Goal: Task Accomplishment & Management: Use online tool/utility

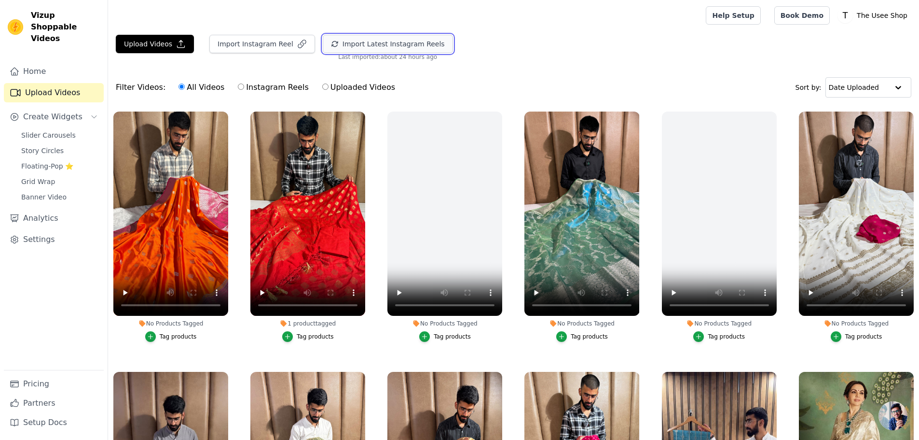
click at [402, 37] on button "Import Latest Instagram Reels" at bounding box center [388, 44] width 130 height 18
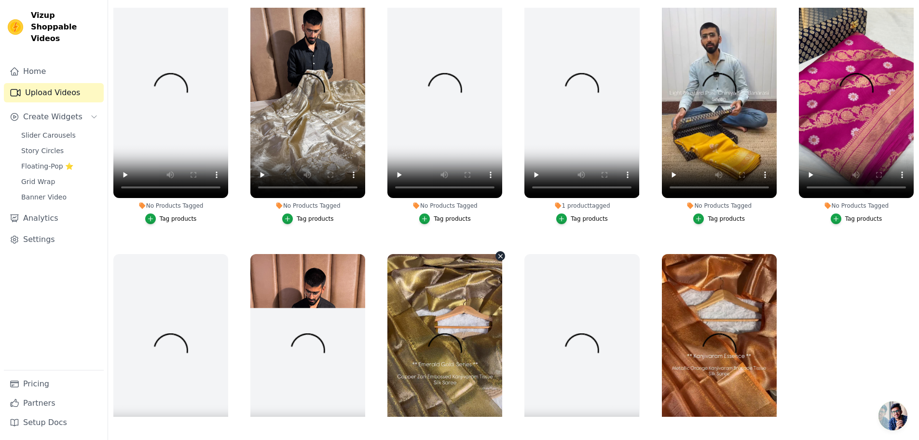
scroll to position [12019, 0]
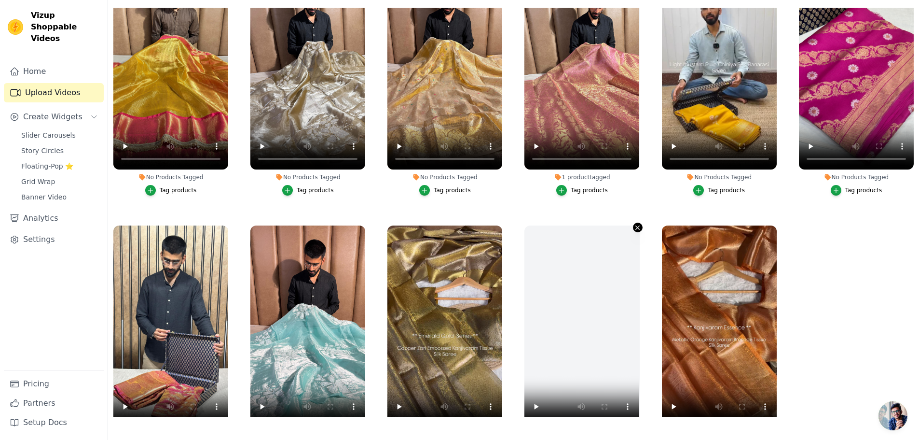
click at [634, 224] on icon "button" at bounding box center [637, 227] width 7 height 7
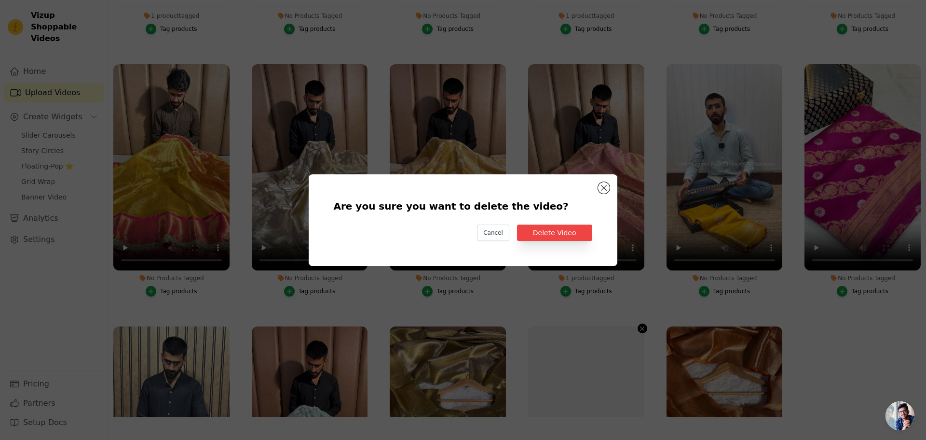
scroll to position [12117, 0]
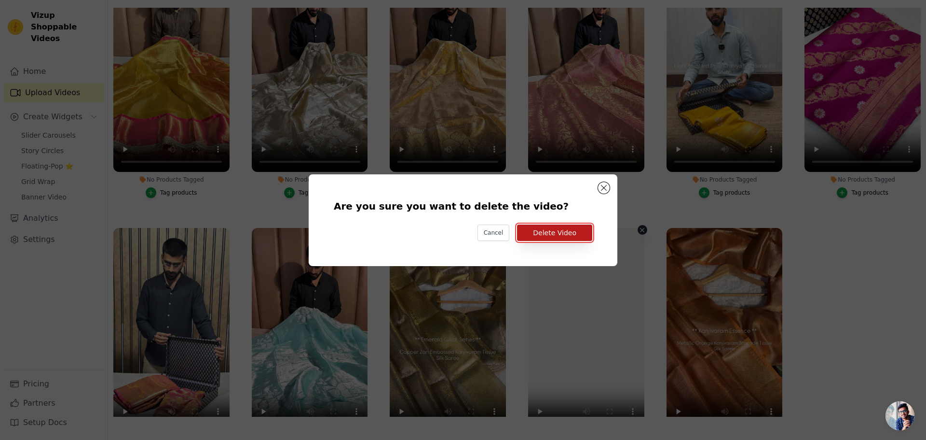
click at [564, 227] on button "Delete Video" at bounding box center [554, 232] width 75 height 16
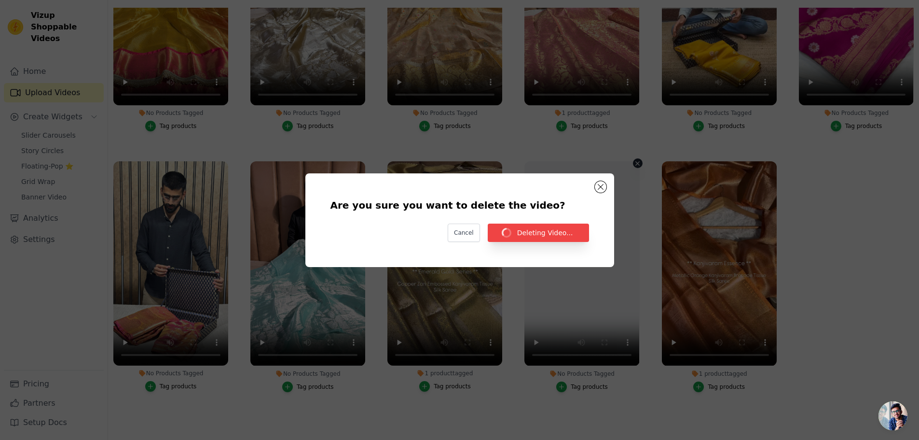
scroll to position [12019, 0]
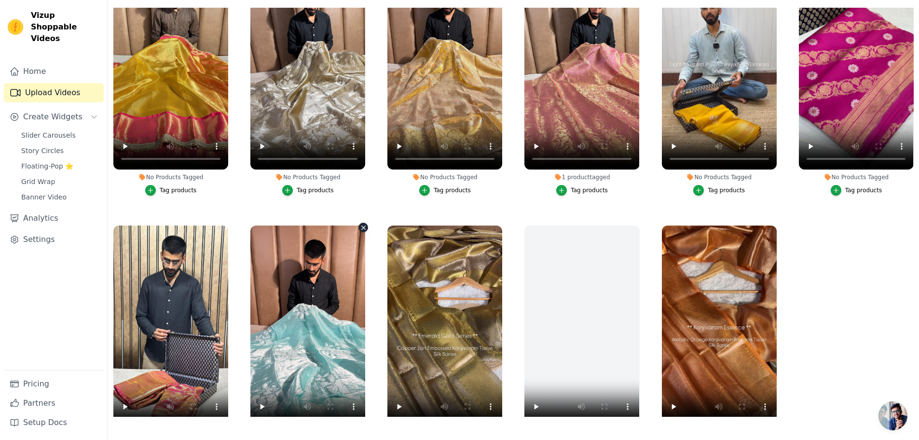
click at [362, 224] on icon "button" at bounding box center [363, 227] width 7 height 7
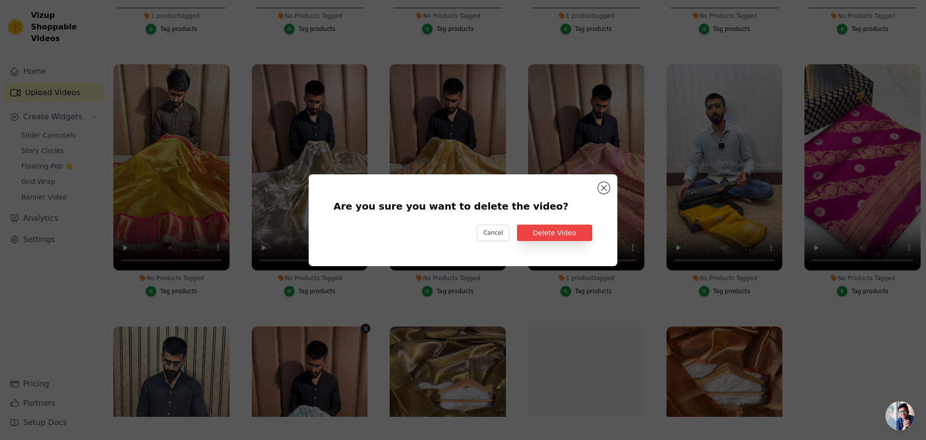
scroll to position [12117, 0]
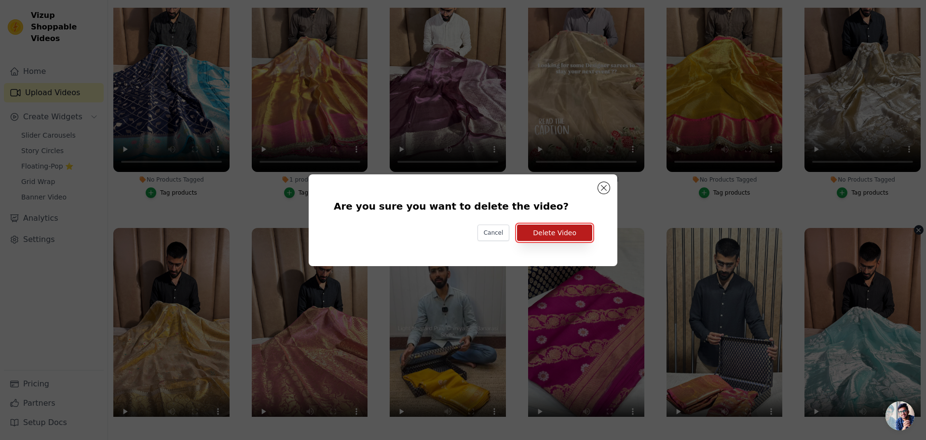
click at [572, 231] on button "Delete Video" at bounding box center [554, 232] width 75 height 16
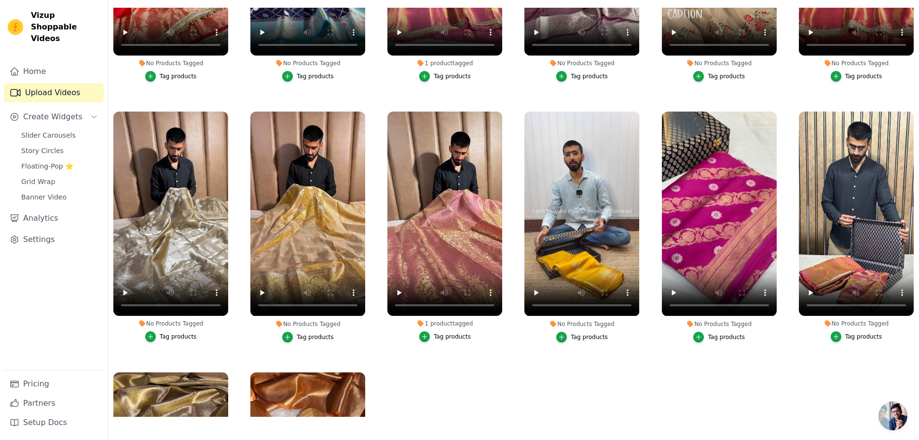
scroll to position [11988, 0]
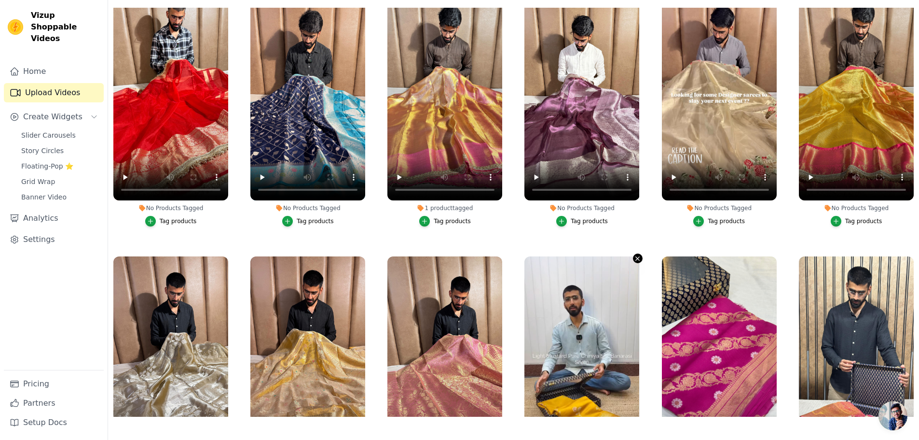
click at [634, 255] on icon "button" at bounding box center [637, 258] width 7 height 7
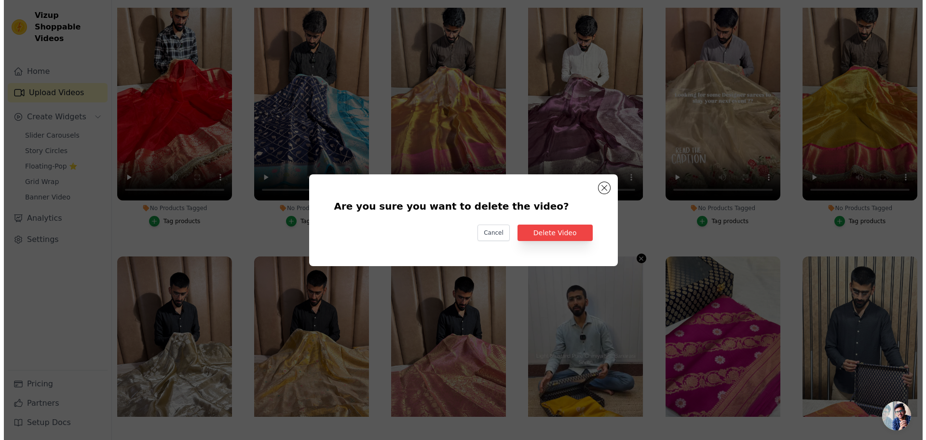
scroll to position [12087, 0]
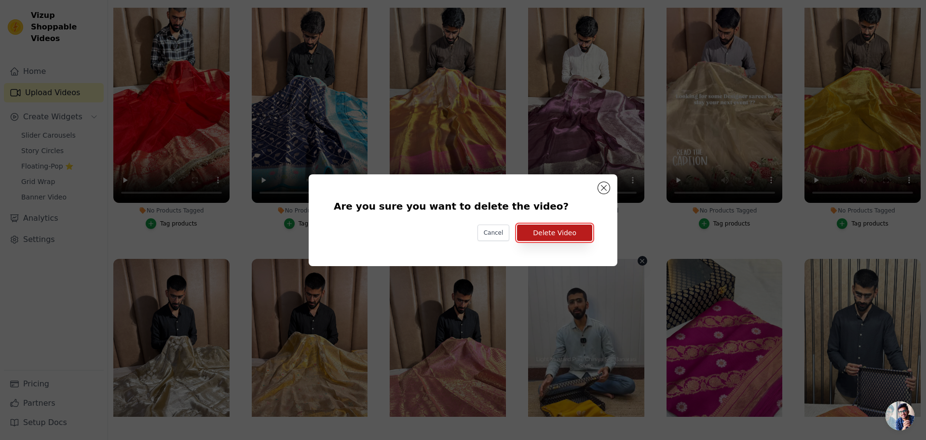
click at [550, 235] on button "Delete Video" at bounding box center [554, 232] width 75 height 16
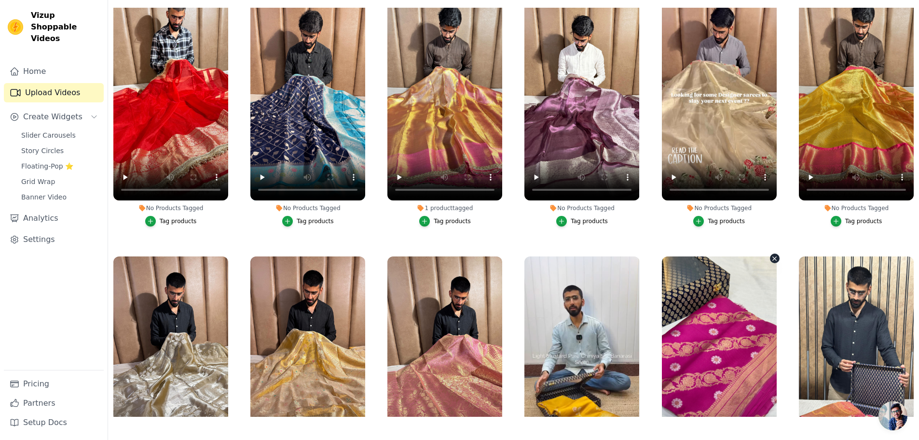
scroll to position [12247, 0]
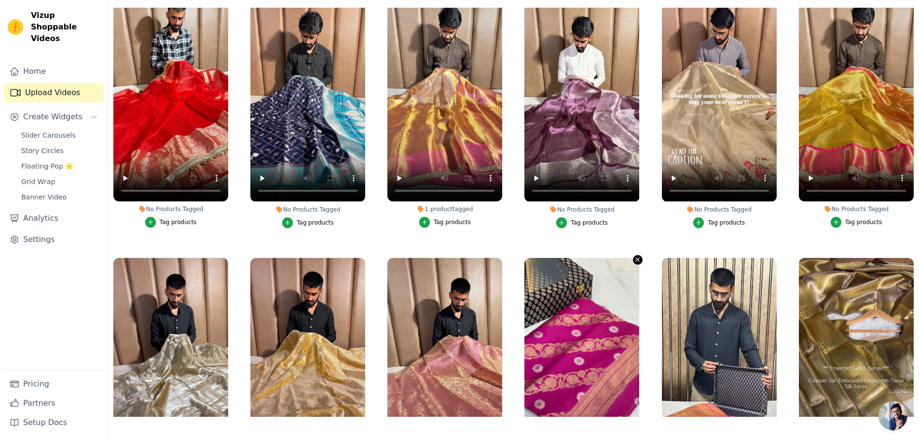
click at [636, 258] on icon "button" at bounding box center [638, 260] width 4 height 4
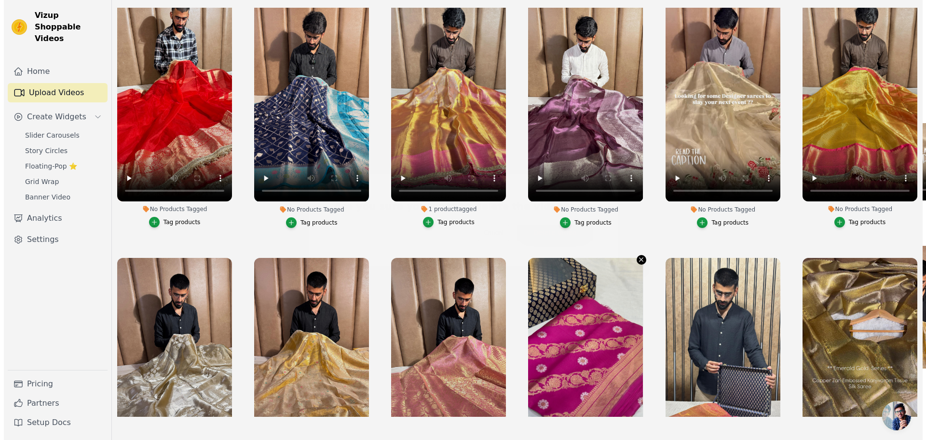
scroll to position [12348, 0]
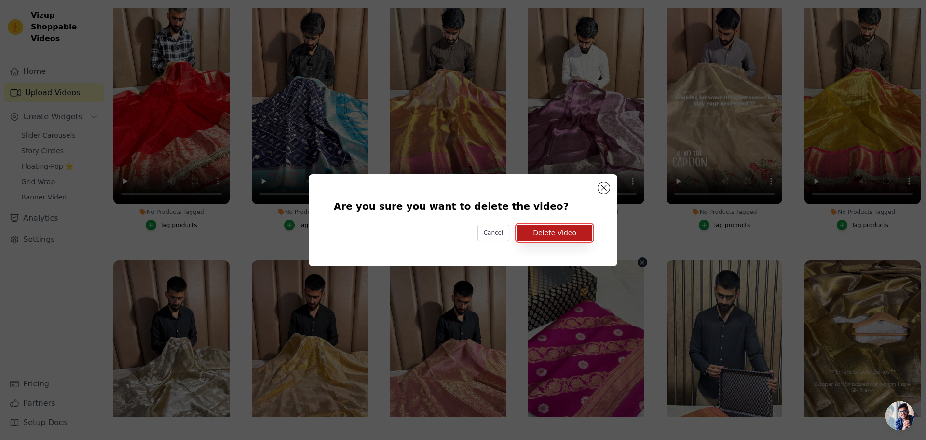
click at [566, 237] on button "Delete Video" at bounding box center [554, 232] width 75 height 16
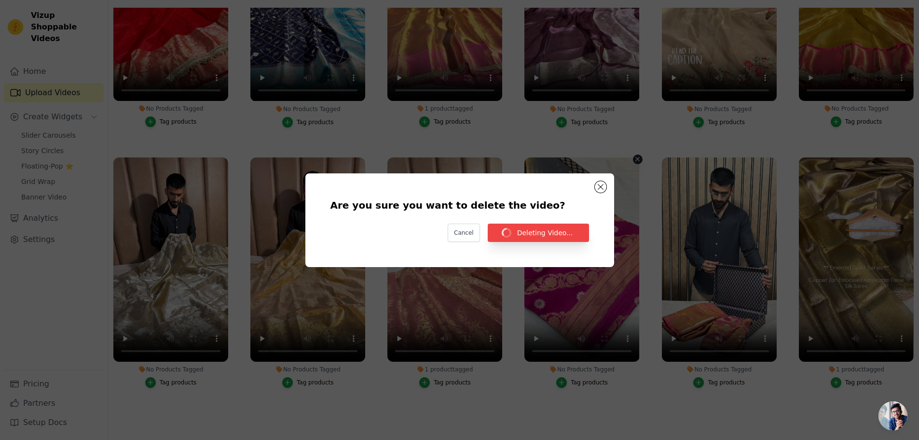
scroll to position [12247, 0]
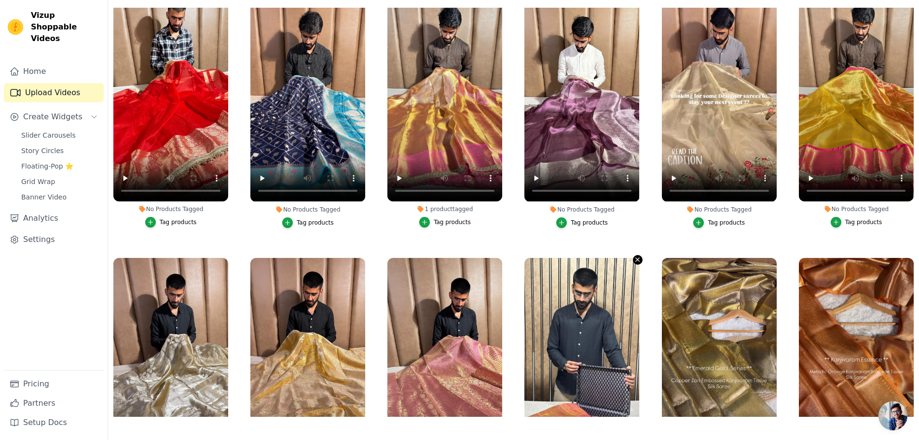
click at [634, 256] on icon "button" at bounding box center [637, 259] width 7 height 7
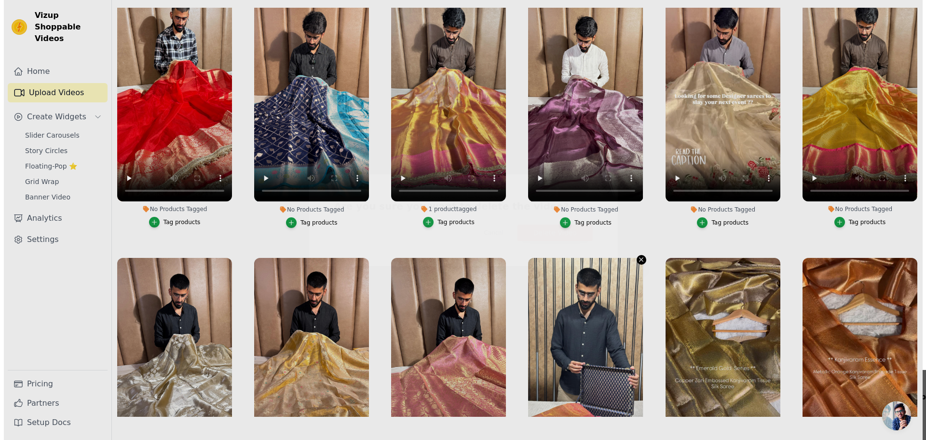
scroll to position [12348, 0]
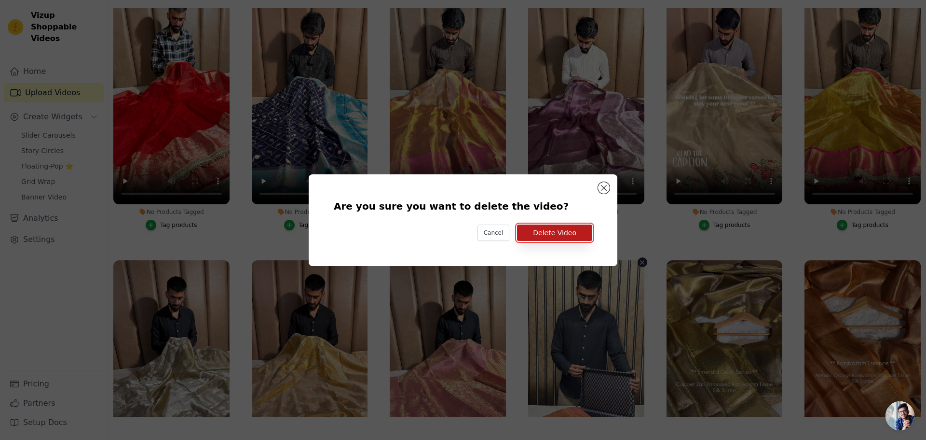
click at [555, 234] on button "Delete Video" at bounding box center [554, 232] width 75 height 16
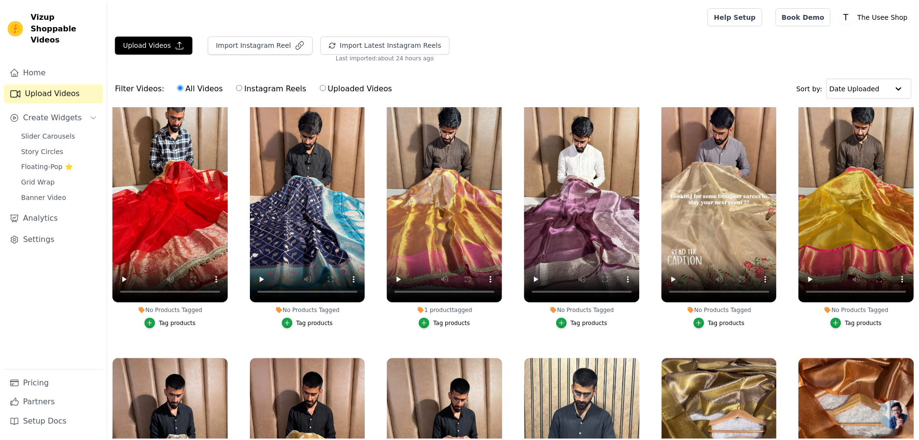
scroll to position [12247, 0]
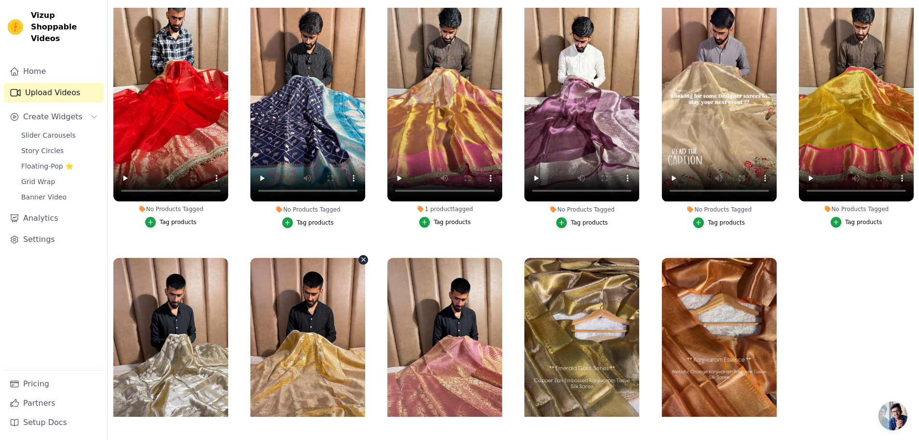
click at [360, 256] on icon "button" at bounding box center [363, 259] width 7 height 7
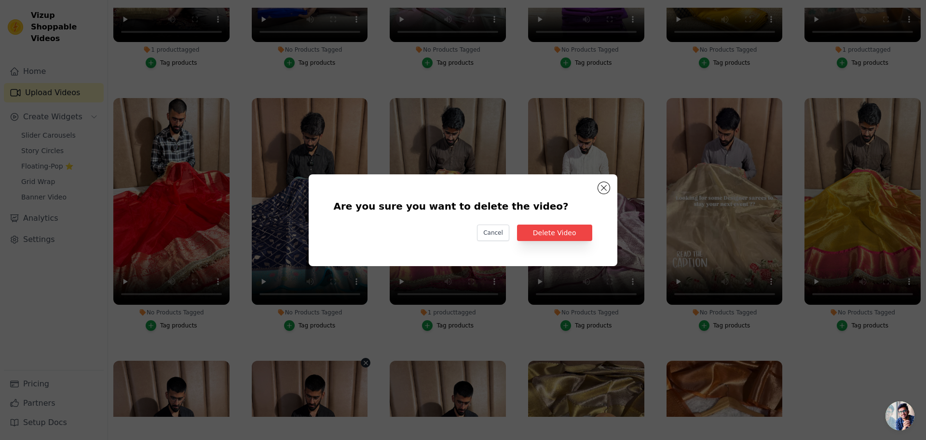
scroll to position [12348, 0]
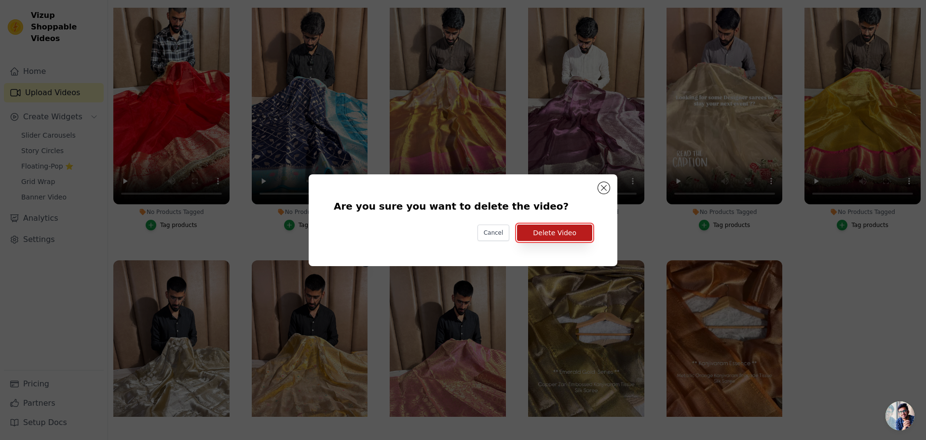
click at [563, 238] on button "Delete Video" at bounding box center [554, 232] width 75 height 16
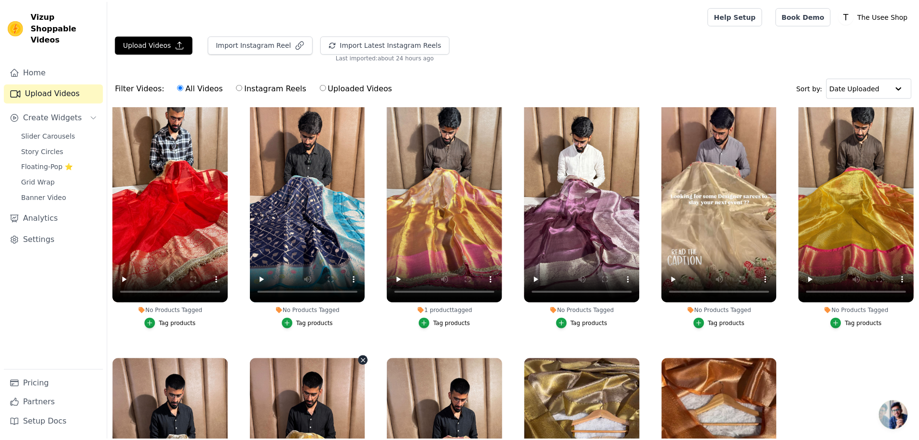
scroll to position [12247, 0]
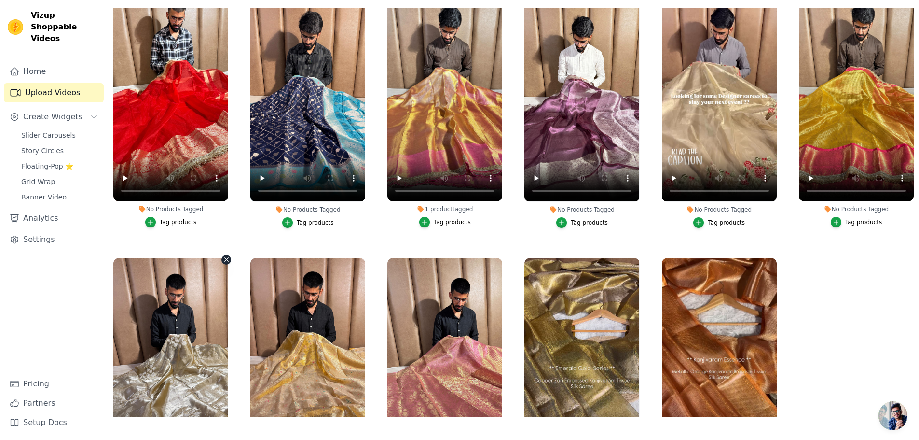
click at [225, 258] on icon "button" at bounding box center [226, 260] width 4 height 4
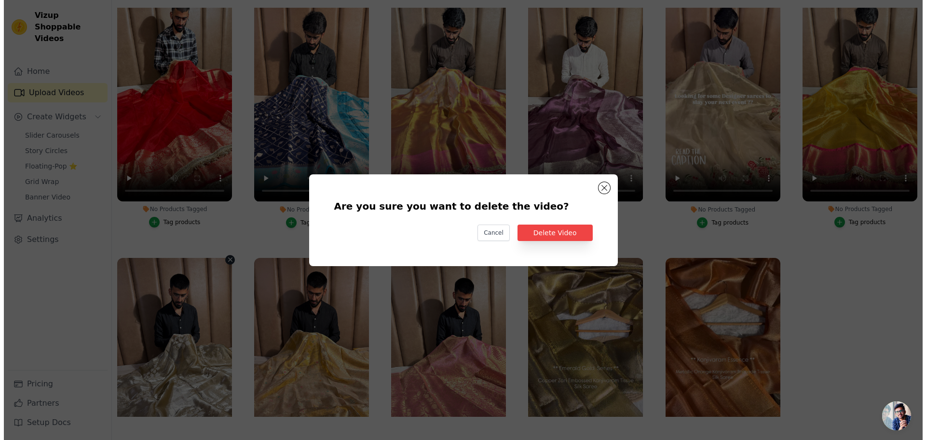
scroll to position [12348, 0]
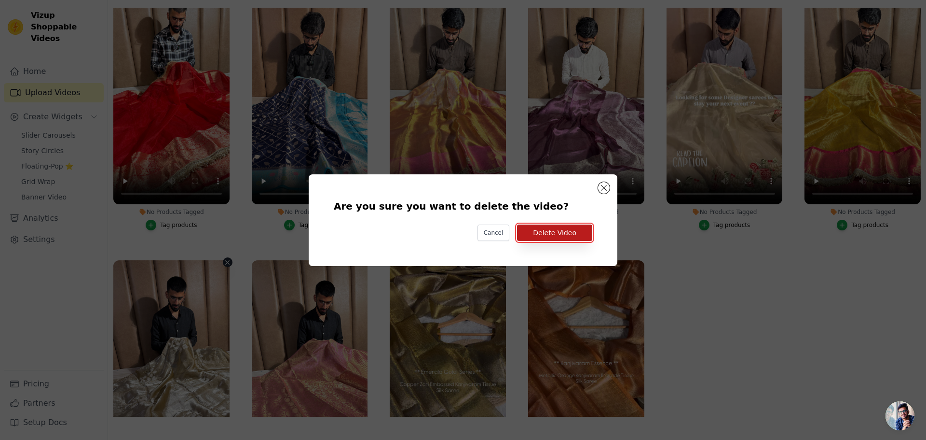
click at [552, 232] on button "Delete Video" at bounding box center [554, 232] width 75 height 16
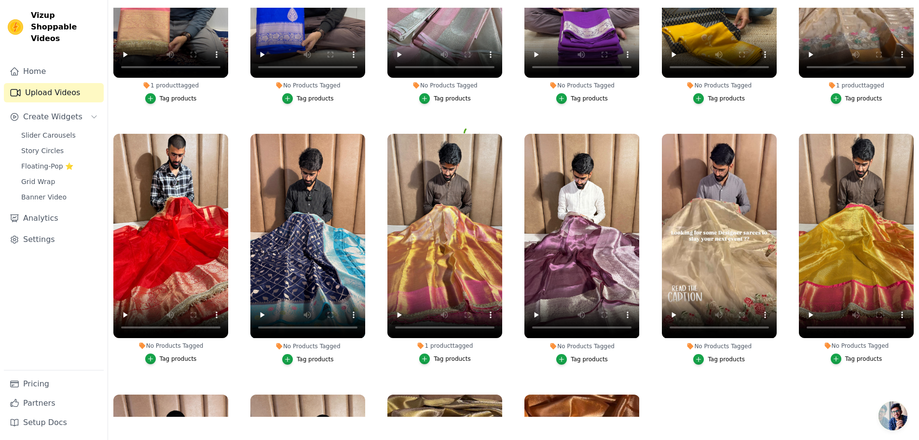
scroll to position [12102, 0]
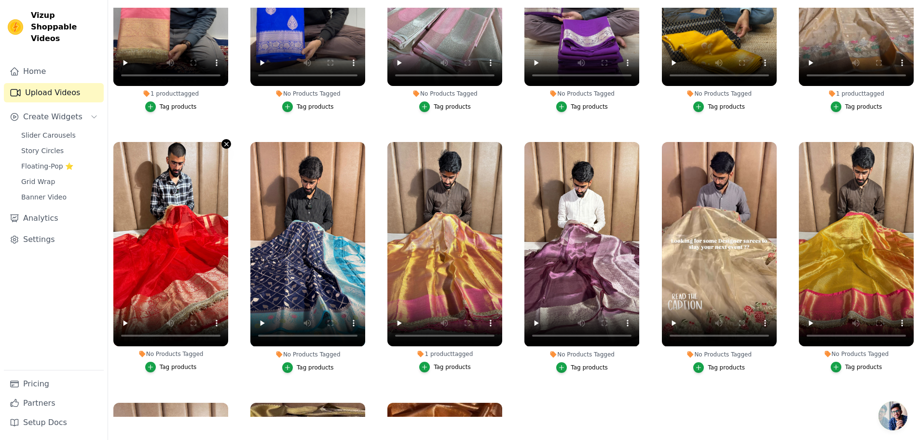
click at [224, 140] on icon "button" at bounding box center [226, 143] width 7 height 7
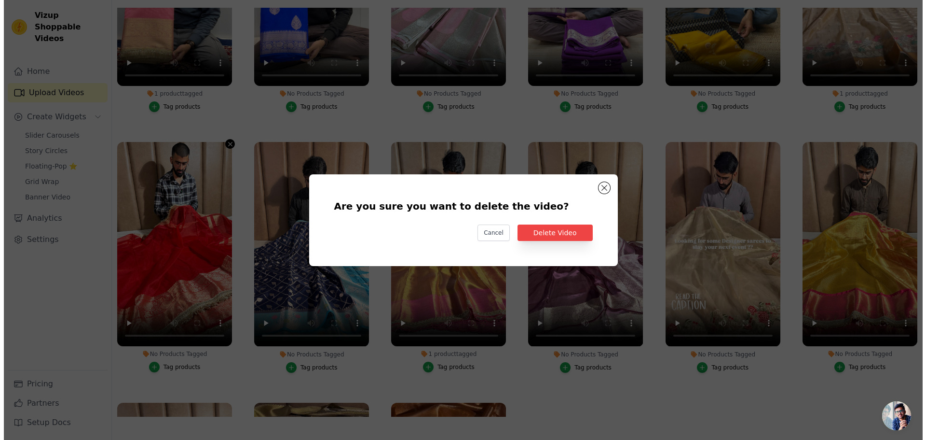
scroll to position [12201, 0]
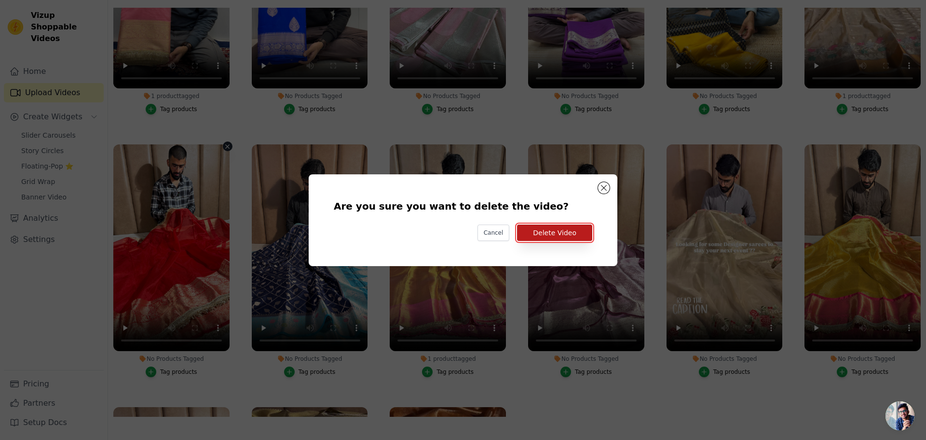
click at [570, 226] on button "Delete Video" at bounding box center [554, 232] width 75 height 16
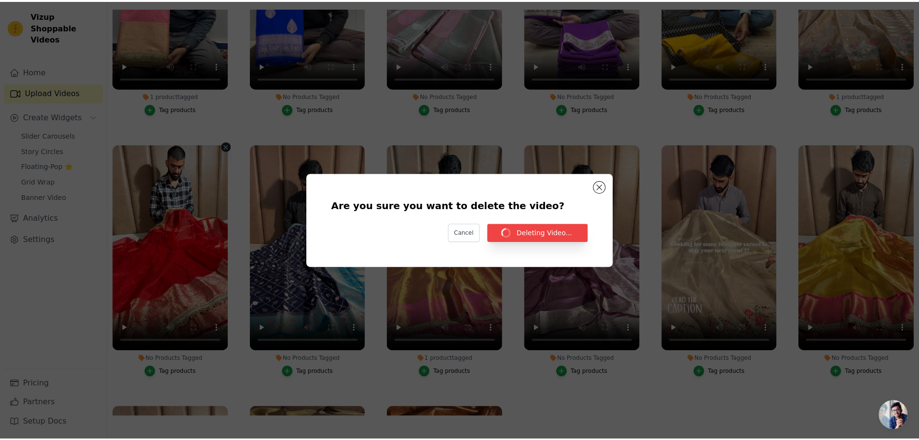
scroll to position [12102, 0]
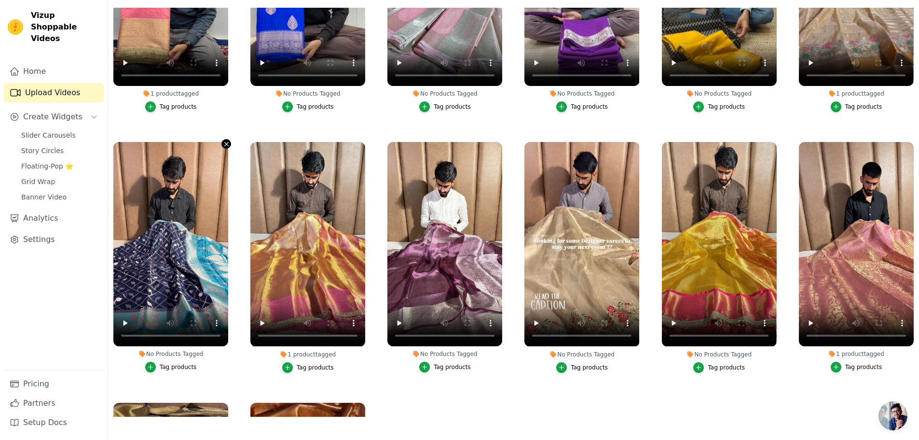
click at [225, 142] on icon "button" at bounding box center [226, 144] width 4 height 4
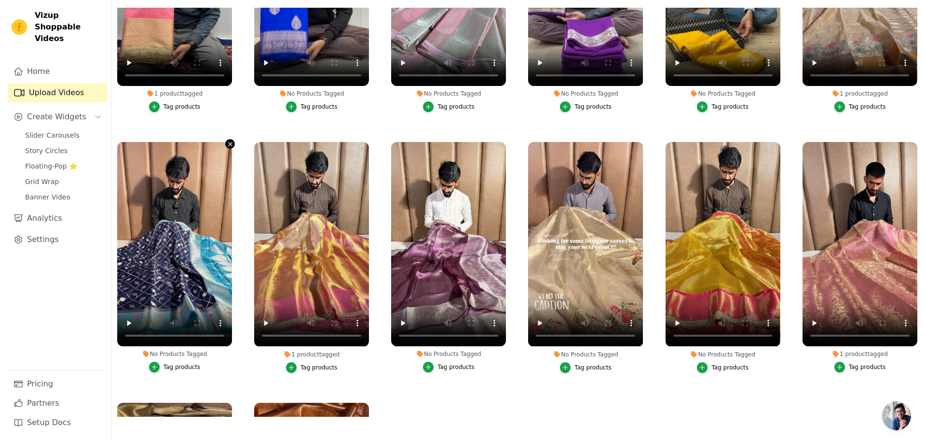
scroll to position [12201, 0]
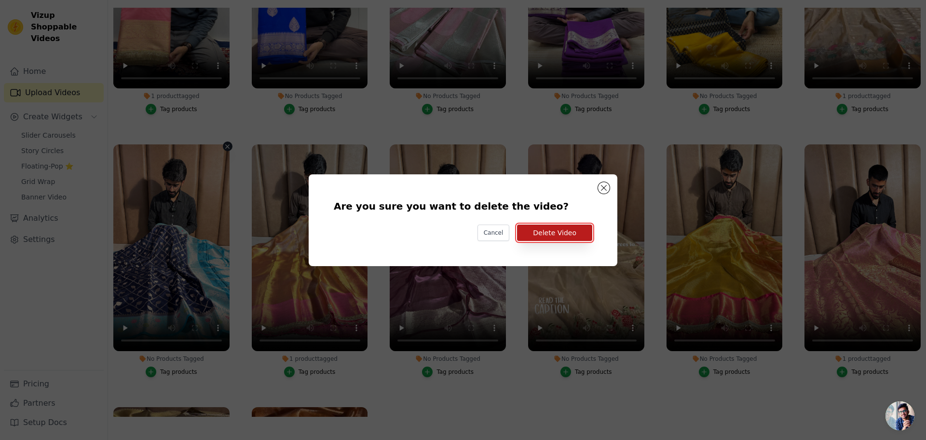
click at [552, 237] on button "Delete Video" at bounding box center [554, 232] width 75 height 16
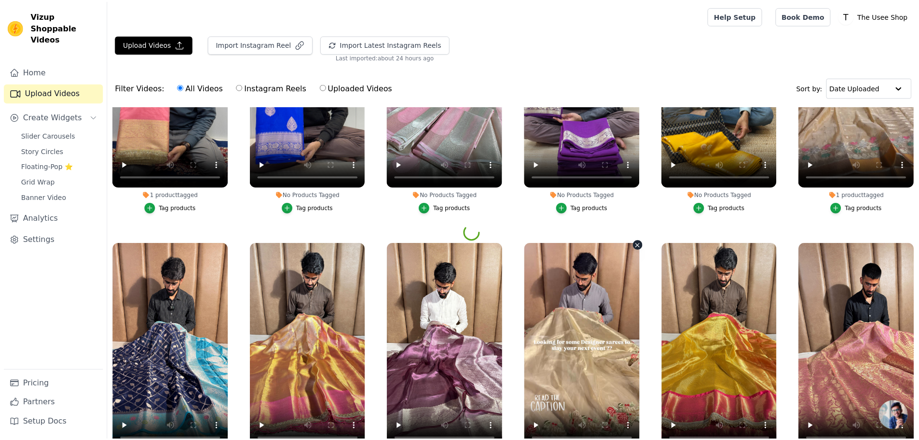
scroll to position [0, 0]
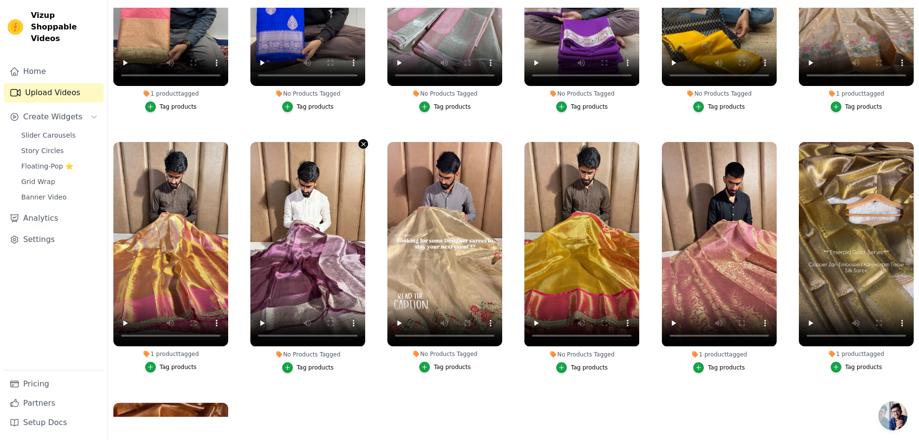
click at [362, 142] on icon "button" at bounding box center [364, 144] width 4 height 4
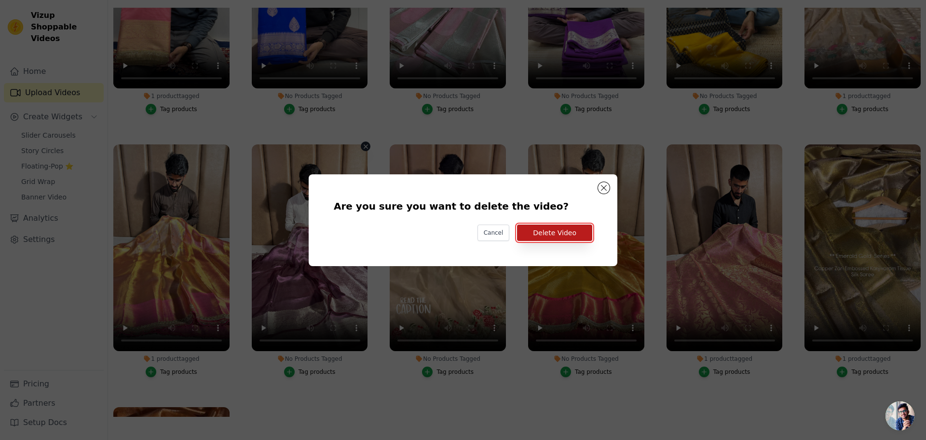
click at [564, 240] on button "Delete Video" at bounding box center [554, 232] width 75 height 16
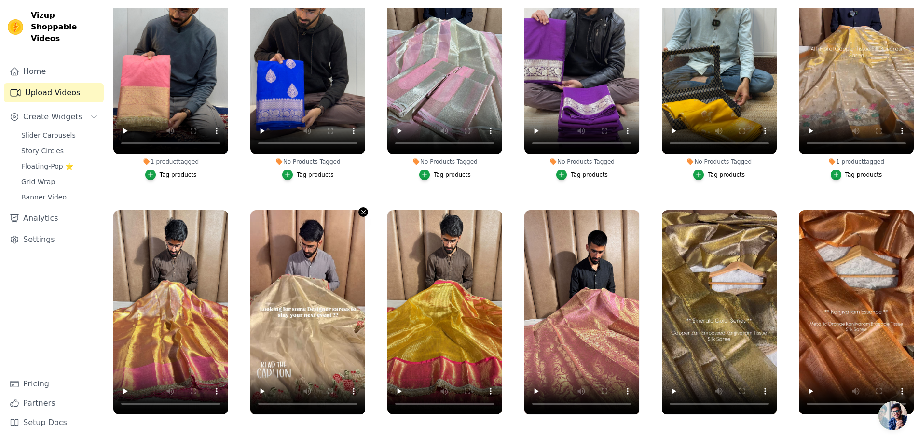
click at [361, 208] on icon "button" at bounding box center [363, 211] width 7 height 7
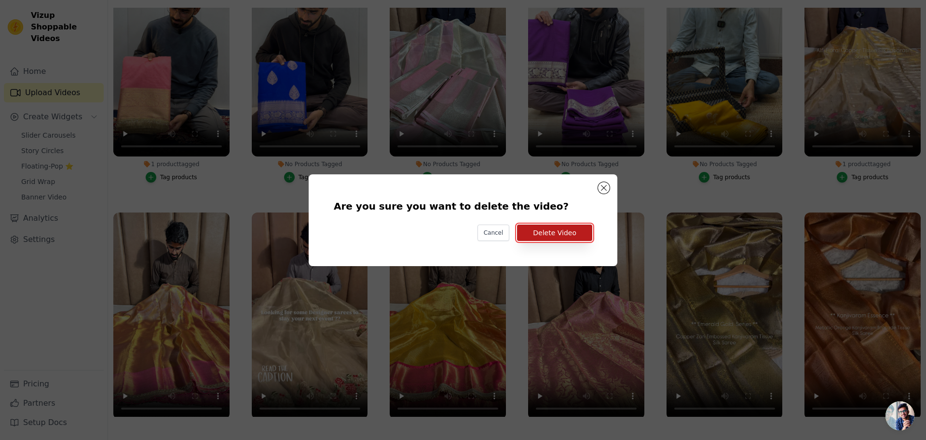
click at [564, 232] on button "Delete Video" at bounding box center [554, 232] width 75 height 16
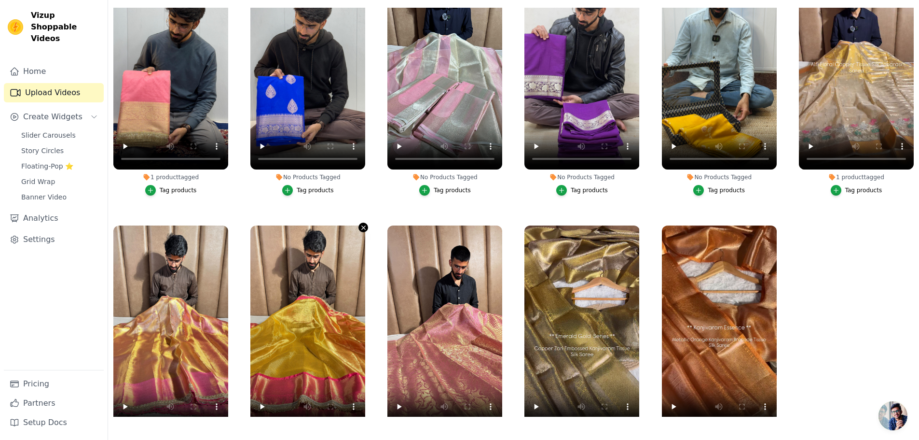
drag, startPoint x: 362, startPoint y: 171, endPoint x: 358, endPoint y: 156, distance: 15.0
click at [360, 224] on icon "button" at bounding box center [363, 227] width 7 height 7
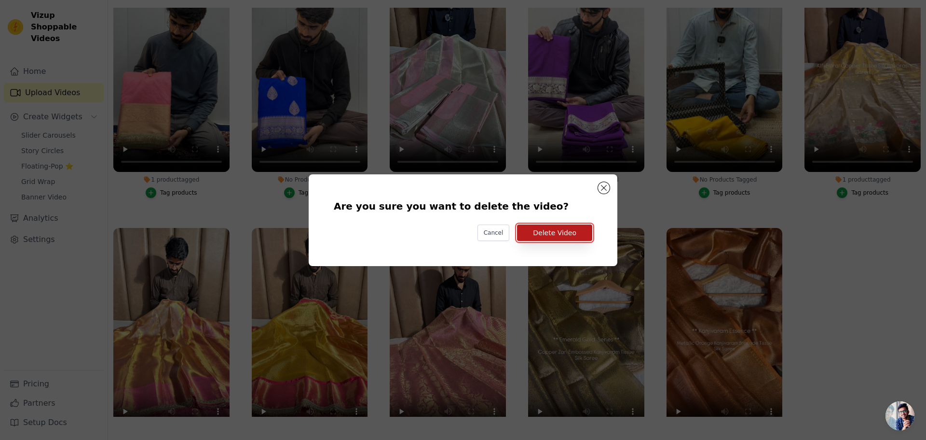
click at [545, 236] on button "Delete Video" at bounding box center [554, 232] width 75 height 16
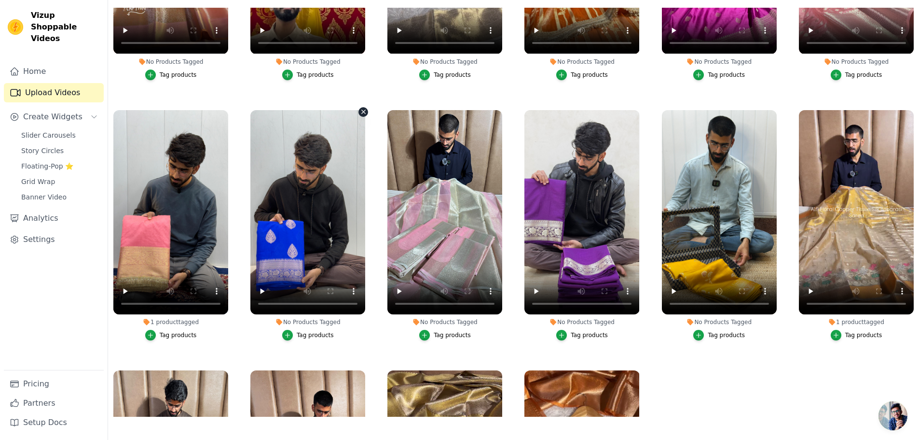
click at [360, 108] on icon "button" at bounding box center [363, 111] width 7 height 7
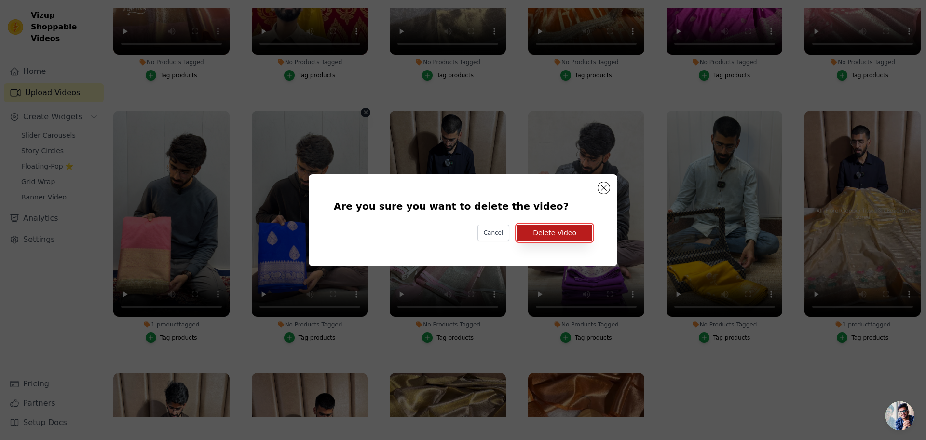
click at [539, 237] on button "Delete Video" at bounding box center [554, 232] width 75 height 16
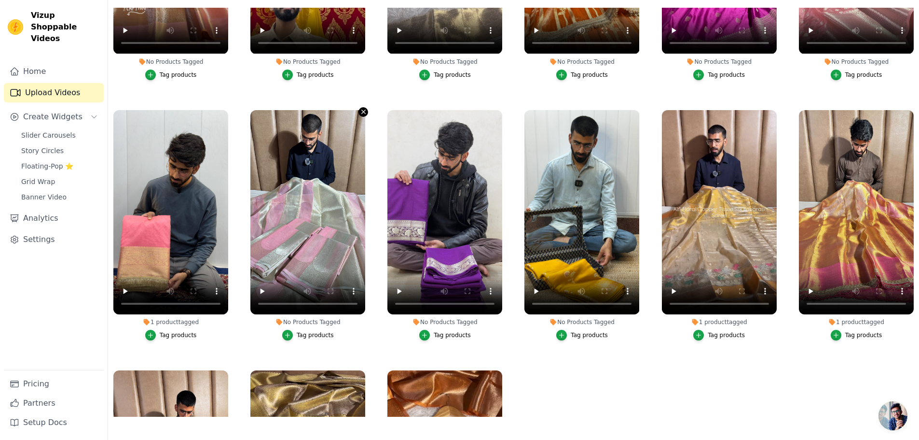
click at [360, 108] on icon "button" at bounding box center [363, 111] width 7 height 7
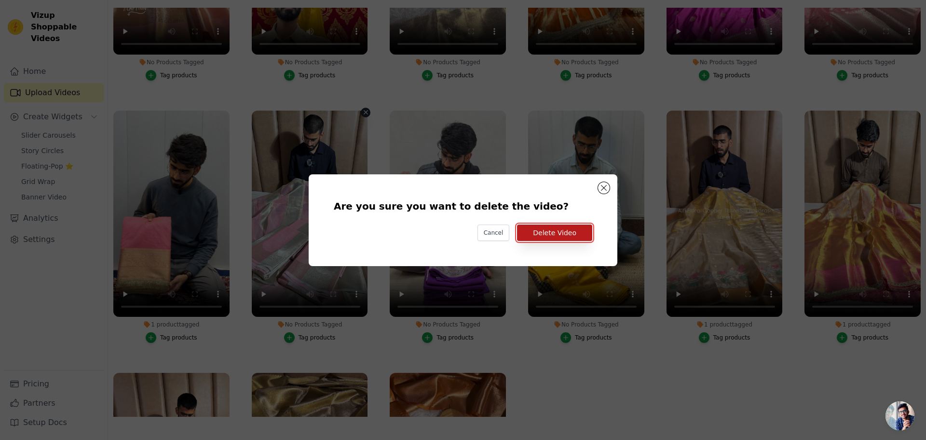
click at [553, 224] on button "Delete Video" at bounding box center [554, 232] width 75 height 16
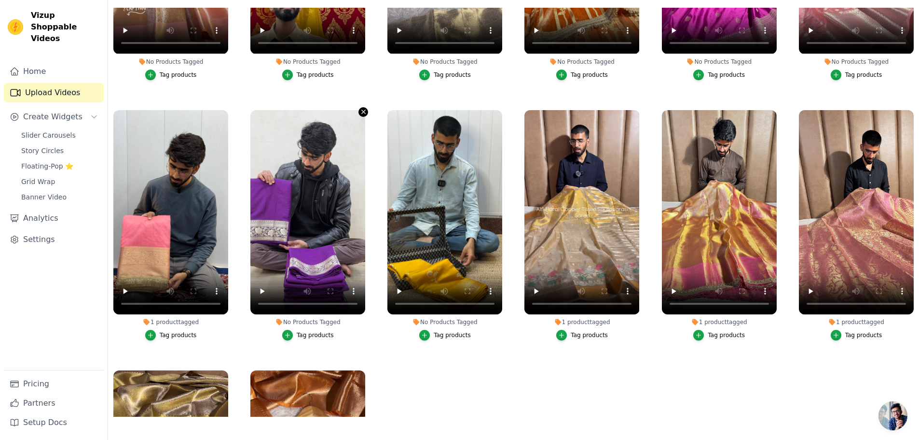
click at [360, 108] on icon "button" at bounding box center [363, 111] width 7 height 7
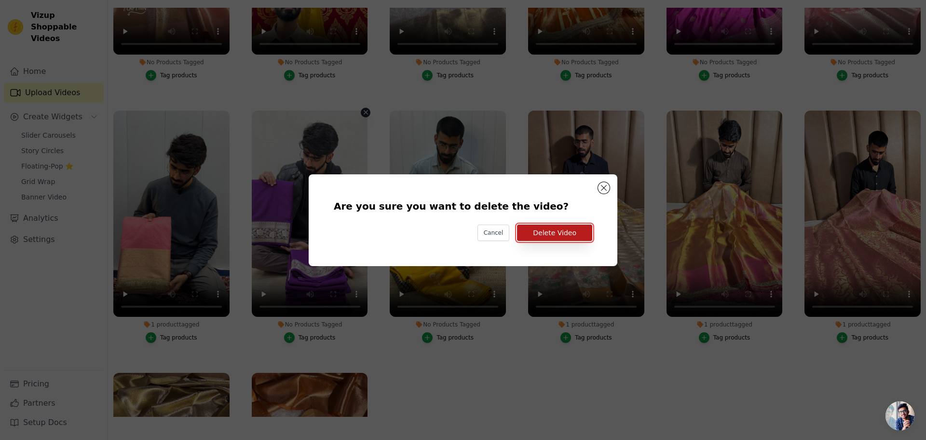
click at [557, 227] on button "Delete Video" at bounding box center [554, 232] width 75 height 16
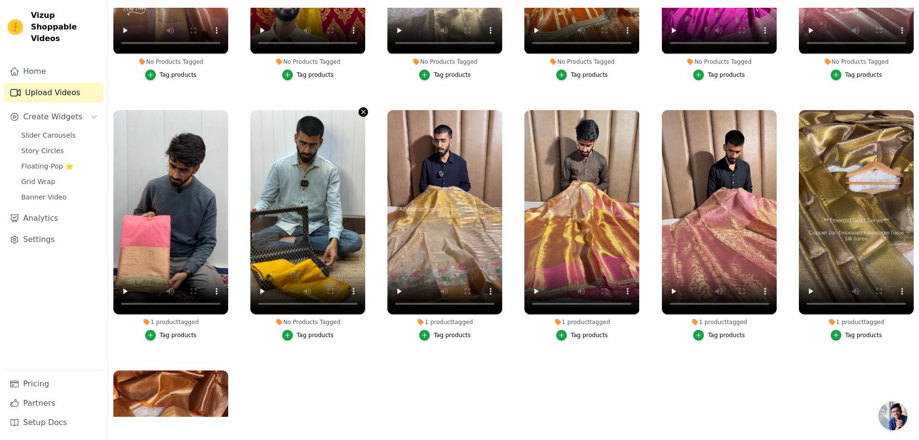
click at [362, 110] on icon "button" at bounding box center [364, 112] width 4 height 4
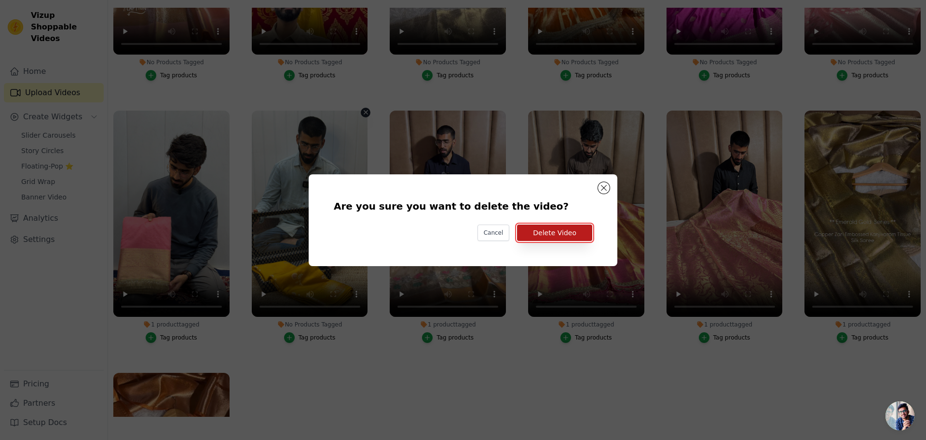
click at [535, 234] on button "Delete Video" at bounding box center [554, 232] width 75 height 16
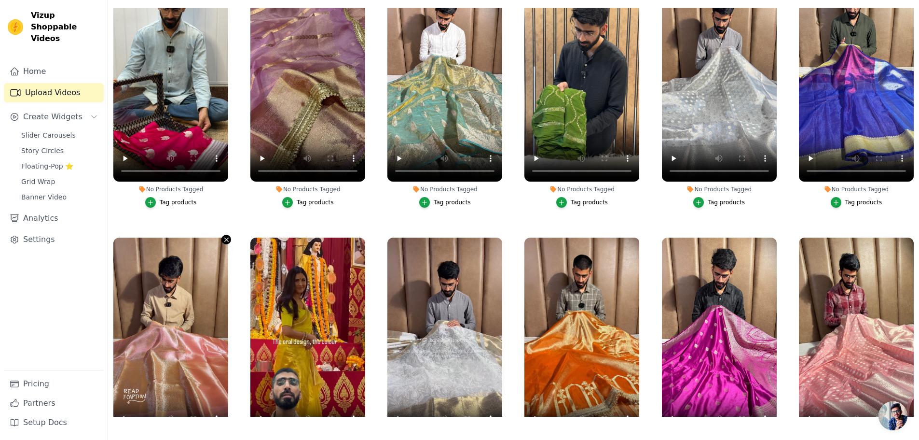
click at [223, 236] on icon "button" at bounding box center [226, 239] width 7 height 7
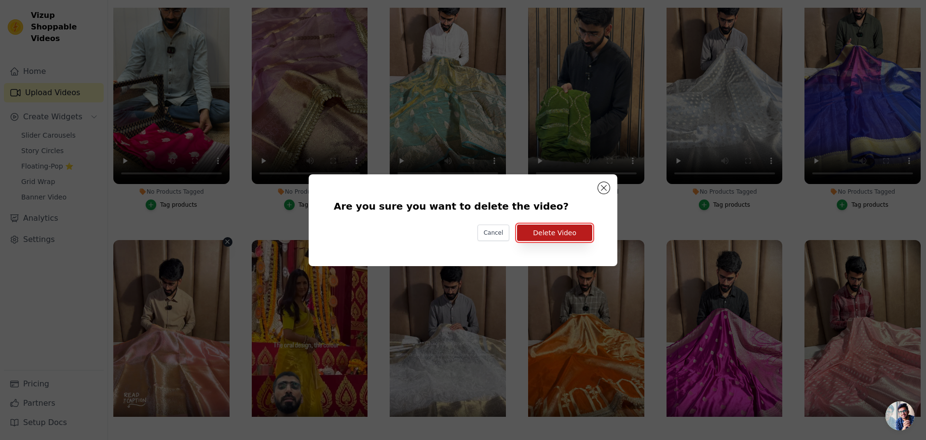
click at [569, 234] on button "Delete Video" at bounding box center [554, 232] width 75 height 16
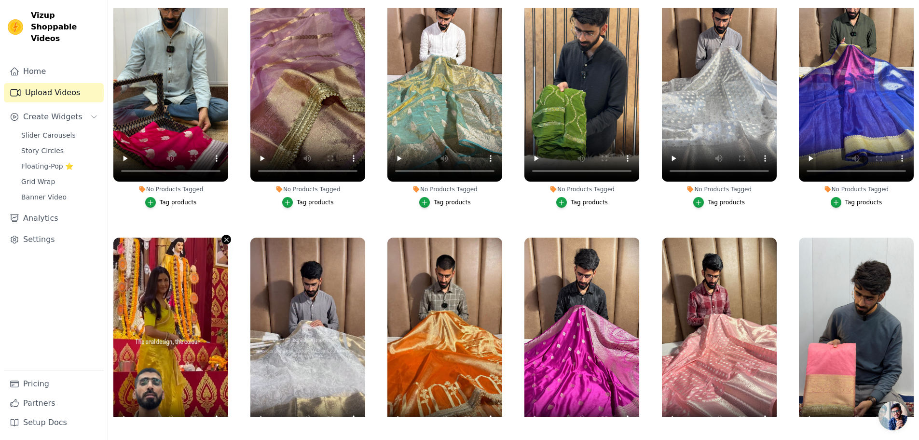
click at [224, 238] on icon "button" at bounding box center [226, 240] width 4 height 4
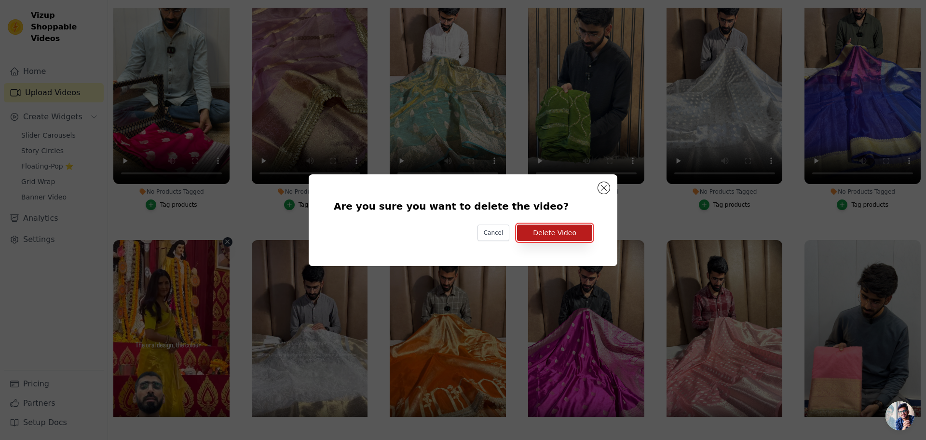
click at [573, 233] on button "Delete Video" at bounding box center [554, 232] width 75 height 16
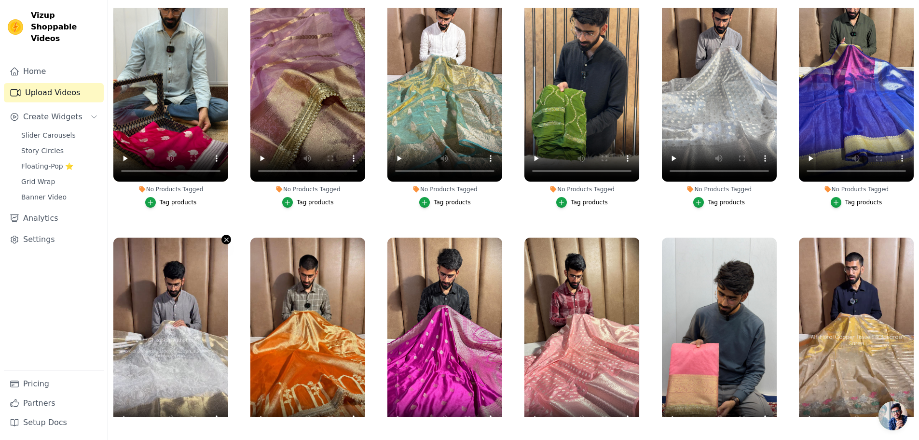
click at [226, 238] on icon "button" at bounding box center [226, 240] width 4 height 4
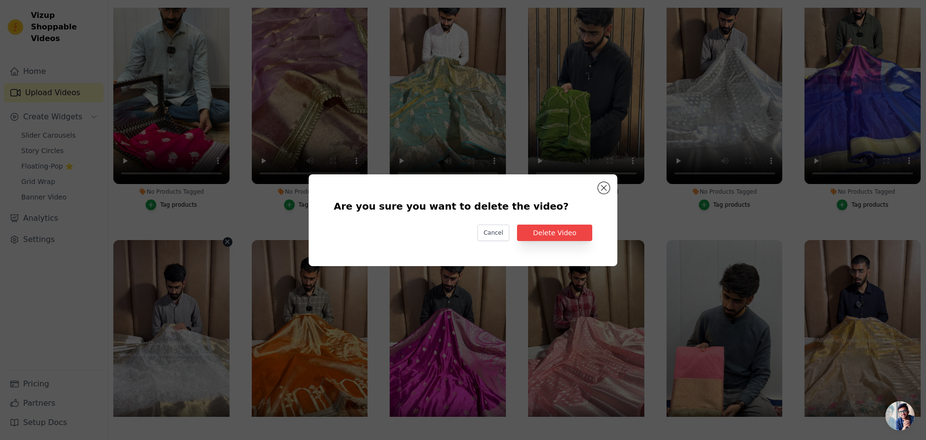
click at [557, 242] on div "Are you sure you want to delete the video? Cancel Delete Video" at bounding box center [463, 220] width 278 height 61
click at [552, 230] on button "Delete Video" at bounding box center [554, 232] width 75 height 16
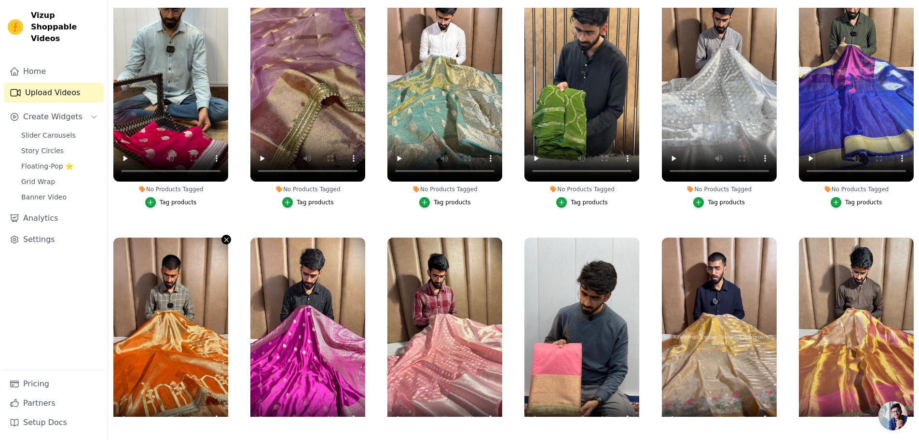
click at [222, 234] on button "No Products Tagged Tag products" at bounding box center [226, 239] width 10 height 10
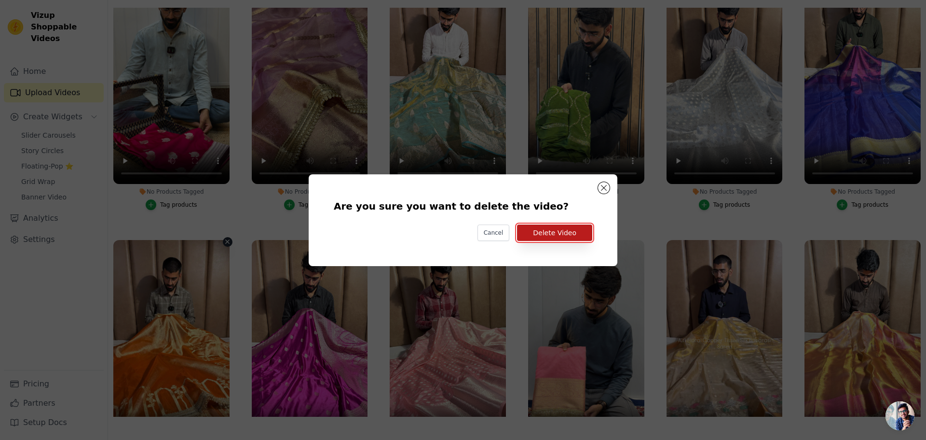
click at [574, 224] on button "Delete Video" at bounding box center [554, 232] width 75 height 16
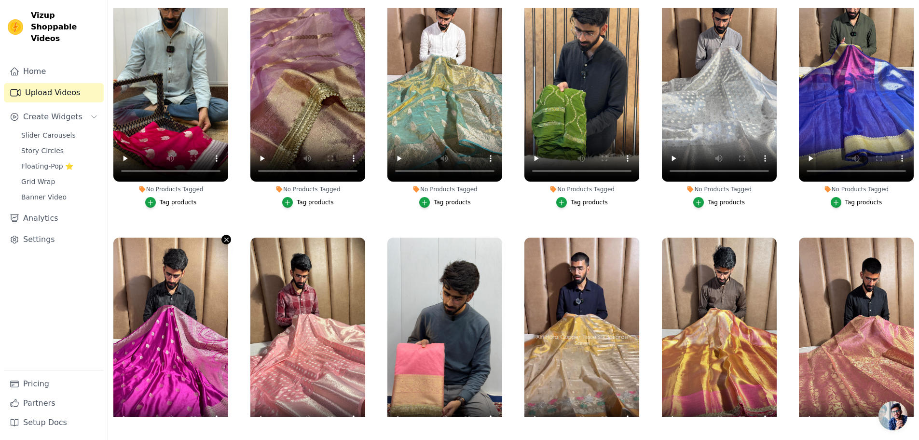
click at [223, 236] on icon "button" at bounding box center [226, 239] width 7 height 7
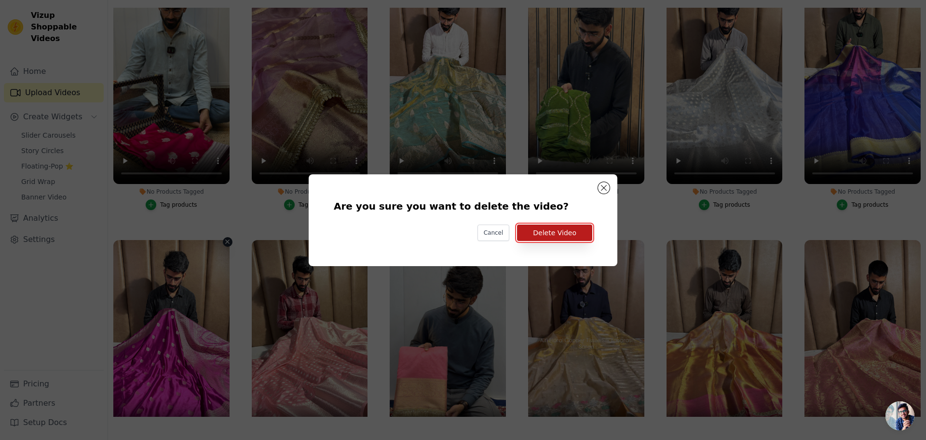
click at [545, 224] on button "Delete Video" at bounding box center [554, 232] width 75 height 16
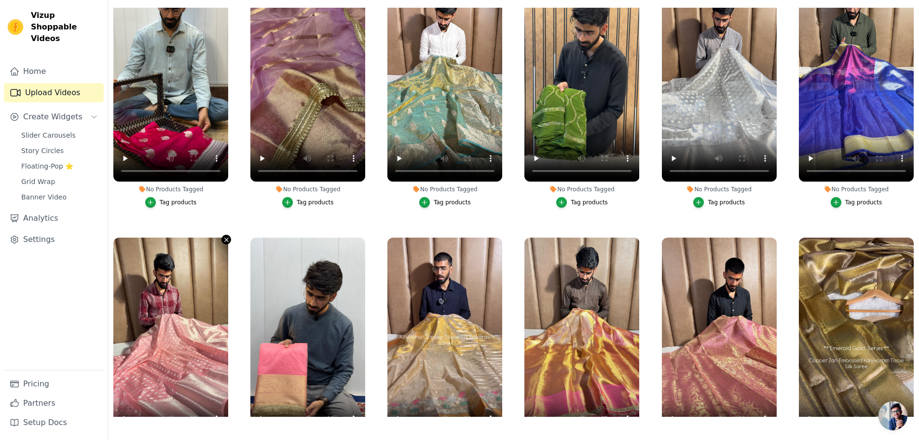
click at [226, 238] on icon "button" at bounding box center [226, 240] width 4 height 4
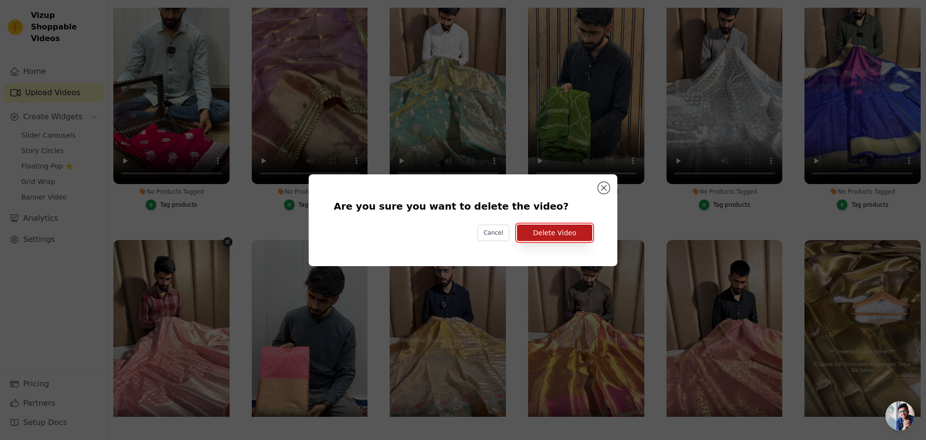
click at [555, 234] on button "Delete Video" at bounding box center [554, 232] width 75 height 16
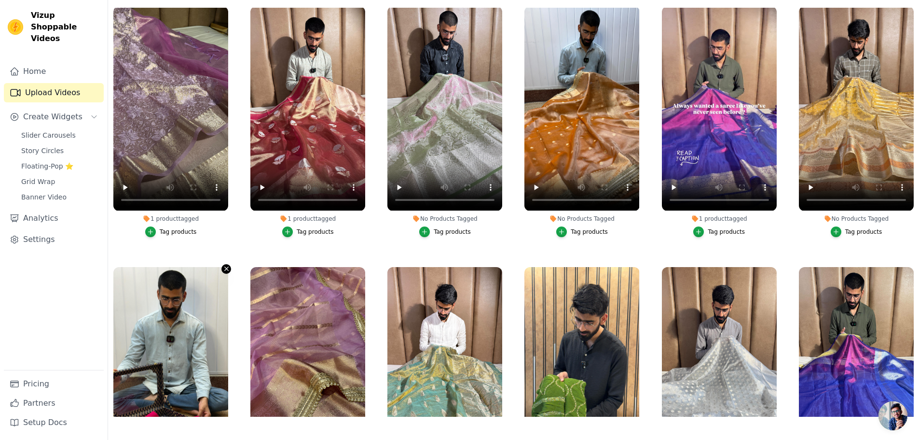
click at [224, 265] on icon "button" at bounding box center [226, 268] width 7 height 7
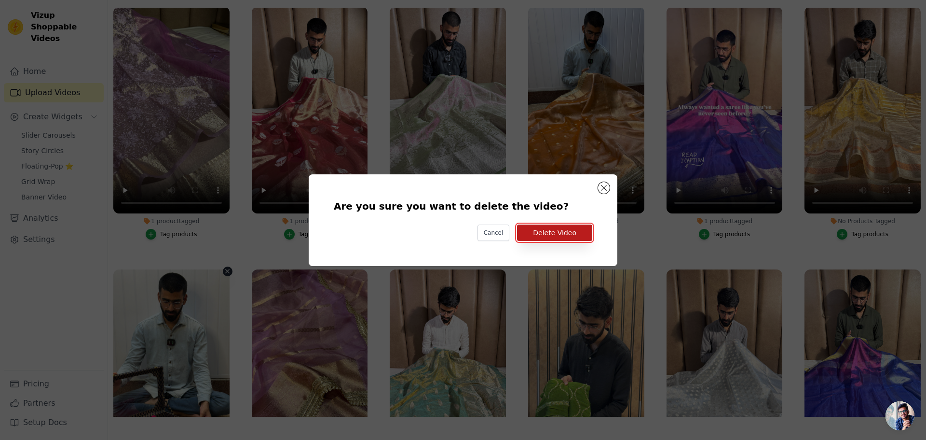
click at [536, 235] on button "Delete Video" at bounding box center [554, 232] width 75 height 16
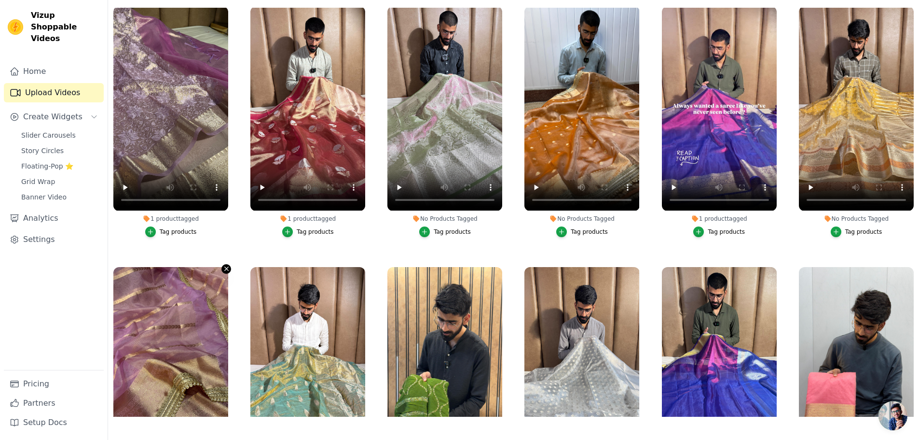
click at [225, 267] on icon "button" at bounding box center [226, 269] width 4 height 4
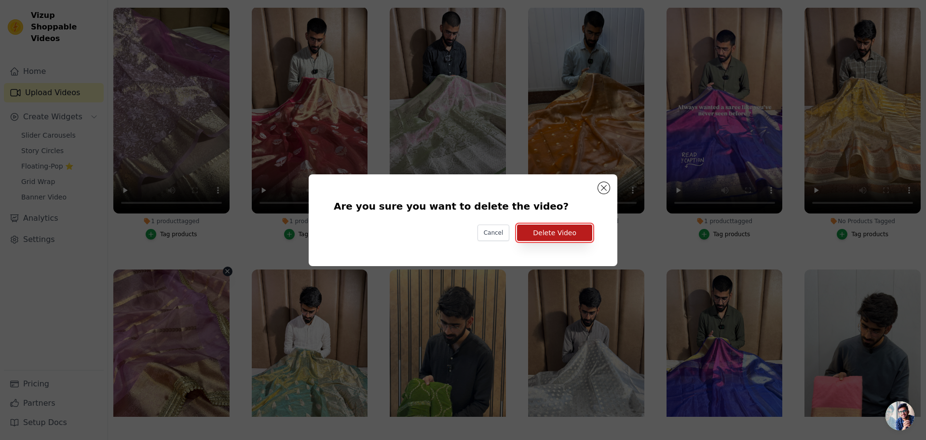
click at [540, 237] on button "Delete Video" at bounding box center [554, 232] width 75 height 16
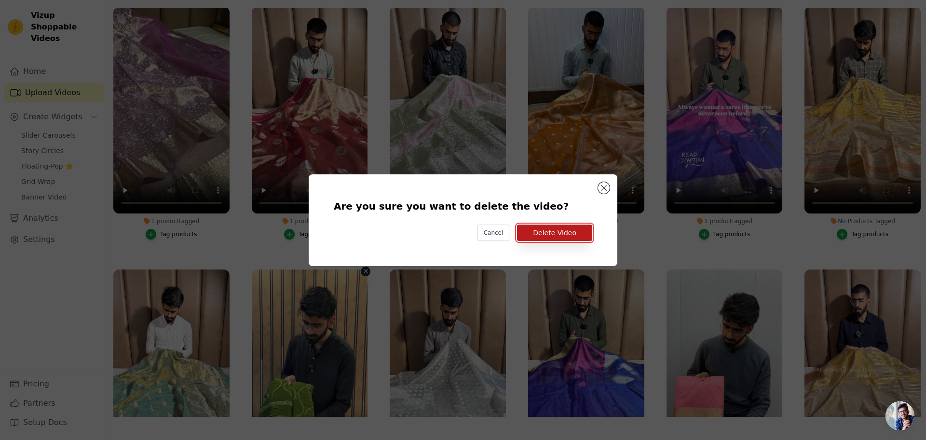
click at [566, 235] on button "Delete Video" at bounding box center [554, 232] width 75 height 16
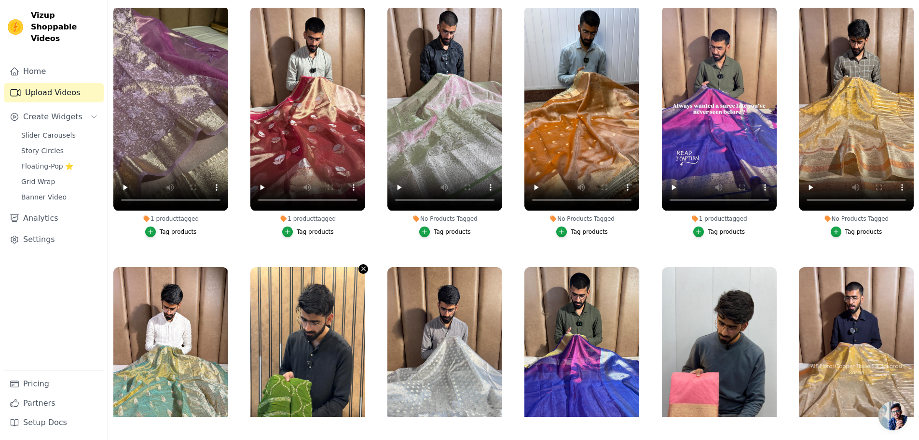
click at [363, 265] on icon "button" at bounding box center [363, 268] width 7 height 7
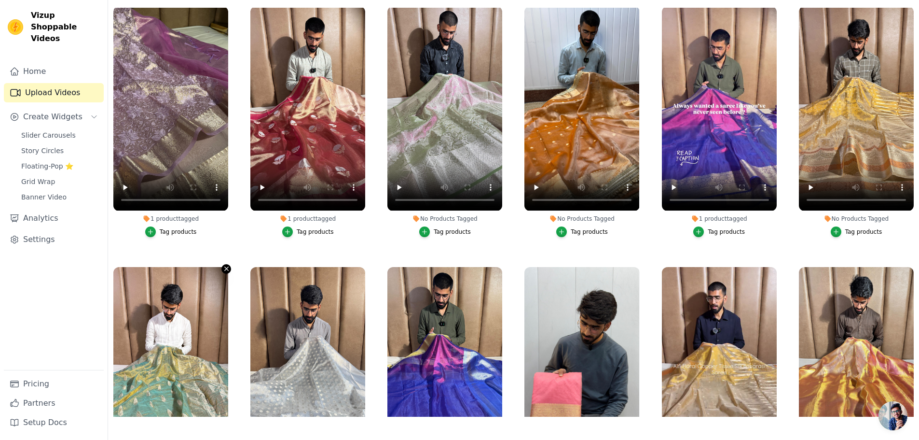
click at [223, 265] on icon "button" at bounding box center [226, 268] width 7 height 7
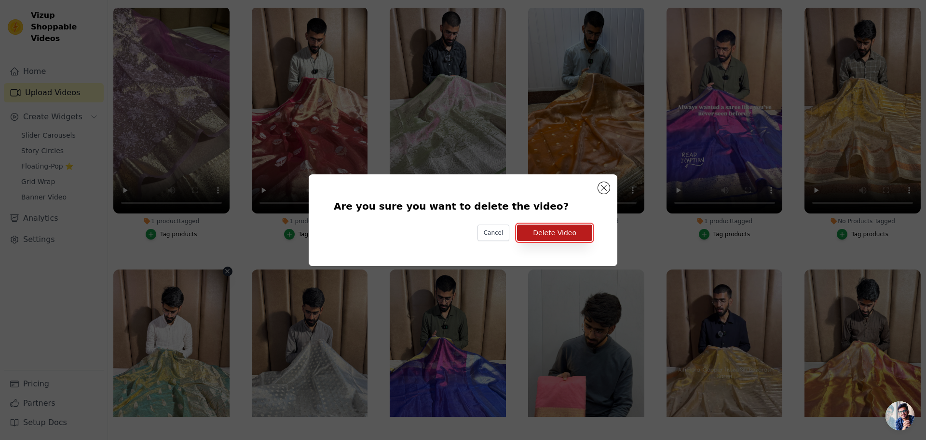
click at [565, 232] on button "Delete Video" at bounding box center [554, 232] width 75 height 16
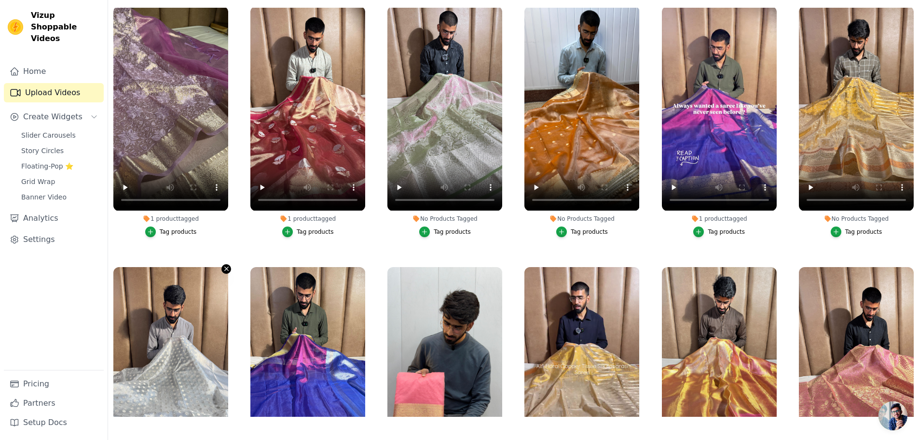
click at [225, 267] on icon "button" at bounding box center [226, 269] width 4 height 4
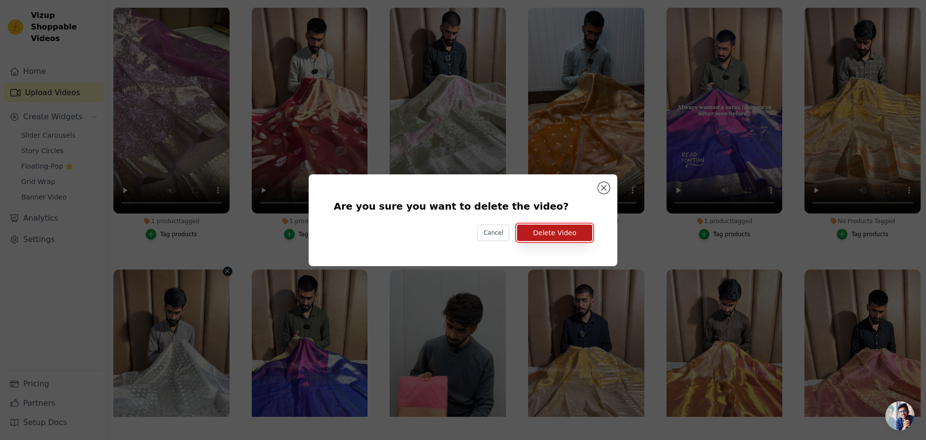
click at [544, 232] on button "Delete Video" at bounding box center [554, 232] width 75 height 16
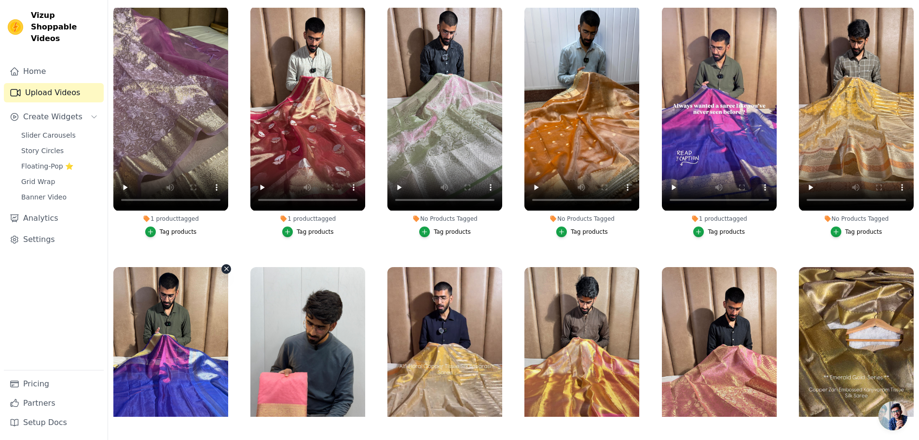
click at [227, 267] on icon "button" at bounding box center [226, 269] width 4 height 4
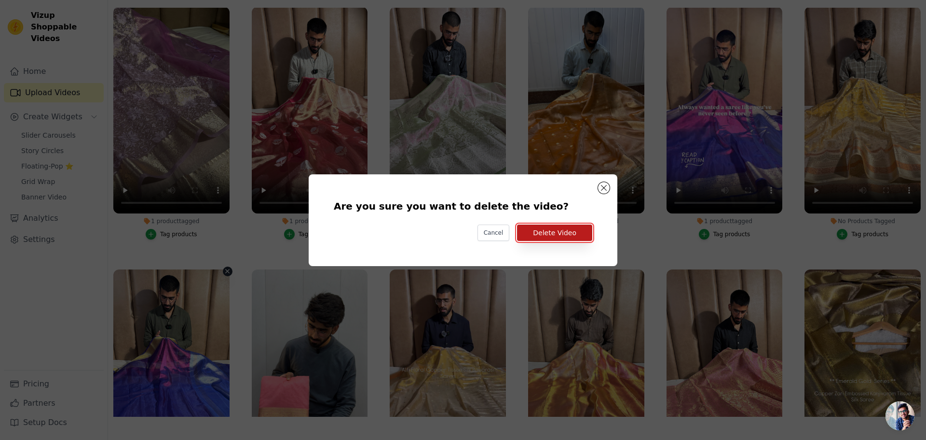
click at [549, 235] on button "Delete Video" at bounding box center [554, 232] width 75 height 16
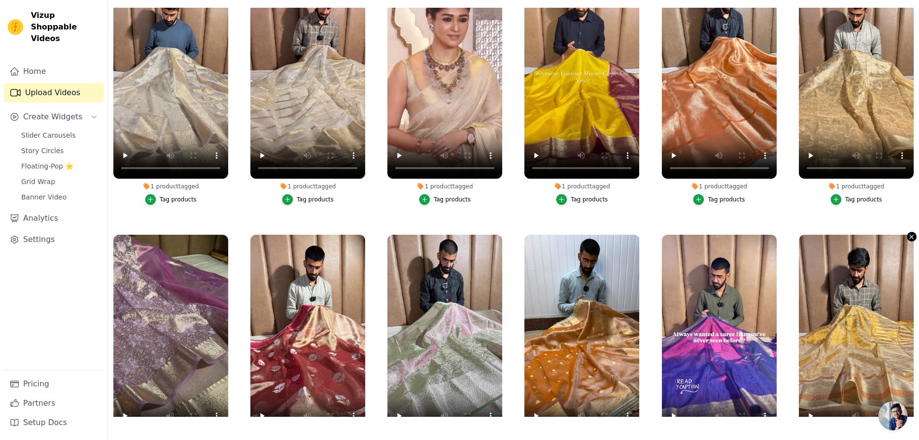
click at [910, 235] on icon "button" at bounding box center [912, 237] width 4 height 4
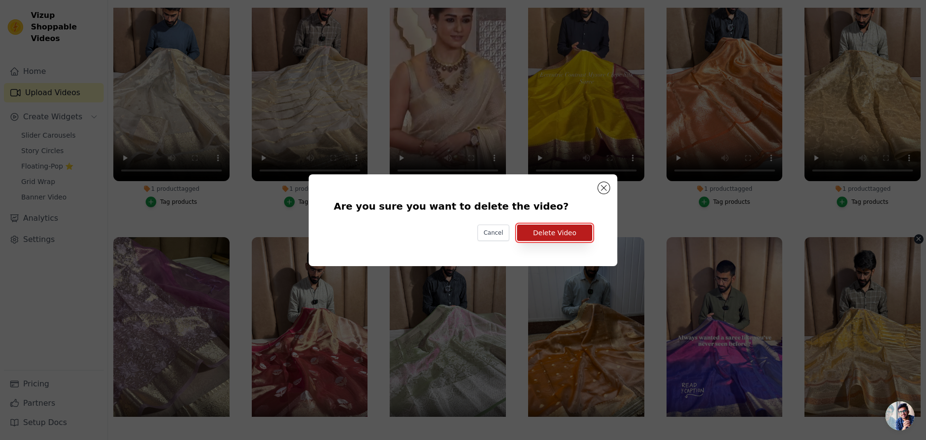
click at [578, 235] on button "Delete Video" at bounding box center [554, 232] width 75 height 16
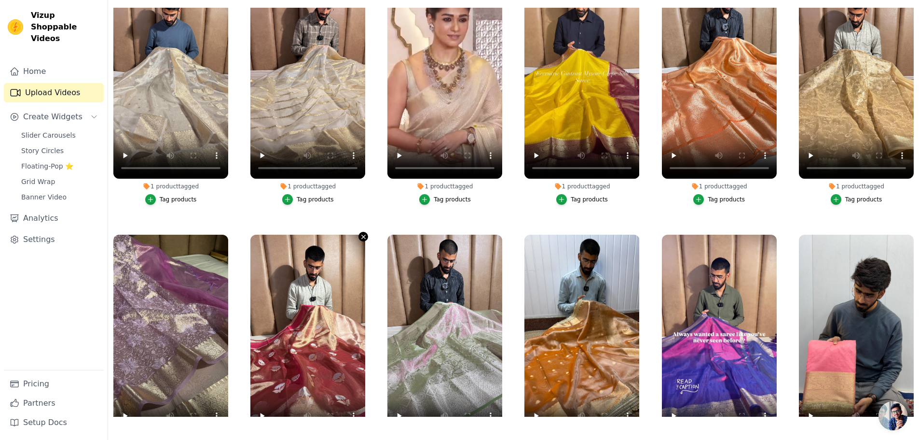
click at [361, 233] on icon "button" at bounding box center [363, 236] width 7 height 7
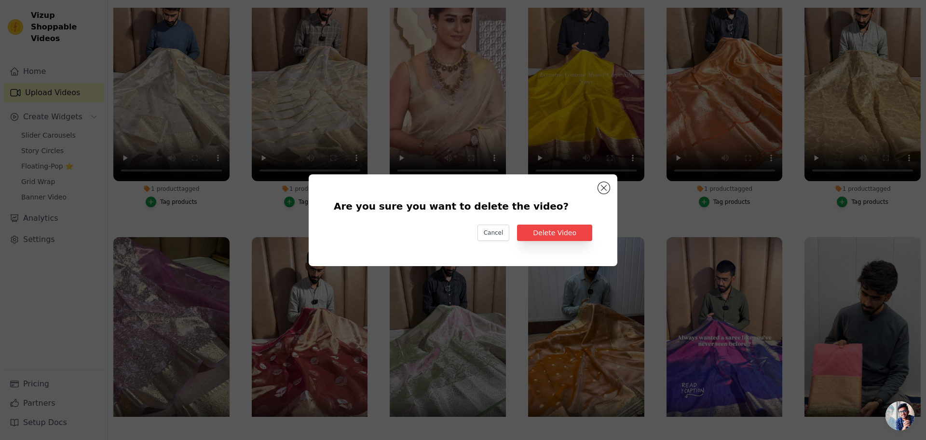
click at [428, 163] on div "Are you sure you want to delete the video? Cancel Delete Video" at bounding box center [462, 220] width 895 height 123
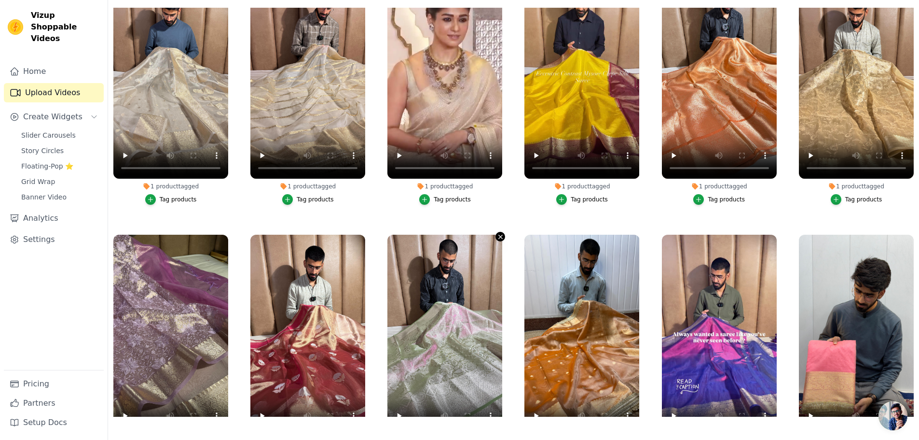
click at [499, 235] on icon "button" at bounding box center [501, 237] width 4 height 4
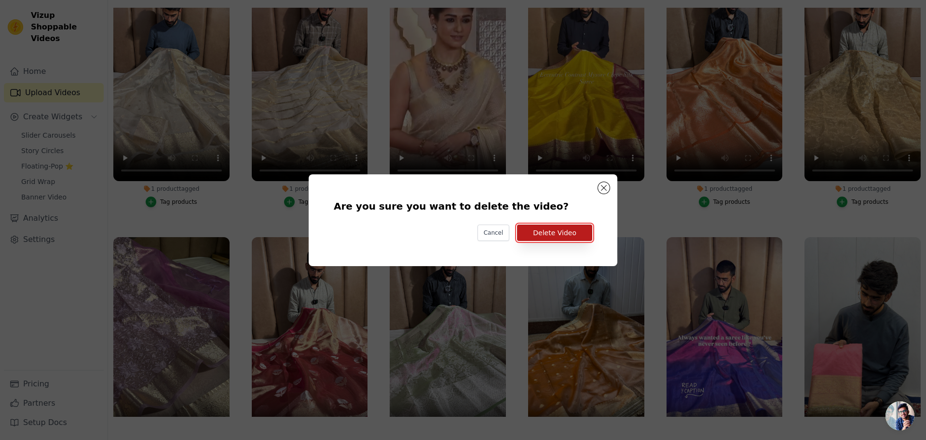
click at [569, 234] on button "Delete Video" at bounding box center [554, 232] width 75 height 16
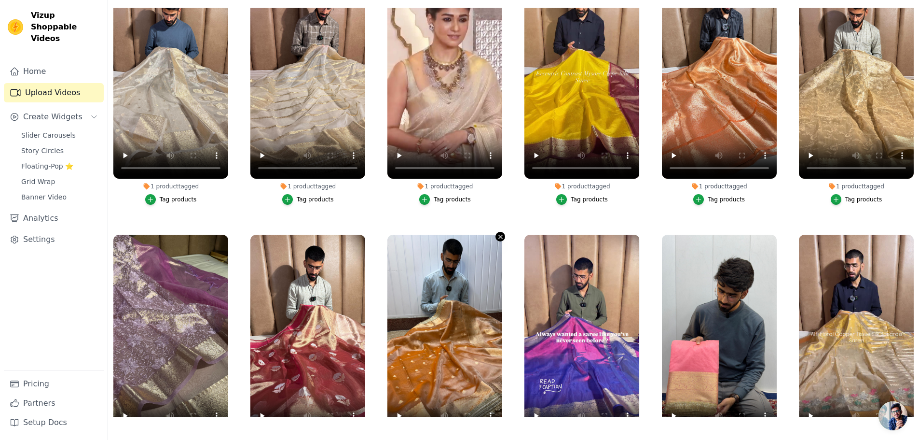
click at [498, 233] on icon "button" at bounding box center [500, 236] width 7 height 7
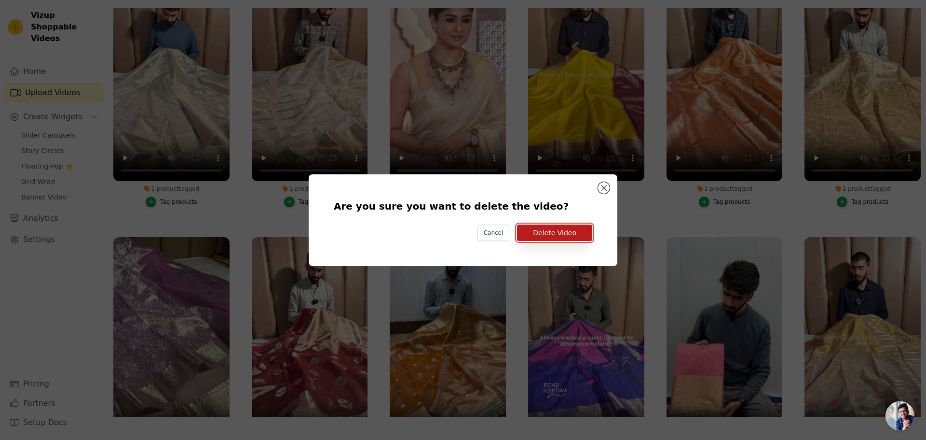
click at [553, 237] on button "Delete Video" at bounding box center [554, 232] width 75 height 16
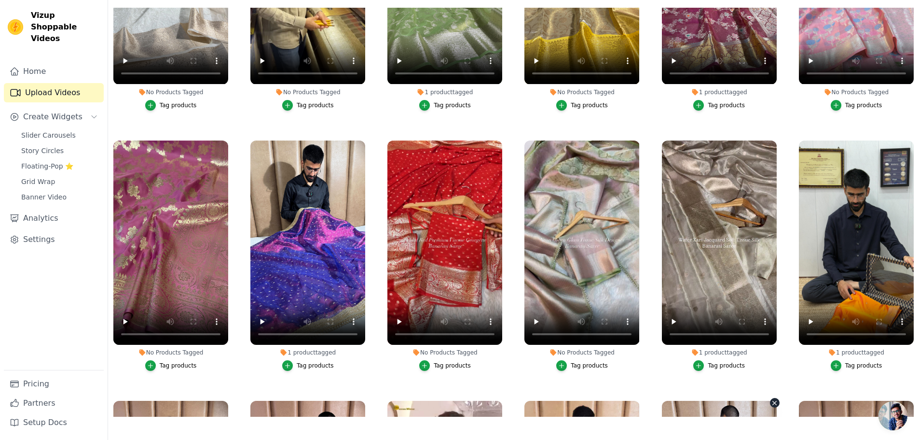
scroll to position [10534, 0]
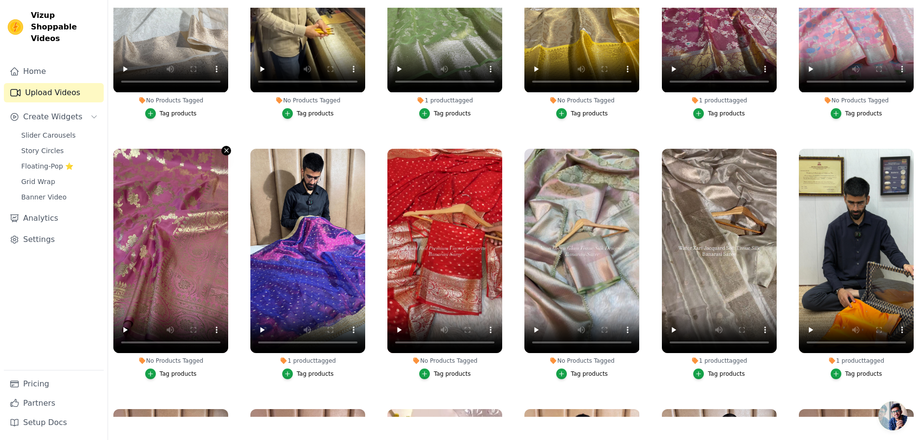
click at [225, 147] on icon "button" at bounding box center [226, 150] width 7 height 7
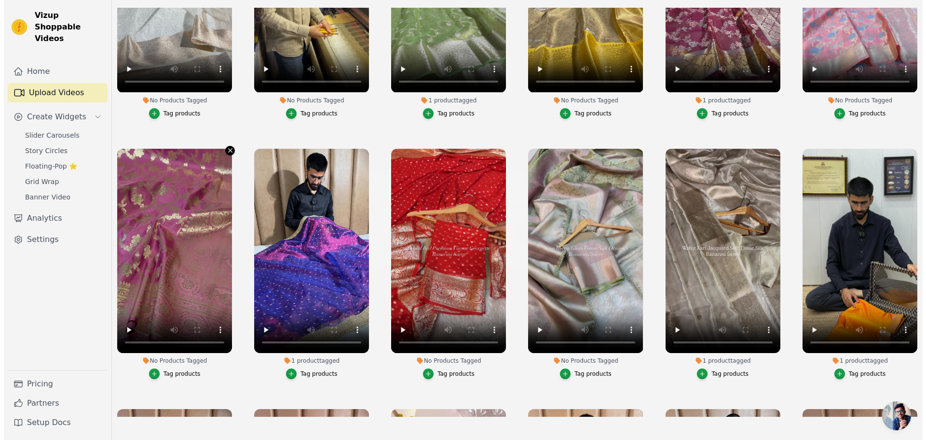
scroll to position [10620, 0]
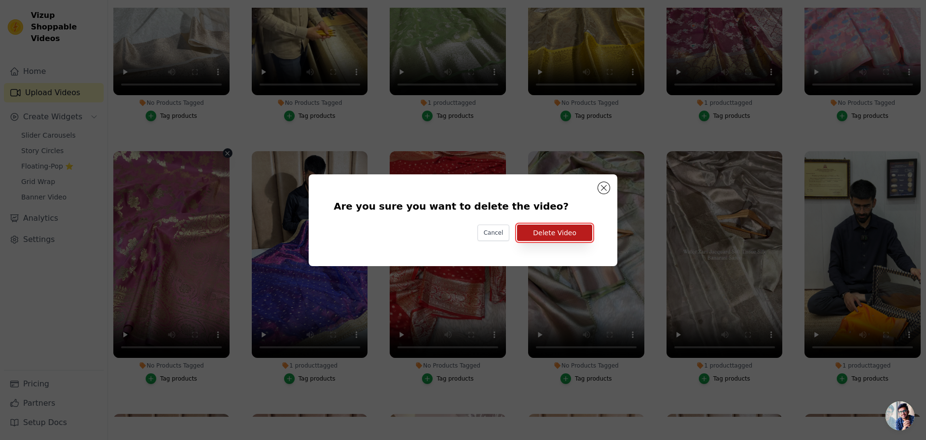
click at [537, 234] on button "Delete Video" at bounding box center [554, 232] width 75 height 16
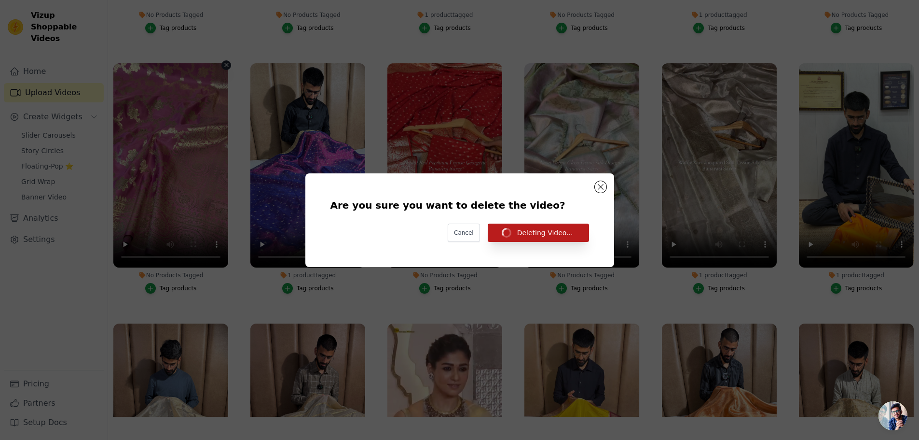
scroll to position [10534, 0]
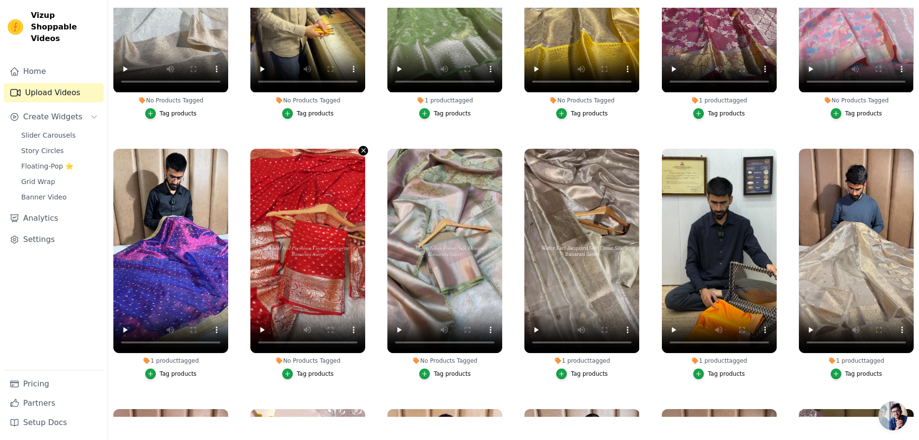
click at [360, 147] on icon "button" at bounding box center [363, 150] width 7 height 7
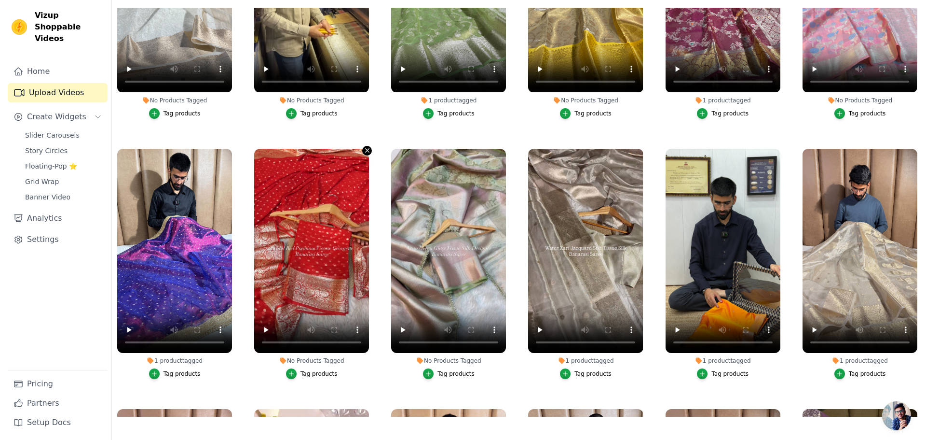
scroll to position [10620, 0]
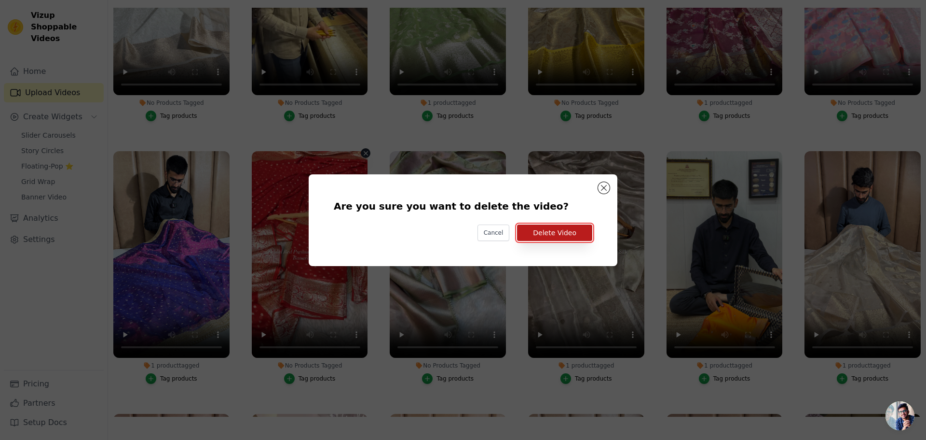
click at [543, 235] on button "Delete Video" at bounding box center [554, 232] width 75 height 16
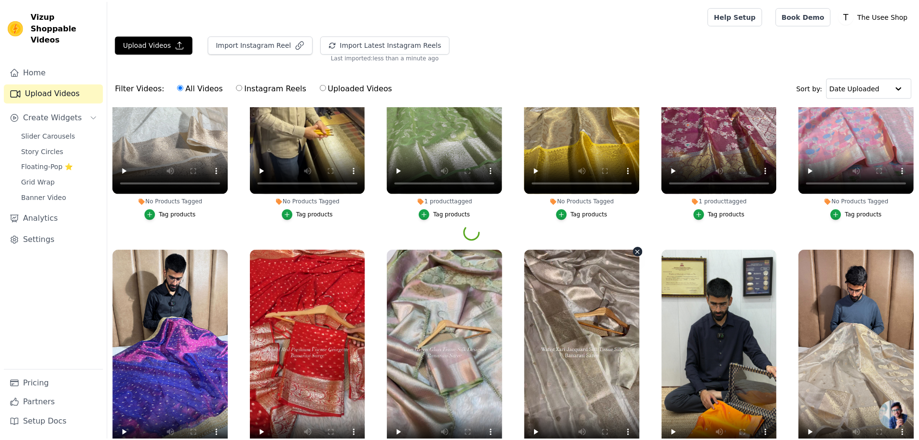
scroll to position [10534, 0]
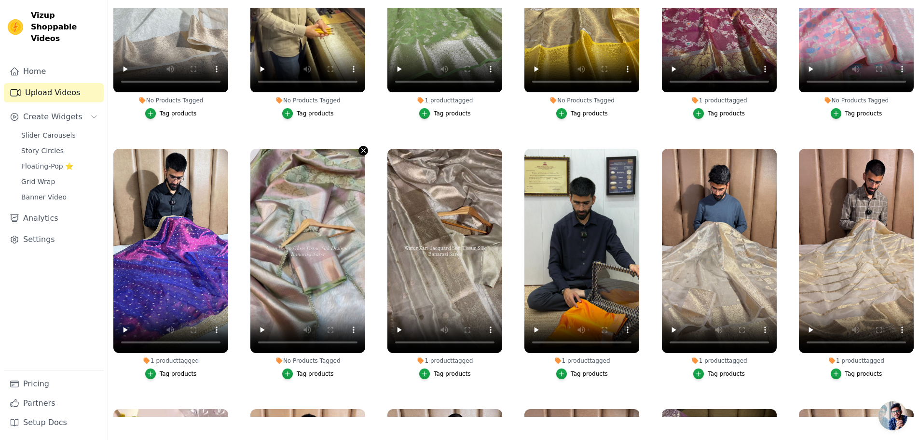
click at [358, 146] on button "No Products Tagged Tag products" at bounding box center [363, 151] width 10 height 10
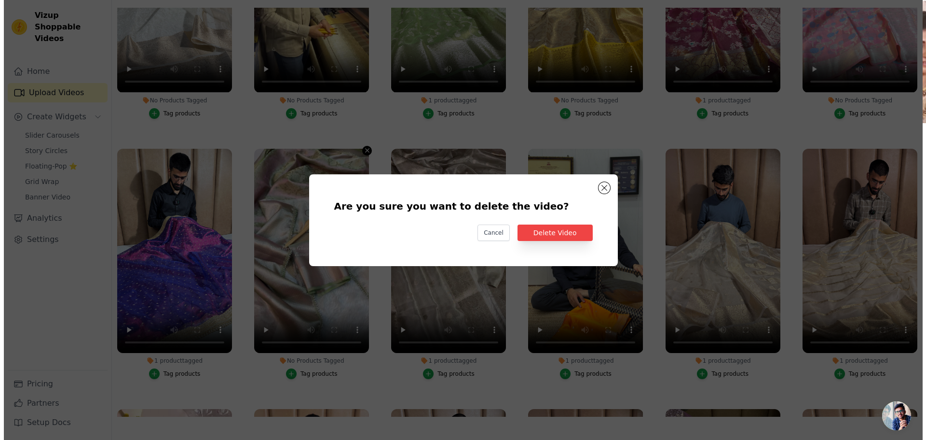
scroll to position [0, 0]
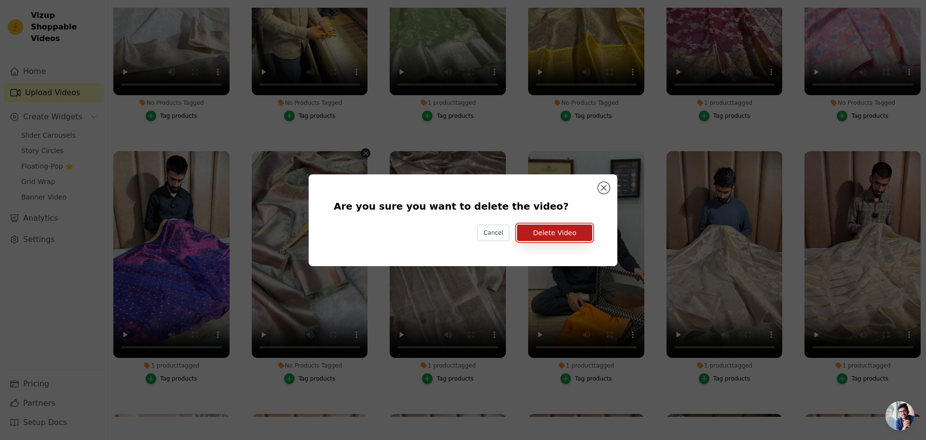
click at [568, 229] on button "Delete Video" at bounding box center [554, 232] width 75 height 16
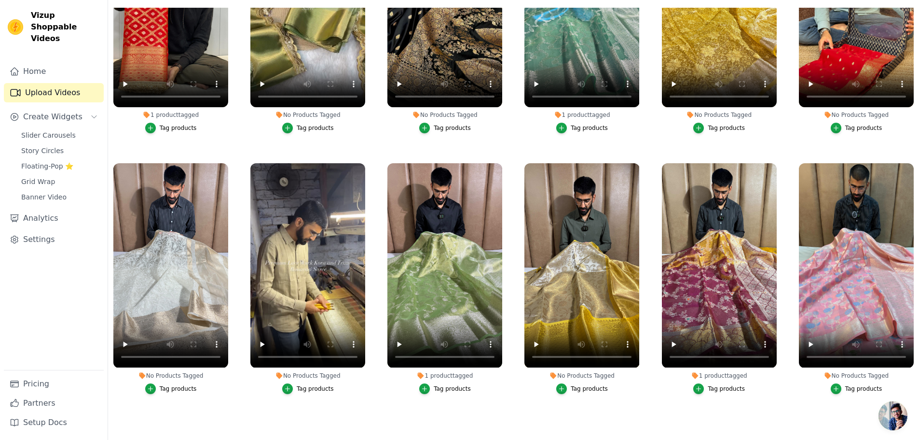
scroll to position [10245, 0]
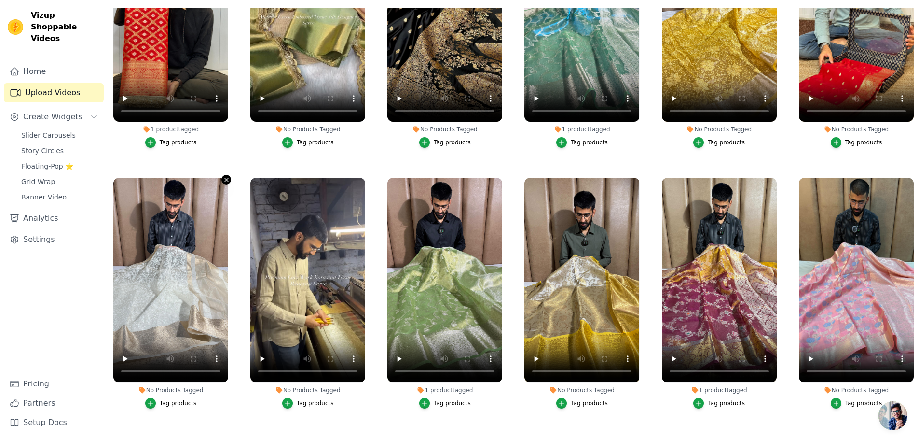
click at [226, 176] on icon "button" at bounding box center [226, 179] width 7 height 7
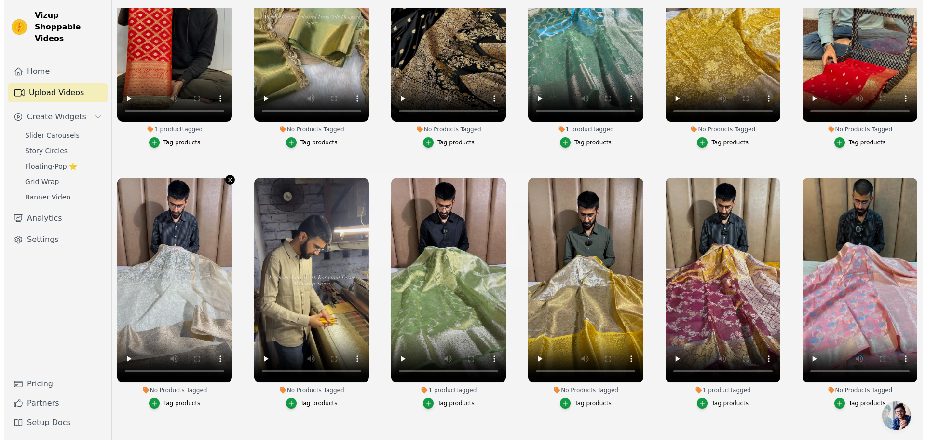
scroll to position [10328, 0]
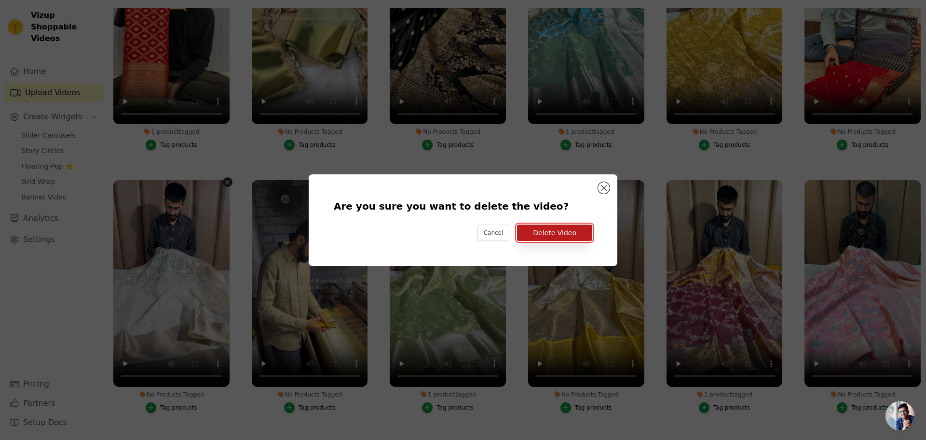
click at [546, 236] on button "Delete Video" at bounding box center [554, 232] width 75 height 16
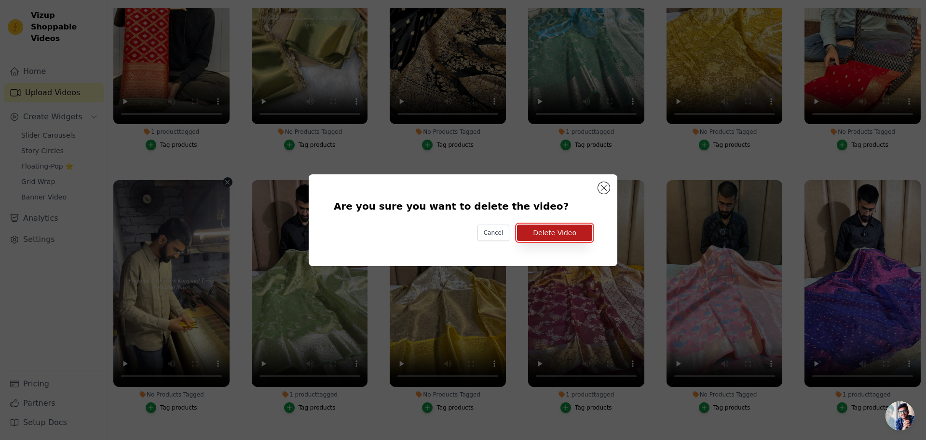
click at [547, 230] on button "Delete Video" at bounding box center [554, 232] width 75 height 16
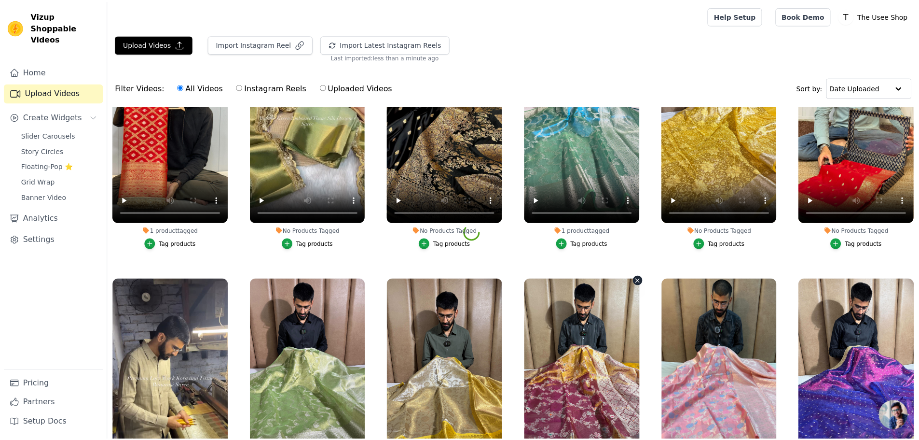
scroll to position [10245, 0]
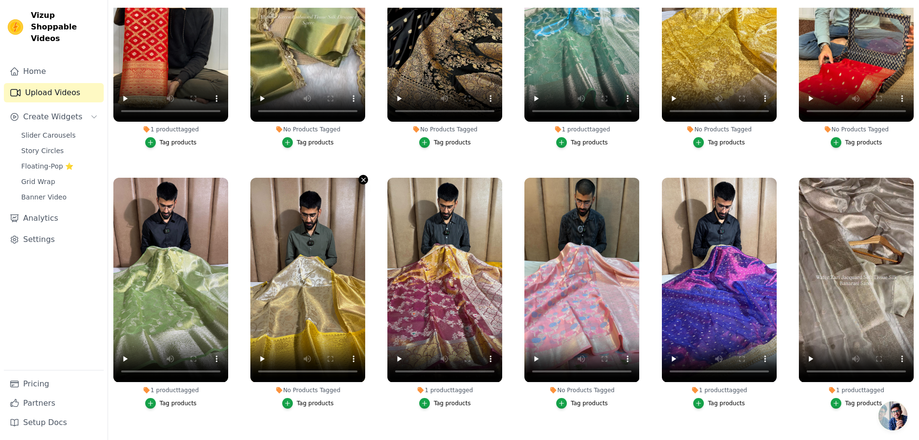
click at [360, 176] on icon "button" at bounding box center [363, 179] width 7 height 7
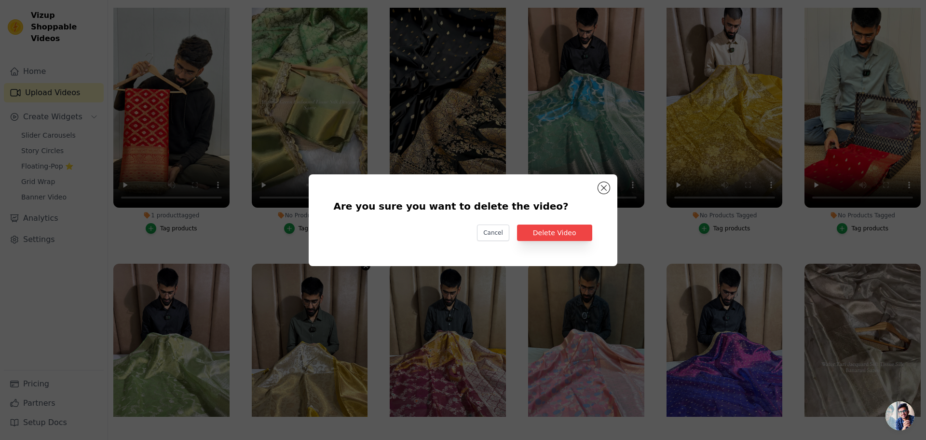
scroll to position [10328, 0]
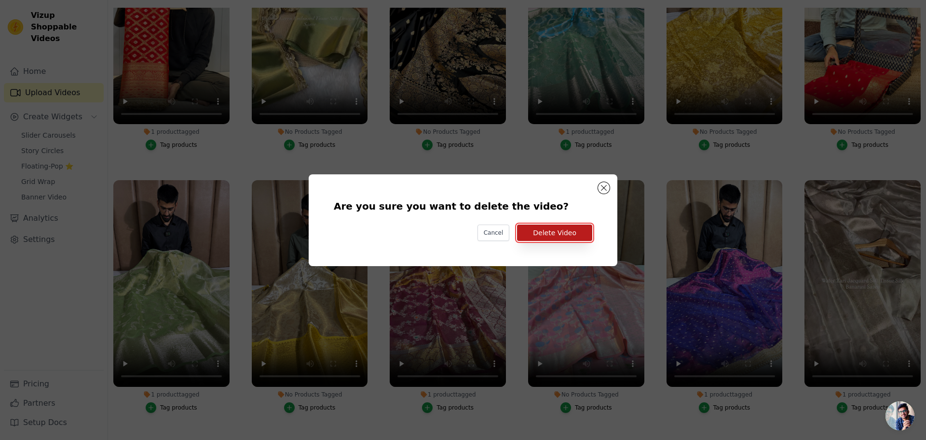
click at [550, 233] on button "Delete Video" at bounding box center [554, 232] width 75 height 16
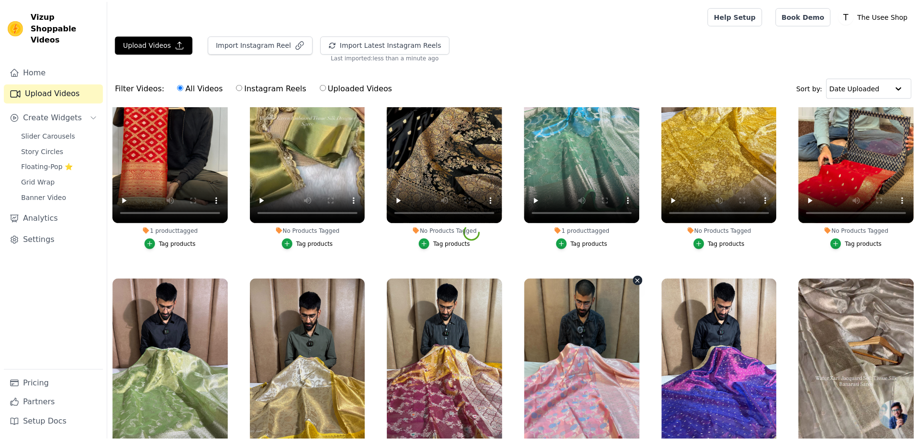
scroll to position [10245, 0]
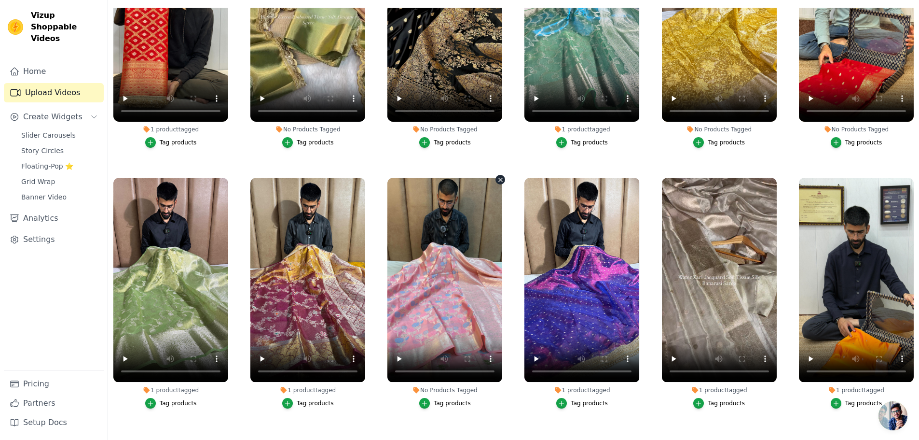
click at [499, 178] on icon "button" at bounding box center [501, 180] width 4 height 4
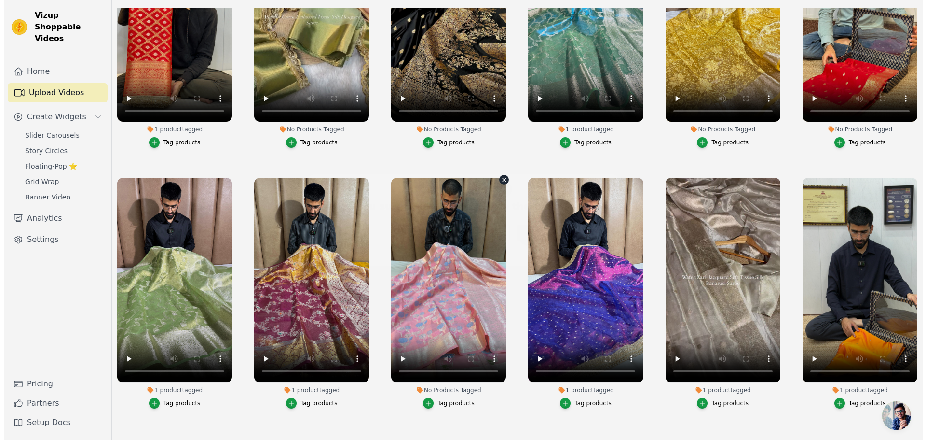
scroll to position [10328, 0]
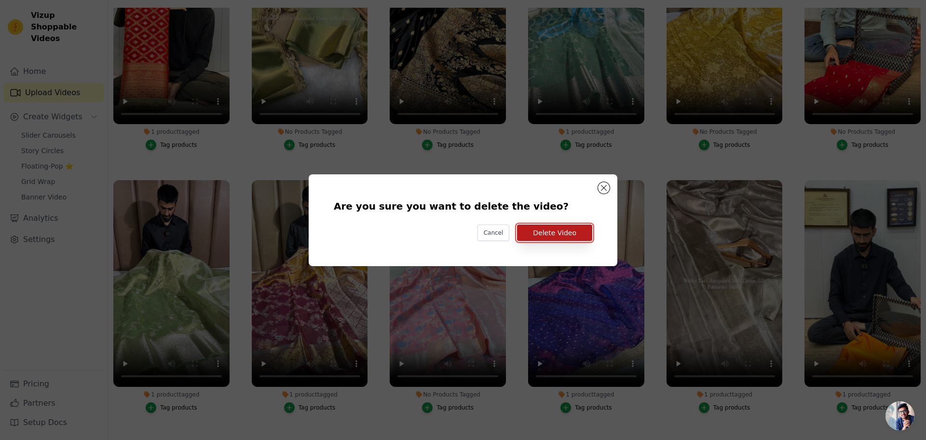
click at [563, 235] on button "Delete Video" at bounding box center [554, 232] width 75 height 16
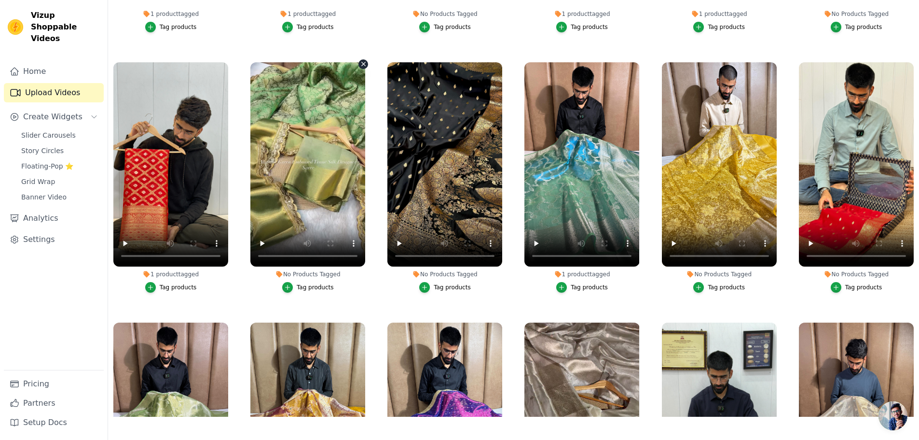
scroll to position [9956, 0]
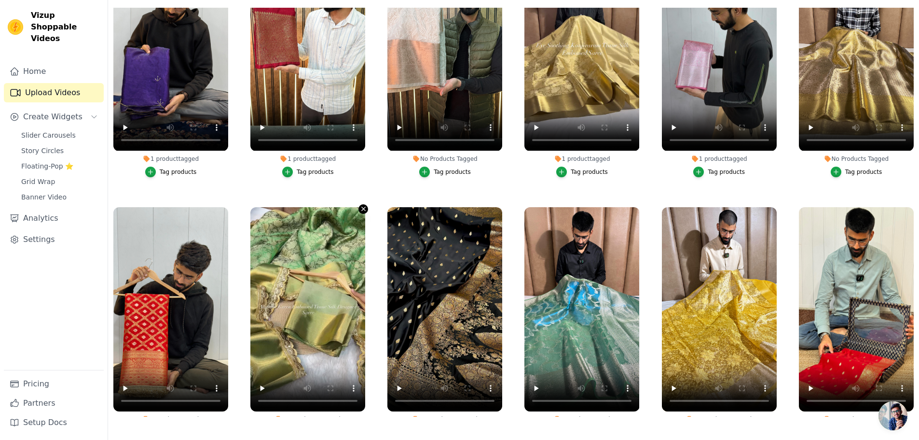
click at [362, 207] on icon "button" at bounding box center [364, 209] width 4 height 4
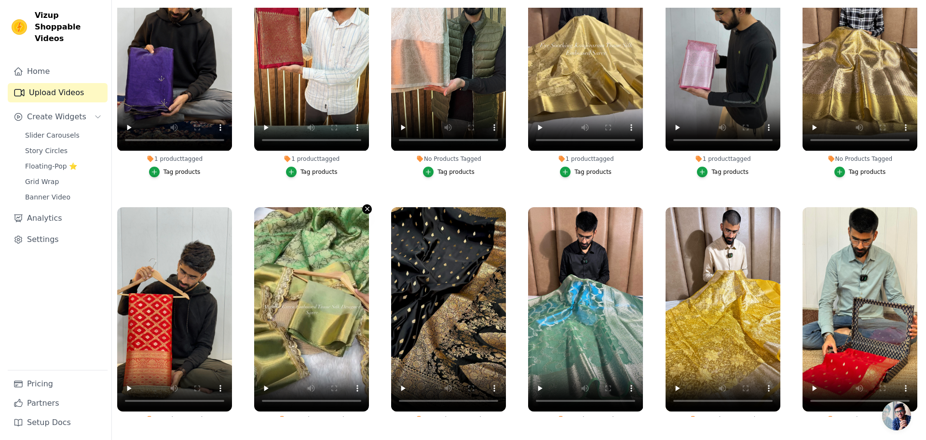
scroll to position [10037, 0]
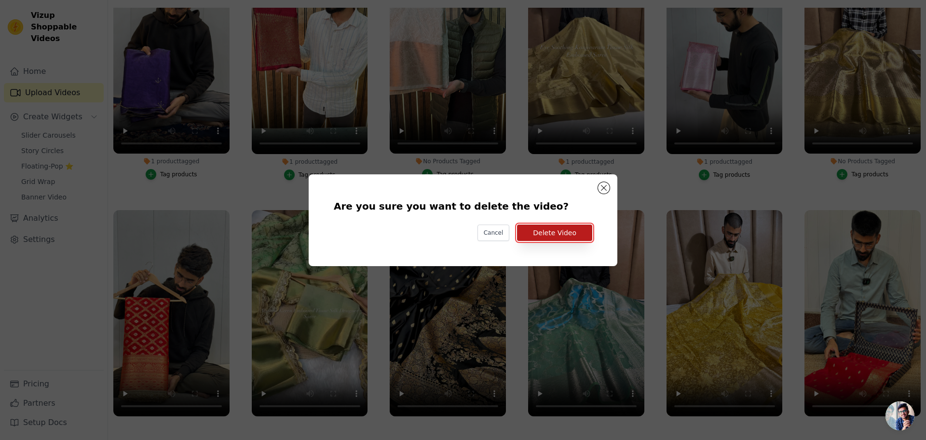
click at [560, 236] on button "Delete Video" at bounding box center [554, 232] width 75 height 16
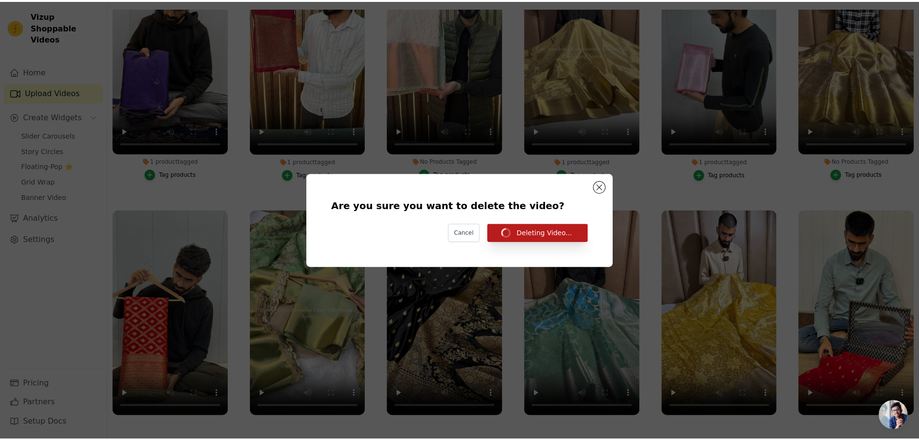
scroll to position [9956, 0]
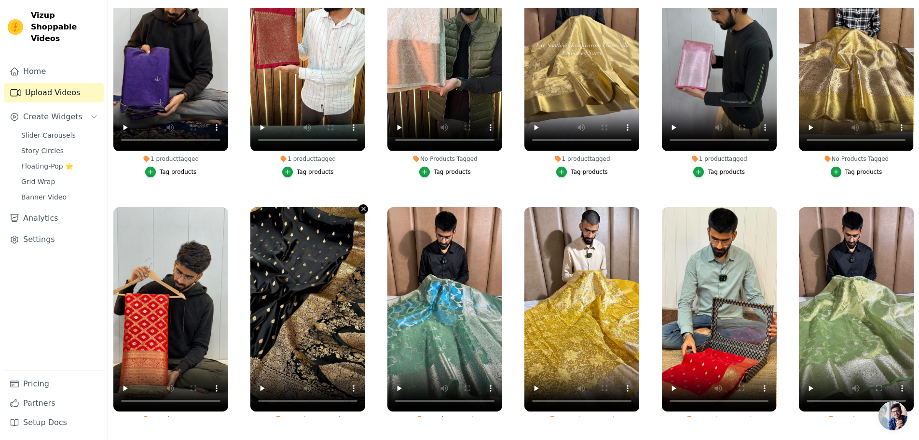
click at [360, 205] on icon "button" at bounding box center [363, 208] width 7 height 7
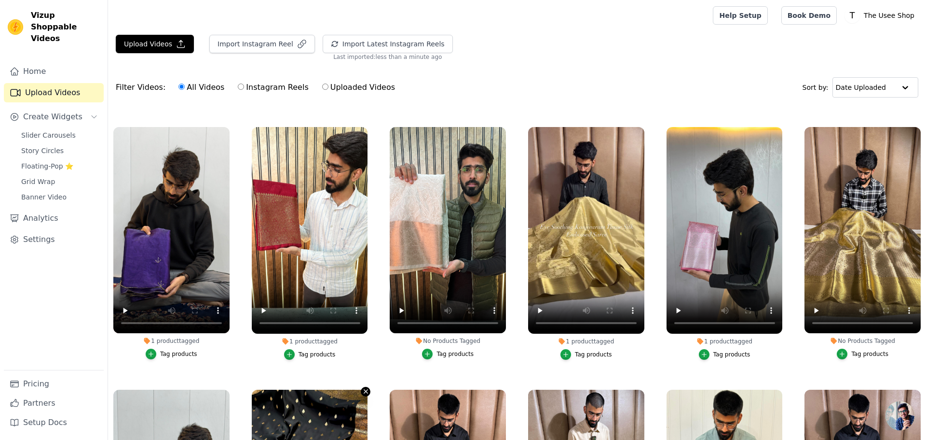
scroll to position [10037, 0]
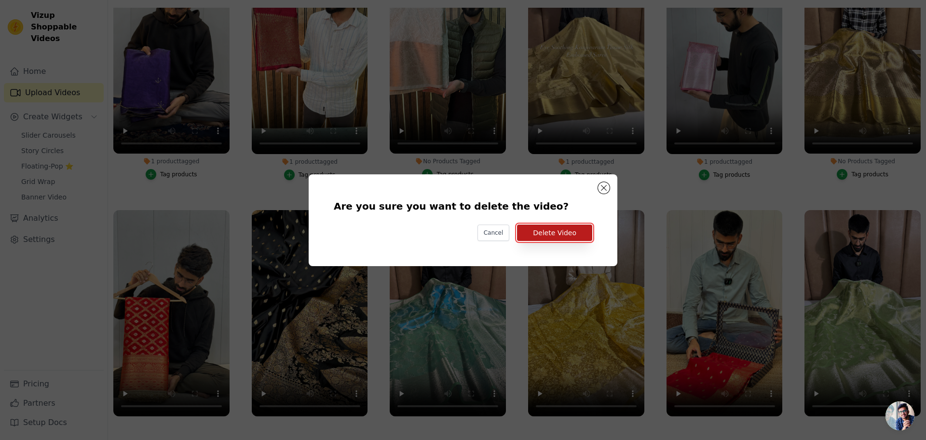
click at [563, 227] on button "Delete Video" at bounding box center [554, 232] width 75 height 16
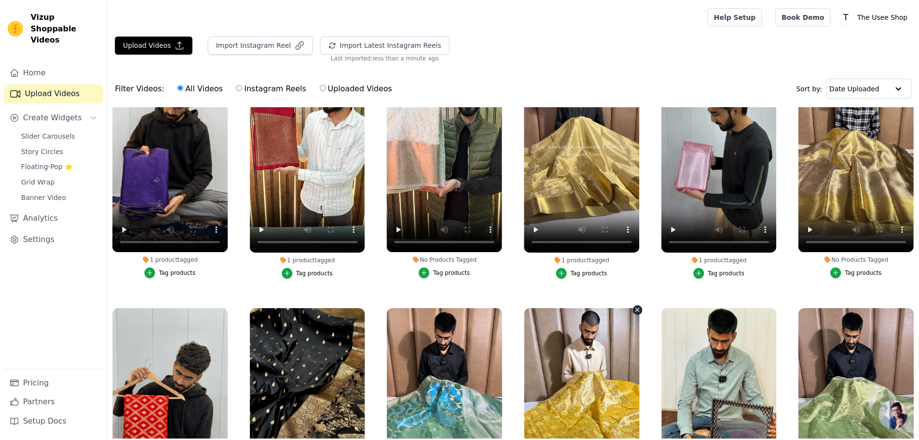
scroll to position [9956, 0]
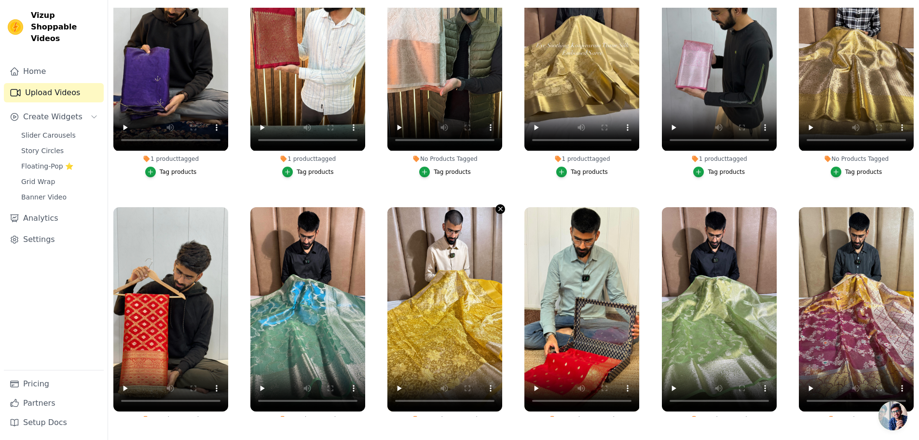
click at [499, 207] on icon "button" at bounding box center [501, 209] width 4 height 4
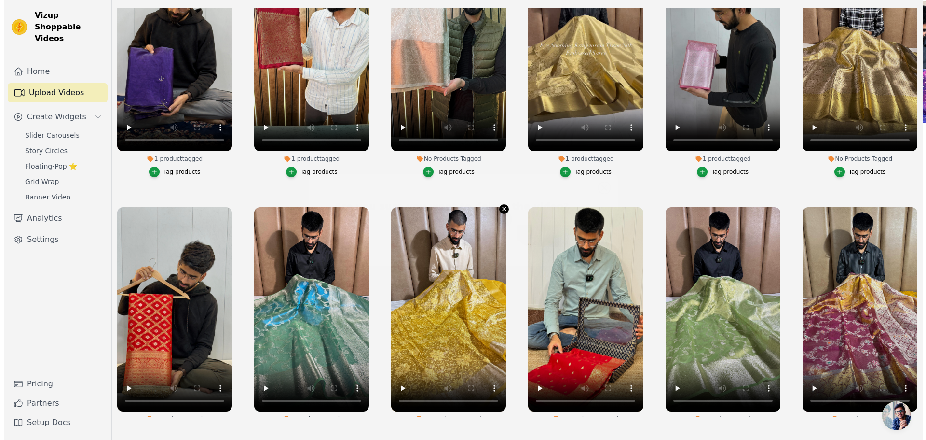
scroll to position [10037, 0]
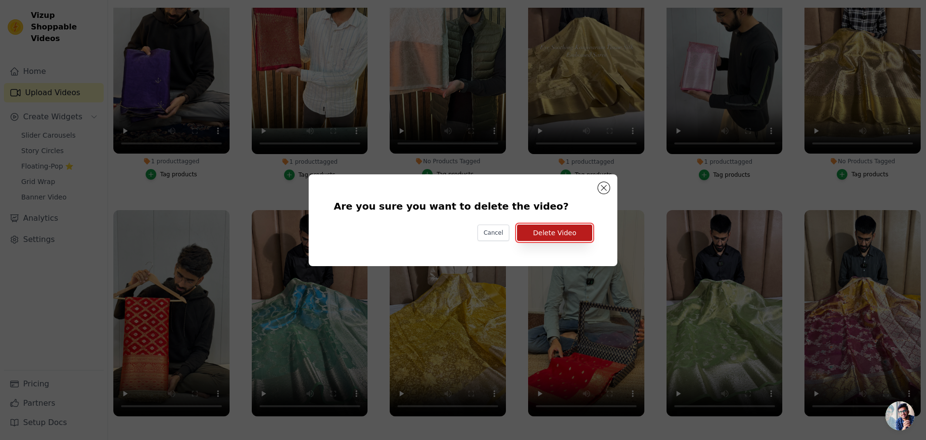
click at [569, 235] on button "Delete Video" at bounding box center [554, 232] width 75 height 16
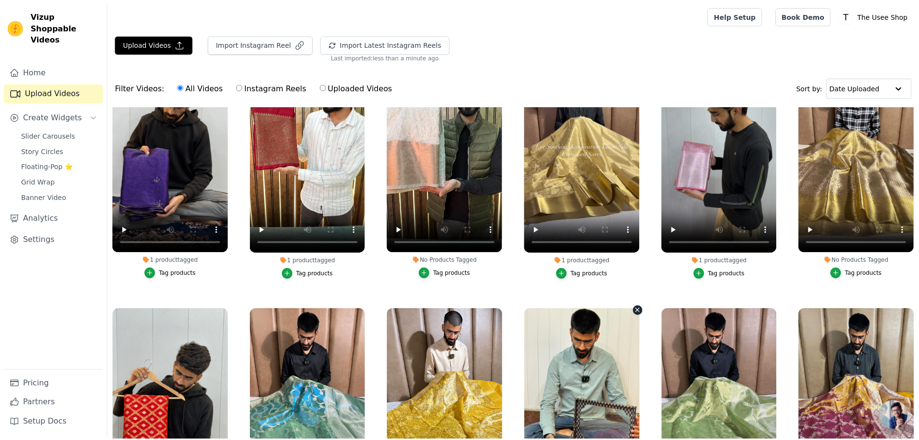
scroll to position [9956, 0]
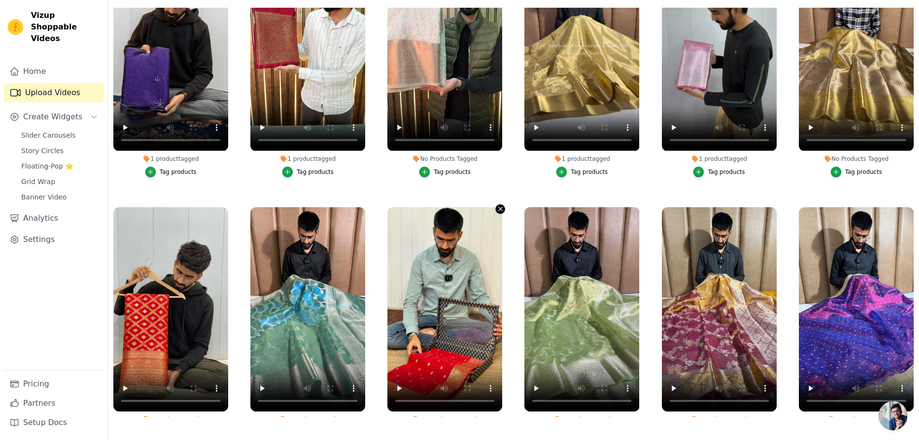
click at [499, 207] on icon "button" at bounding box center [501, 209] width 4 height 4
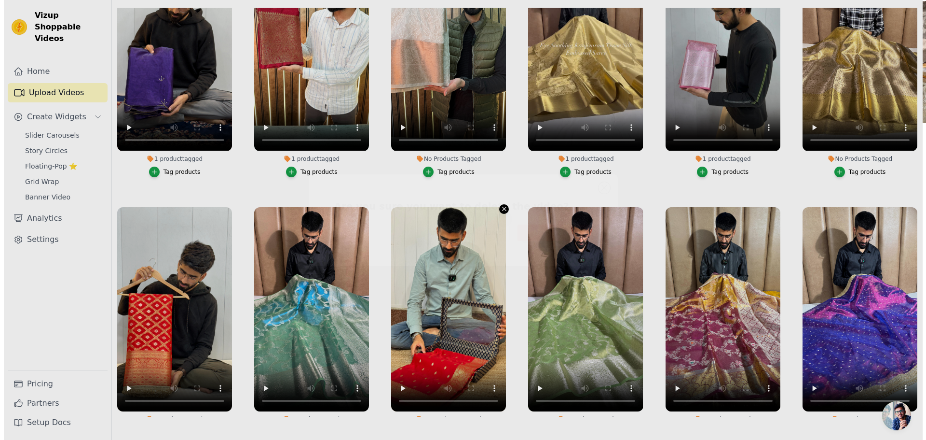
scroll to position [10037, 0]
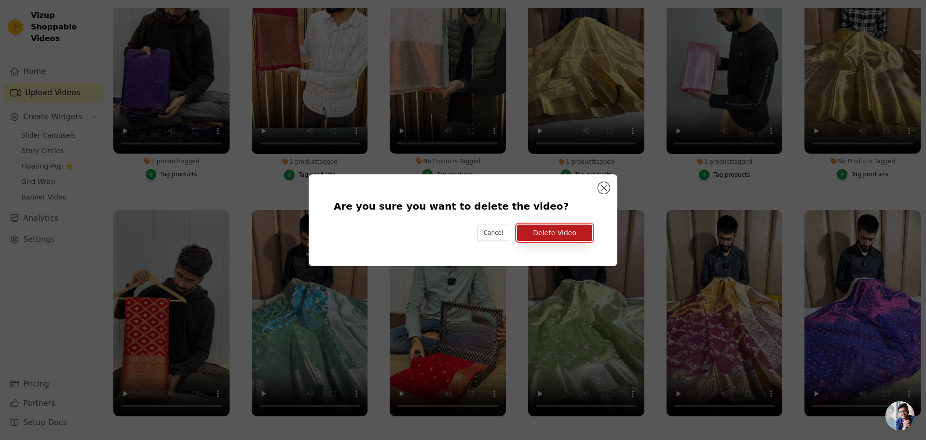
click at [549, 233] on button "Delete Video" at bounding box center [554, 232] width 75 height 16
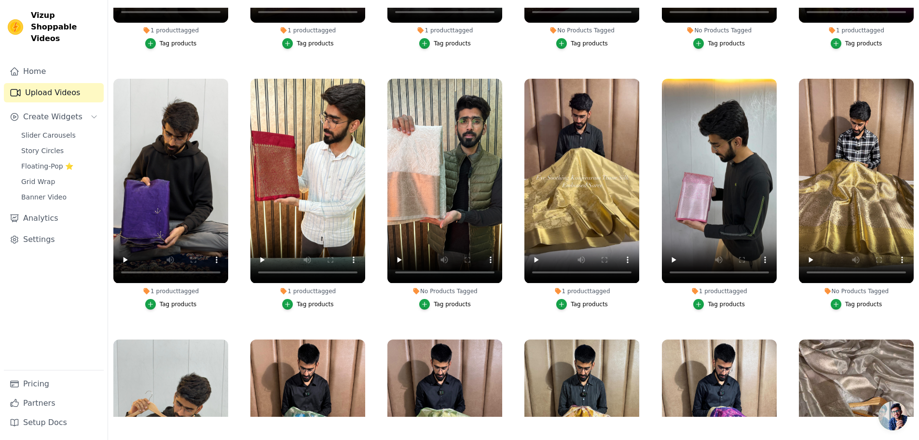
scroll to position [9811, 0]
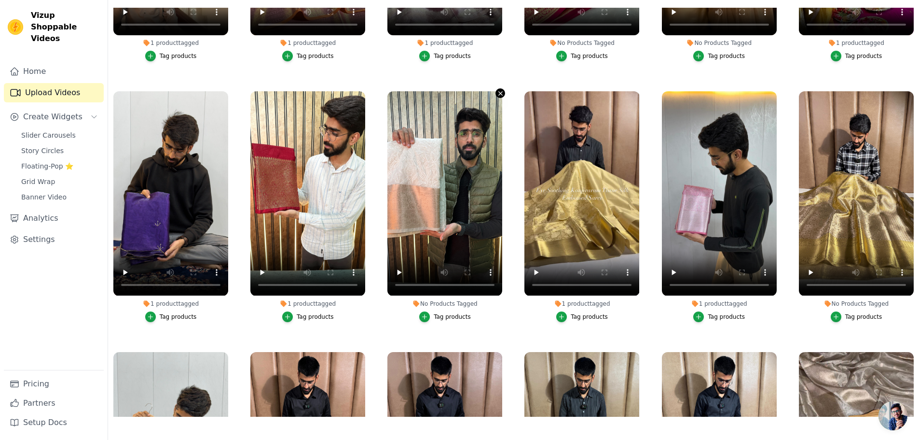
click at [502, 88] on button "No Products Tagged Tag products" at bounding box center [500, 93] width 10 height 10
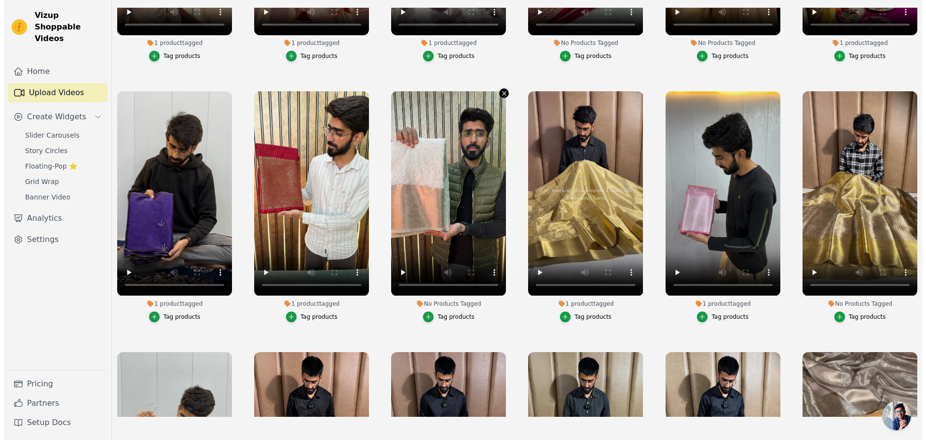
scroll to position [9890, 0]
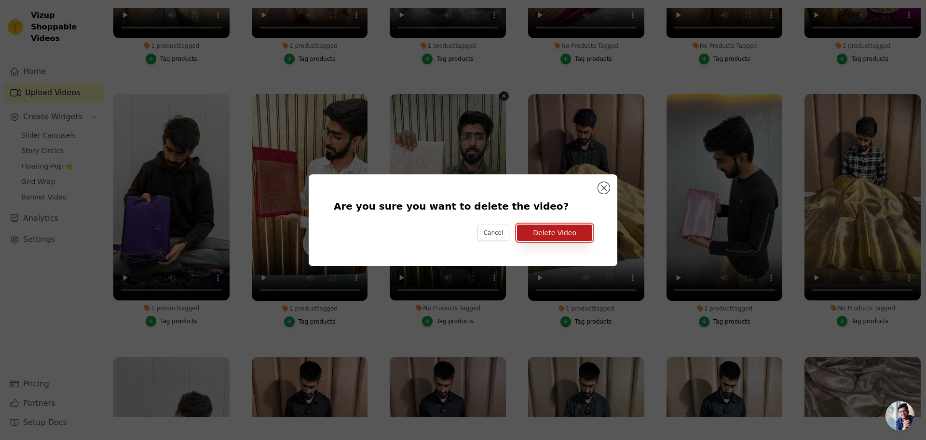
click at [550, 234] on button "Delete Video" at bounding box center [554, 232] width 75 height 16
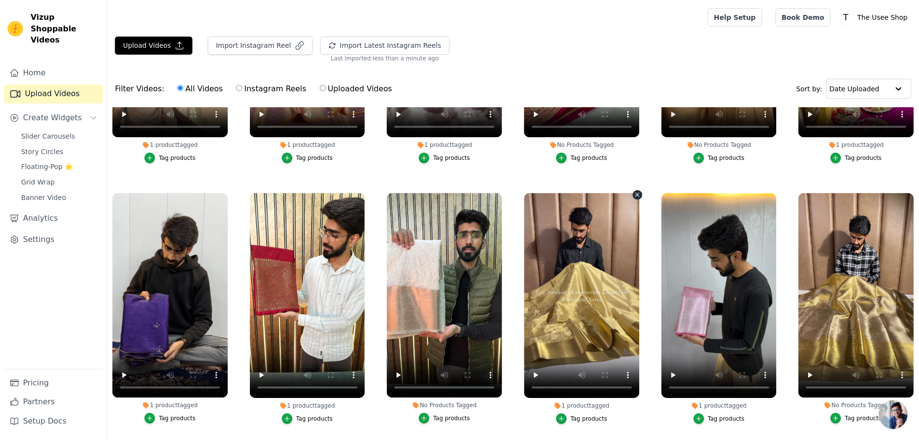
scroll to position [9809, 0]
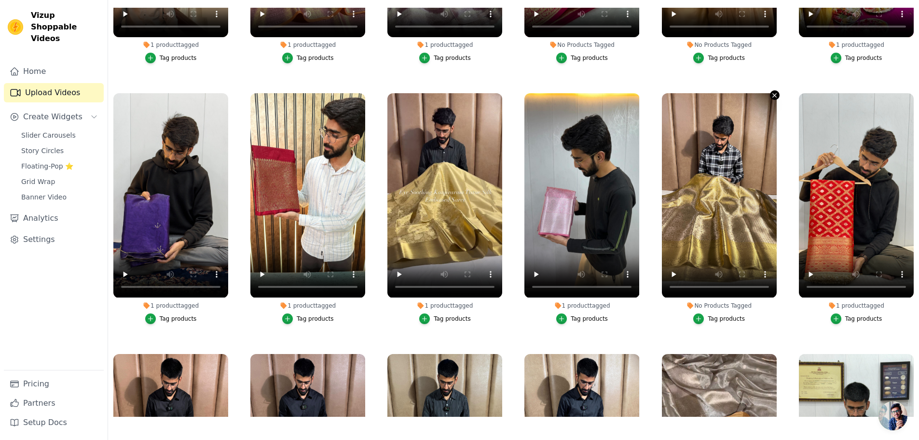
click at [771, 92] on icon "button" at bounding box center [774, 95] width 7 height 7
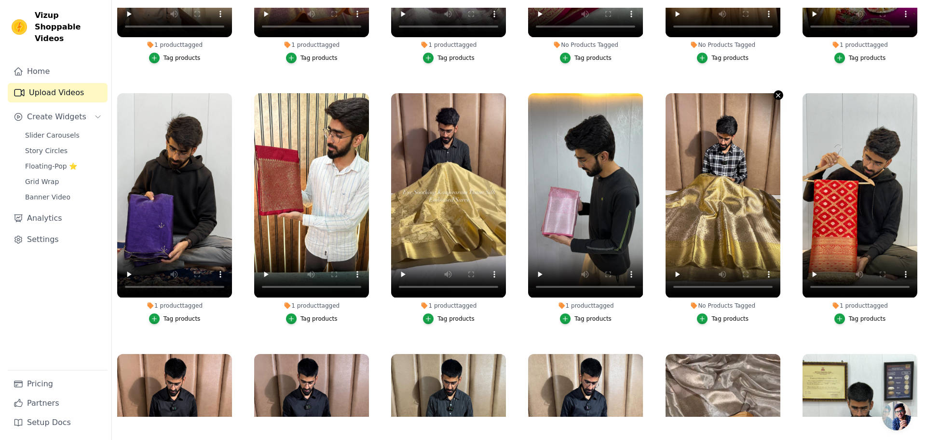
scroll to position [9890, 0]
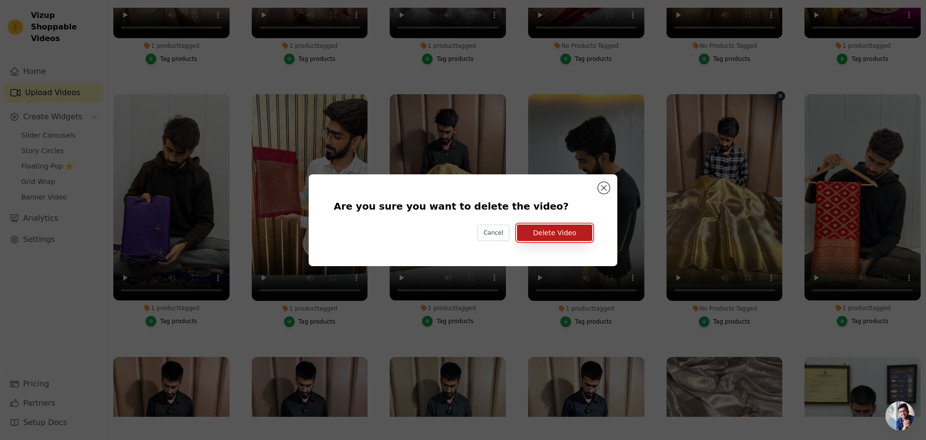
click at [584, 233] on button "Delete Video" at bounding box center [554, 232] width 75 height 16
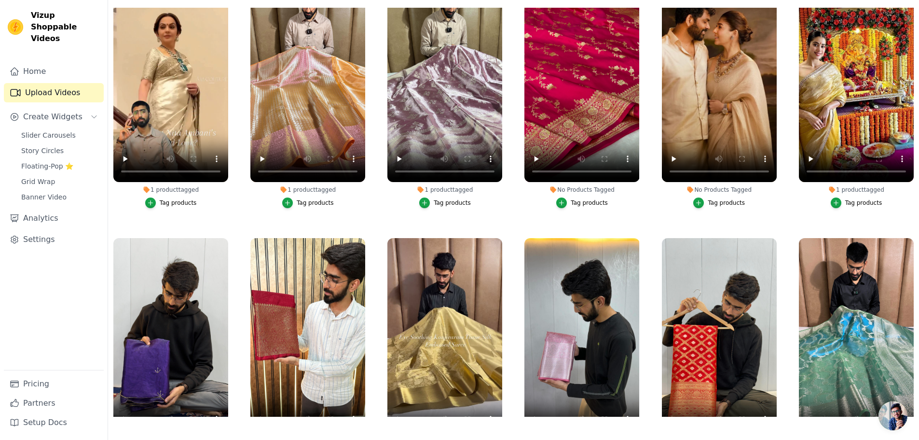
scroll to position [9519, 0]
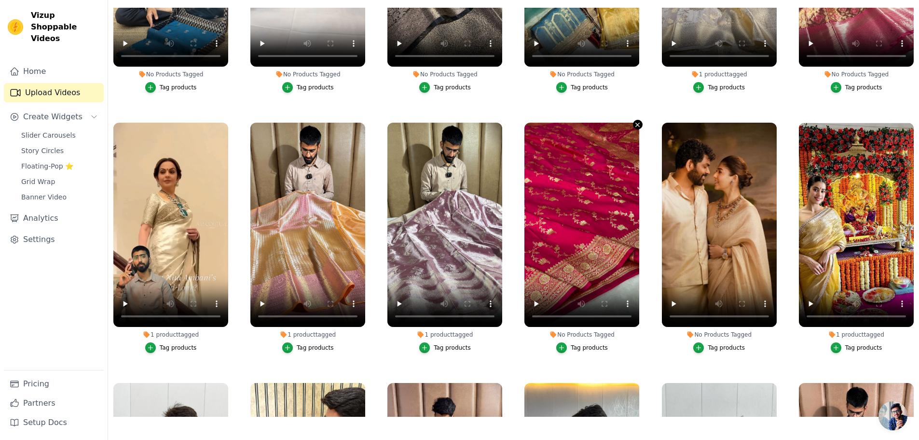
click at [634, 121] on icon "button" at bounding box center [637, 124] width 7 height 7
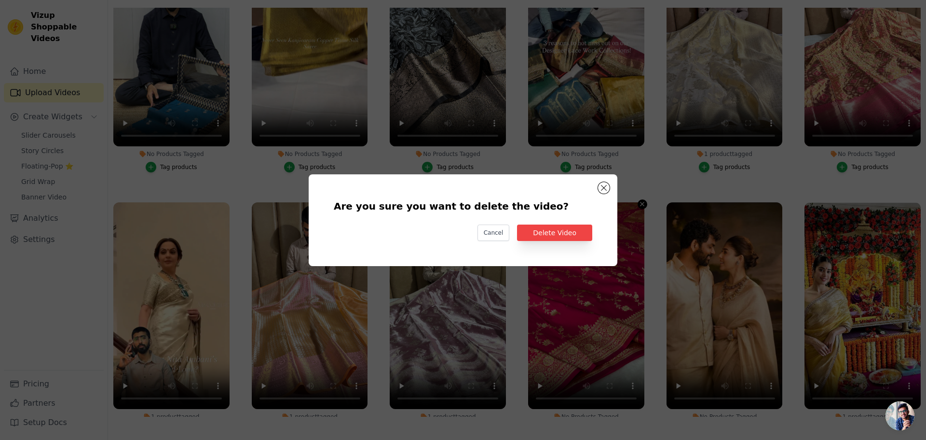
scroll to position [9597, 0]
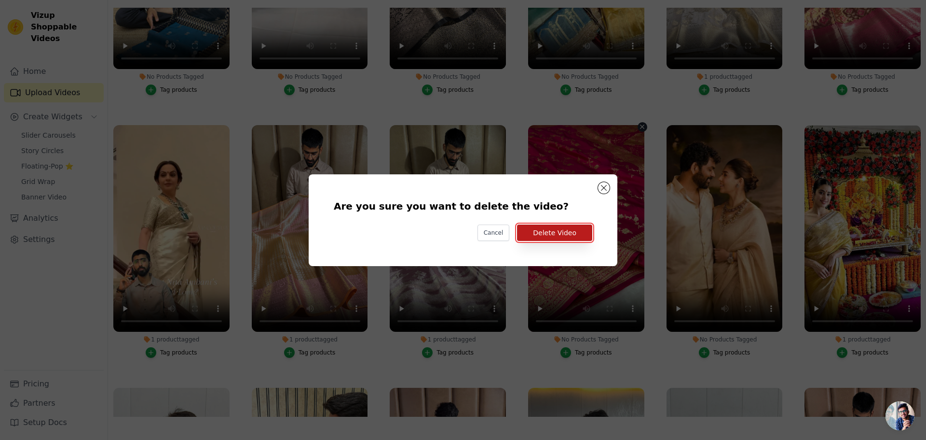
click at [546, 231] on button "Delete Video" at bounding box center [554, 232] width 75 height 16
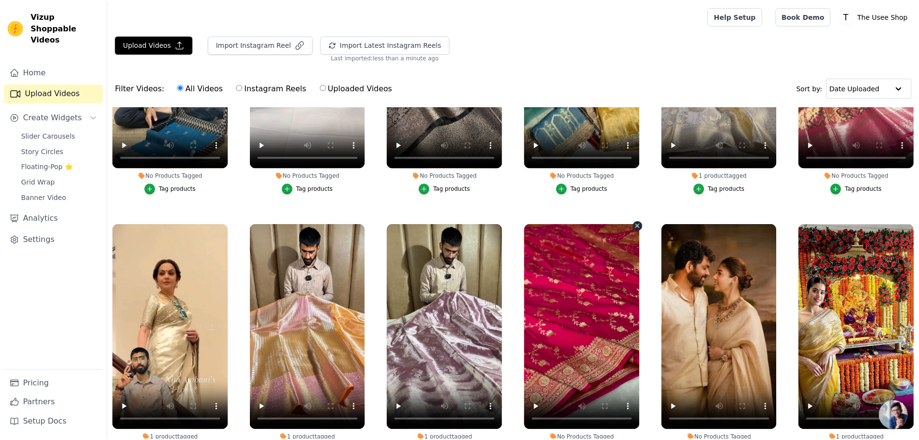
scroll to position [9519, 0]
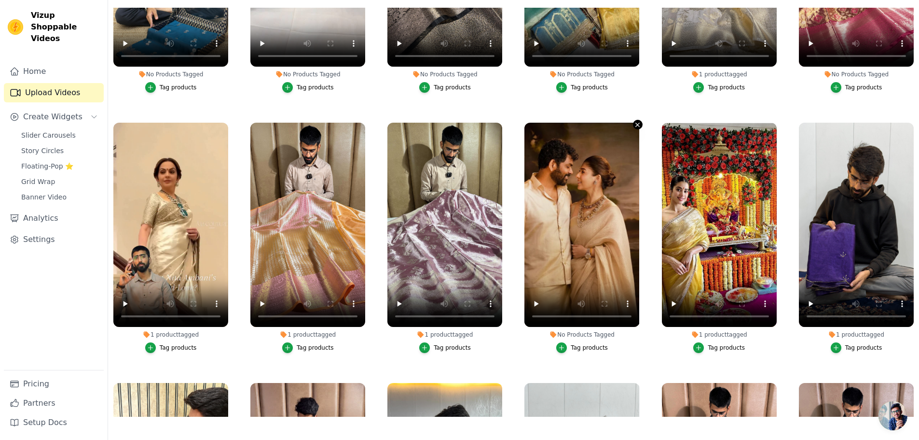
click at [635, 121] on icon "button" at bounding box center [637, 124] width 7 height 7
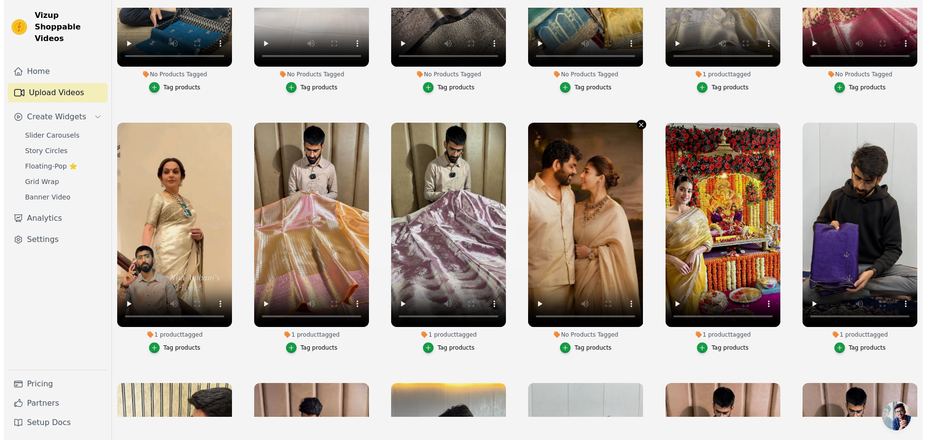
scroll to position [9597, 0]
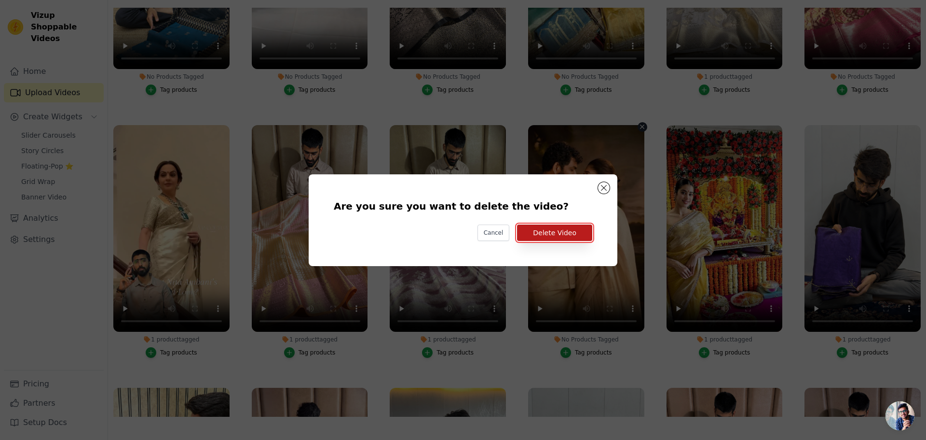
click at [565, 229] on button "Delete Video" at bounding box center [554, 232] width 75 height 16
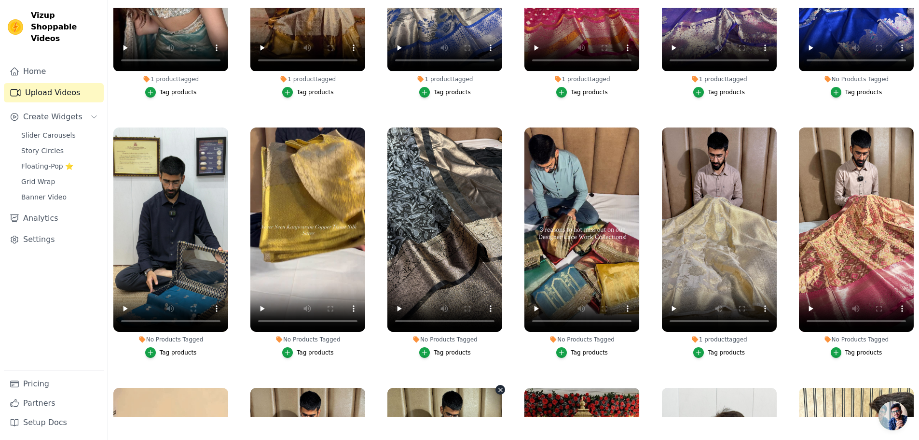
scroll to position [9230, 0]
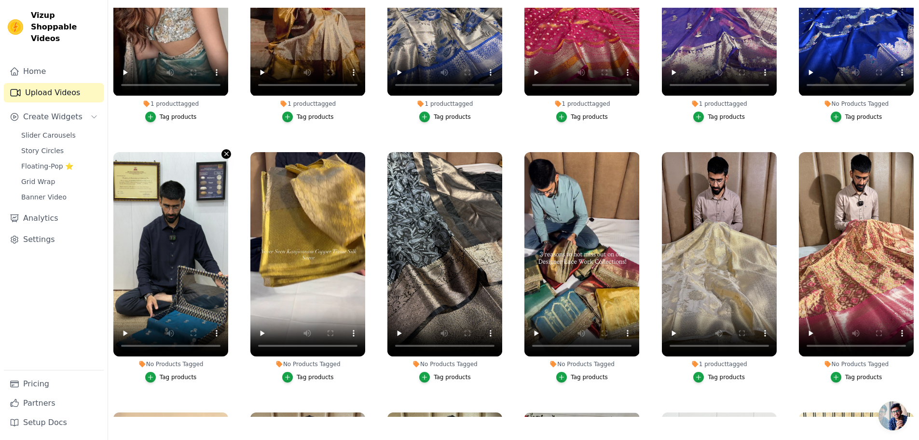
click at [224, 150] on icon "button" at bounding box center [226, 153] width 7 height 7
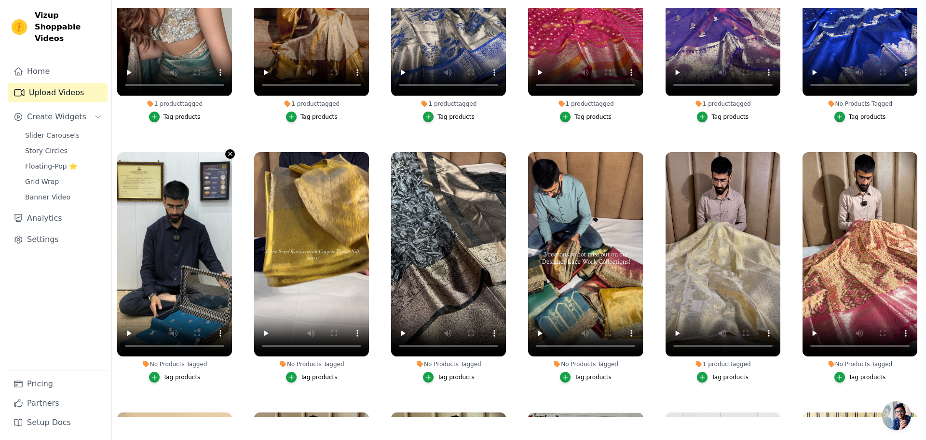
scroll to position [9305, 0]
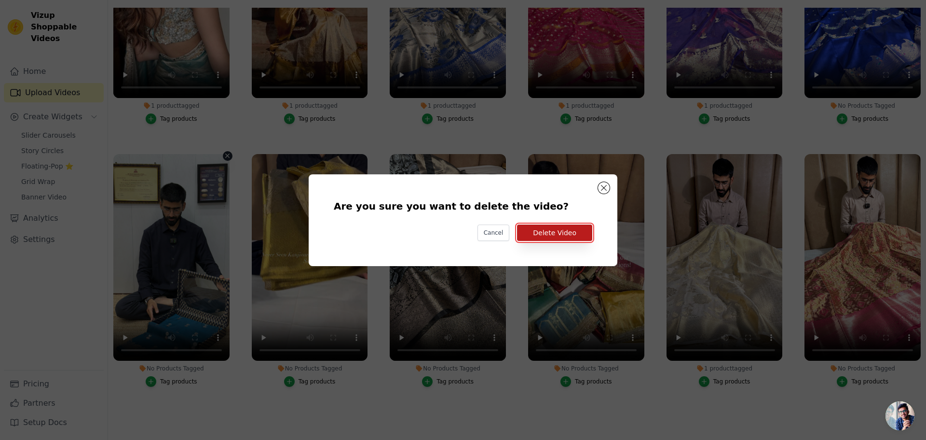
click at [560, 226] on button "Delete Video" at bounding box center [554, 232] width 75 height 16
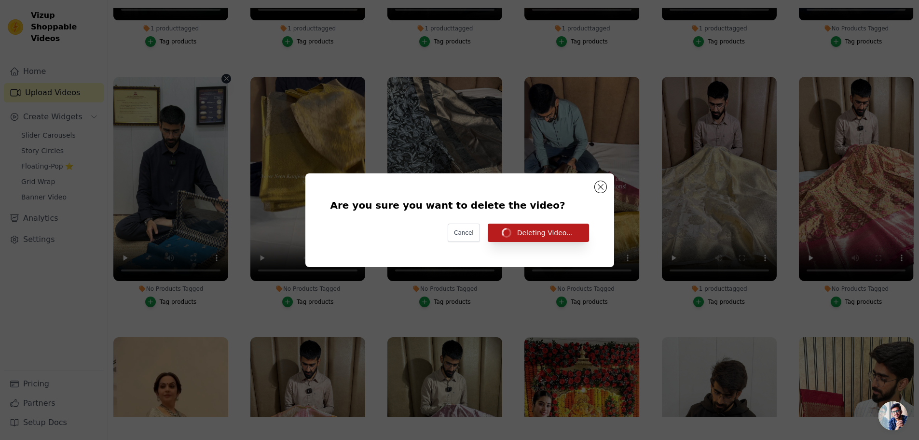
scroll to position [9230, 0]
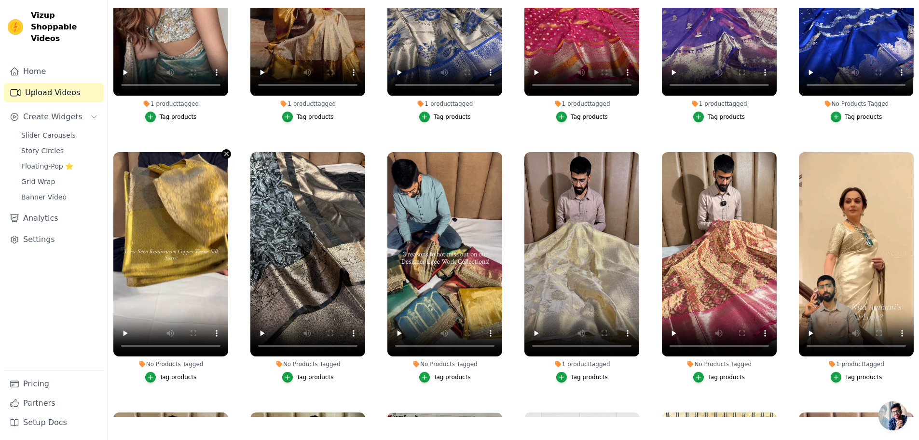
click at [224, 152] on icon "button" at bounding box center [226, 154] width 4 height 4
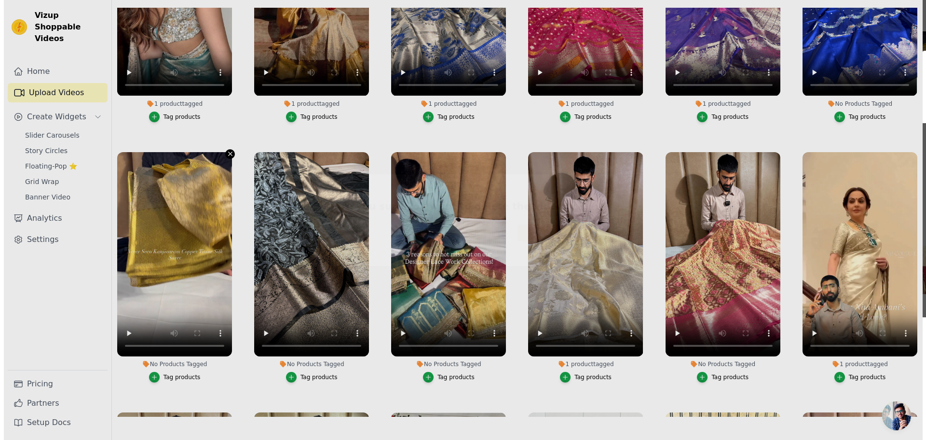
scroll to position [9305, 0]
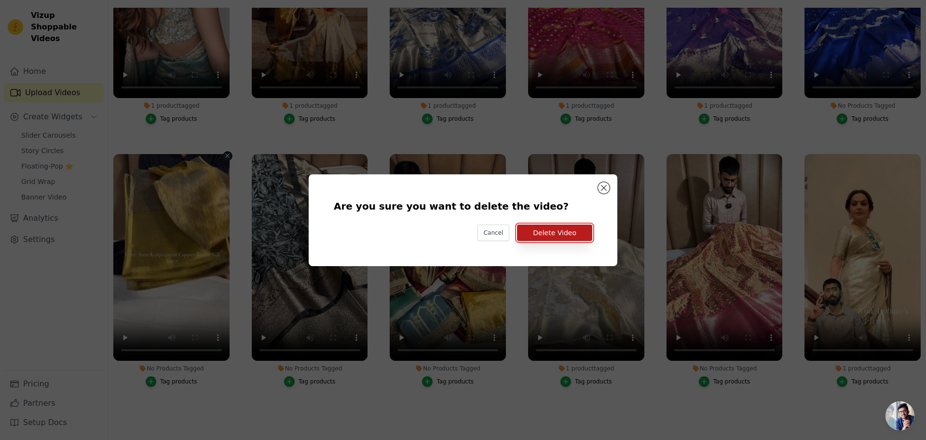
click at [563, 231] on button "Delete Video" at bounding box center [554, 232] width 75 height 16
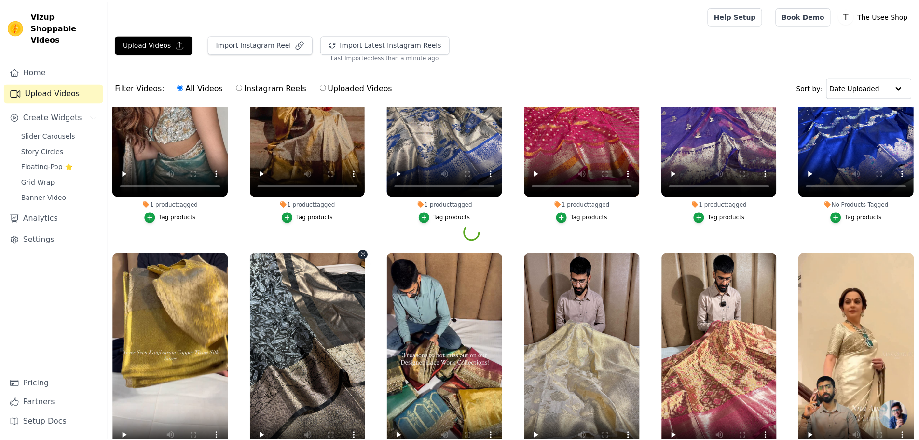
scroll to position [9230, 0]
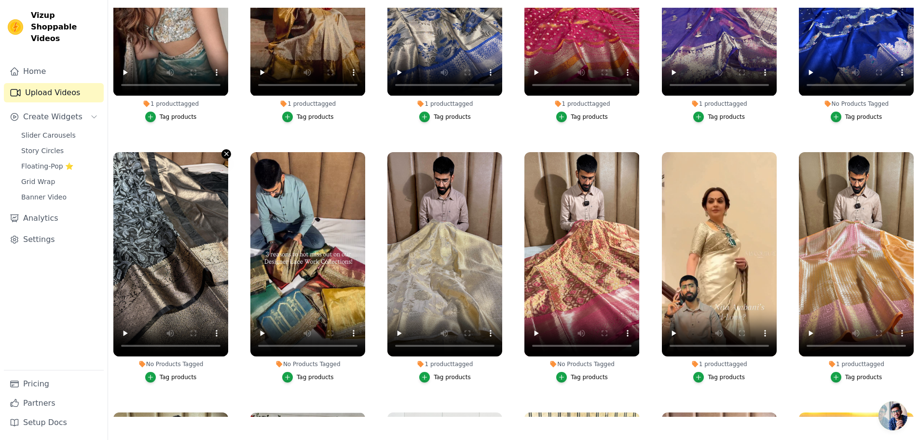
click at [227, 150] on icon "button" at bounding box center [226, 153] width 7 height 7
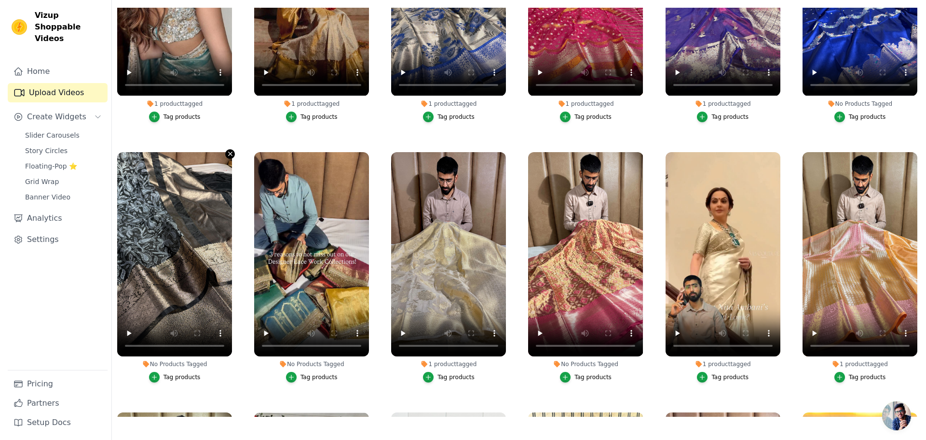
scroll to position [9305, 0]
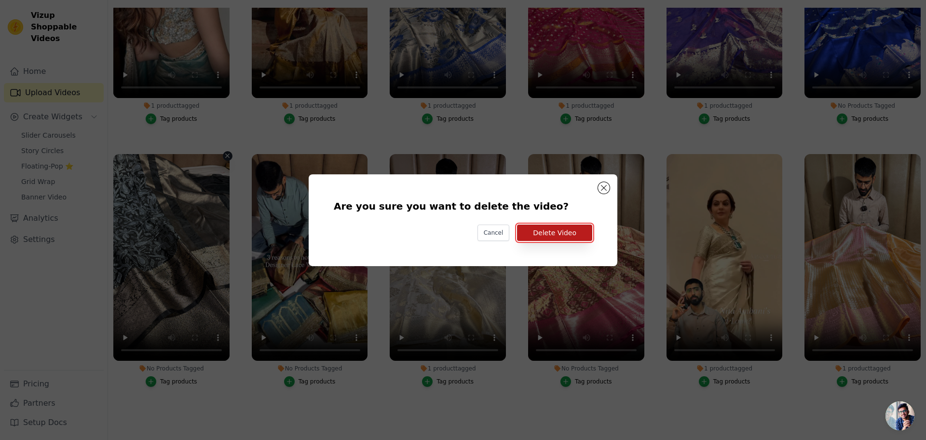
click at [556, 228] on button "Delete Video" at bounding box center [554, 232] width 75 height 16
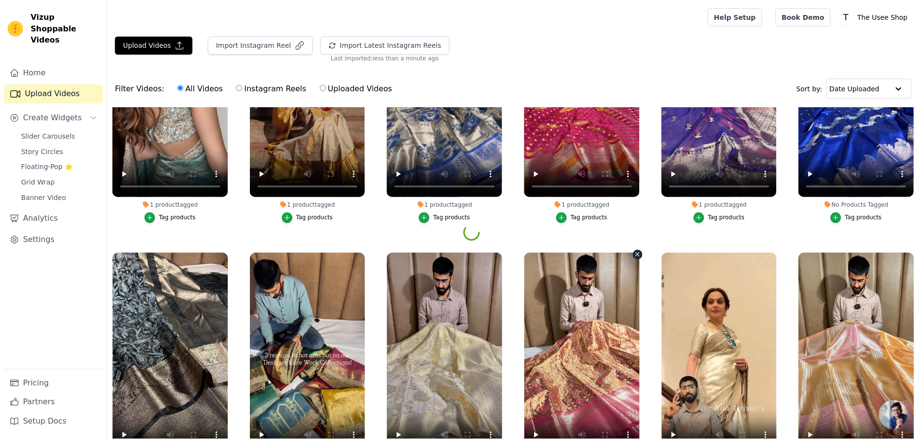
scroll to position [98, 0]
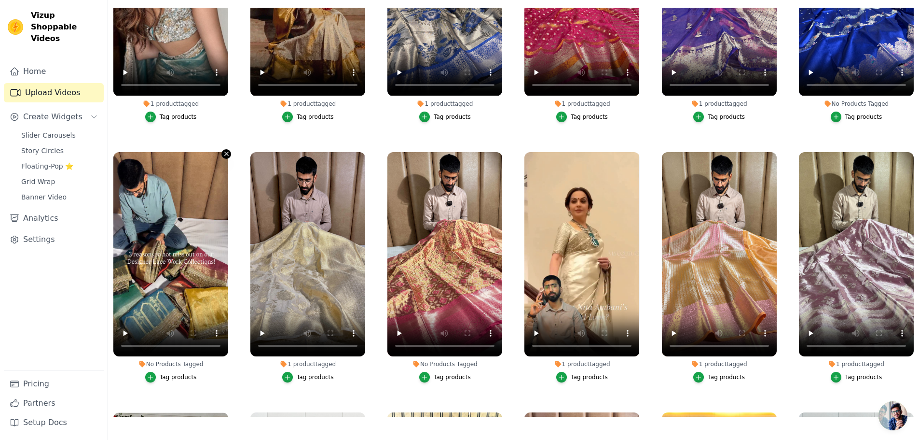
click at [227, 150] on icon "button" at bounding box center [226, 153] width 7 height 7
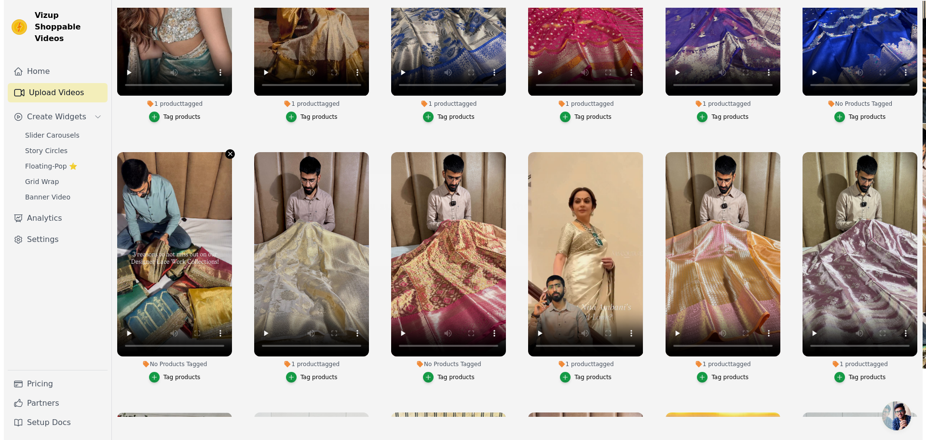
scroll to position [0, 0]
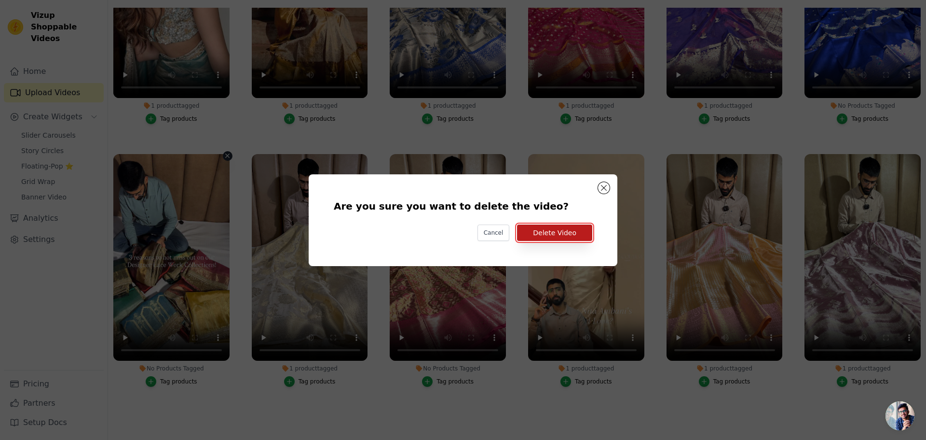
click at [540, 230] on button "Delete Video" at bounding box center [554, 232] width 75 height 16
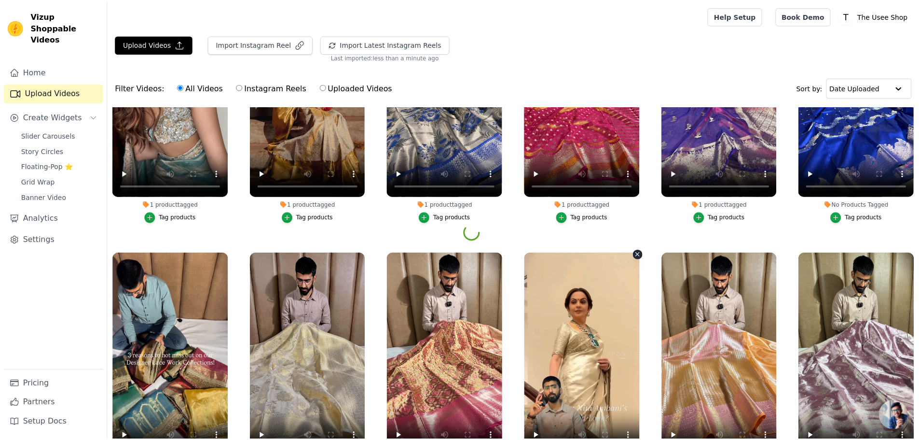
scroll to position [98, 0]
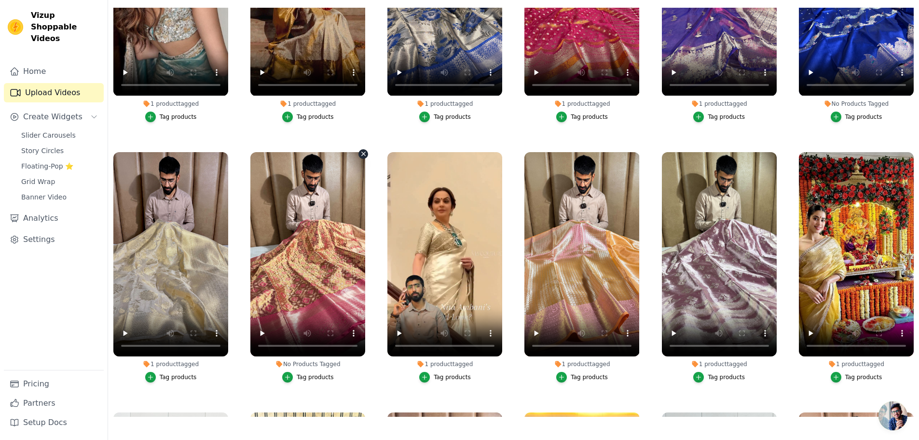
click at [362, 152] on icon "button" at bounding box center [364, 154] width 4 height 4
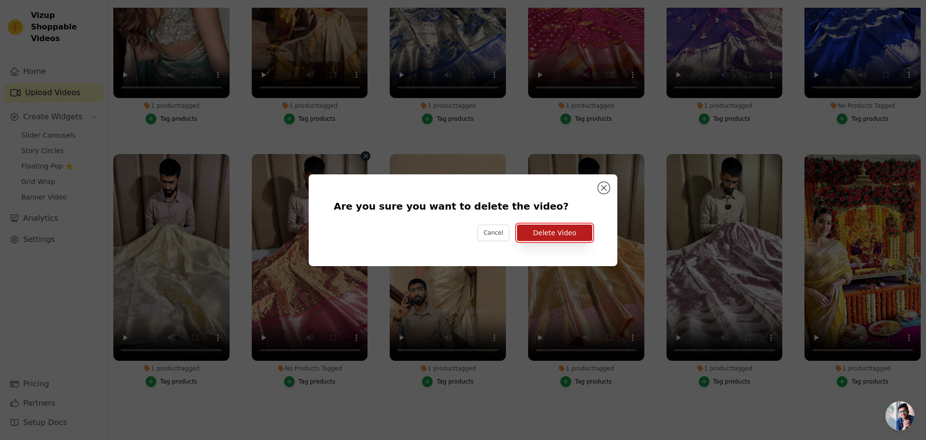
click at [565, 229] on button "Delete Video" at bounding box center [554, 232] width 75 height 16
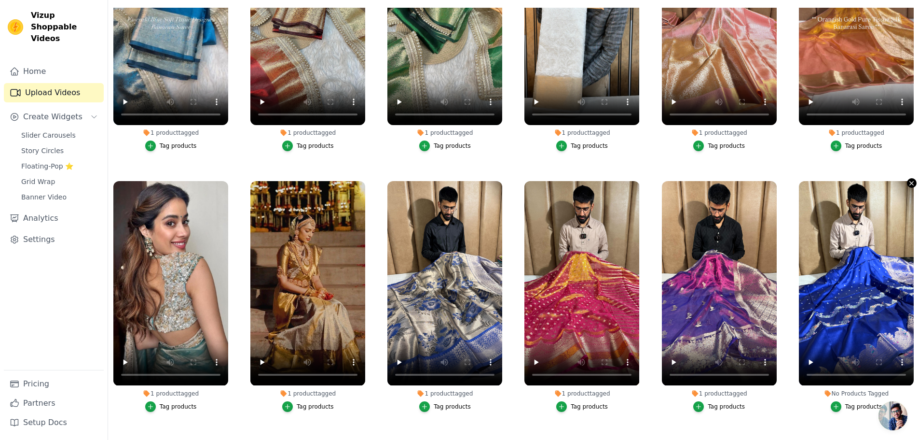
click at [908, 179] on icon "button" at bounding box center [911, 182] width 7 height 7
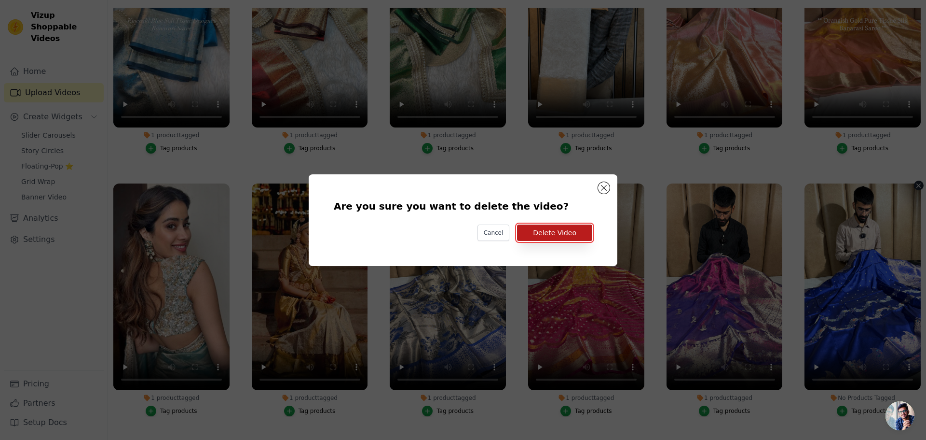
click at [536, 231] on button "Delete Video" at bounding box center [554, 232] width 75 height 16
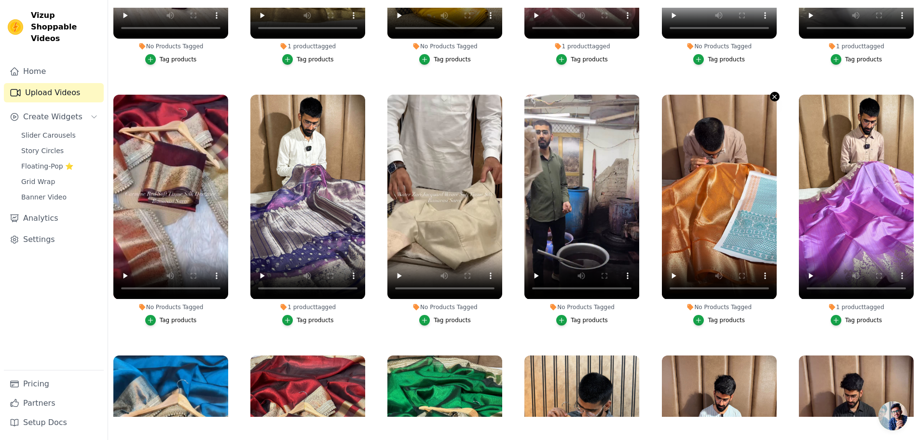
click at [771, 93] on icon "button" at bounding box center [774, 96] width 7 height 7
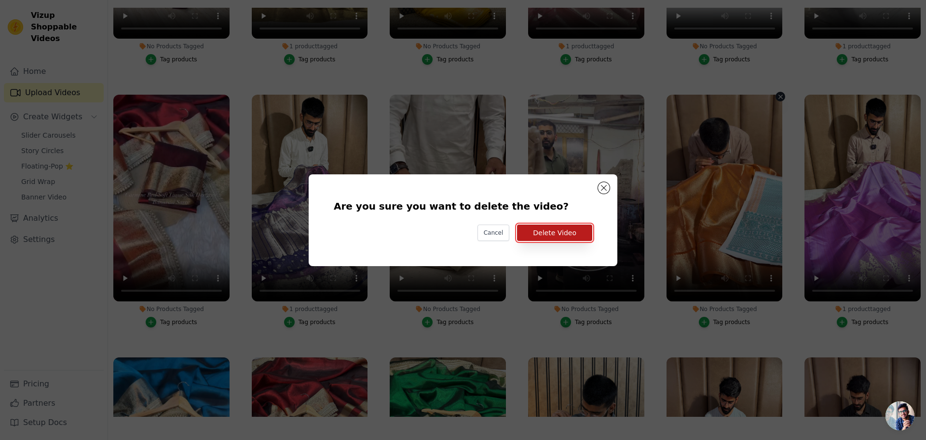
click at [572, 239] on button "Delete Video" at bounding box center [554, 232] width 75 height 16
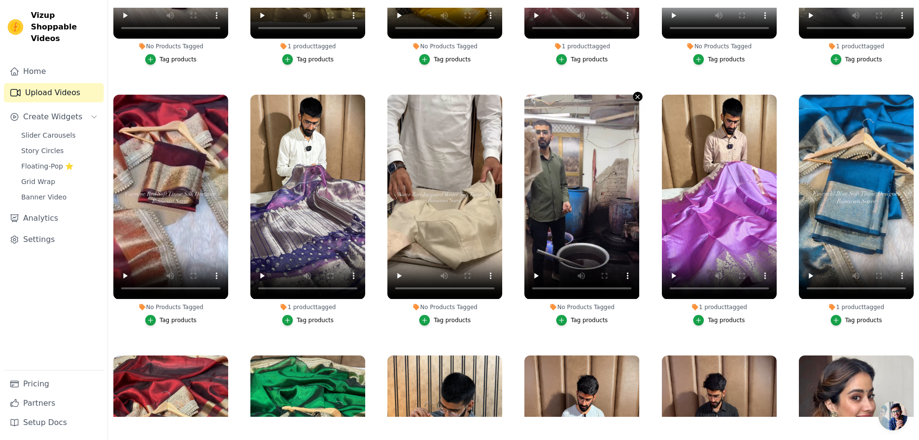
click at [636, 95] on icon "button" at bounding box center [638, 97] width 4 height 4
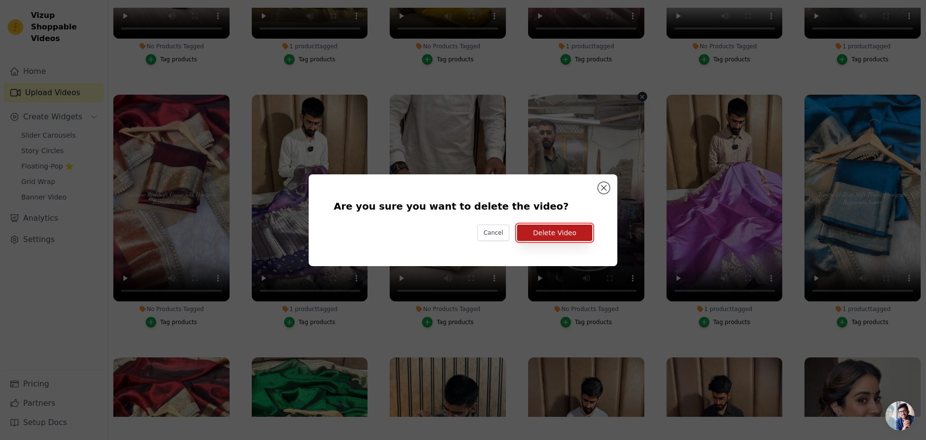
click at [561, 231] on button "Delete Video" at bounding box center [554, 232] width 75 height 16
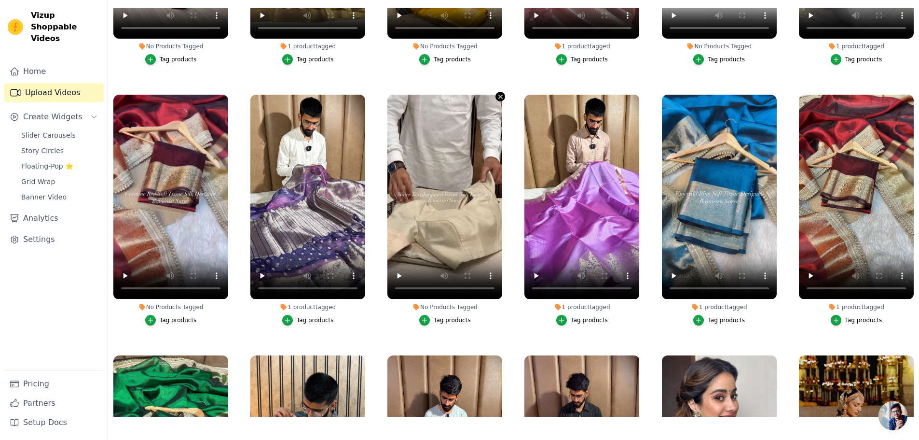
click at [497, 93] on icon "button" at bounding box center [500, 96] width 7 height 7
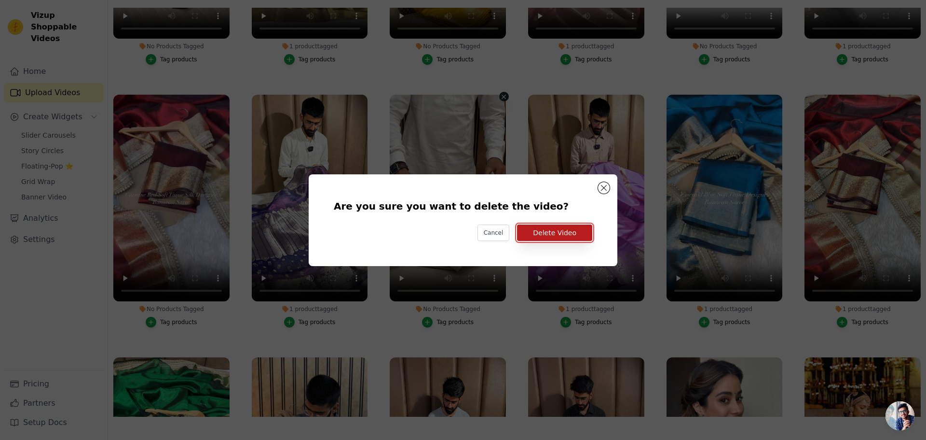
click at [558, 228] on button "Delete Video" at bounding box center [554, 232] width 75 height 16
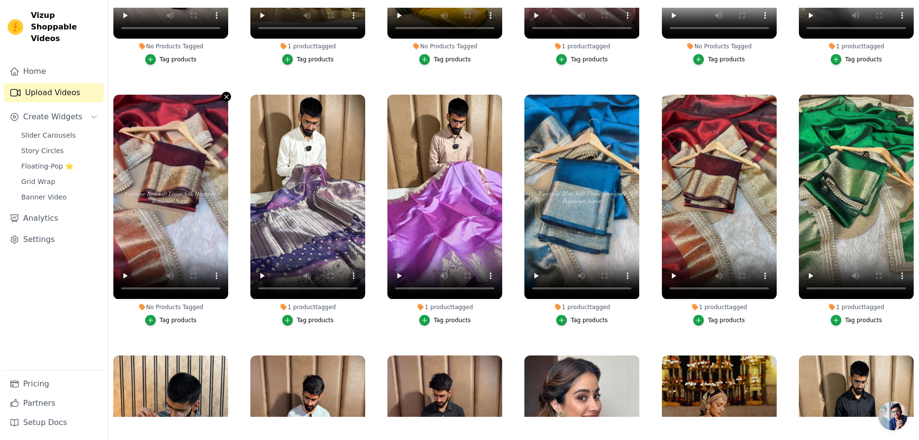
click at [224, 95] on icon "button" at bounding box center [226, 97] width 4 height 4
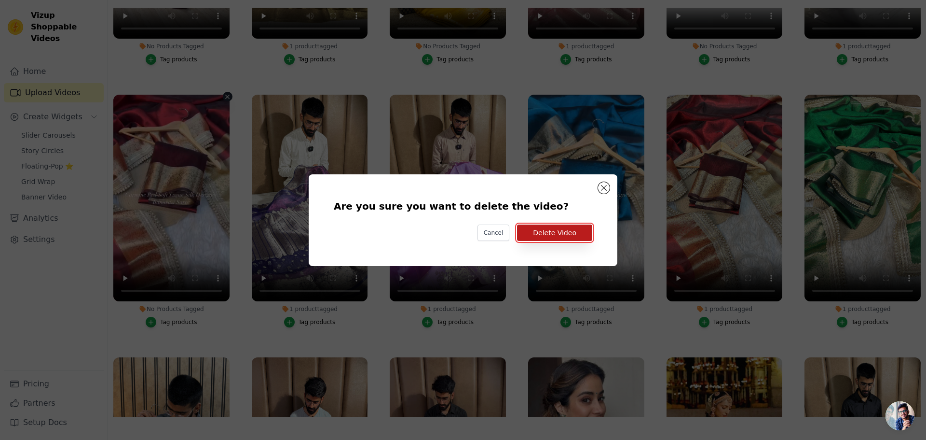
click at [565, 234] on button "Delete Video" at bounding box center [554, 232] width 75 height 16
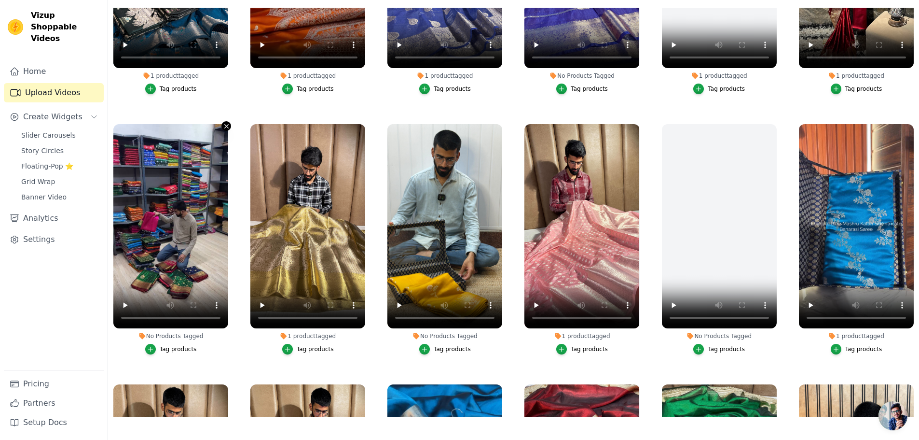
click at [223, 123] on icon "button" at bounding box center [226, 126] width 7 height 7
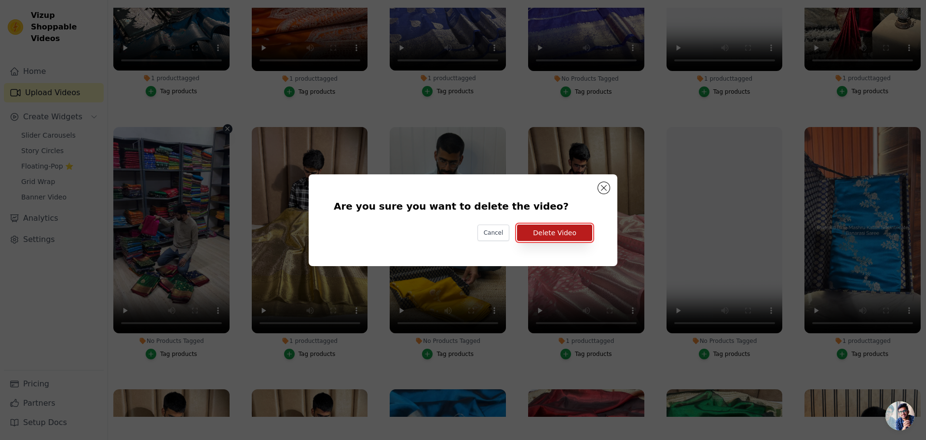
click at [553, 235] on button "Delete Video" at bounding box center [554, 232] width 75 height 16
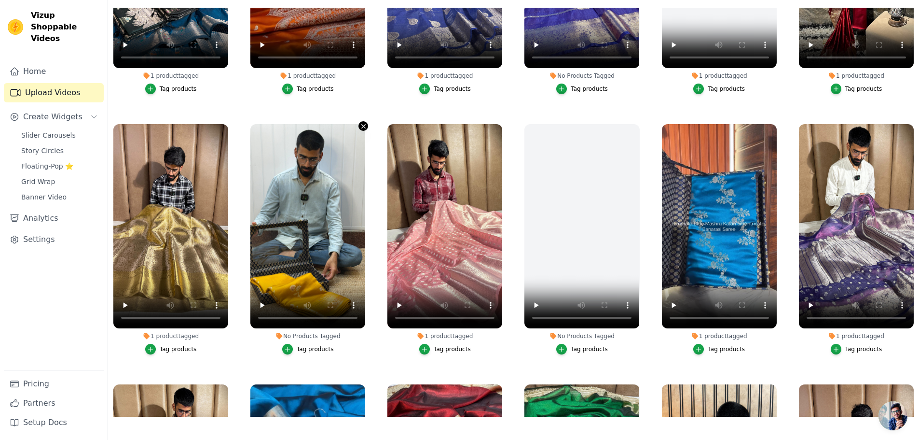
click at [363, 123] on icon "button" at bounding box center [363, 126] width 7 height 7
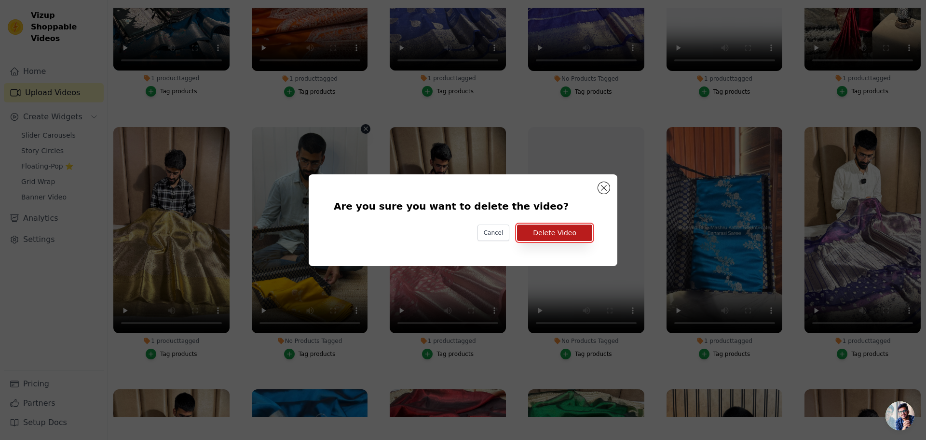
click at [546, 229] on button "Delete Video" at bounding box center [554, 232] width 75 height 16
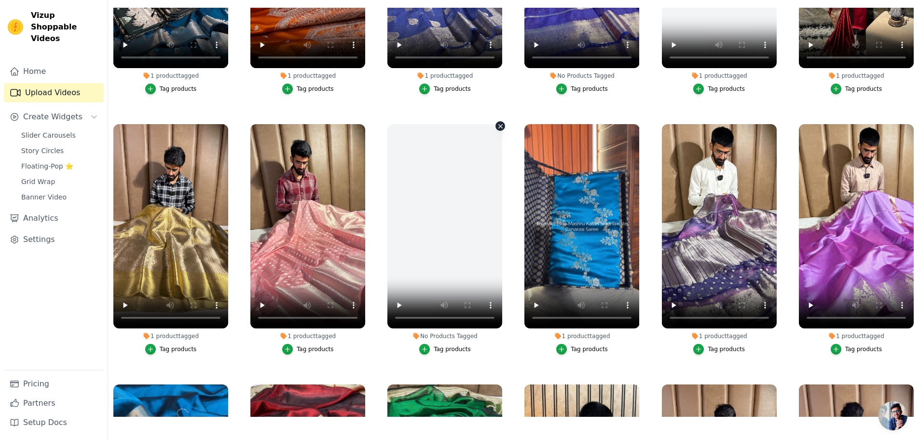
click at [497, 123] on icon "button" at bounding box center [500, 126] width 7 height 7
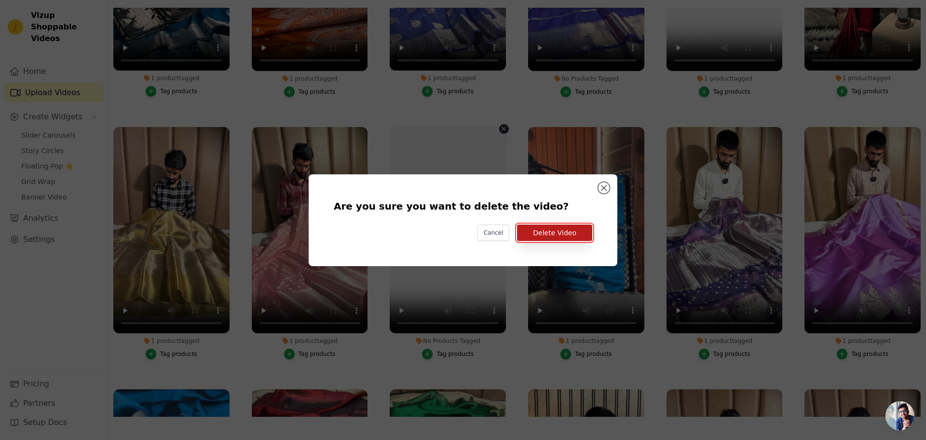
click at [572, 228] on button "Delete Video" at bounding box center [554, 232] width 75 height 16
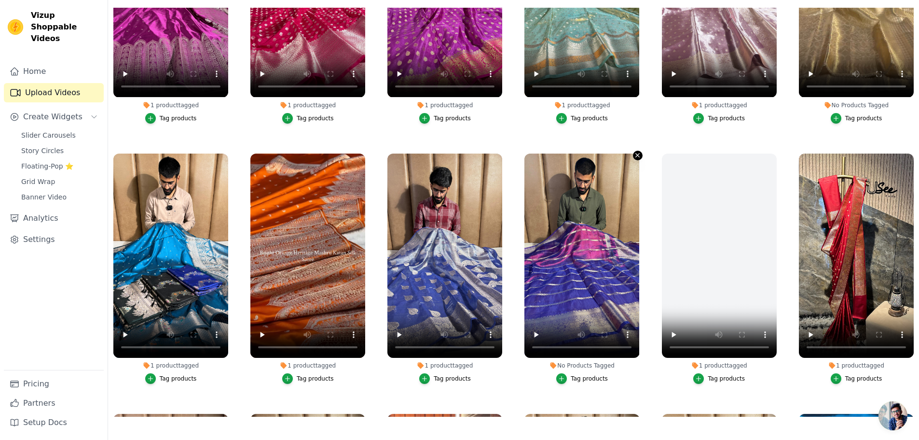
click at [634, 151] on icon "button" at bounding box center [637, 154] width 7 height 7
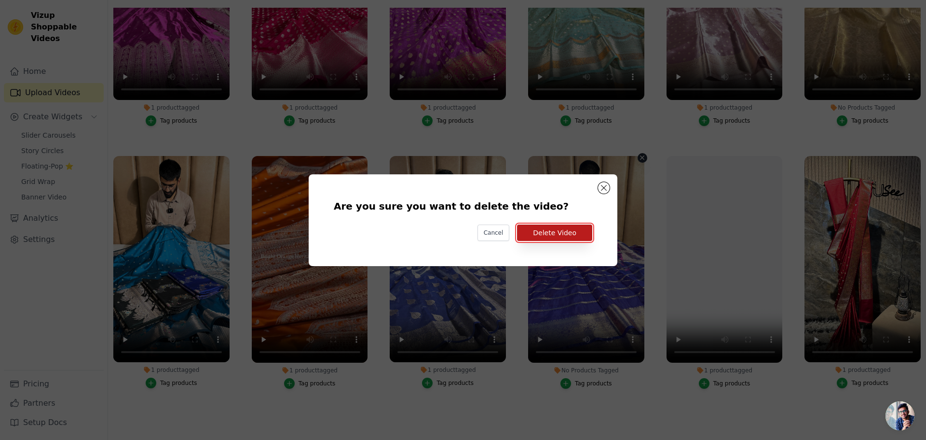
click at [572, 225] on button "Delete Video" at bounding box center [554, 232] width 75 height 16
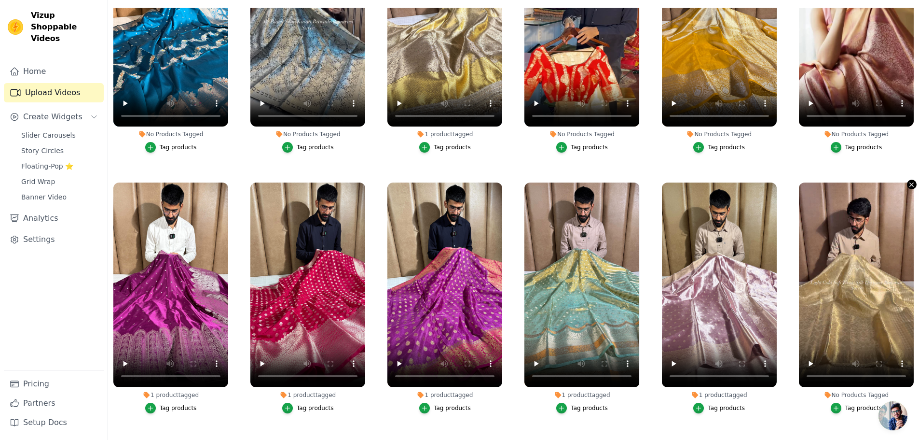
click at [910, 182] on icon "button" at bounding box center [912, 184] width 4 height 4
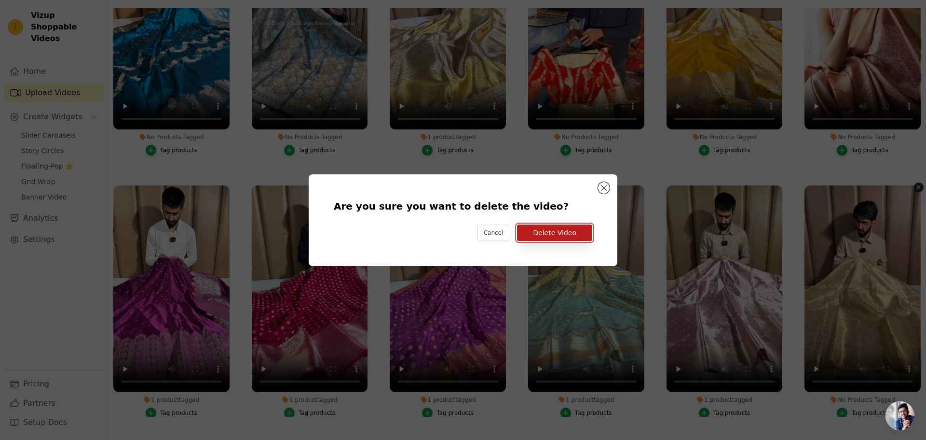
click at [549, 237] on button "Delete Video" at bounding box center [554, 232] width 75 height 16
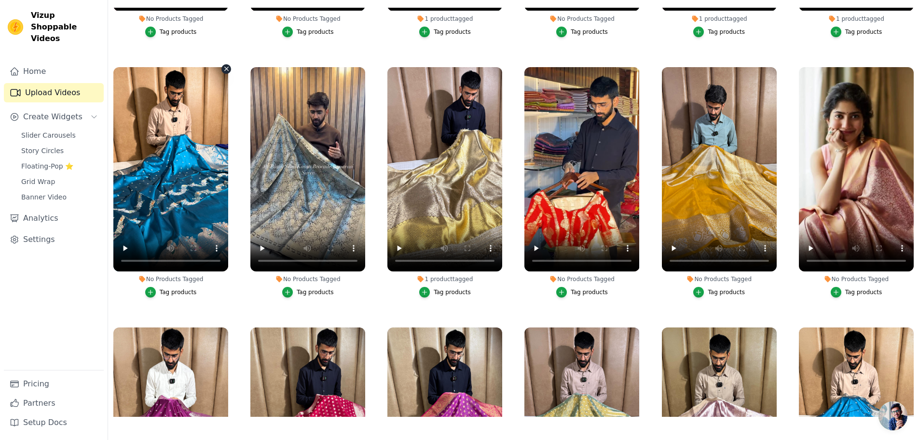
click at [224, 65] on icon "button" at bounding box center [226, 68] width 7 height 7
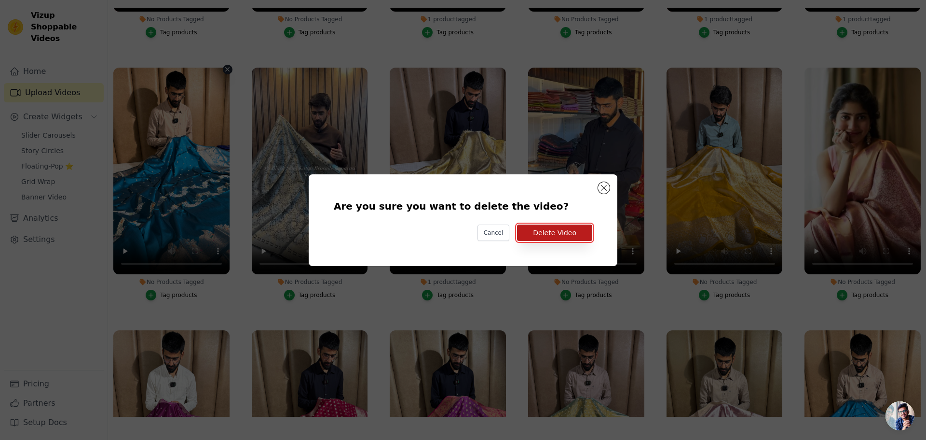
click at [563, 228] on button "Delete Video" at bounding box center [554, 232] width 75 height 16
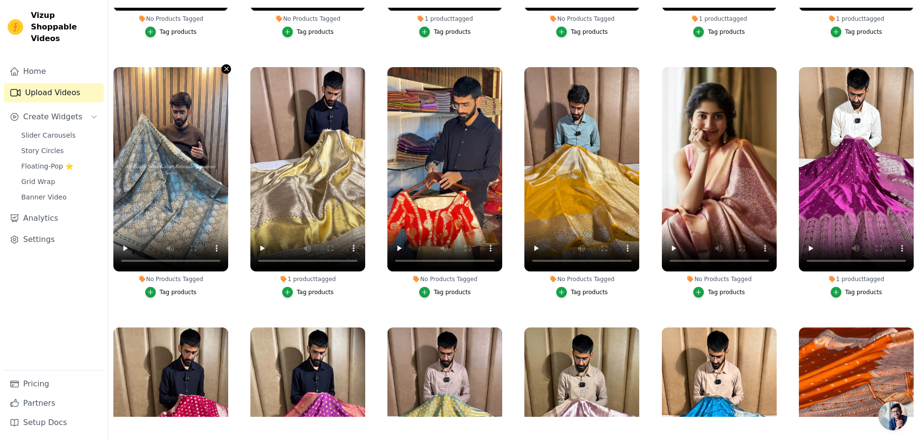
click at [223, 65] on icon "button" at bounding box center [226, 68] width 7 height 7
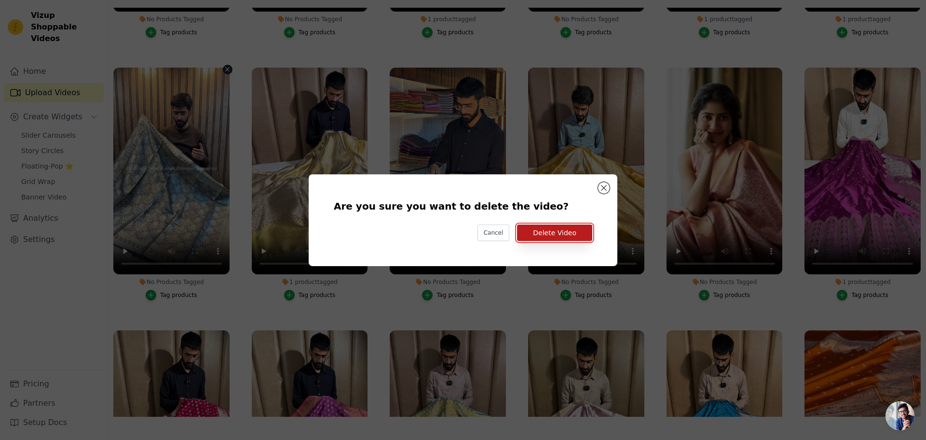
click at [544, 234] on button "Delete Video" at bounding box center [554, 232] width 75 height 16
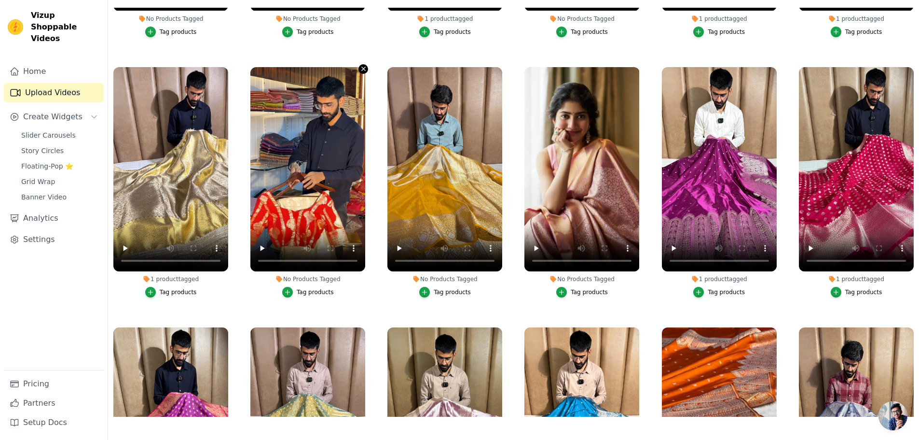
click at [359, 64] on button "No Products Tagged Tag products" at bounding box center [363, 69] width 10 height 10
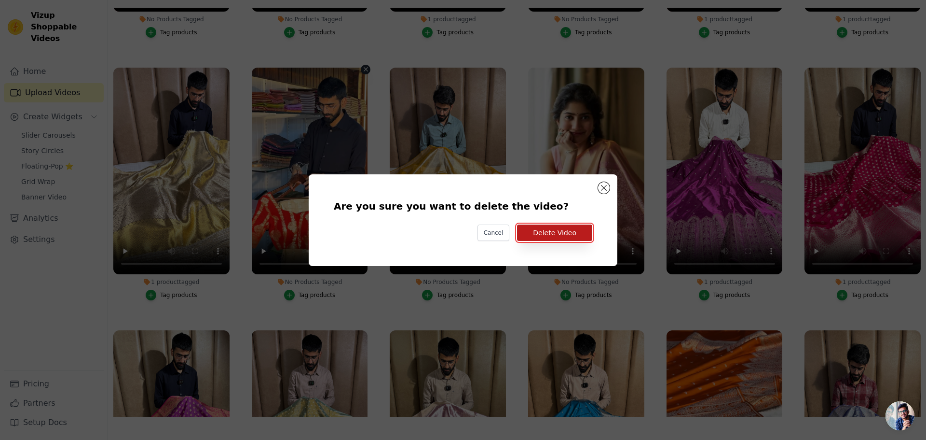
click at [569, 233] on button "Delete Video" at bounding box center [554, 232] width 75 height 16
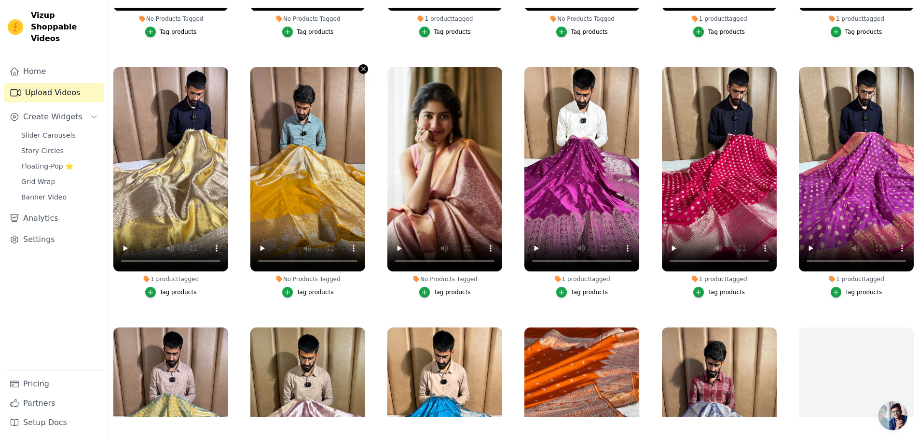
click at [362, 65] on icon "button" at bounding box center [363, 68] width 7 height 7
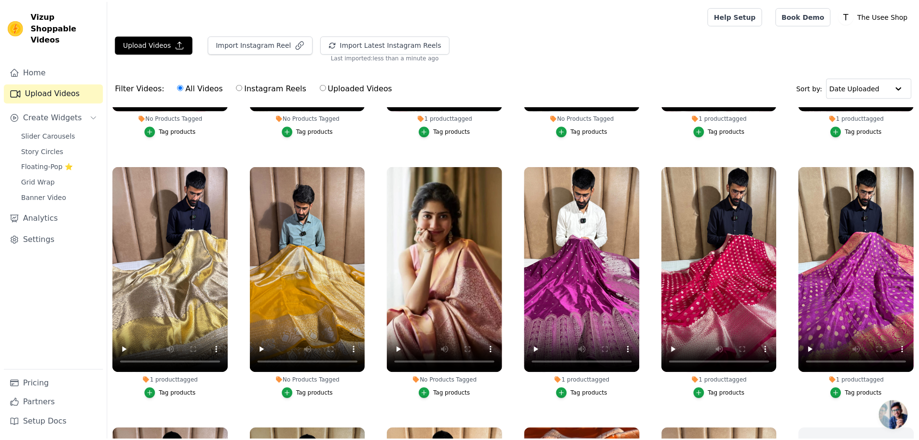
scroll to position [7493, 0]
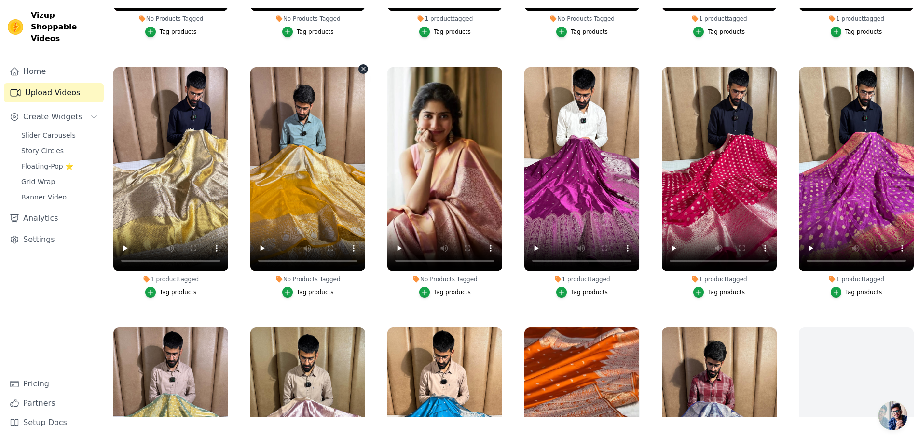
click at [362, 67] on icon "button" at bounding box center [364, 69] width 4 height 4
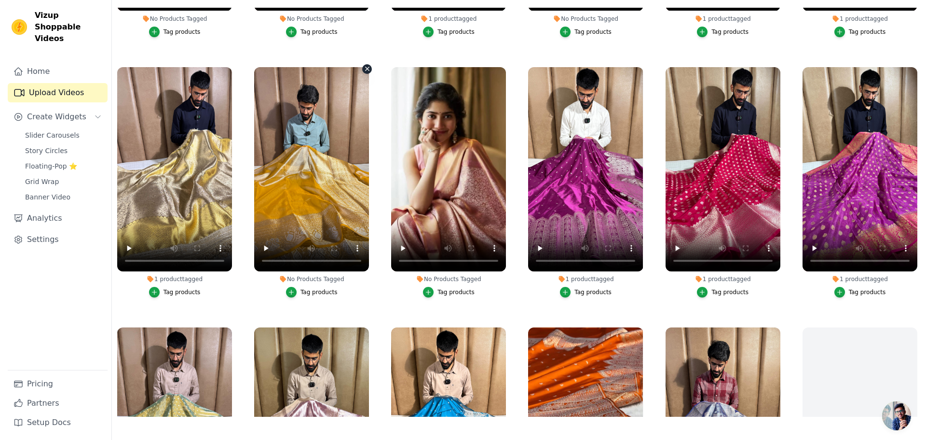
scroll to position [7555, 0]
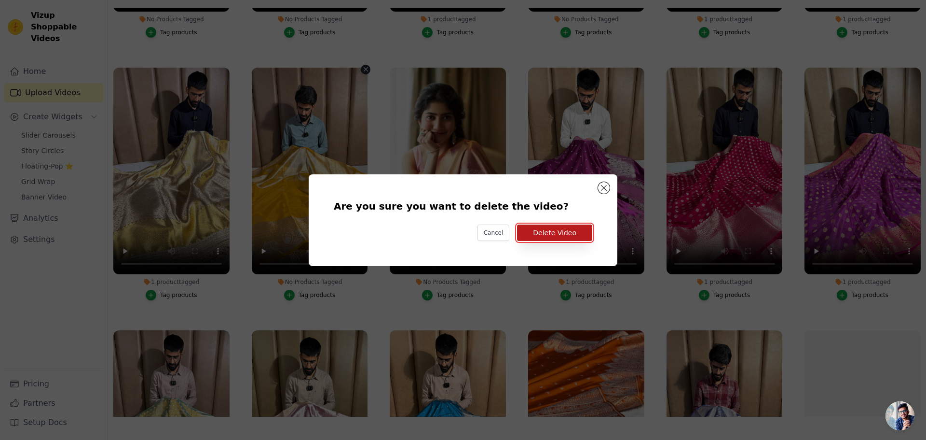
click at [571, 229] on button "Delete Video" at bounding box center [554, 232] width 75 height 16
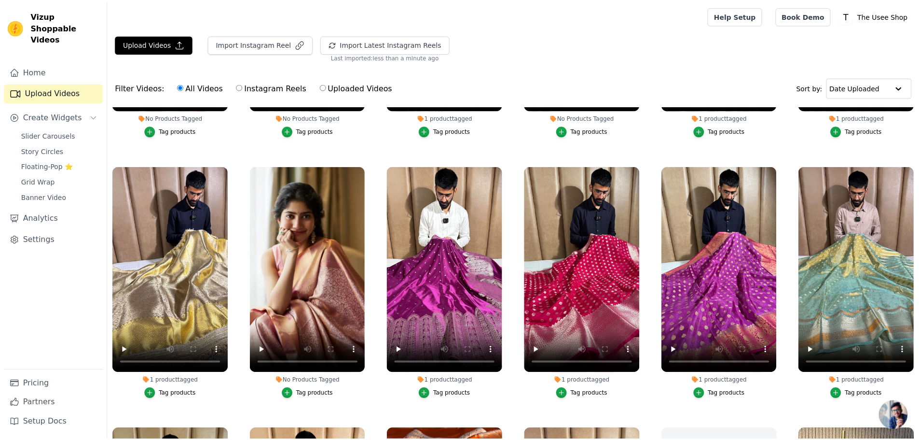
scroll to position [7493, 0]
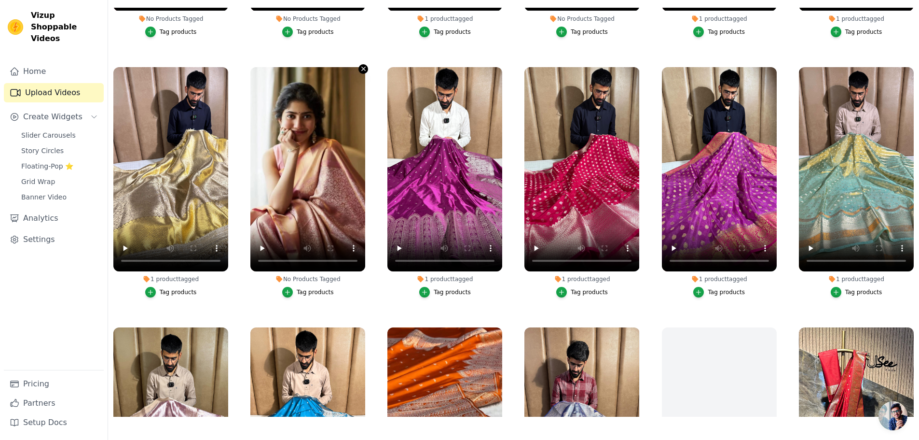
click at [362, 65] on icon "button" at bounding box center [363, 68] width 7 height 7
click at [365, 65] on icon "button" at bounding box center [363, 68] width 7 height 7
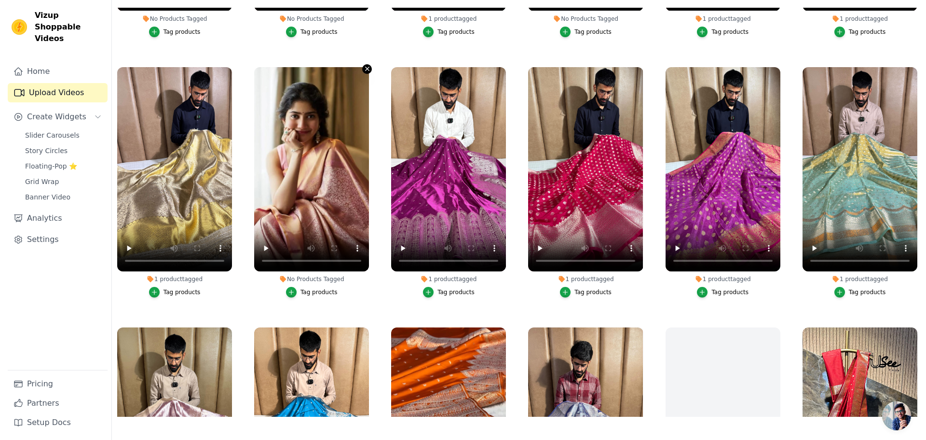
scroll to position [7555, 0]
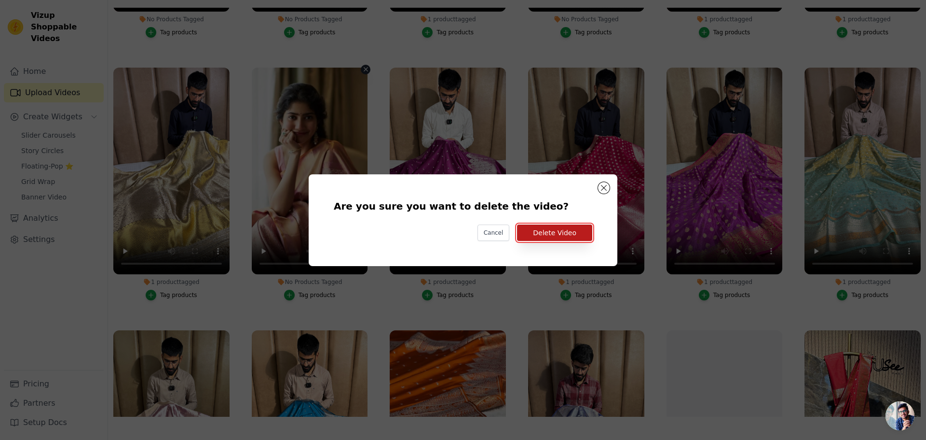
click at [564, 234] on button "Delete Video" at bounding box center [554, 232] width 75 height 16
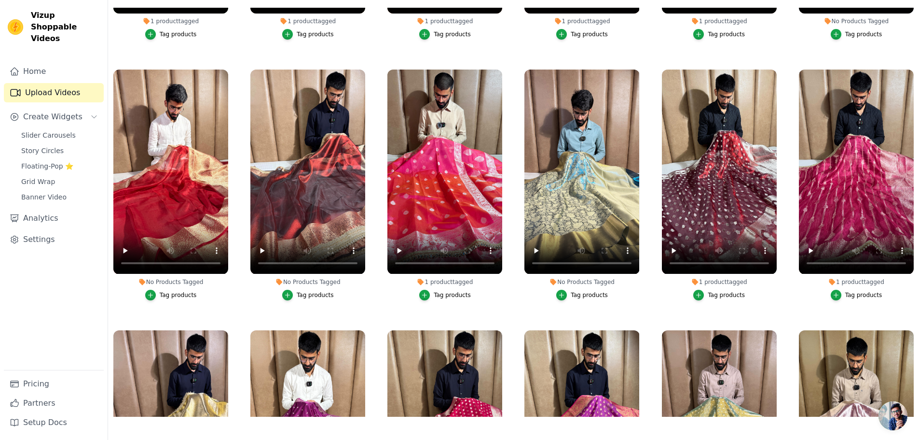
scroll to position [7204, 0]
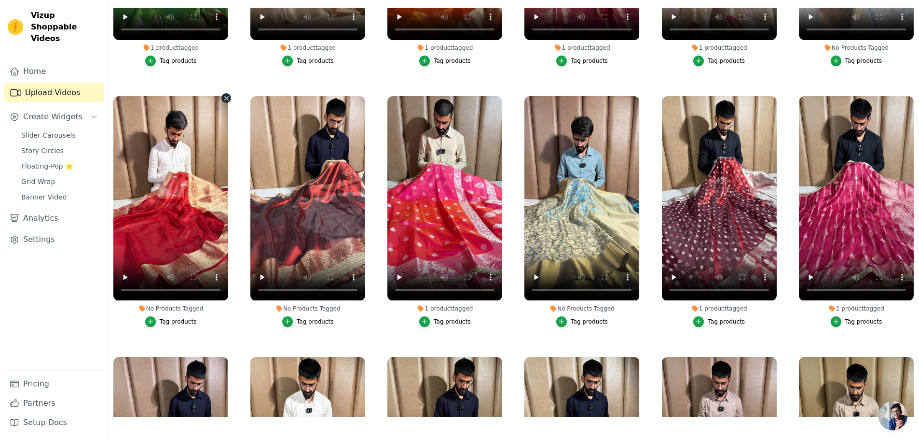
click at [223, 95] on icon "button" at bounding box center [226, 98] width 7 height 7
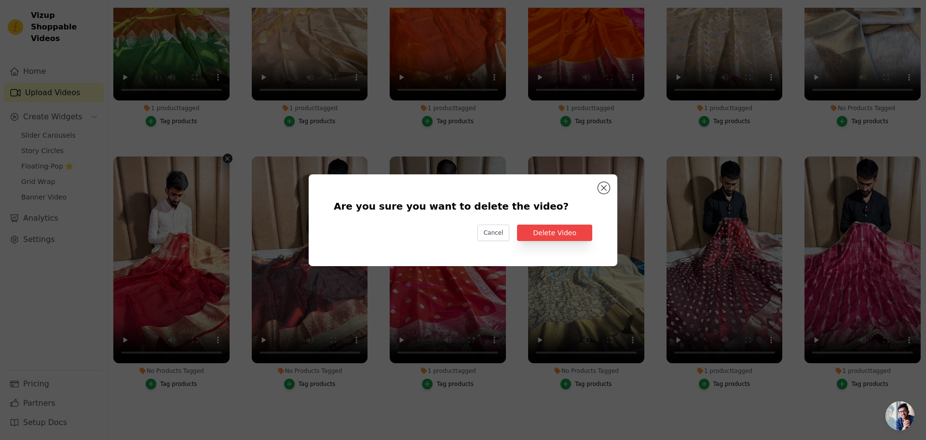
scroll to position [7264, 0]
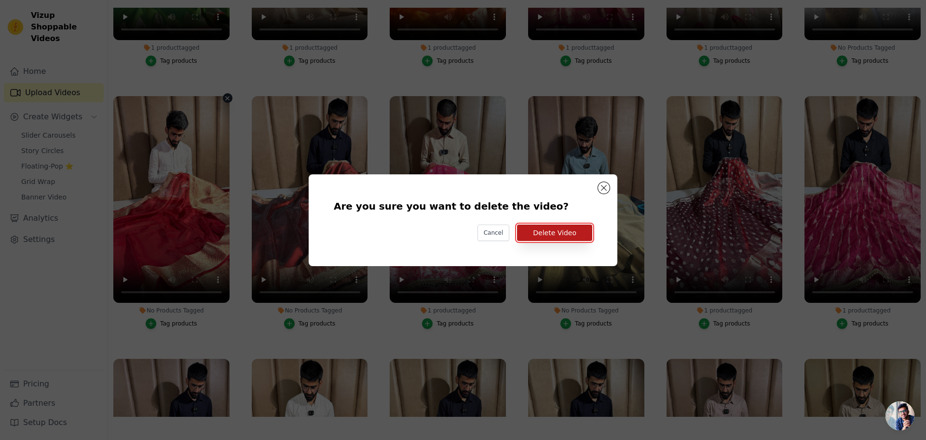
click at [558, 229] on button "Delete Video" at bounding box center [554, 232] width 75 height 16
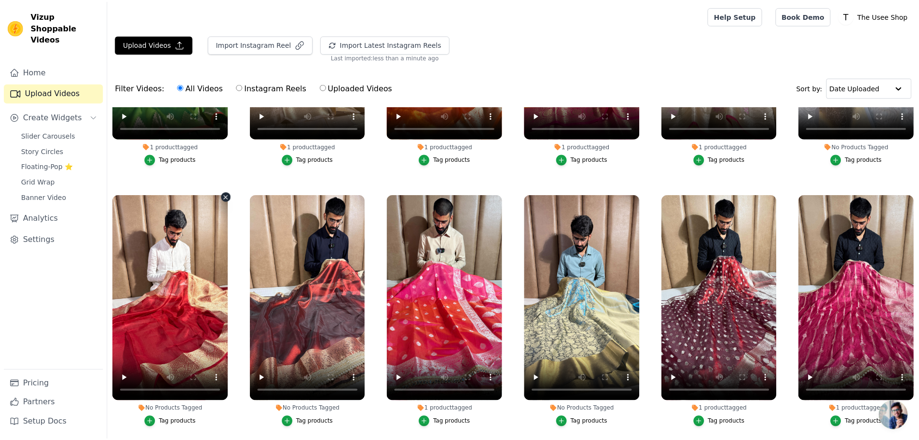
scroll to position [7204, 0]
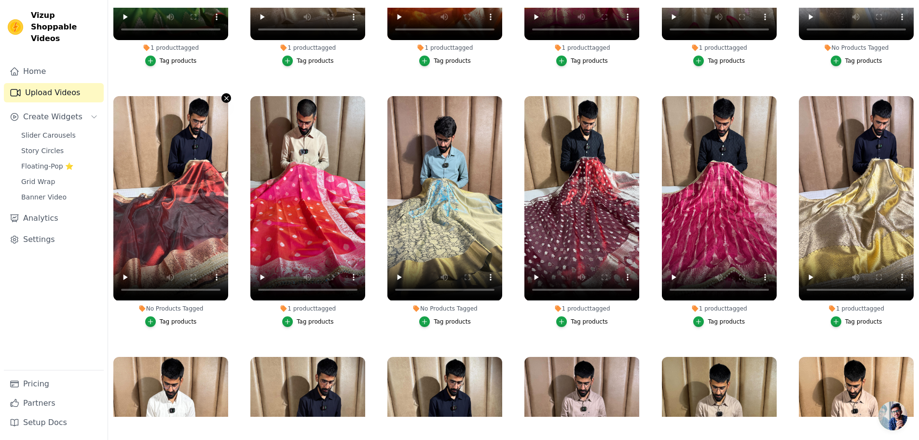
click at [227, 96] on icon "button" at bounding box center [226, 98] width 4 height 4
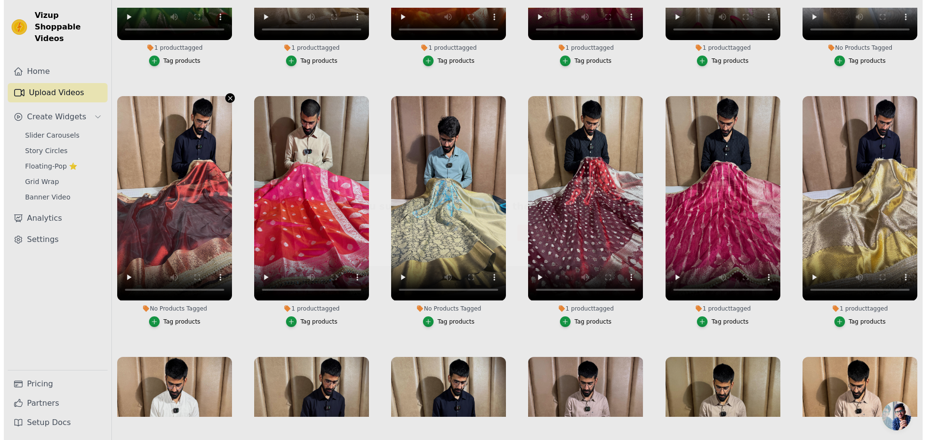
scroll to position [7264, 0]
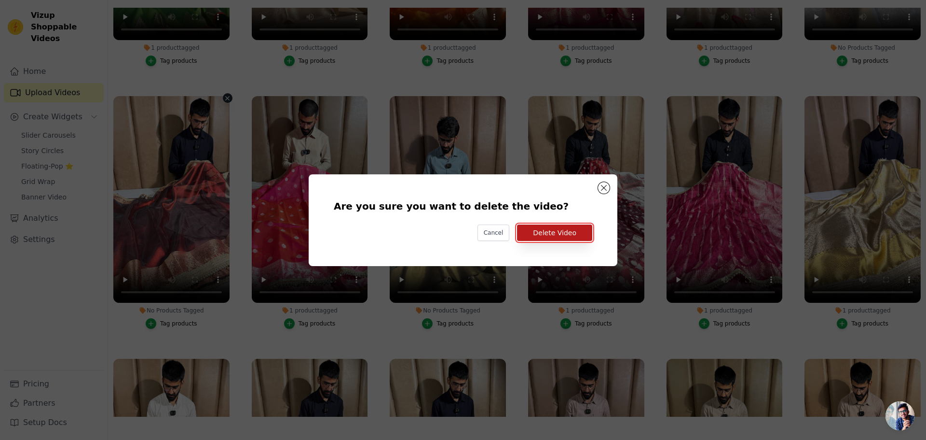
click at [544, 228] on button "Delete Video" at bounding box center [554, 232] width 75 height 16
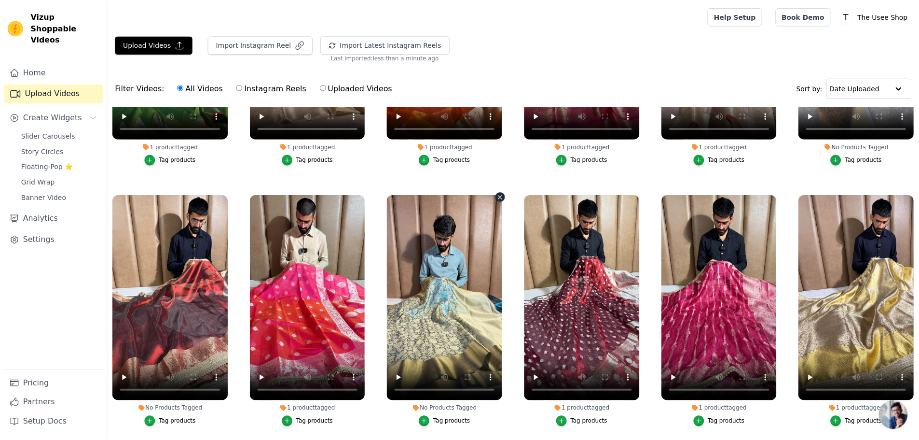
scroll to position [7204, 0]
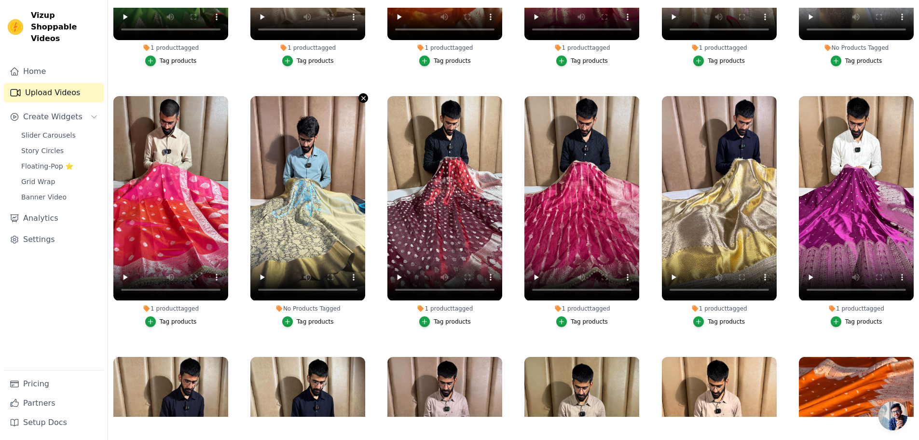
click at [361, 95] on icon "button" at bounding box center [363, 98] width 7 height 7
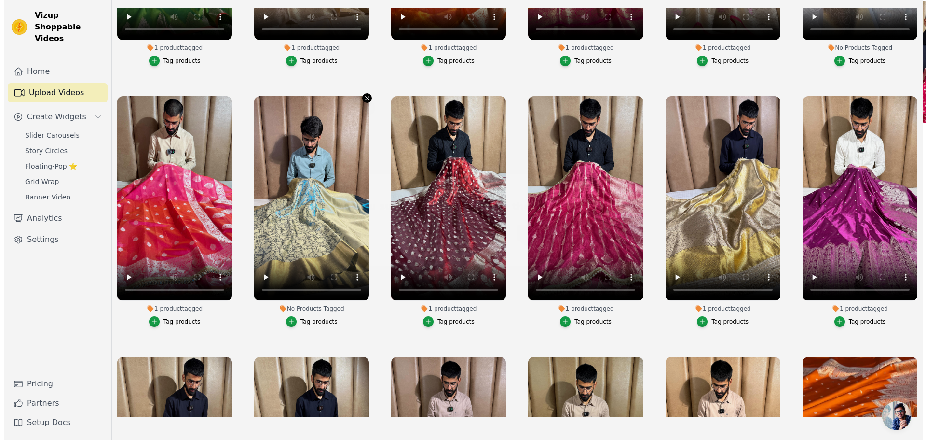
scroll to position [7264, 0]
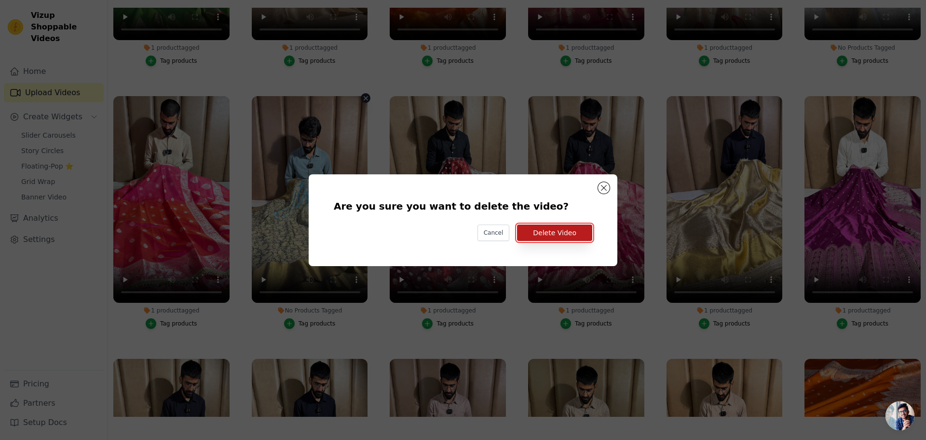
click at [568, 228] on button "Delete Video" at bounding box center [554, 232] width 75 height 16
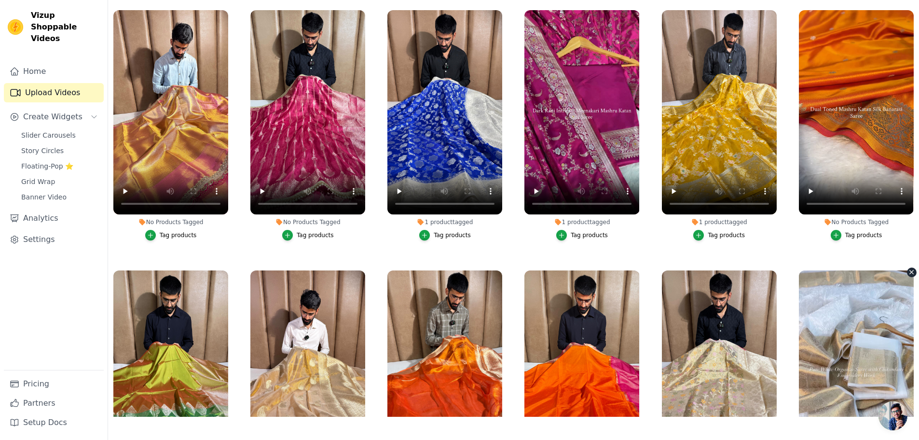
scroll to position [6914, 0]
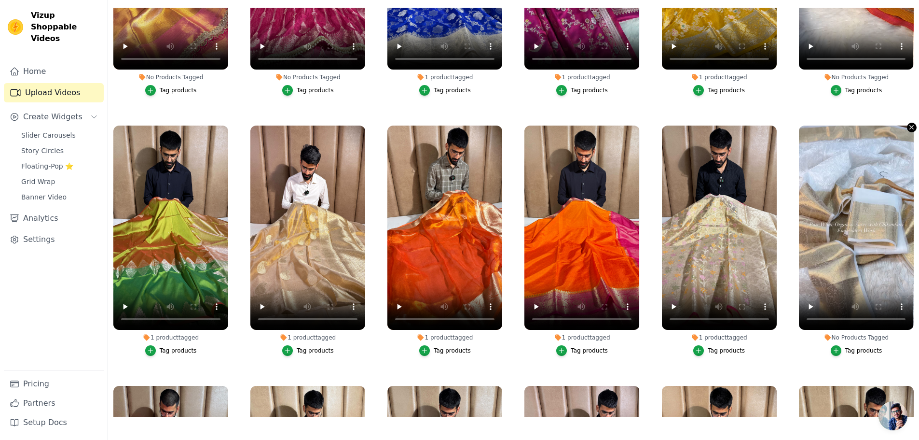
click at [908, 124] on icon "button" at bounding box center [911, 127] width 7 height 7
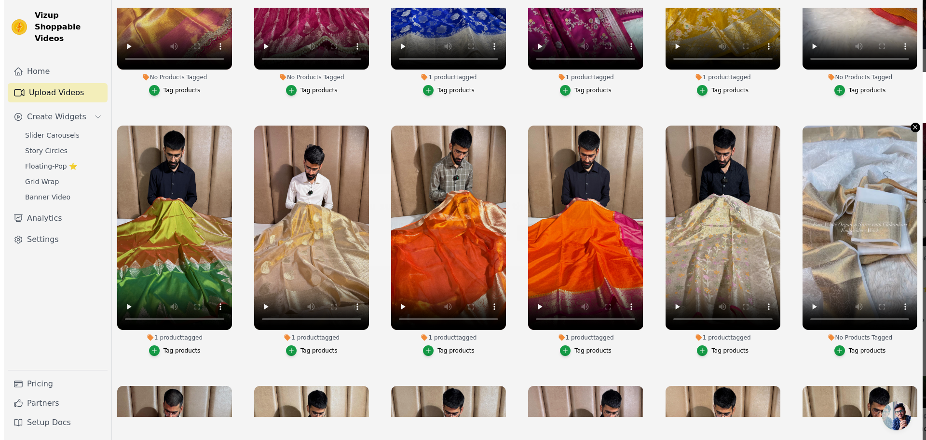
scroll to position [6970, 0]
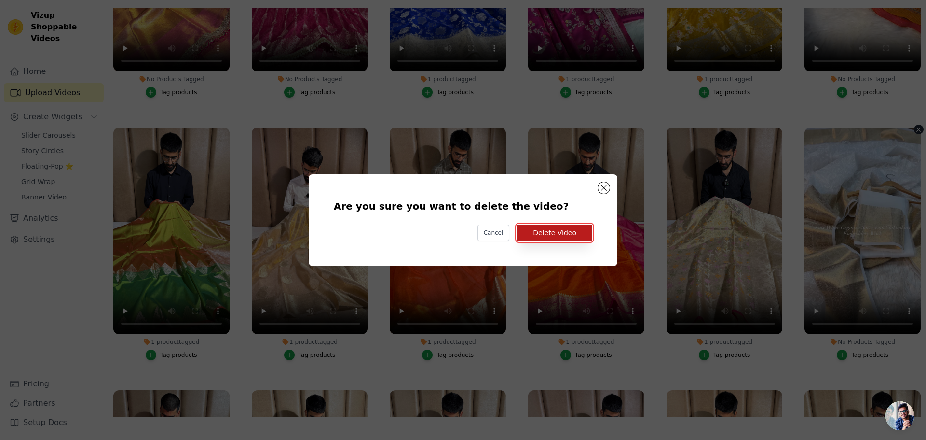
click at [542, 236] on button "Delete Video" at bounding box center [554, 232] width 75 height 16
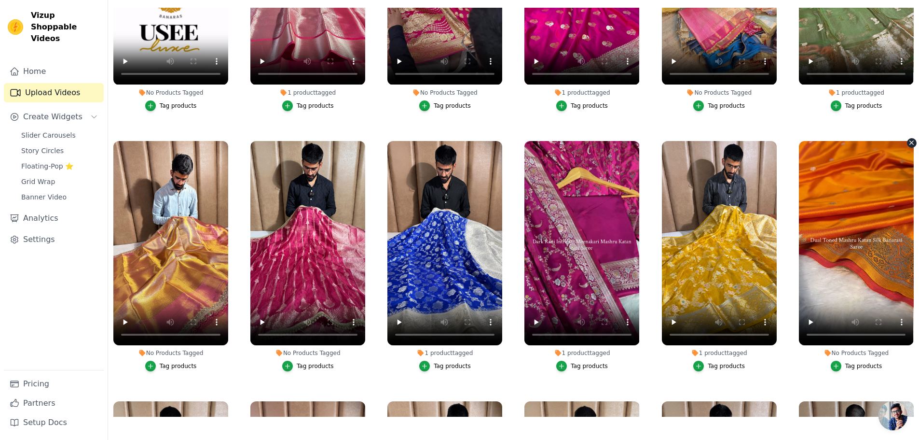
scroll to position [6625, 0]
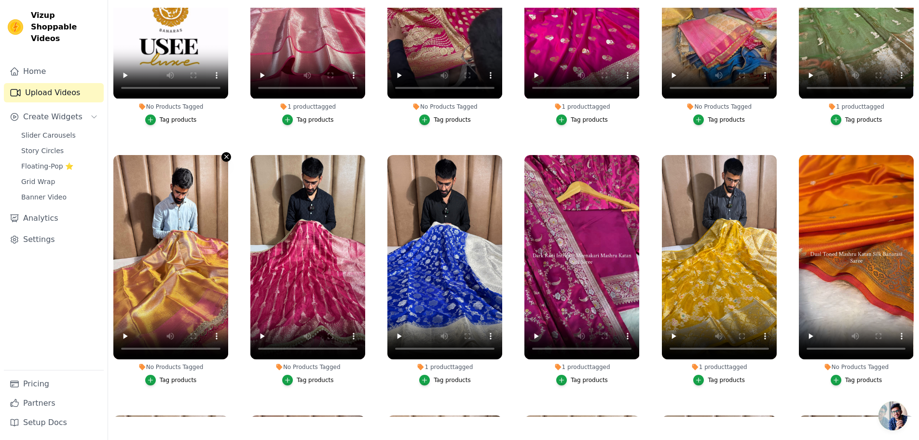
click at [225, 153] on icon "button" at bounding box center [226, 156] width 7 height 7
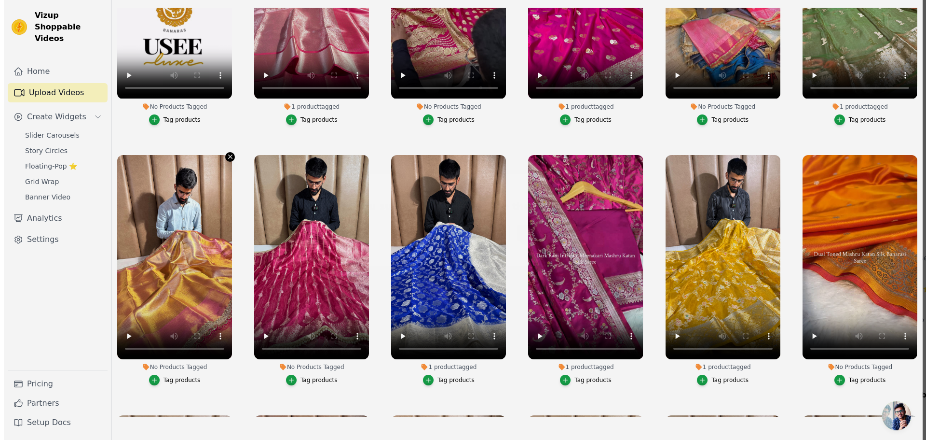
scroll to position [6678, 0]
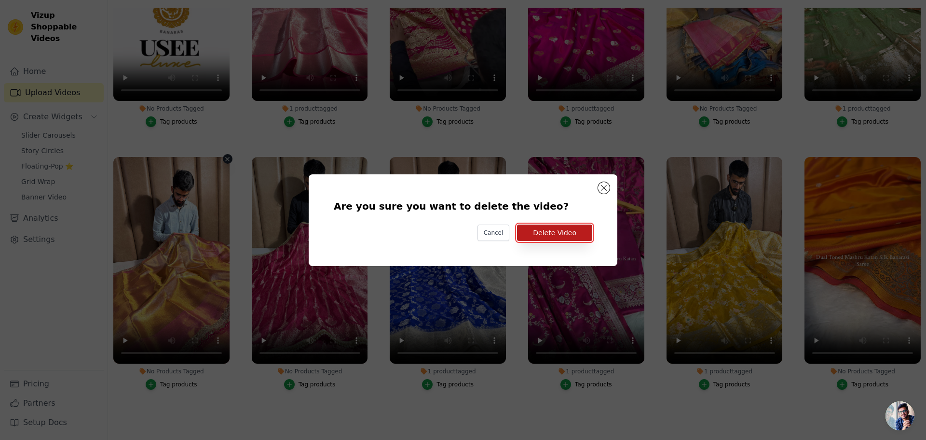
click at [569, 232] on button "Delete Video" at bounding box center [554, 232] width 75 height 16
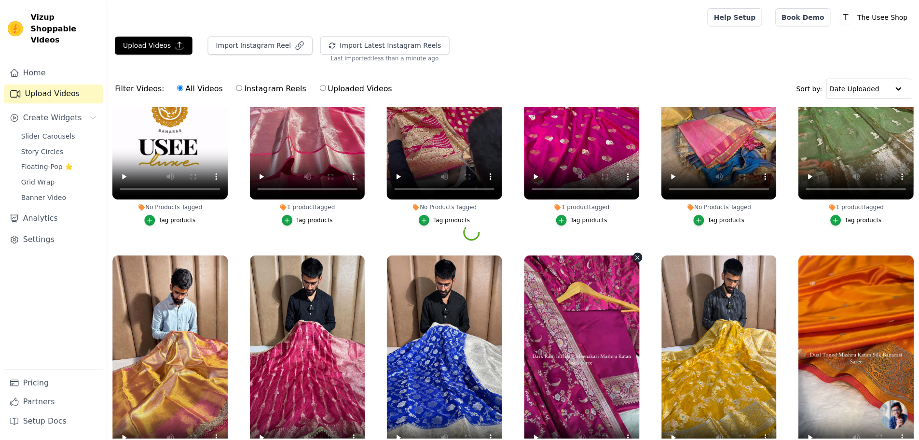
scroll to position [6625, 0]
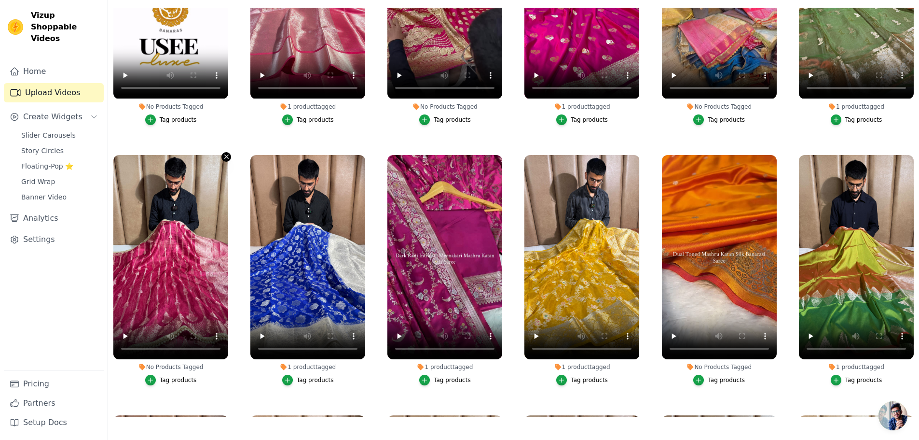
click at [223, 153] on icon "button" at bounding box center [226, 156] width 7 height 7
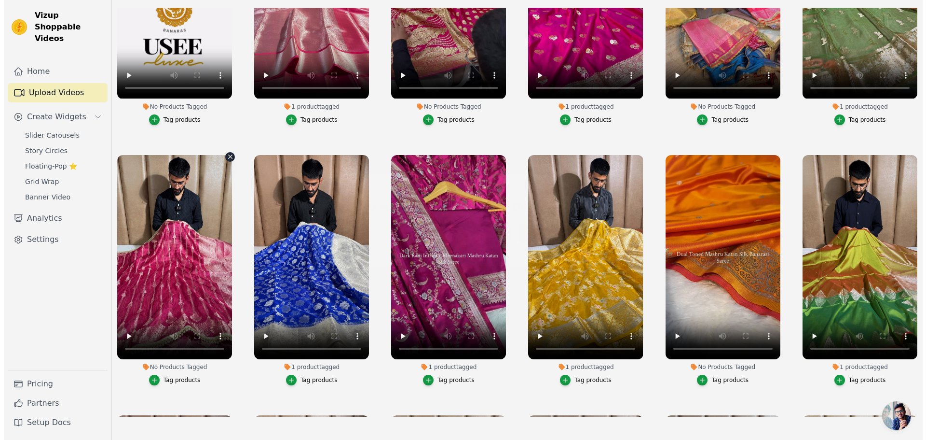
scroll to position [6678, 0]
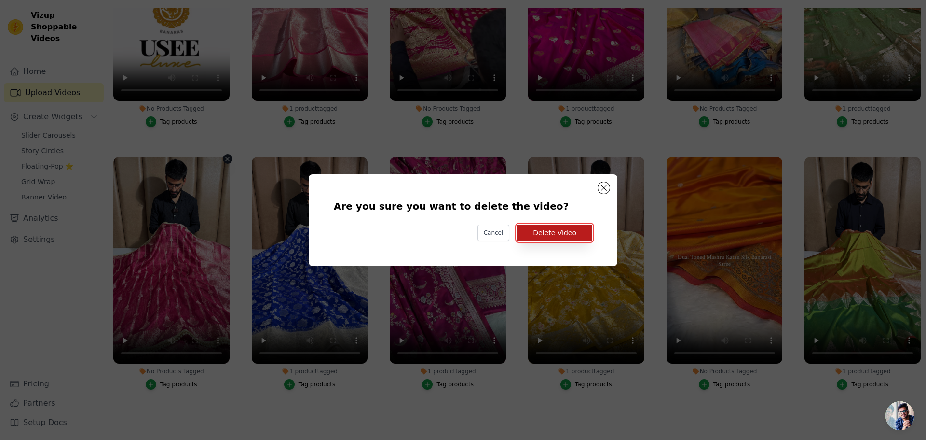
click at [567, 227] on button "Delete Video" at bounding box center [554, 232] width 75 height 16
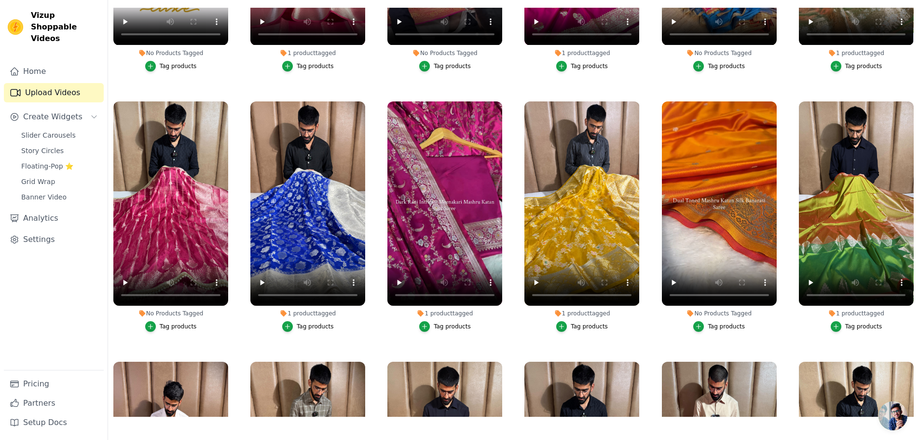
scroll to position [6625, 0]
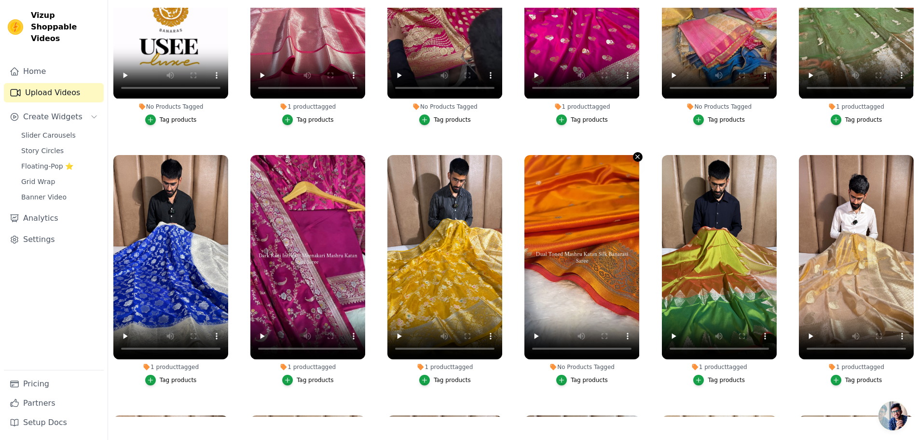
click at [636, 153] on icon "button" at bounding box center [637, 156] width 7 height 7
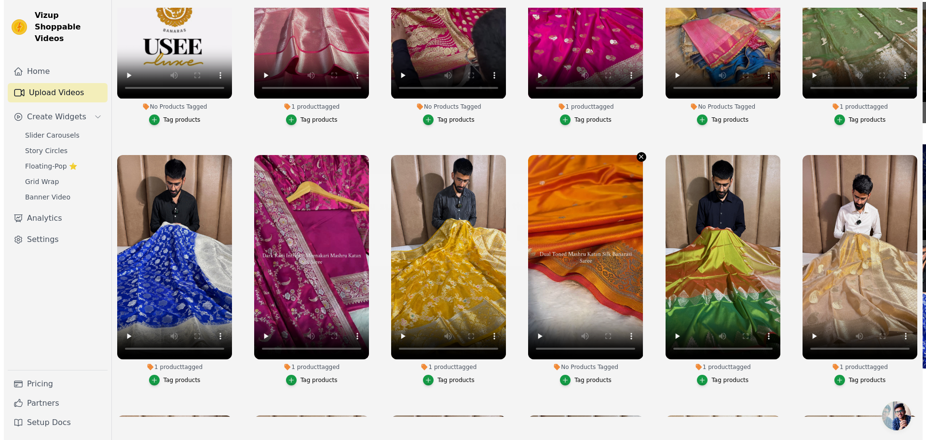
scroll to position [6678, 0]
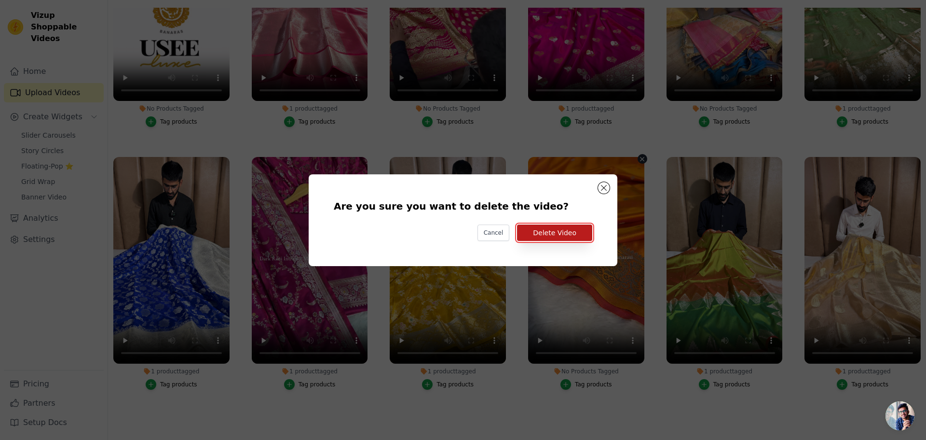
click at [547, 226] on button "Delete Video" at bounding box center [554, 232] width 75 height 16
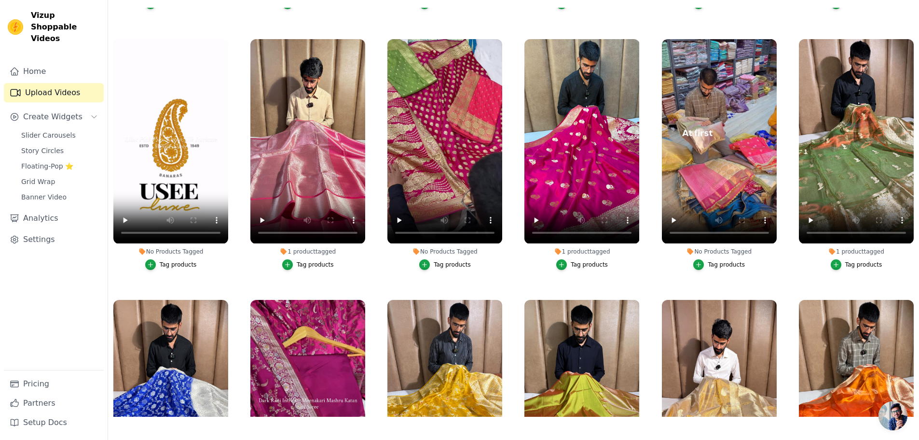
scroll to position [6335, 0]
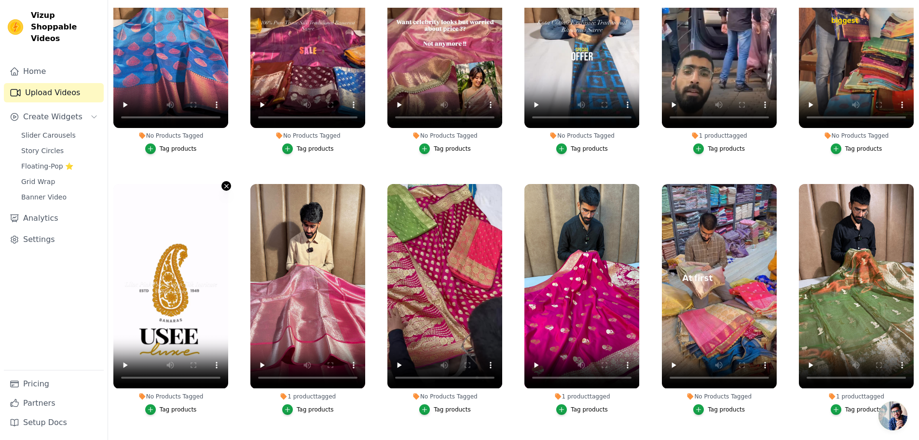
click at [223, 182] on icon "button" at bounding box center [226, 185] width 7 height 7
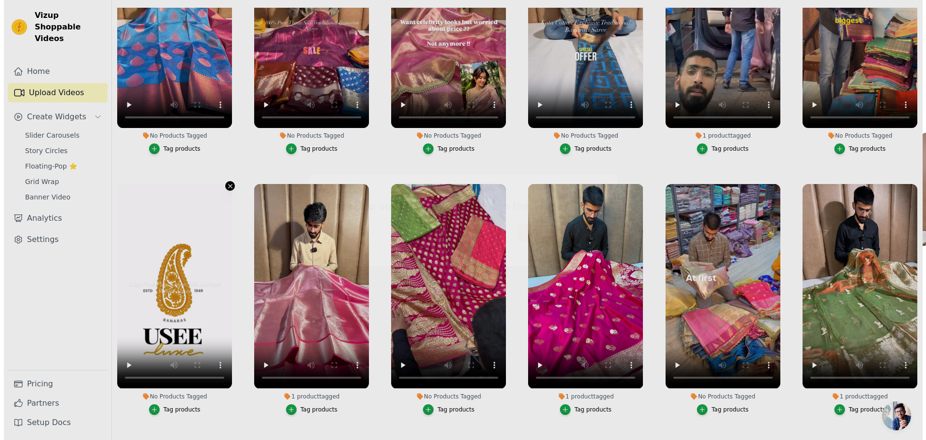
scroll to position [6386, 0]
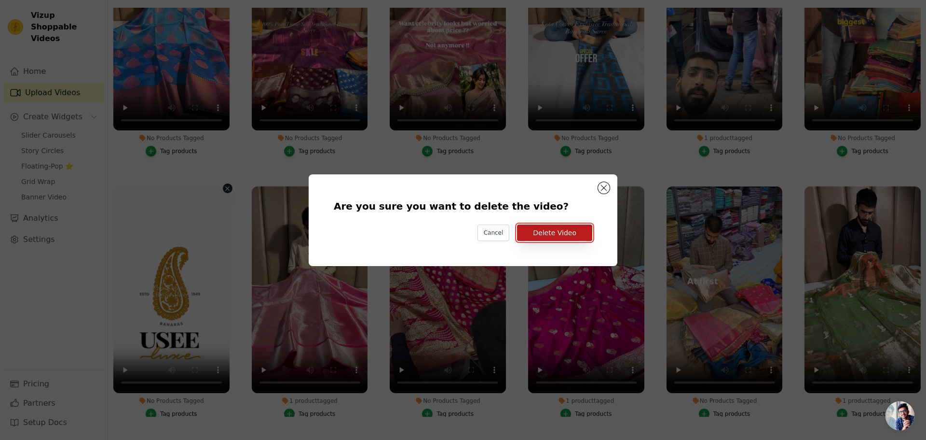
click at [587, 234] on button "Delete Video" at bounding box center [554, 232] width 75 height 16
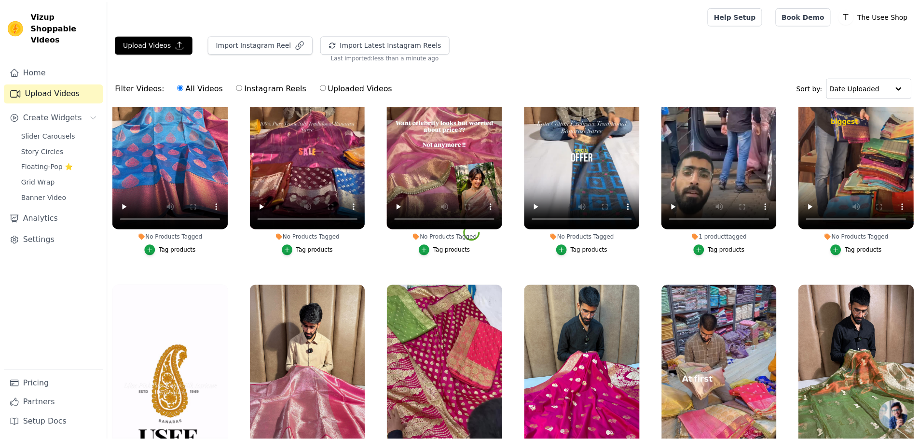
scroll to position [6335, 0]
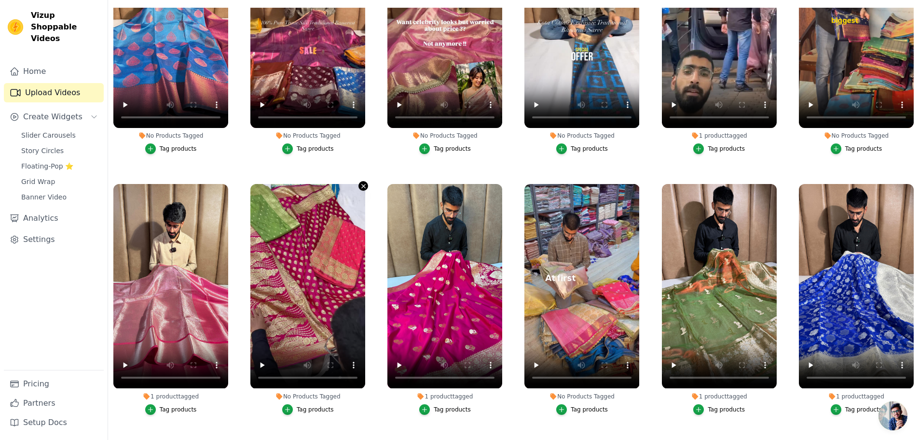
click at [361, 182] on icon "button" at bounding box center [363, 185] width 7 height 7
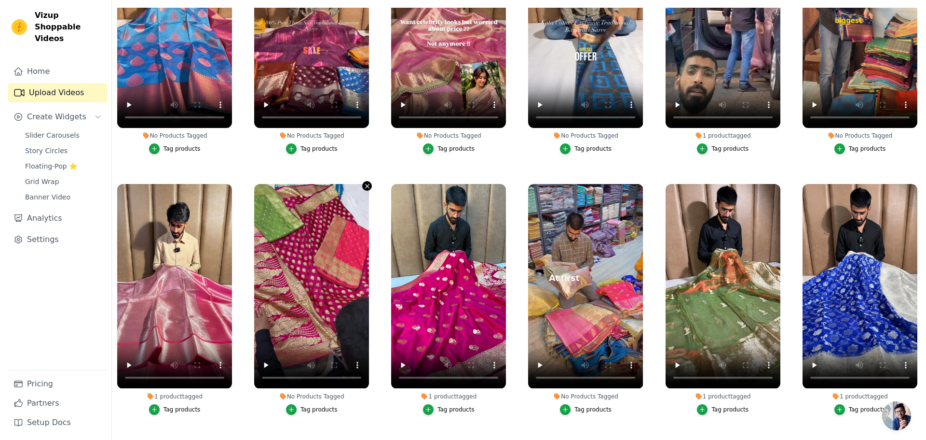
scroll to position [6386, 0]
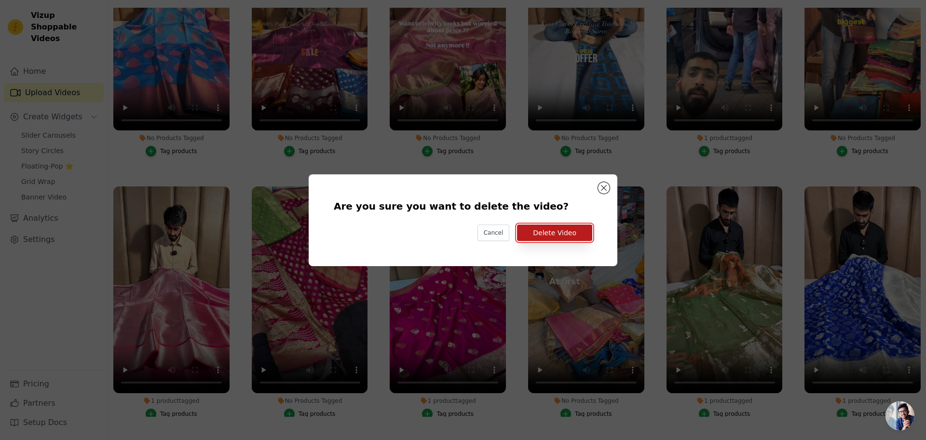
click at [564, 229] on button "Delete Video" at bounding box center [554, 232] width 75 height 16
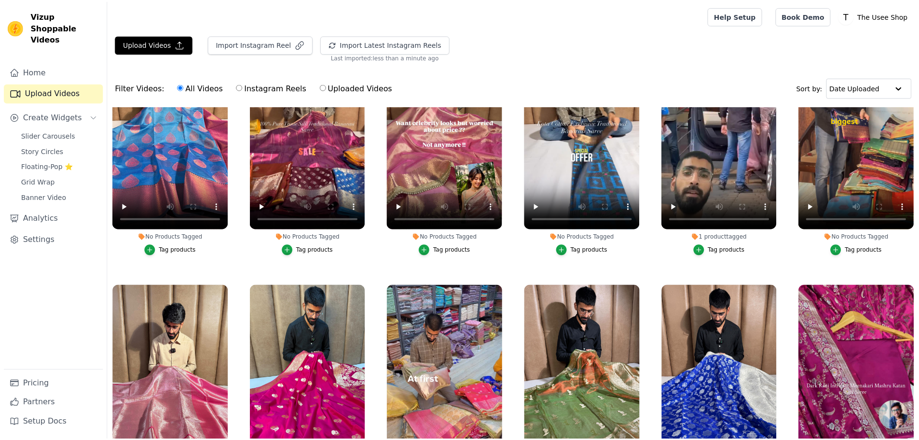
scroll to position [6335, 0]
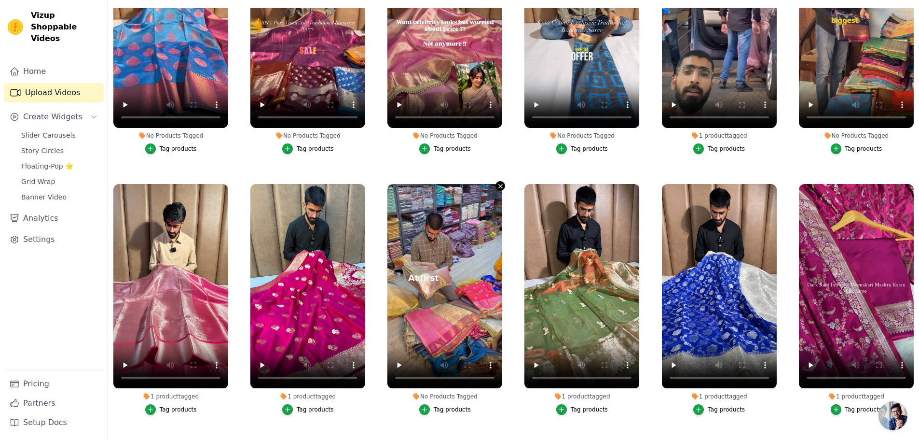
click at [497, 182] on icon "button" at bounding box center [500, 185] width 7 height 7
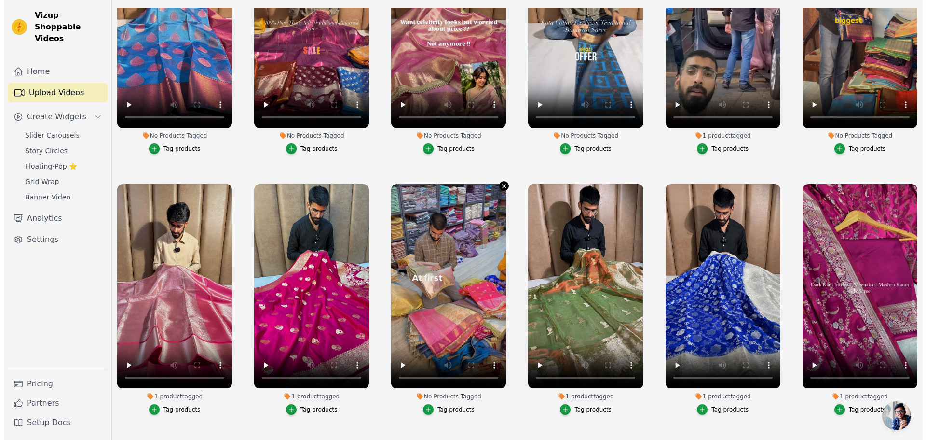
scroll to position [6386, 0]
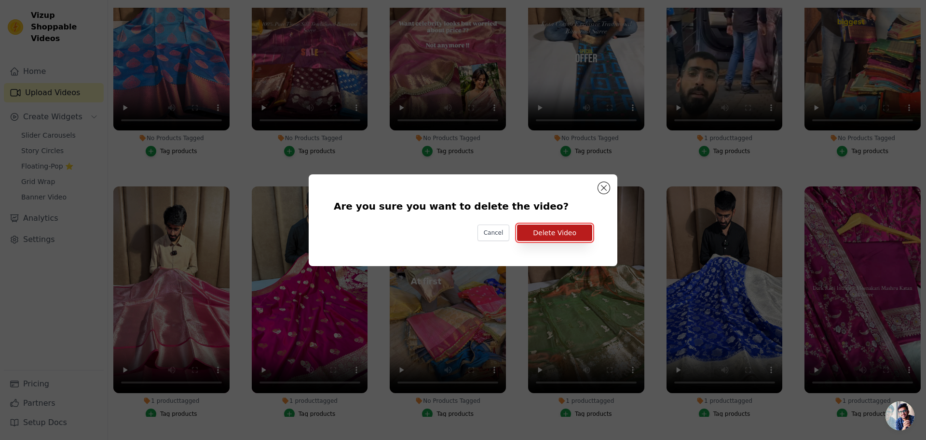
click at [558, 236] on button "Delete Video" at bounding box center [554, 232] width 75 height 16
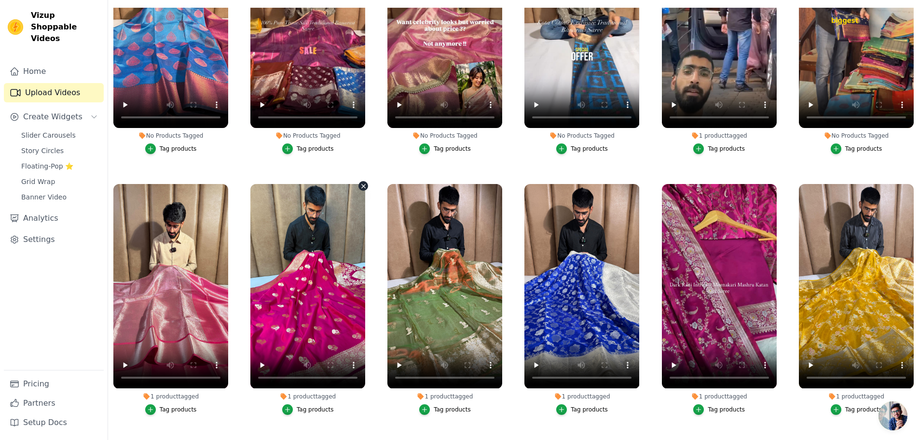
scroll to position [6190, 0]
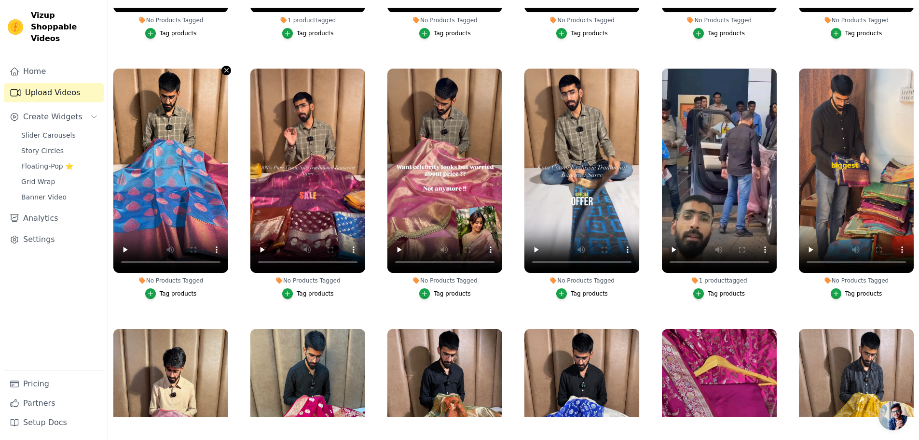
click at [223, 67] on icon "button" at bounding box center [226, 70] width 7 height 7
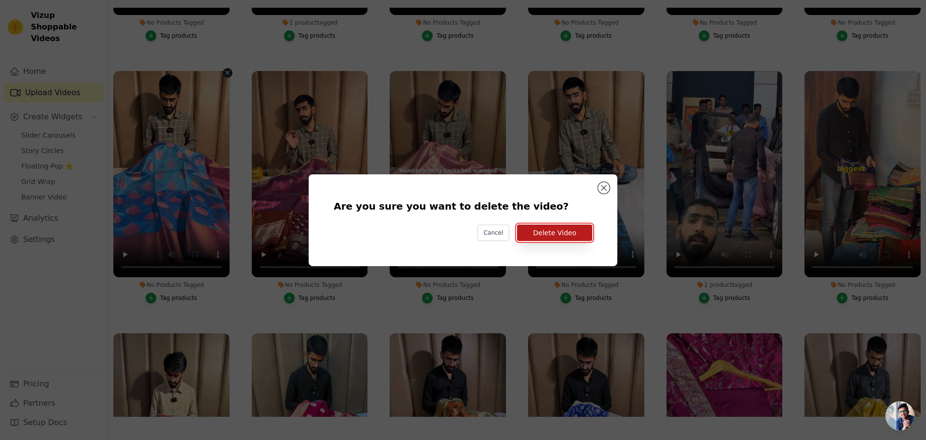
click at [574, 226] on button "Delete Video" at bounding box center [554, 232] width 75 height 16
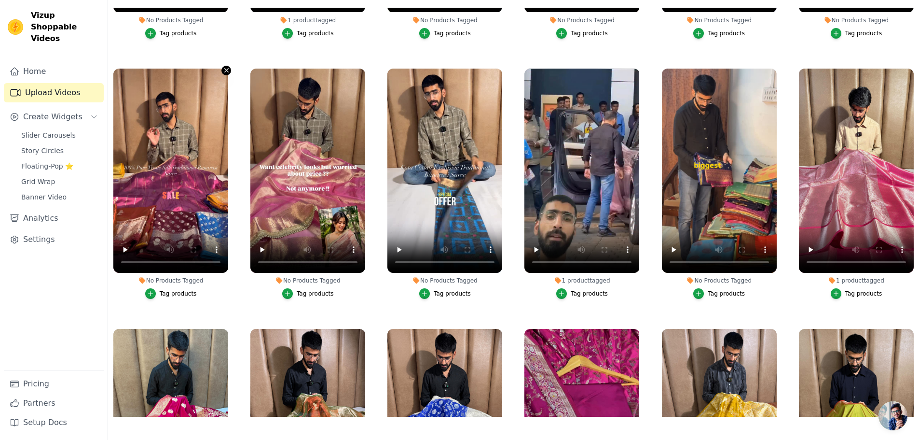
click at [223, 67] on icon "button" at bounding box center [226, 70] width 7 height 7
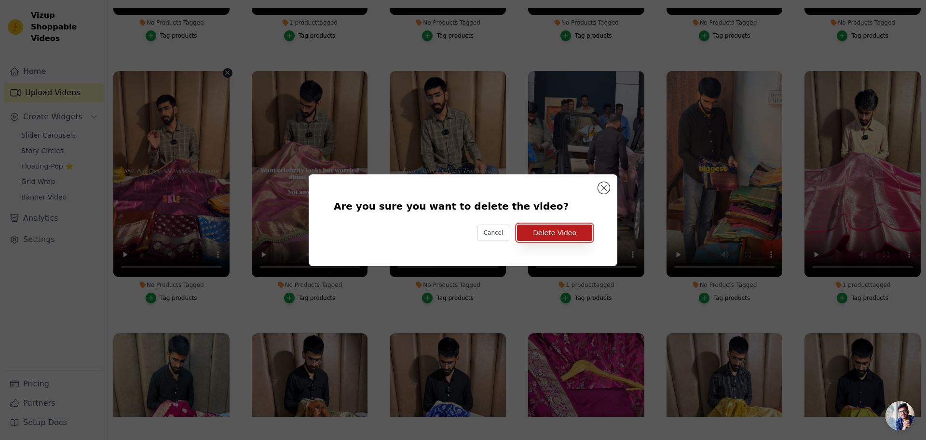
click at [556, 227] on button "Delete Video" at bounding box center [554, 232] width 75 height 16
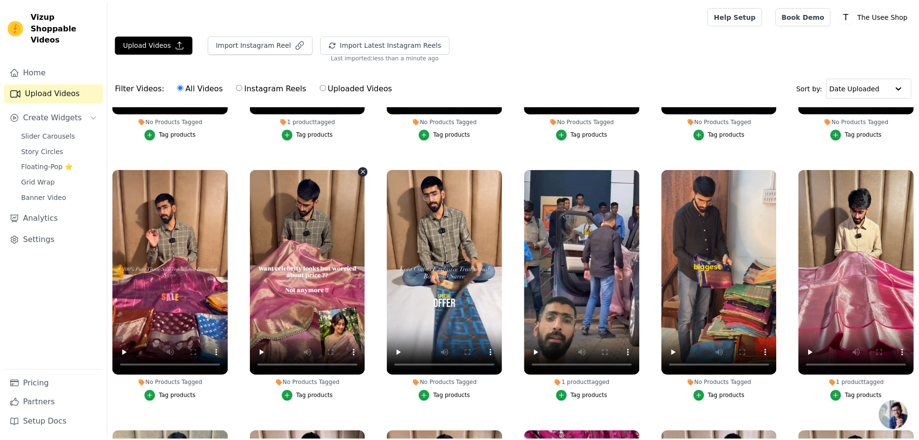
scroll to position [98, 0]
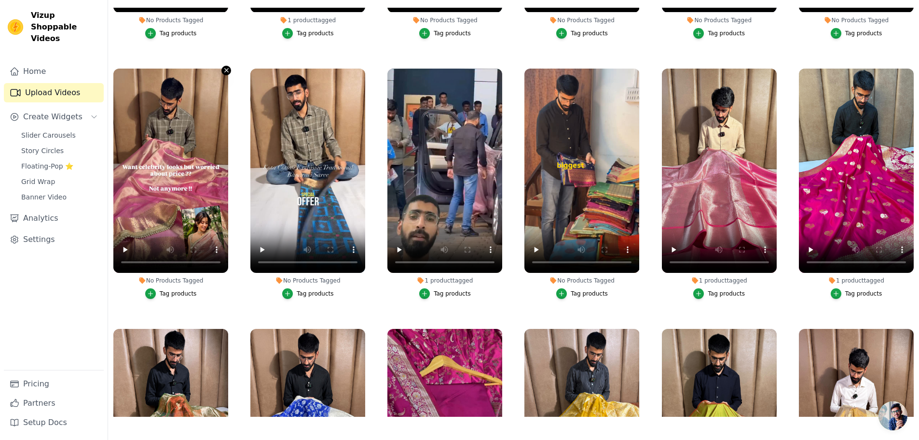
click at [227, 67] on icon "button" at bounding box center [226, 70] width 7 height 7
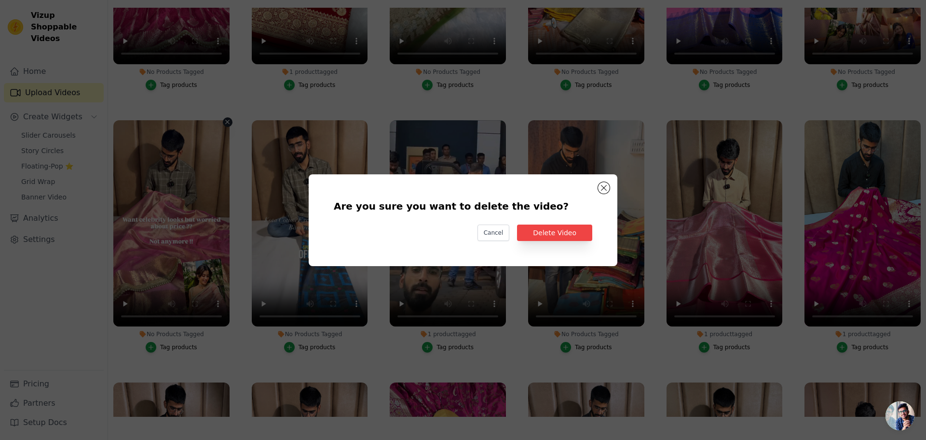
scroll to position [6240, 0]
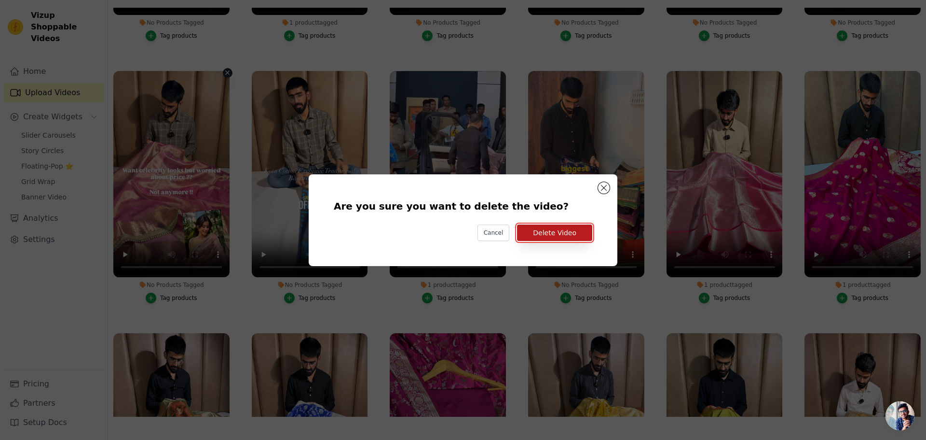
click at [542, 236] on button "Delete Video" at bounding box center [554, 232] width 75 height 16
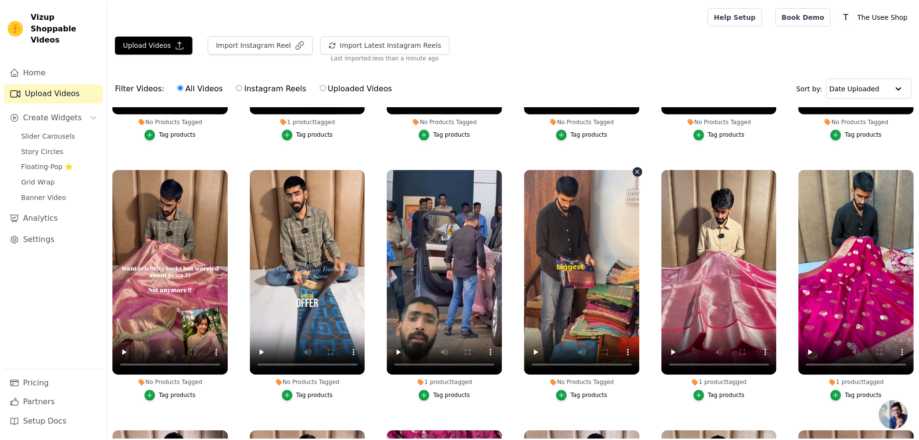
scroll to position [6190, 0]
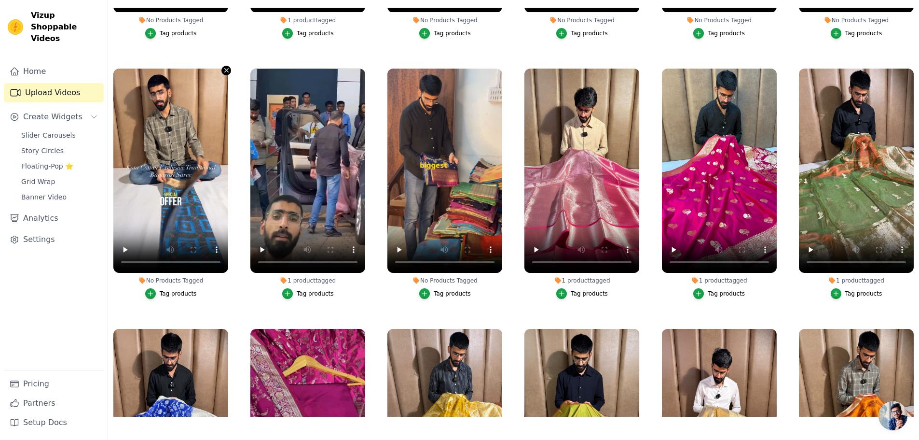
click at [225, 67] on icon "button" at bounding box center [226, 70] width 7 height 7
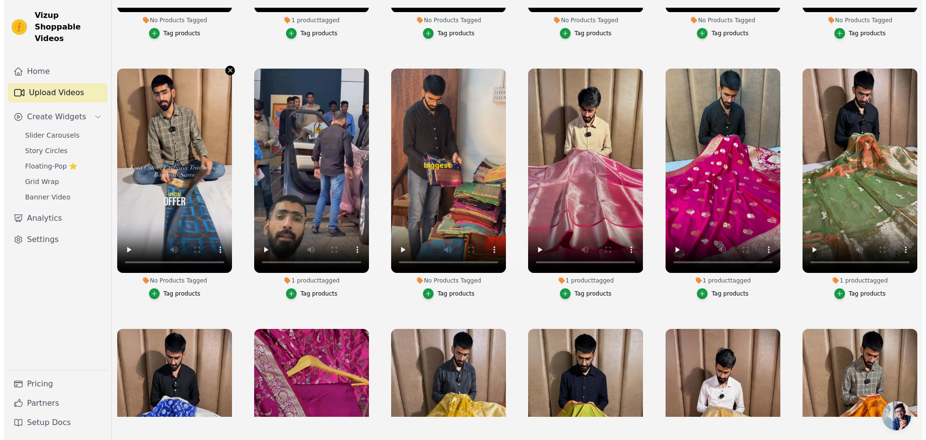
scroll to position [6240, 0]
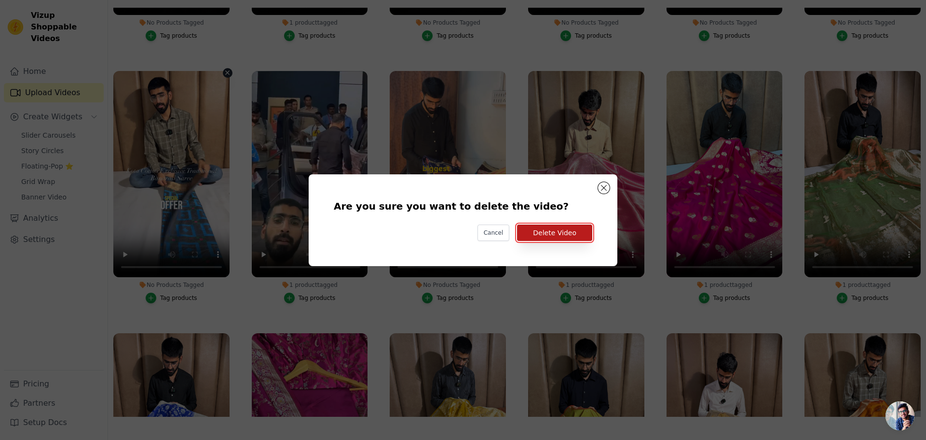
click at [565, 234] on button "Delete Video" at bounding box center [554, 232] width 75 height 16
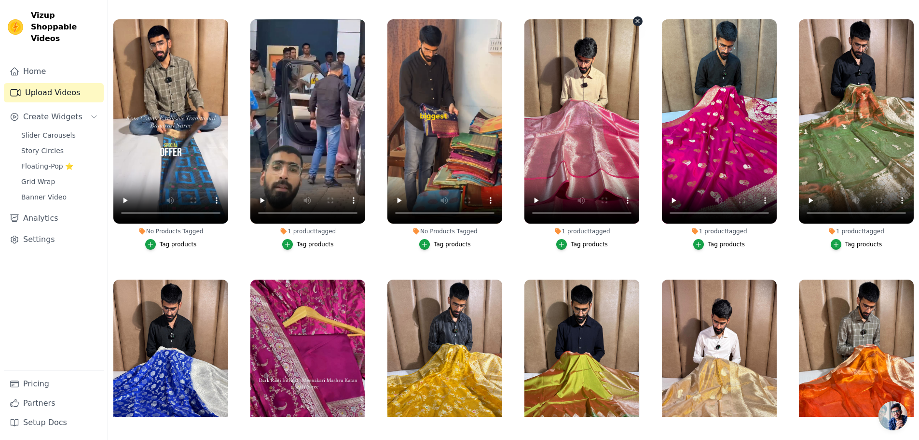
scroll to position [6190, 0]
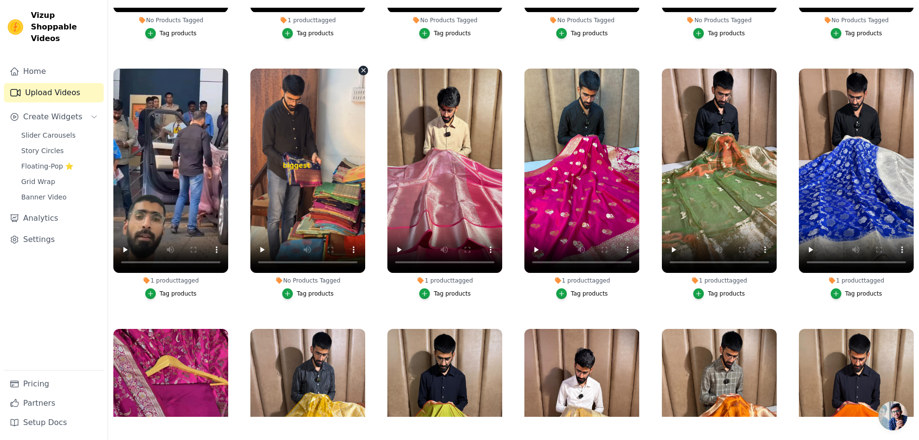
click at [363, 67] on icon "button" at bounding box center [363, 70] width 7 height 7
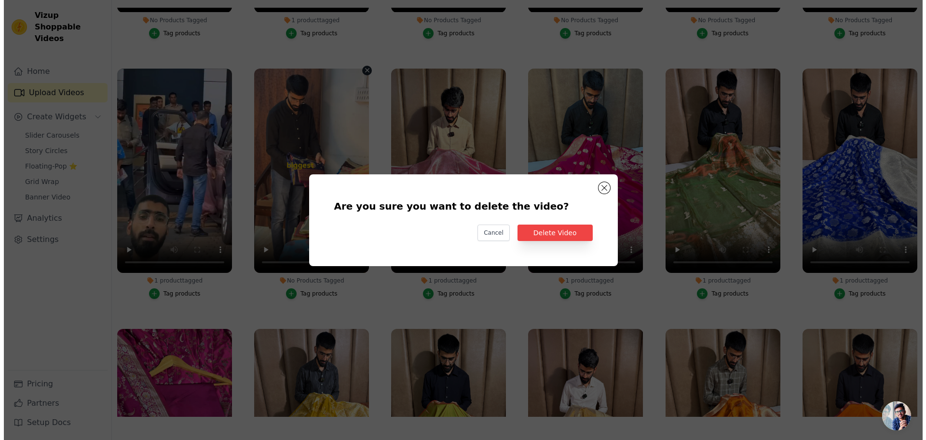
scroll to position [6240, 0]
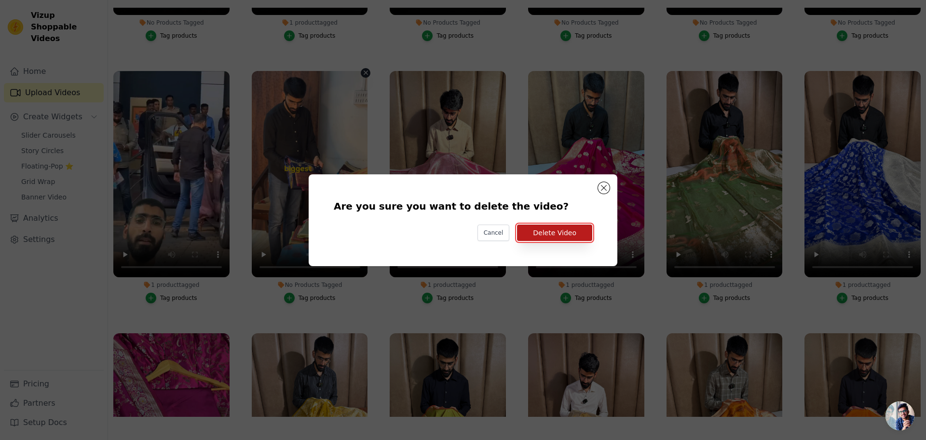
click at [568, 227] on button "Delete Video" at bounding box center [554, 232] width 75 height 16
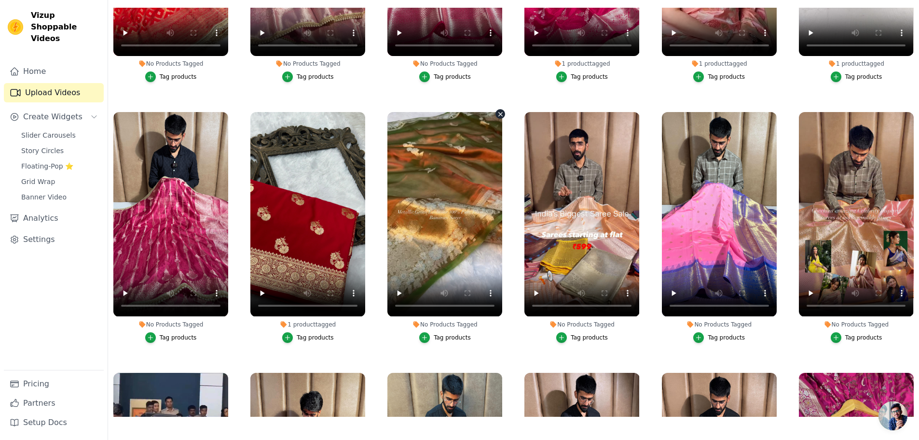
scroll to position [5901, 0]
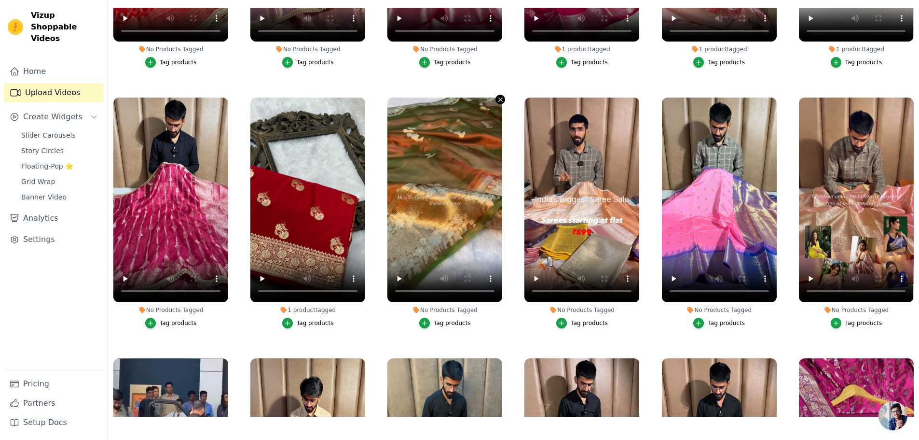
click at [499, 98] on icon "button" at bounding box center [501, 100] width 4 height 4
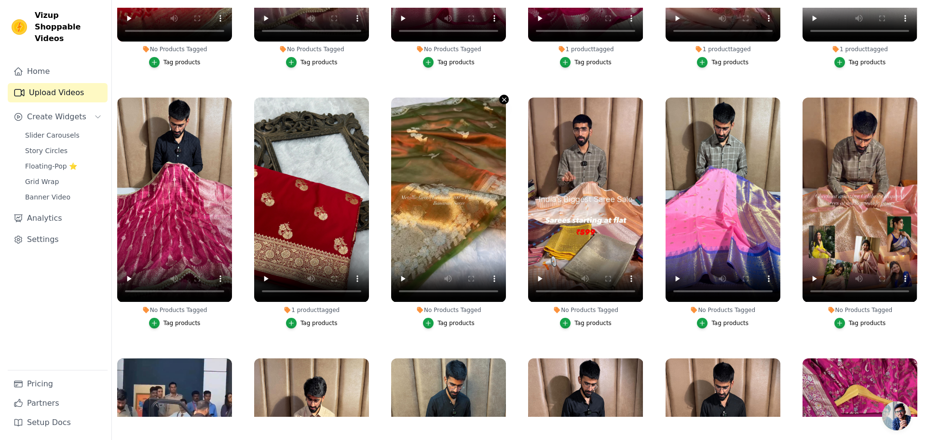
scroll to position [5948, 0]
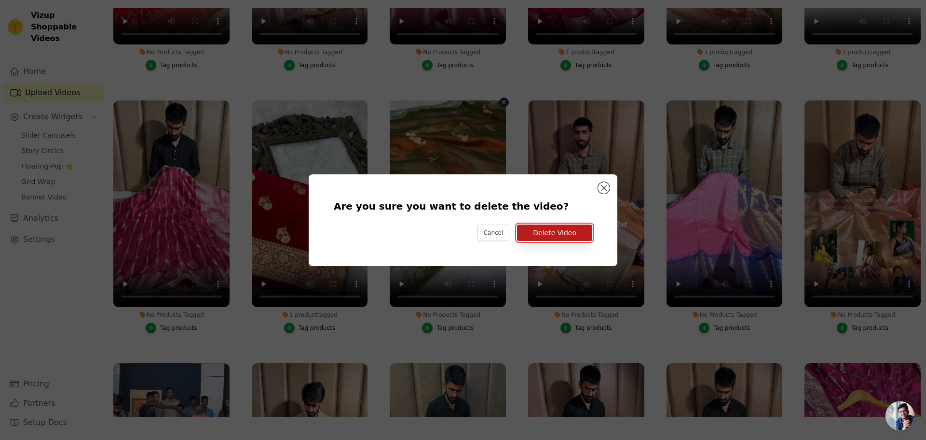
click at [577, 230] on button "Delete Video" at bounding box center [554, 232] width 75 height 16
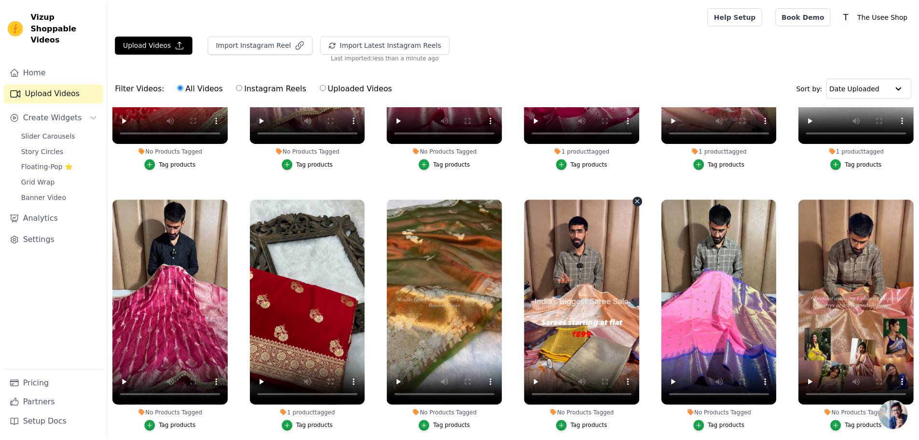
scroll to position [5901, 0]
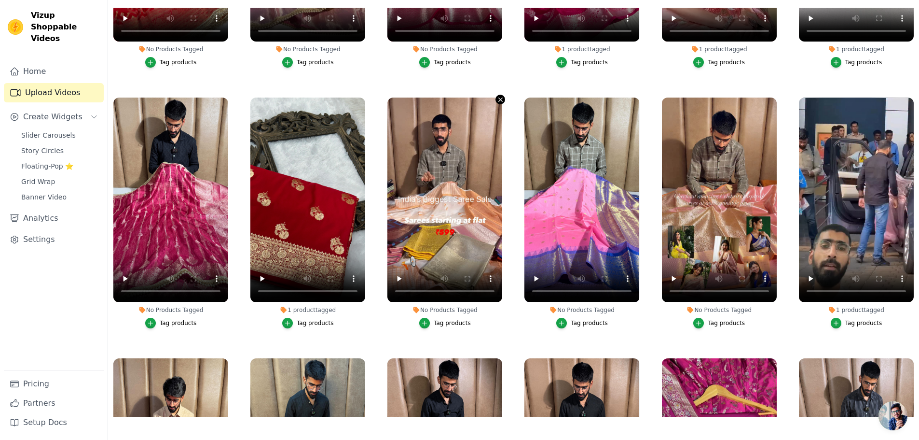
click at [497, 96] on icon "button" at bounding box center [500, 99] width 7 height 7
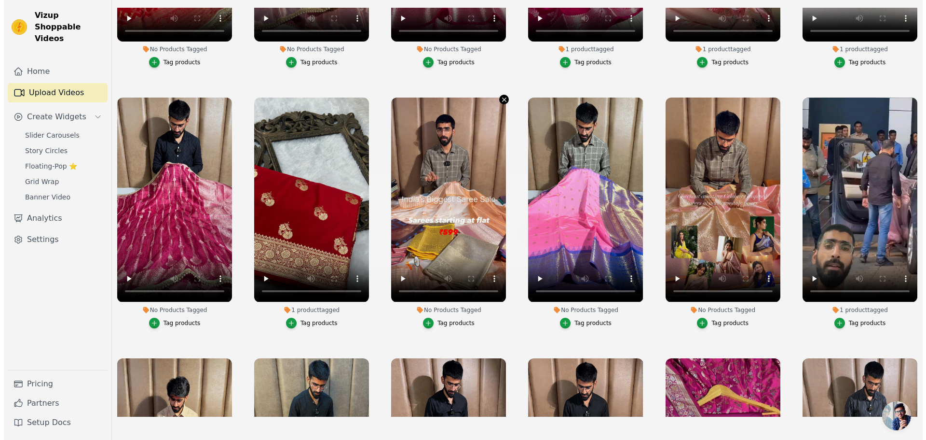
scroll to position [5948, 0]
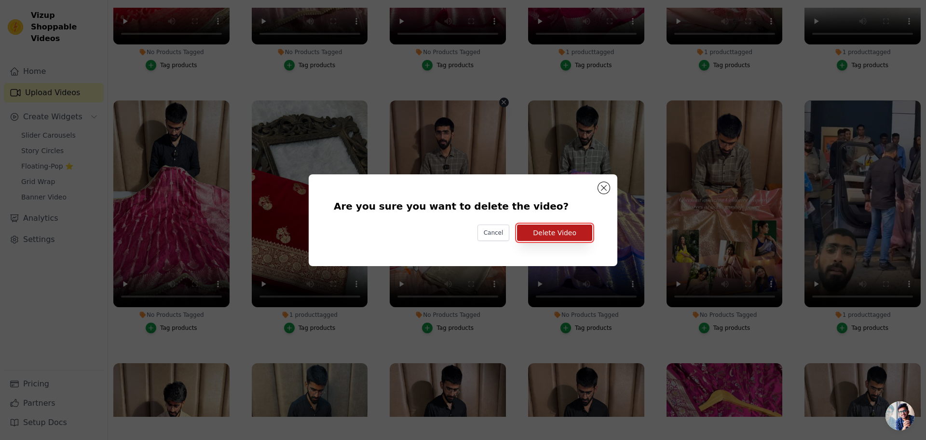
click at [580, 235] on button "Delete Video" at bounding box center [554, 232] width 75 height 16
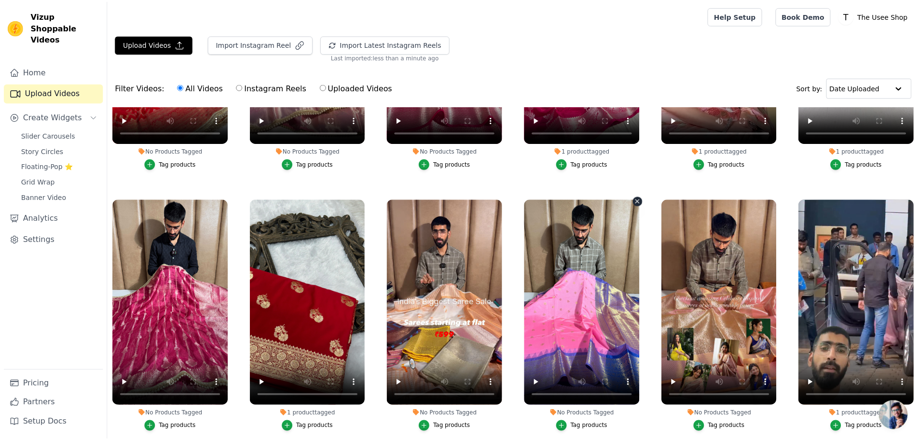
scroll to position [5901, 0]
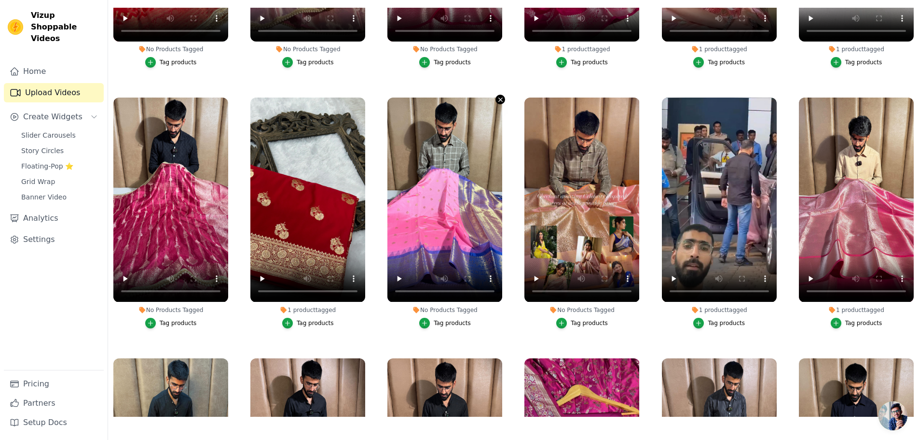
click at [498, 96] on icon "button" at bounding box center [500, 99] width 7 height 7
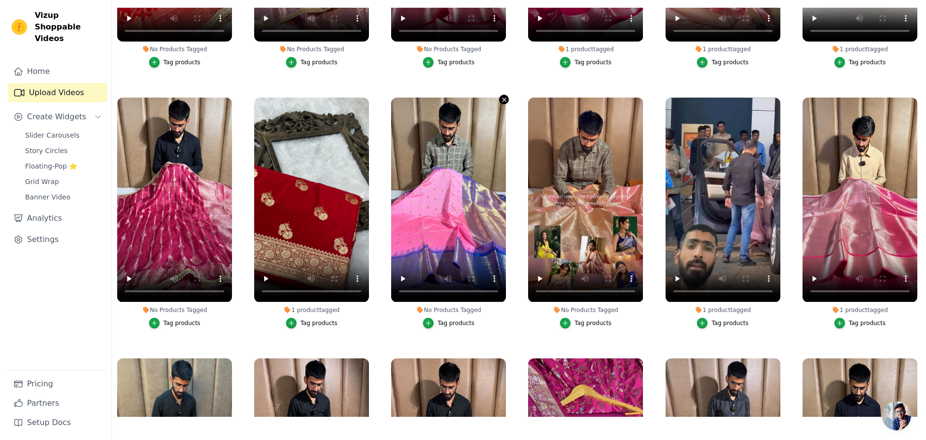
scroll to position [5948, 0]
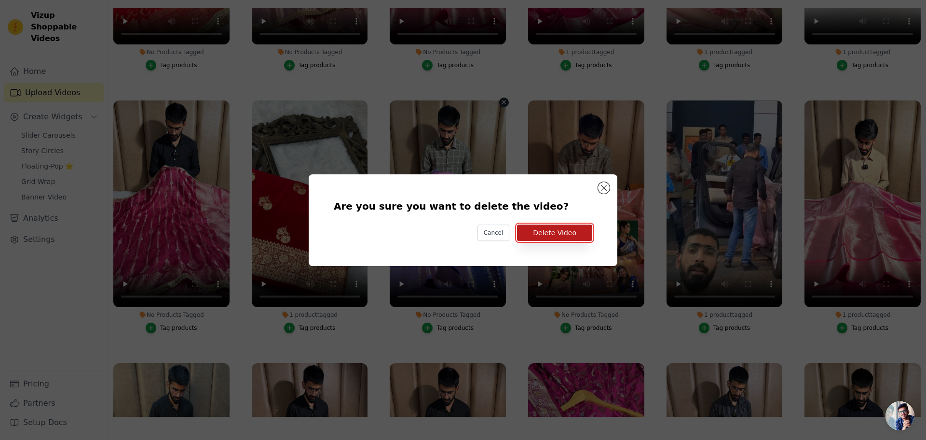
click at [569, 233] on button "Delete Video" at bounding box center [554, 232] width 75 height 16
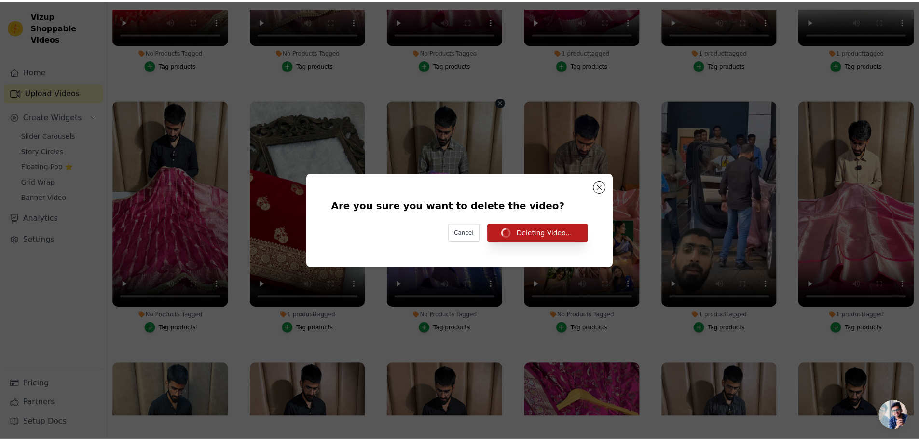
scroll to position [5901, 0]
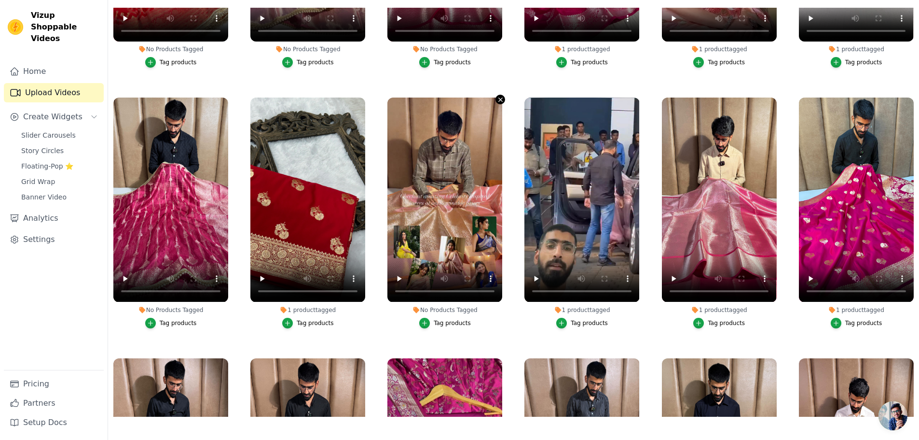
click at [497, 96] on icon "button" at bounding box center [500, 99] width 7 height 7
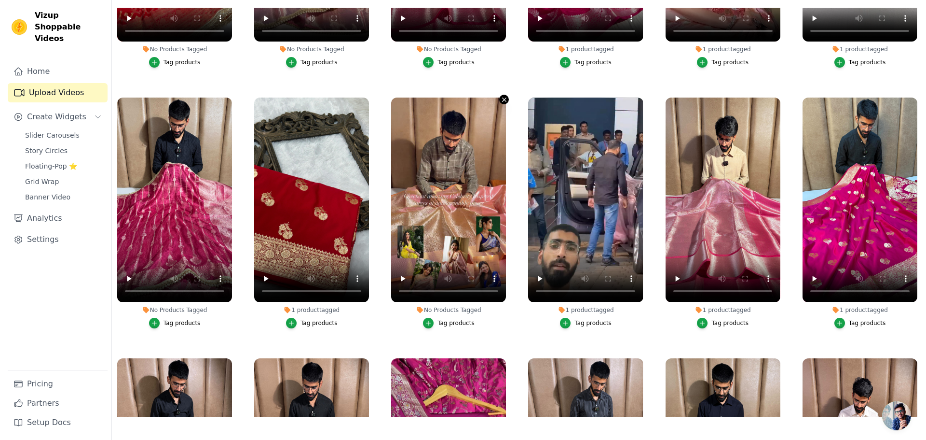
scroll to position [5948, 0]
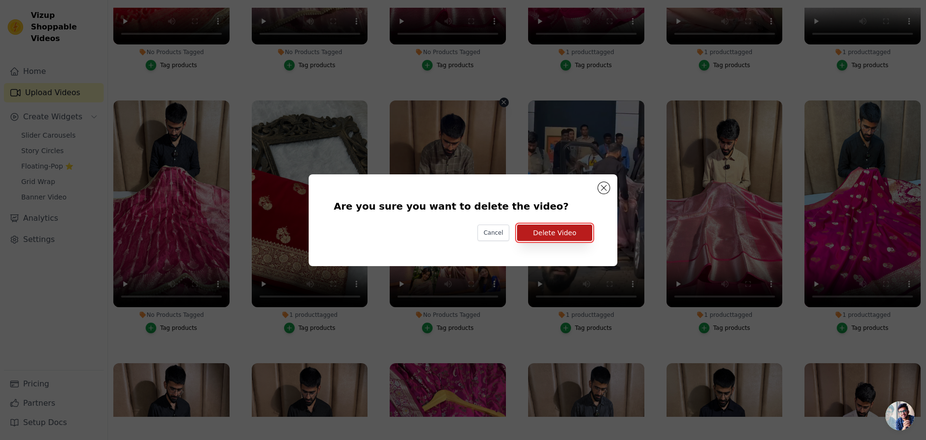
click at [554, 229] on button "Delete Video" at bounding box center [554, 232] width 75 height 16
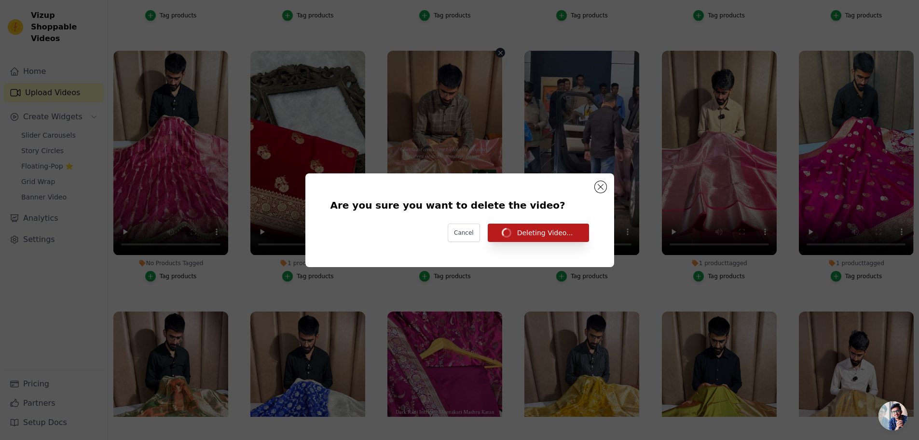
scroll to position [5901, 0]
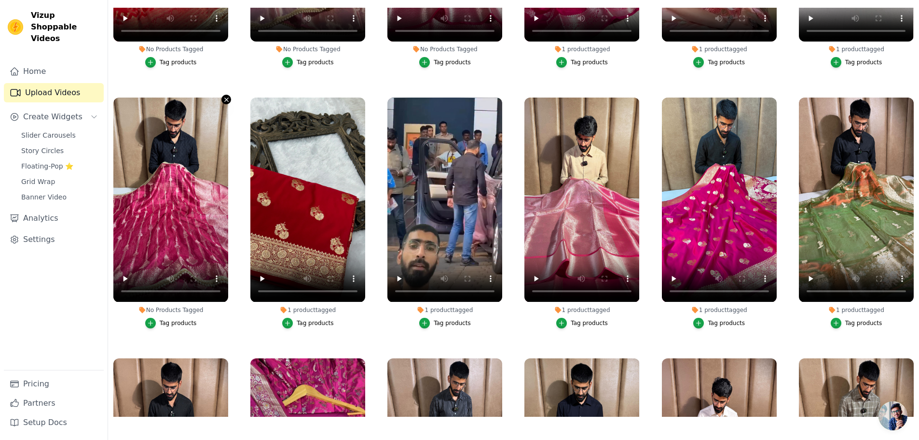
click at [226, 98] on icon "button" at bounding box center [226, 100] width 4 height 4
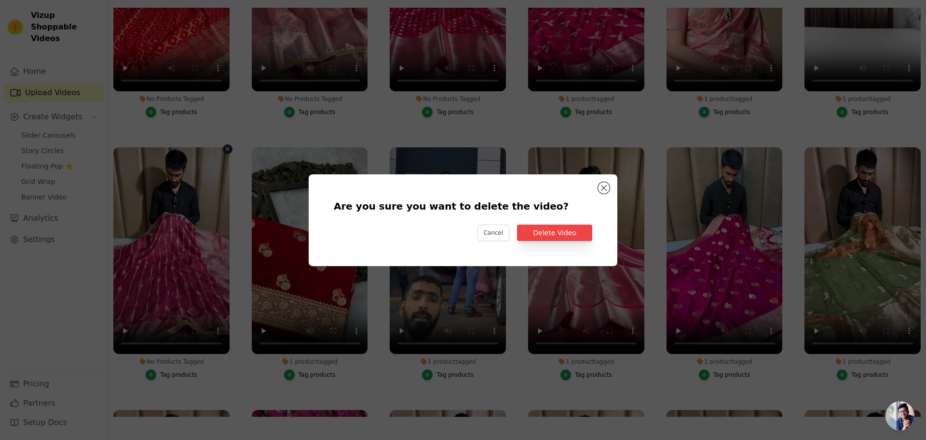
scroll to position [5948, 0]
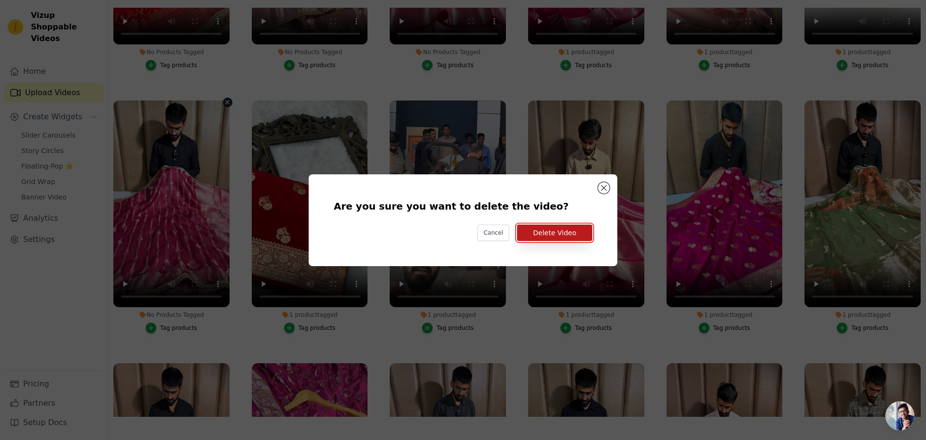
click at [550, 234] on button "Delete Video" at bounding box center [554, 232] width 75 height 16
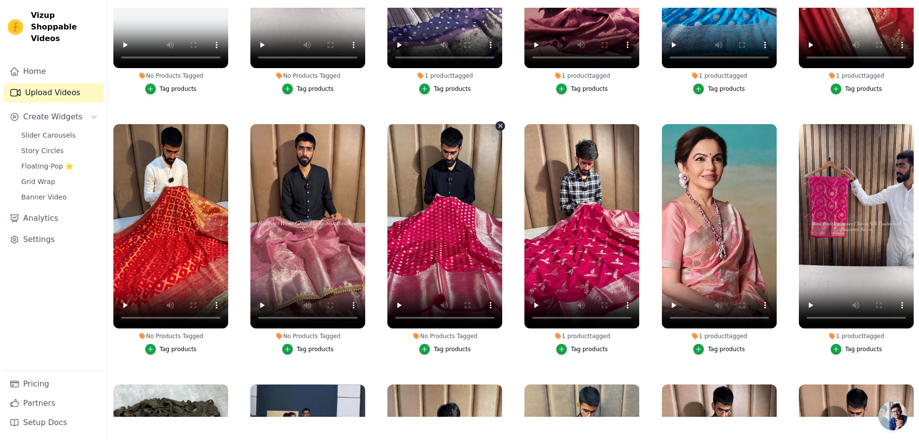
scroll to position [5611, 0]
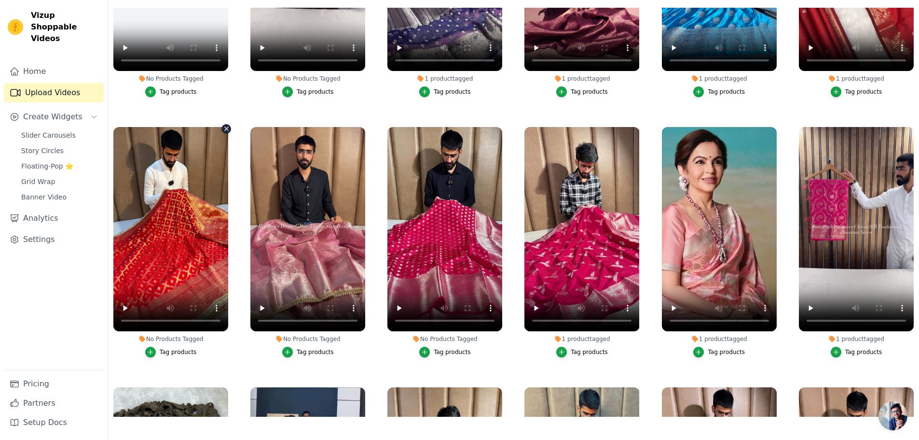
click at [226, 125] on icon "button" at bounding box center [226, 128] width 7 height 7
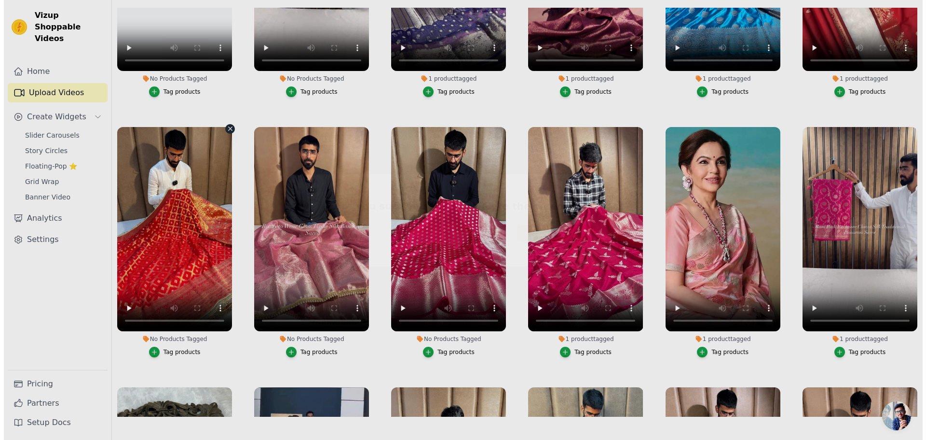
scroll to position [5656, 0]
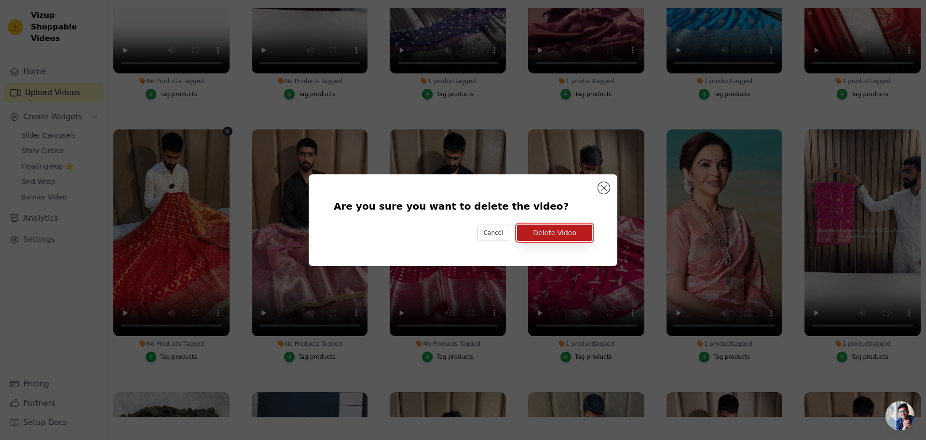
click at [585, 234] on button "Delete Video" at bounding box center [554, 232] width 75 height 16
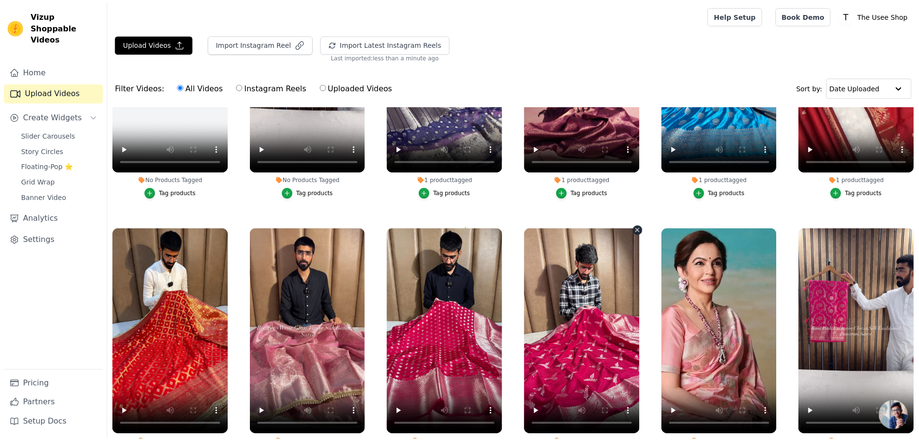
scroll to position [5611, 0]
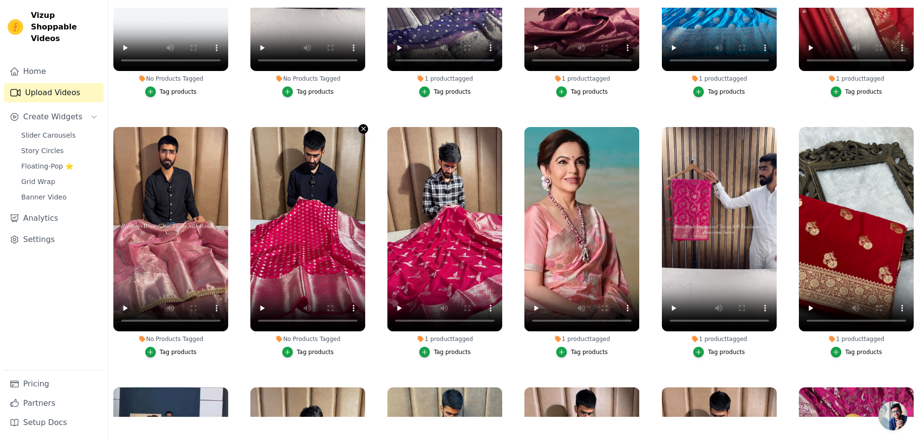
click at [360, 125] on icon "button" at bounding box center [363, 128] width 7 height 7
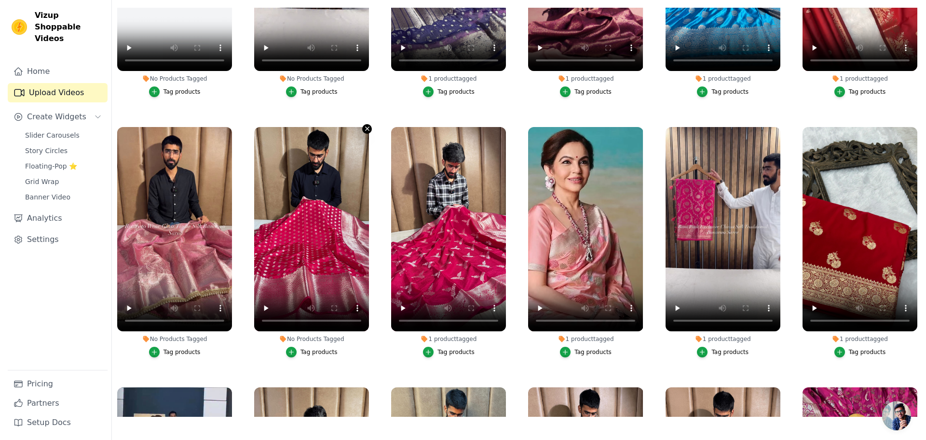
scroll to position [5656, 0]
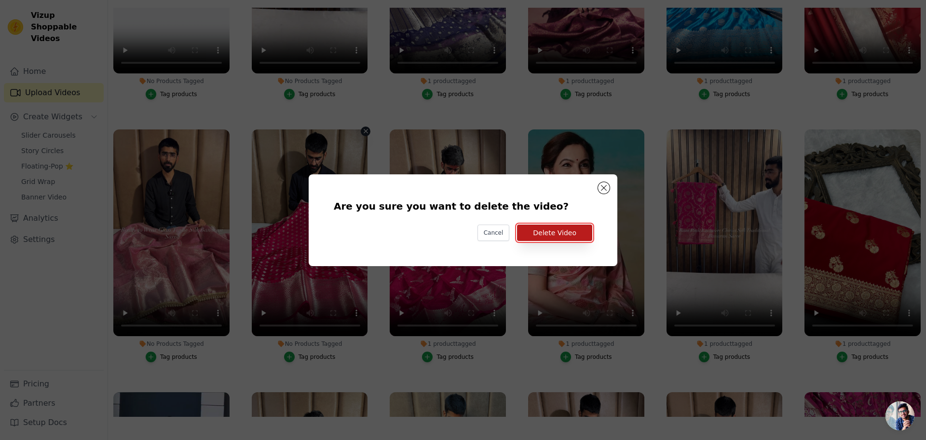
click at [577, 229] on button "Delete Video" at bounding box center [554, 232] width 75 height 16
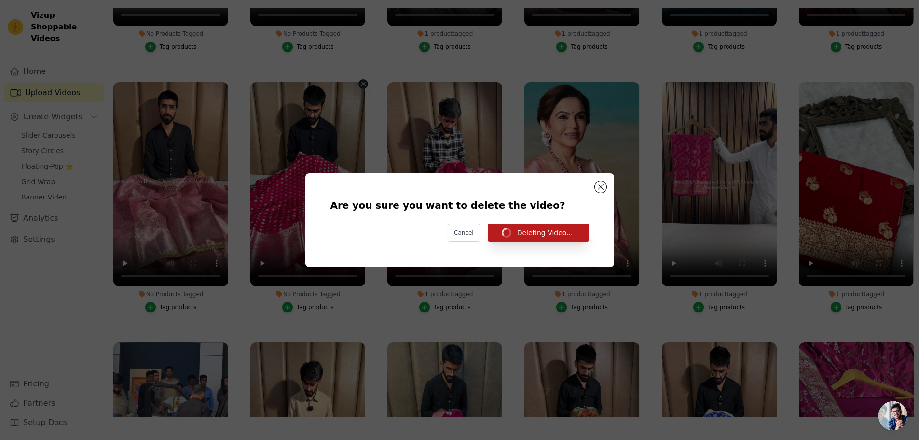
scroll to position [5611, 0]
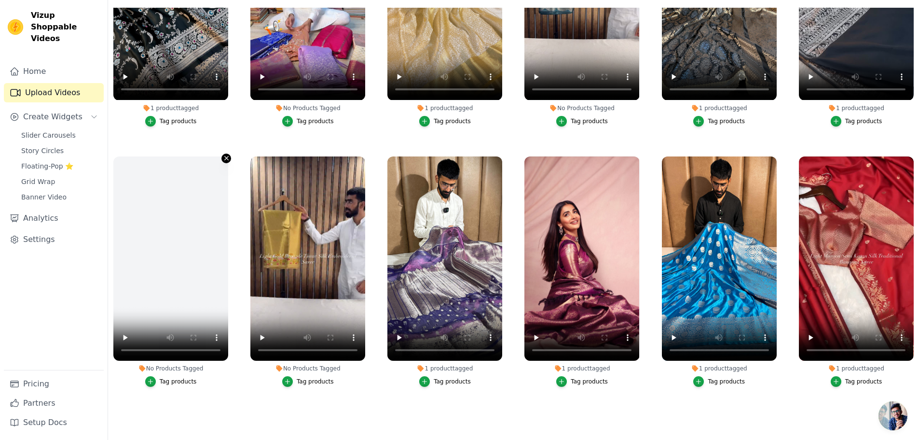
click at [223, 154] on icon "button" at bounding box center [226, 157] width 7 height 7
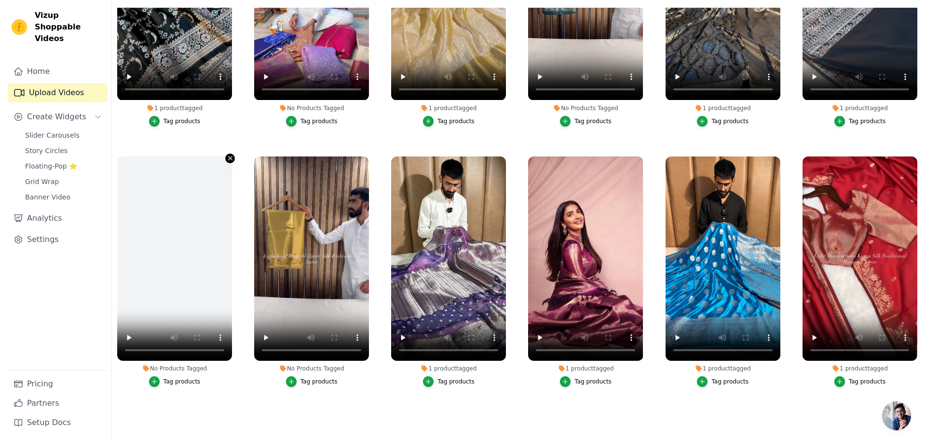
scroll to position [0, 0]
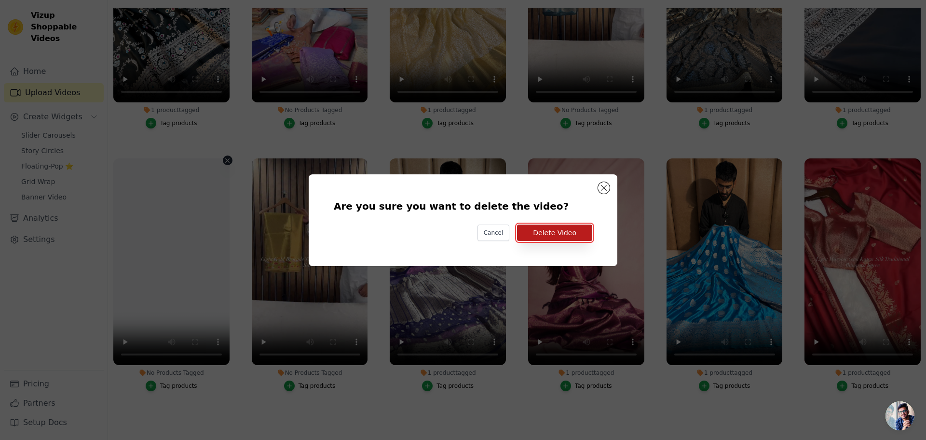
click at [570, 225] on button "Delete Video" at bounding box center [554, 232] width 75 height 16
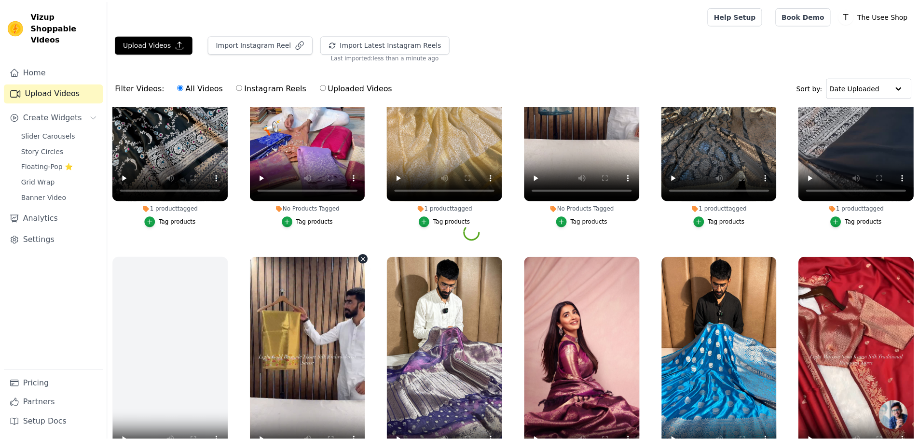
scroll to position [98, 0]
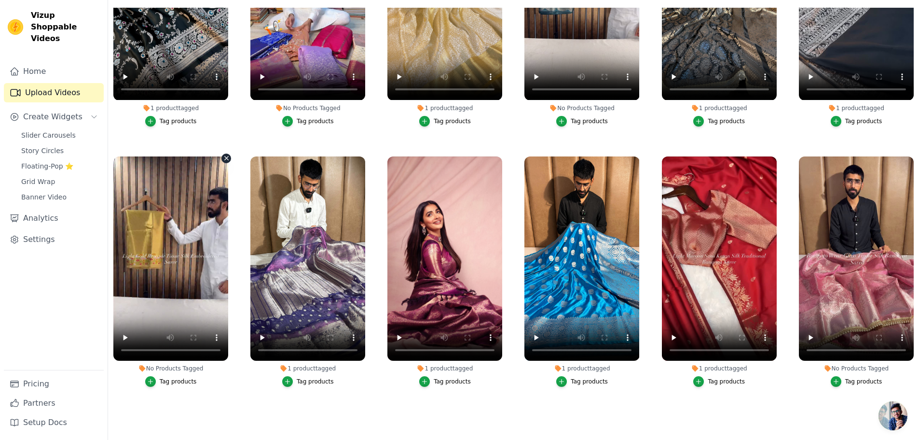
click at [224, 156] on icon "button" at bounding box center [226, 158] width 4 height 4
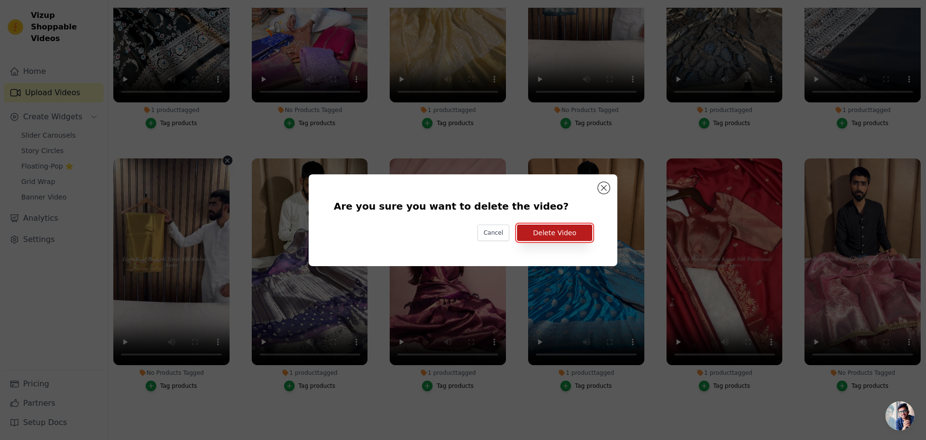
click at [528, 233] on button "Delete Video" at bounding box center [554, 232] width 75 height 16
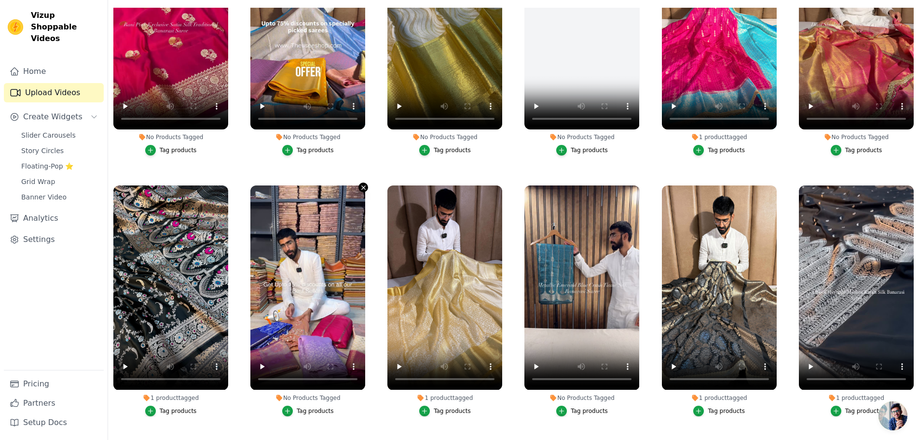
click at [361, 184] on icon "button" at bounding box center [363, 187] width 7 height 7
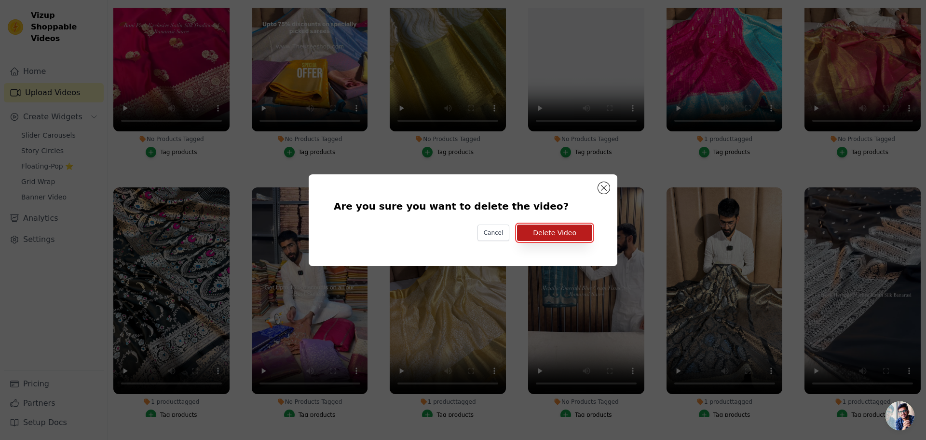
click at [563, 229] on button "Delete Video" at bounding box center [554, 232] width 75 height 16
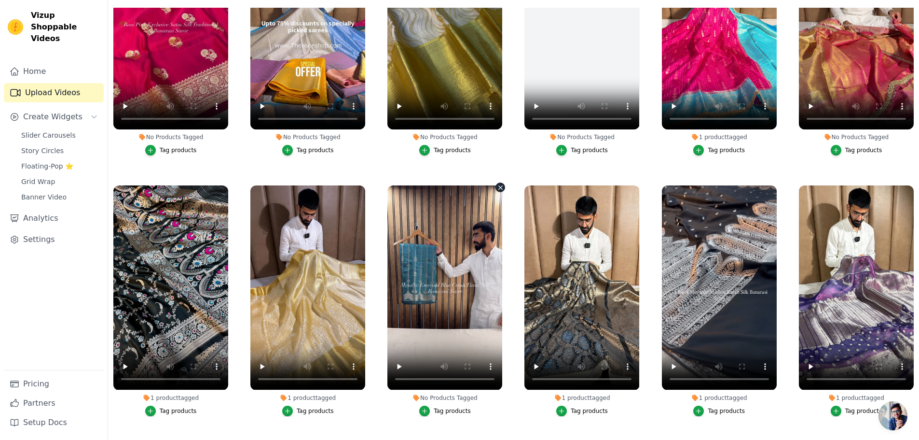
click at [497, 184] on icon "button" at bounding box center [500, 187] width 7 height 7
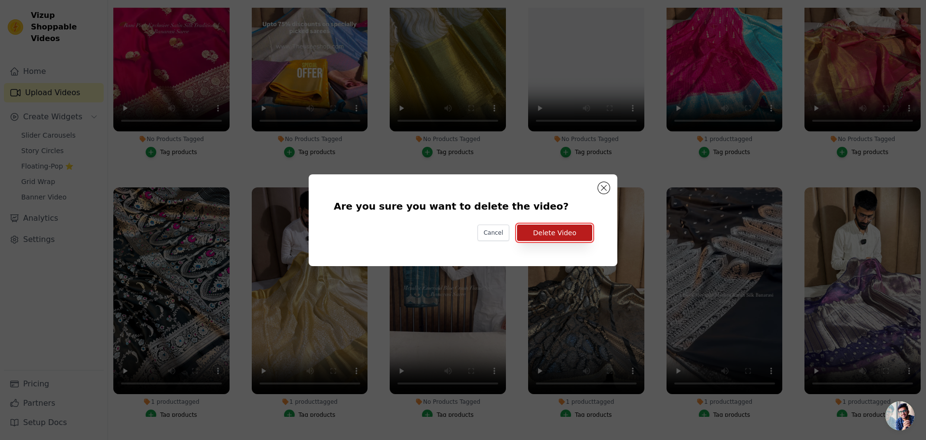
click at [575, 228] on button "Delete Video" at bounding box center [554, 232] width 75 height 16
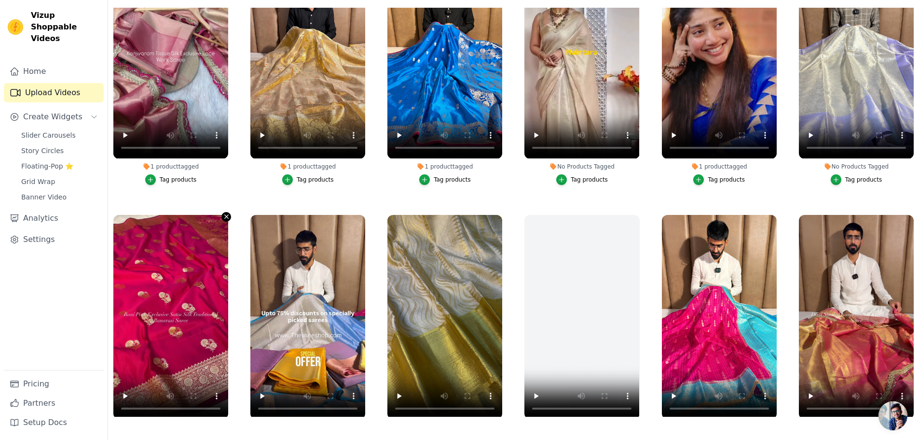
click at [226, 213] on icon "button" at bounding box center [226, 216] width 7 height 7
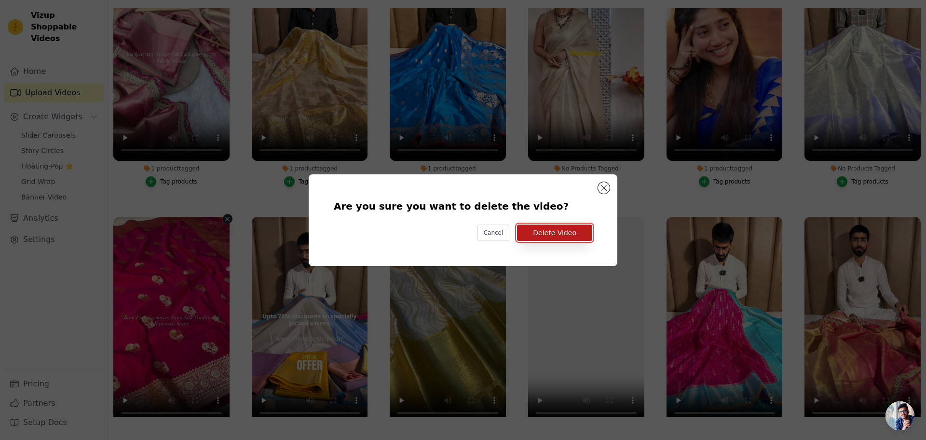
click at [557, 238] on button "Delete Video" at bounding box center [554, 232] width 75 height 16
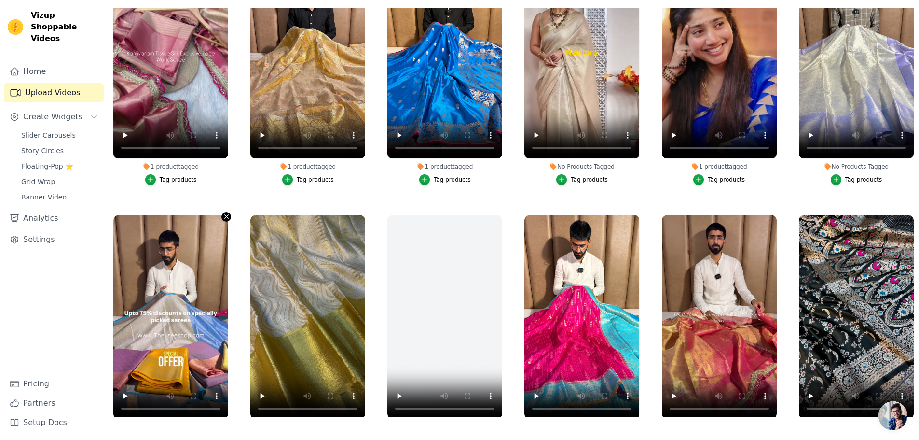
click at [227, 215] on icon "button" at bounding box center [226, 217] width 4 height 4
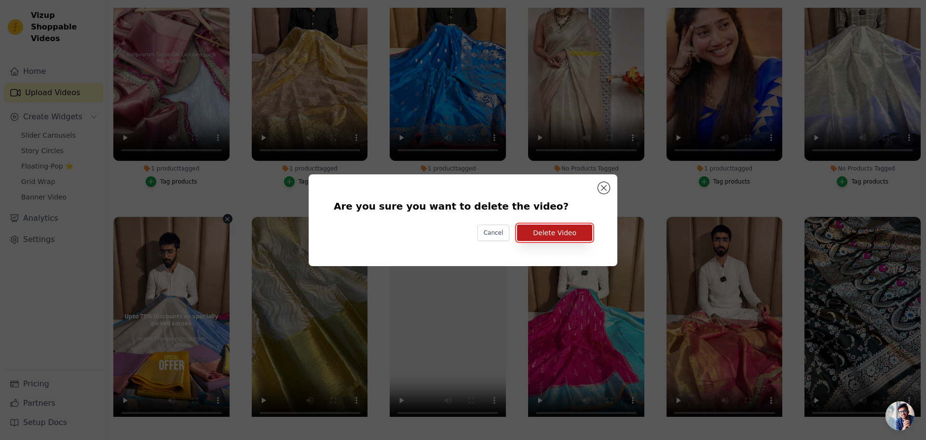
click at [546, 238] on button "Delete Video" at bounding box center [554, 232] width 75 height 16
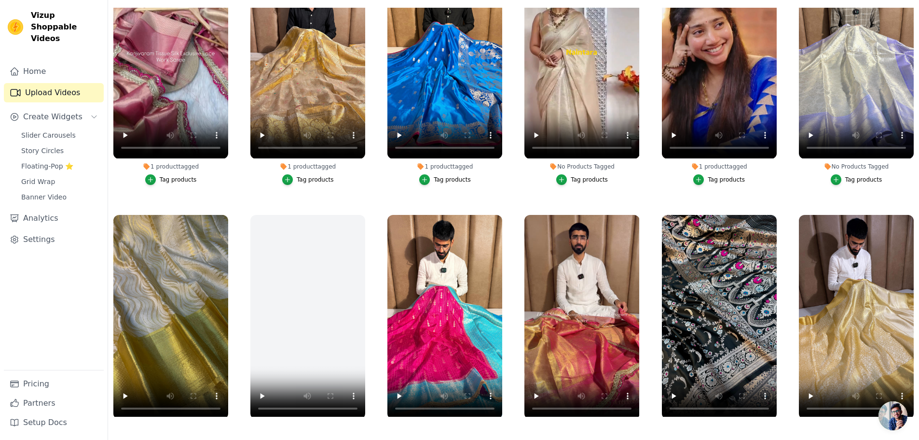
click at [228, 209] on div "No Products Tagged Tag products" at bounding box center [170, 331] width 125 height 245
click at [224, 215] on icon "button" at bounding box center [226, 217] width 4 height 4
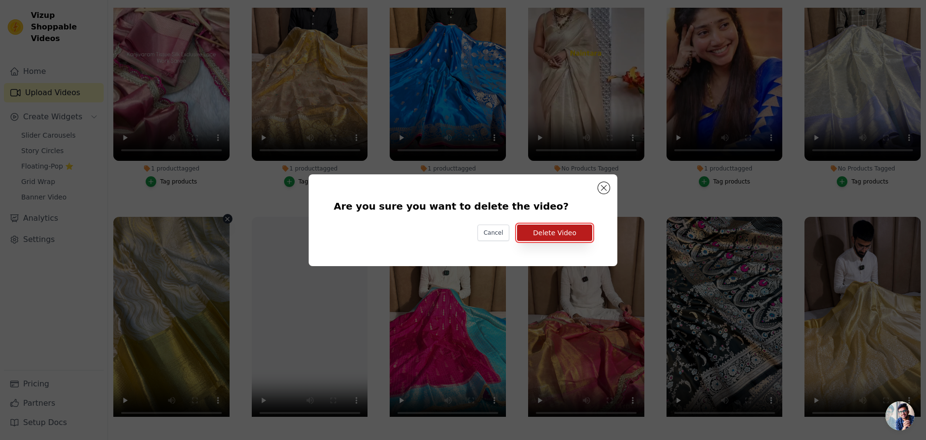
click at [562, 234] on button "Delete Video" at bounding box center [554, 232] width 75 height 16
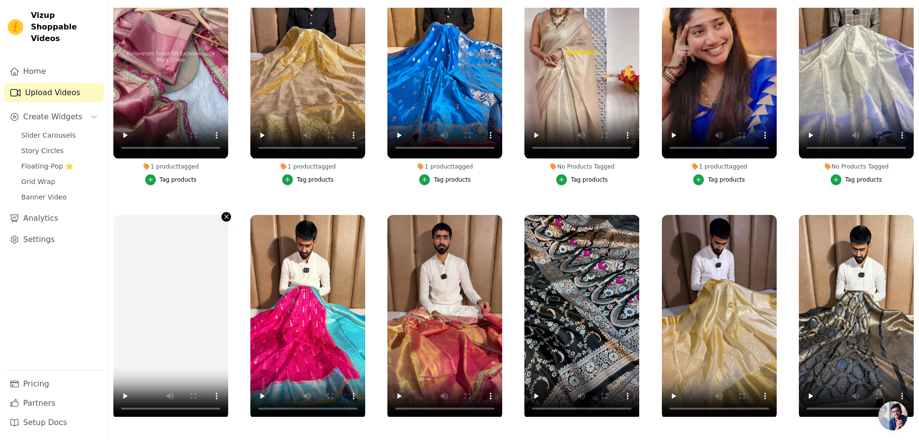
click at [225, 213] on icon "button" at bounding box center [226, 216] width 7 height 7
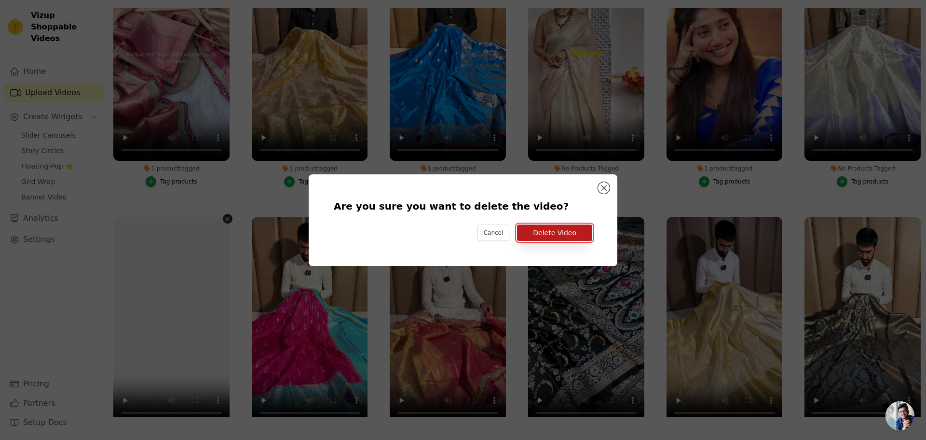
click at [565, 229] on button "Delete Video" at bounding box center [554, 232] width 75 height 16
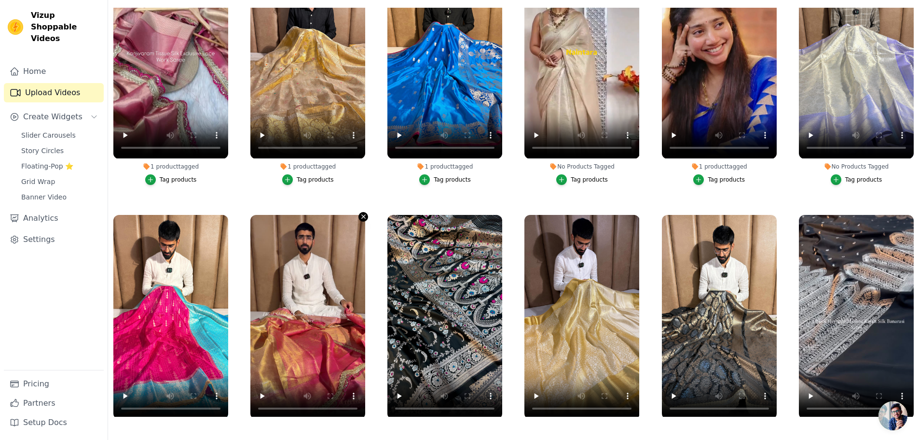
click at [360, 213] on icon "button" at bounding box center [363, 216] width 7 height 7
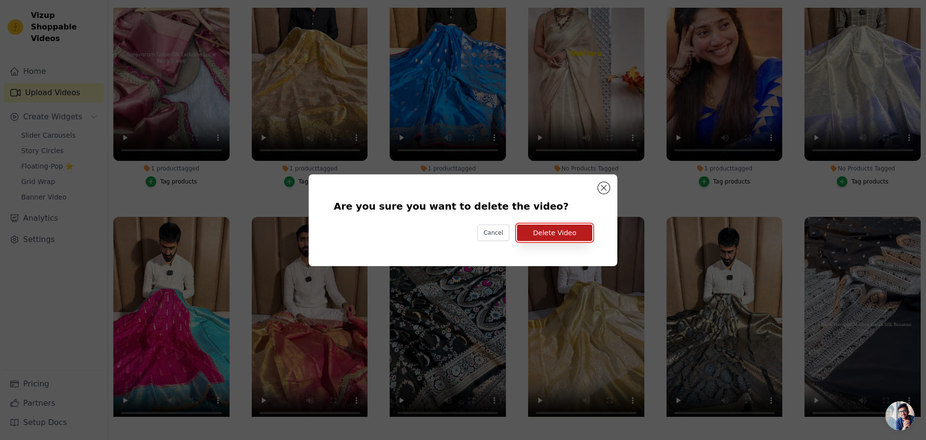
click at [577, 236] on button "Delete Video" at bounding box center [554, 232] width 75 height 16
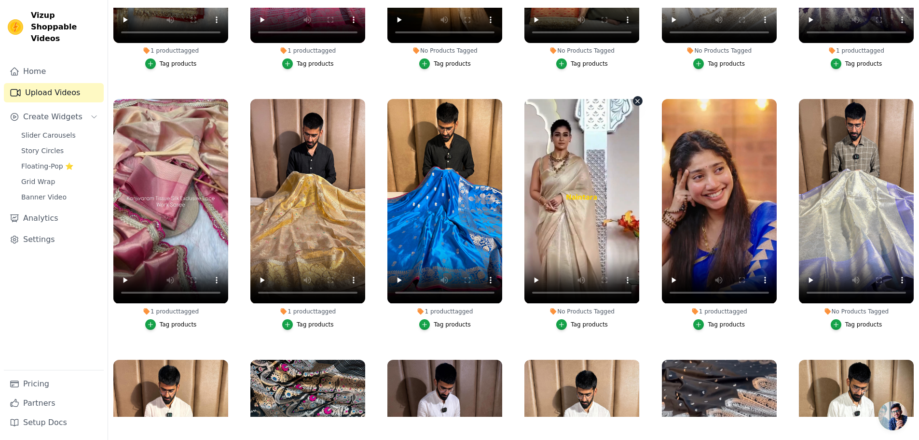
click at [635, 97] on icon "button" at bounding box center [637, 100] width 7 height 7
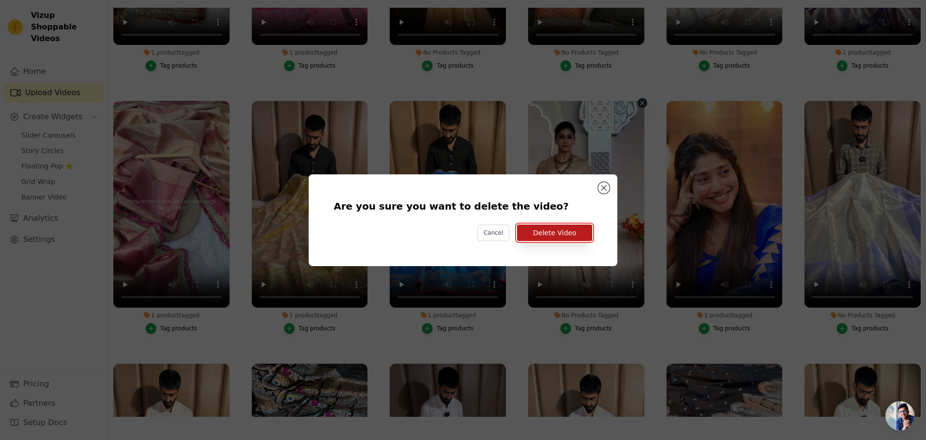
click at [544, 233] on button "Delete Video" at bounding box center [554, 232] width 75 height 16
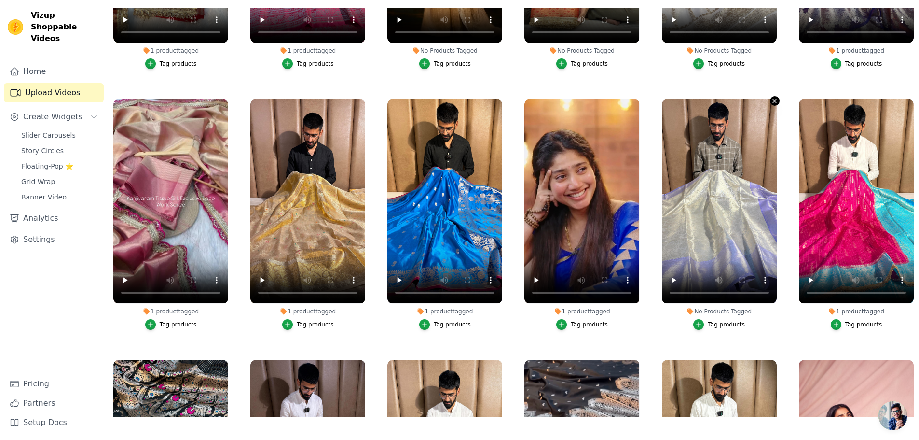
click at [771, 97] on icon "button" at bounding box center [774, 100] width 7 height 7
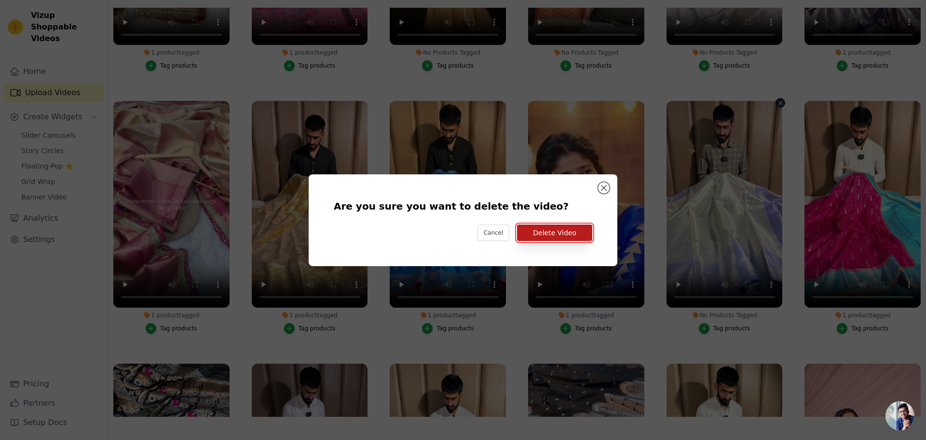
click at [572, 232] on button "Delete Video" at bounding box center [554, 232] width 75 height 16
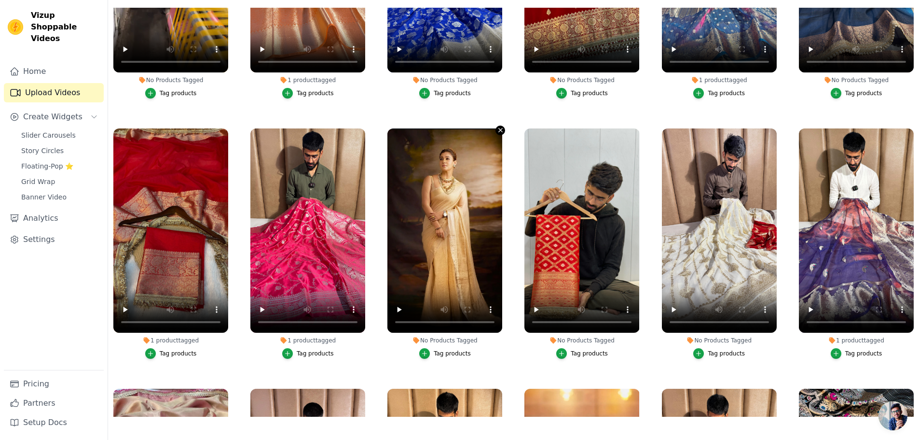
click at [499, 128] on icon "button" at bounding box center [501, 130] width 4 height 4
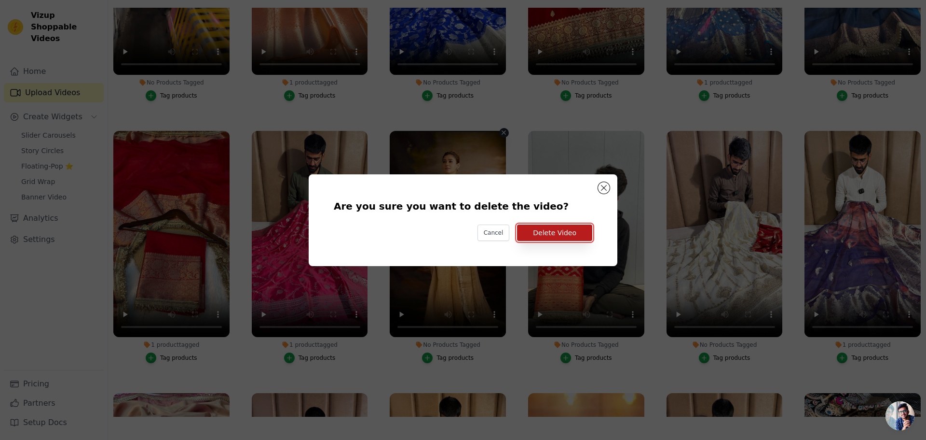
click at [564, 233] on button "Delete Video" at bounding box center [554, 232] width 75 height 16
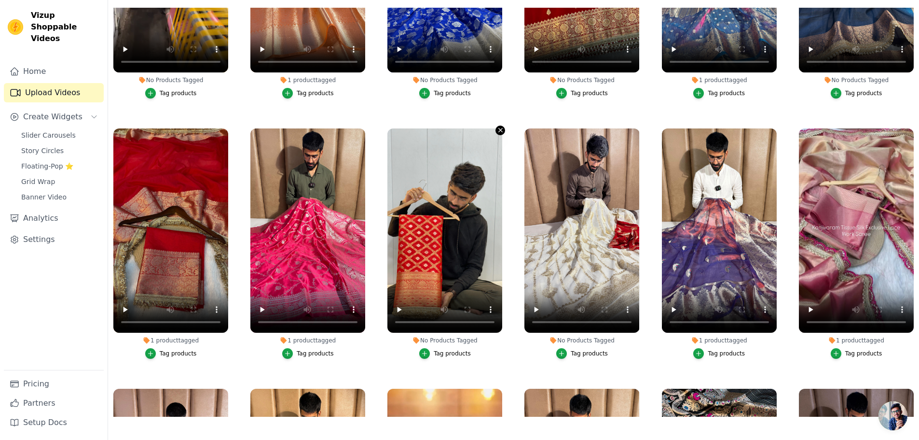
click at [497, 126] on icon "button" at bounding box center [500, 129] width 7 height 7
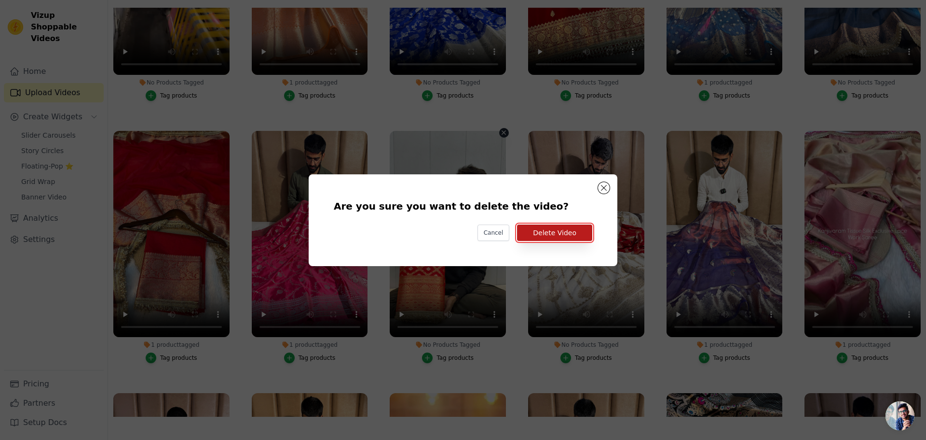
click at [565, 231] on button "Delete Video" at bounding box center [554, 232] width 75 height 16
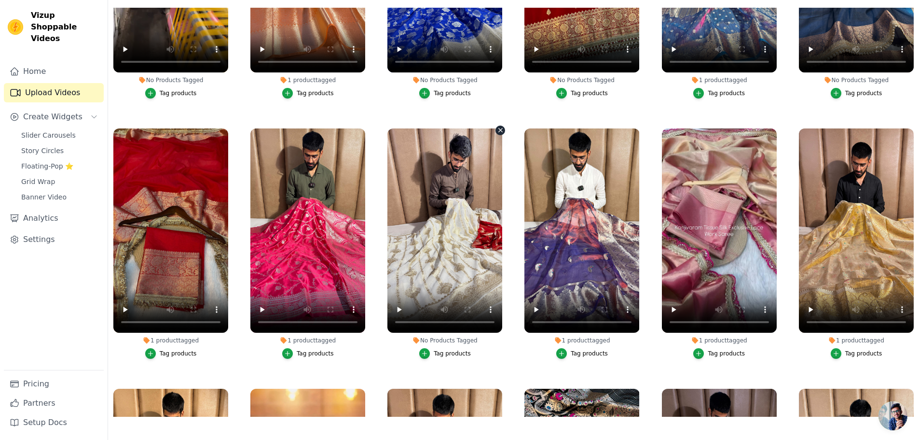
click at [497, 126] on icon "button" at bounding box center [500, 129] width 7 height 7
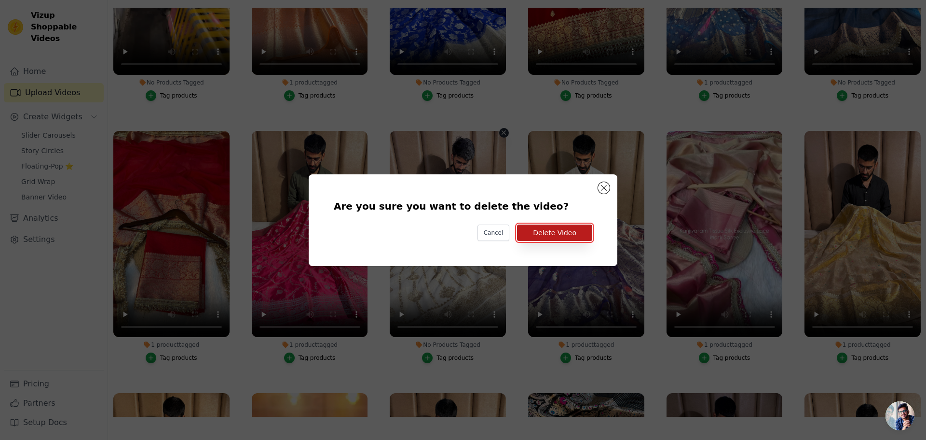
click at [546, 231] on button "Delete Video" at bounding box center [554, 232] width 75 height 16
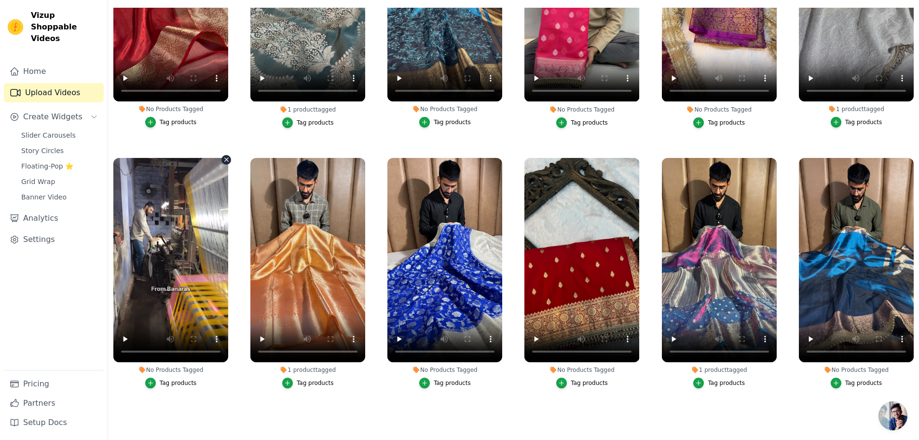
click at [224, 158] on icon "button" at bounding box center [226, 160] width 4 height 4
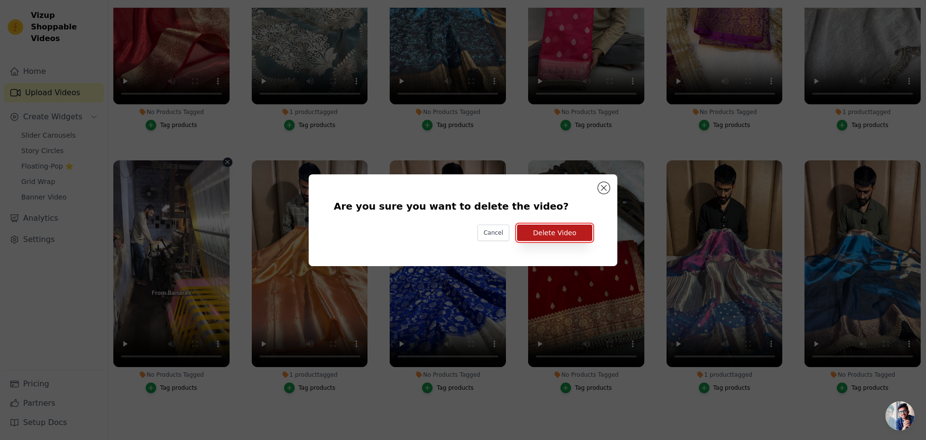
click at [556, 228] on button "Delete Video" at bounding box center [554, 232] width 75 height 16
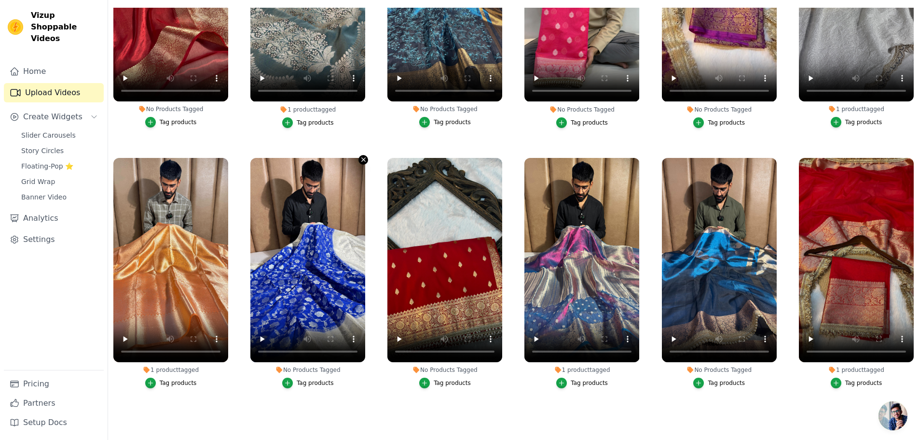
click at [360, 156] on icon "button" at bounding box center [363, 159] width 7 height 7
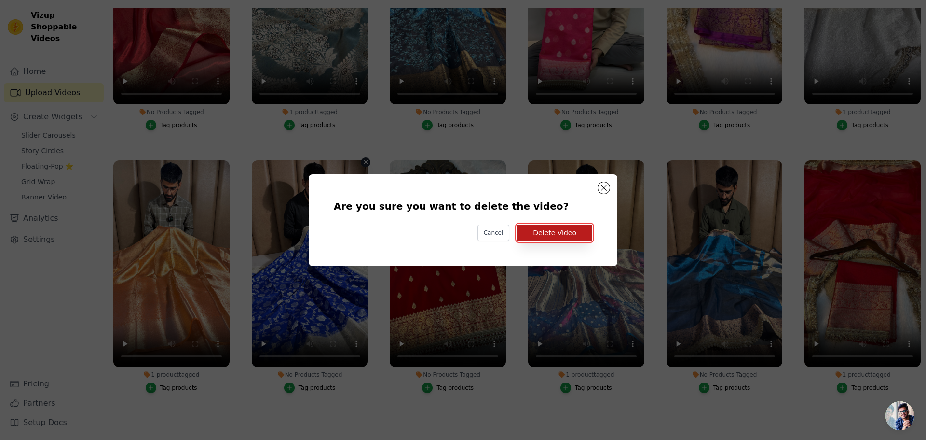
click at [557, 234] on button "Delete Video" at bounding box center [554, 232] width 75 height 16
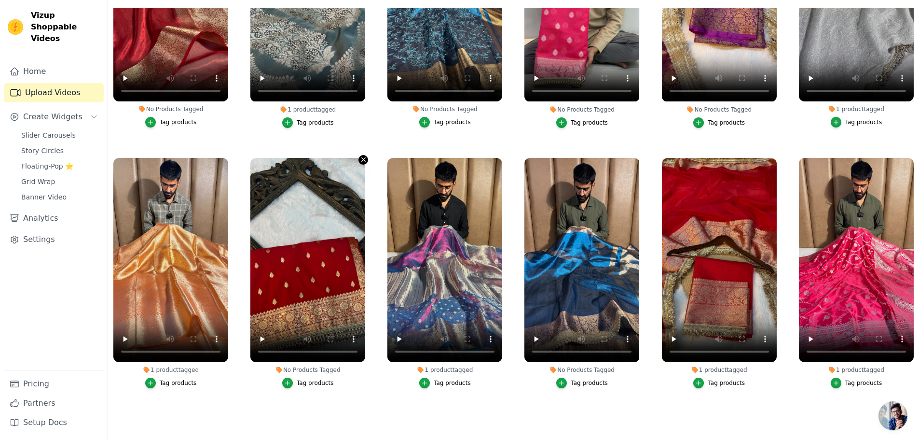
click at [362, 158] on icon "button" at bounding box center [364, 160] width 4 height 4
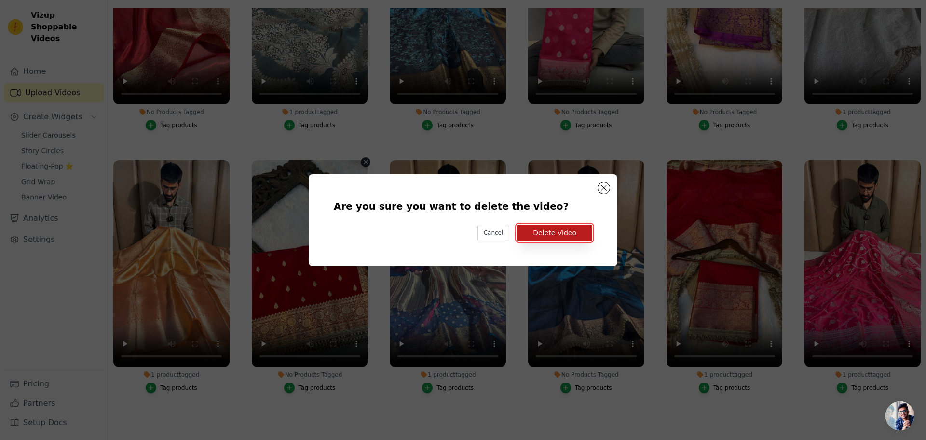
click at [546, 231] on button "Delete Video" at bounding box center [554, 232] width 75 height 16
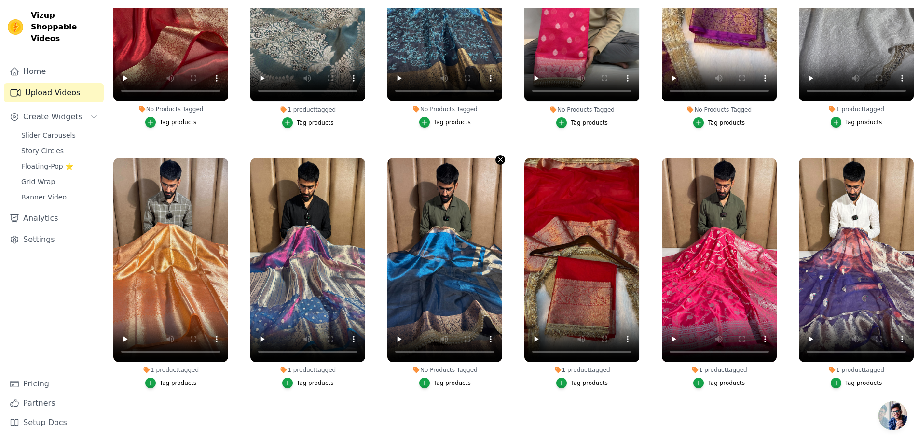
click at [497, 156] on icon "button" at bounding box center [500, 159] width 7 height 7
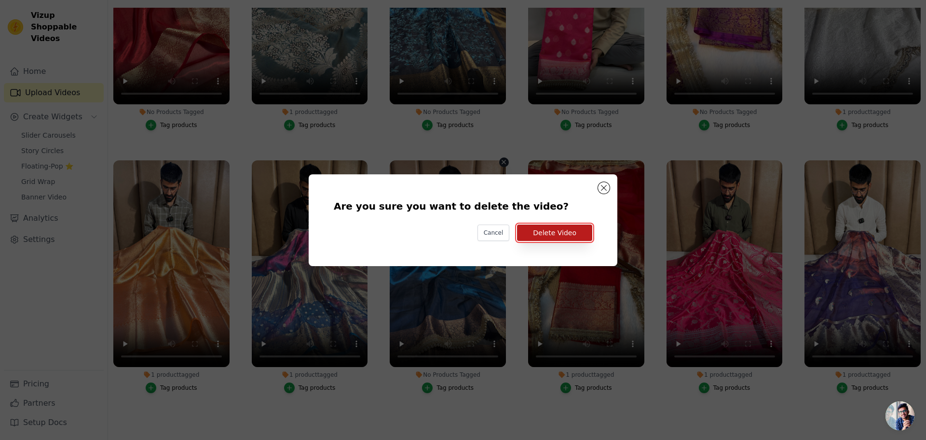
click at [582, 227] on button "Delete Video" at bounding box center [554, 232] width 75 height 16
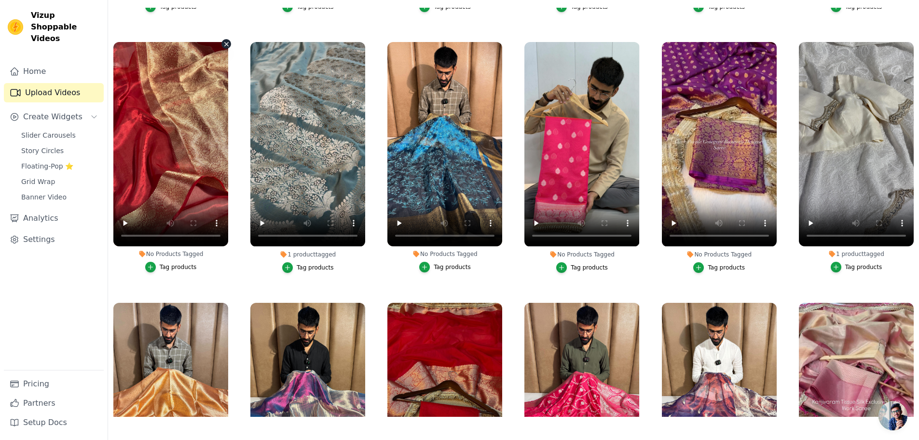
click at [226, 41] on icon "button" at bounding box center [226, 44] width 7 height 7
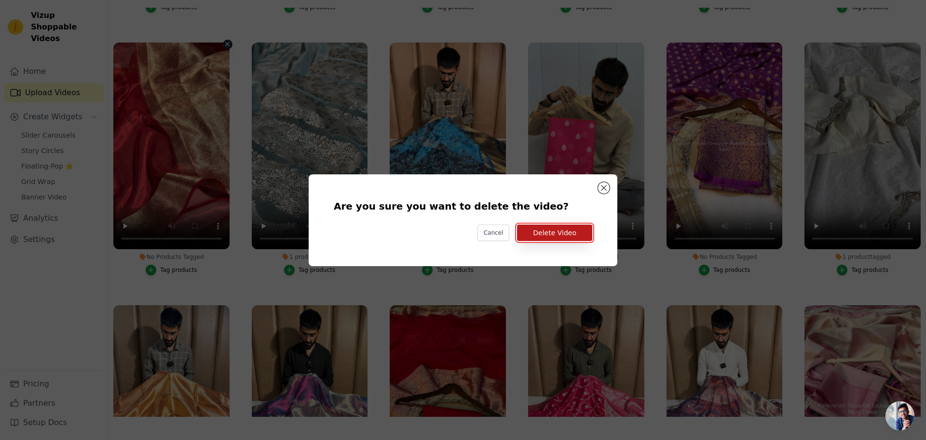
click at [565, 232] on button "Delete Video" at bounding box center [554, 232] width 75 height 16
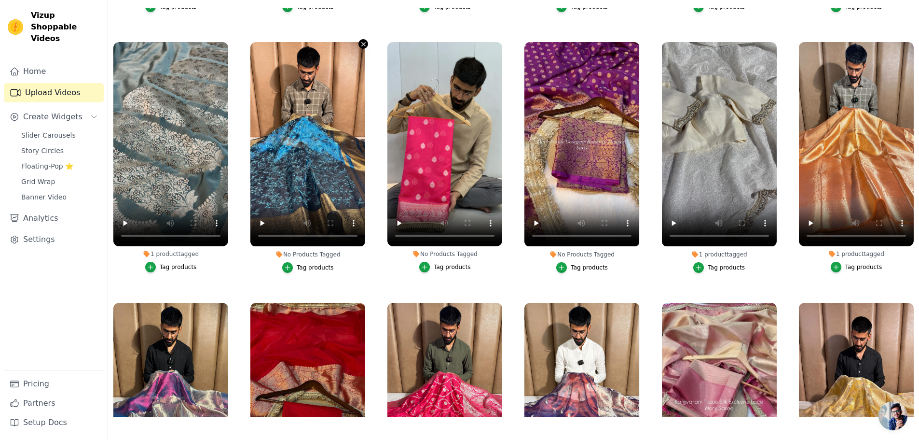
click at [363, 42] on icon "button" at bounding box center [364, 44] width 4 height 4
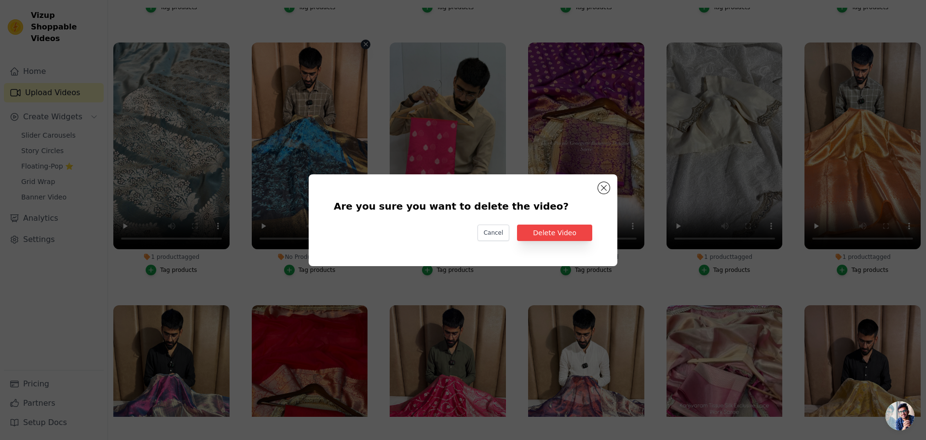
click at [547, 222] on div "Are you sure you want to delete the video? Cancel Delete Video" at bounding box center [463, 220] width 278 height 61
click at [547, 230] on button "Delete Video" at bounding box center [554, 232] width 75 height 16
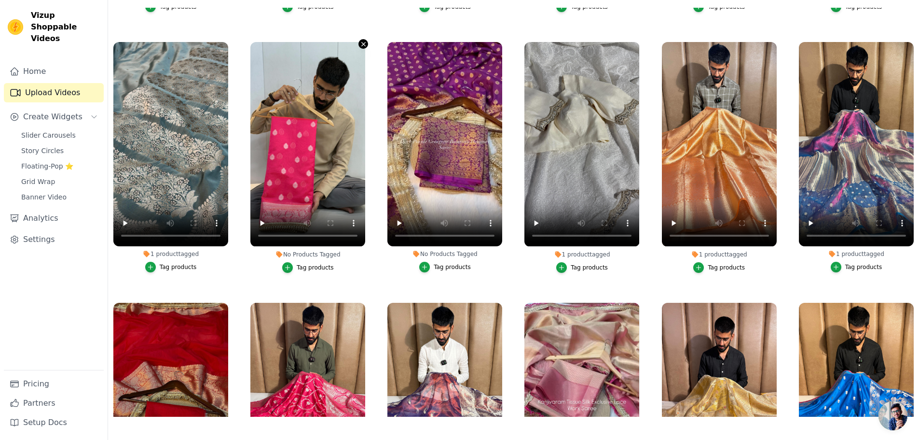
click at [360, 41] on icon "button" at bounding box center [363, 44] width 7 height 7
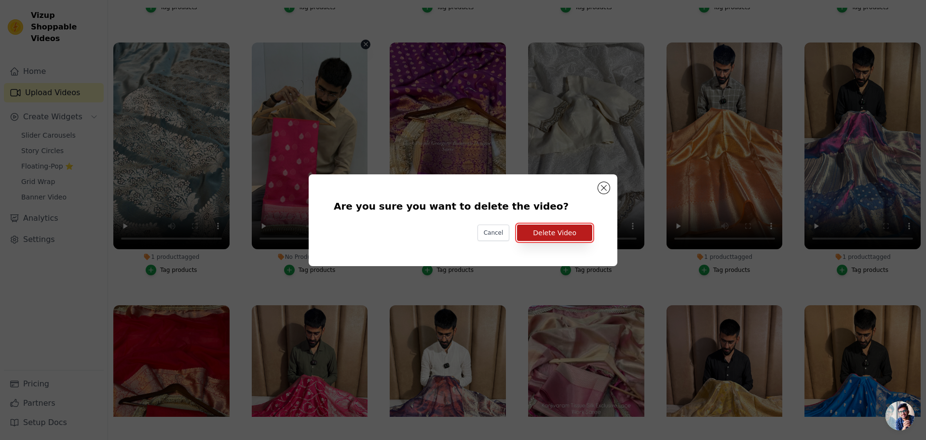
click at [556, 229] on button "Delete Video" at bounding box center [554, 232] width 75 height 16
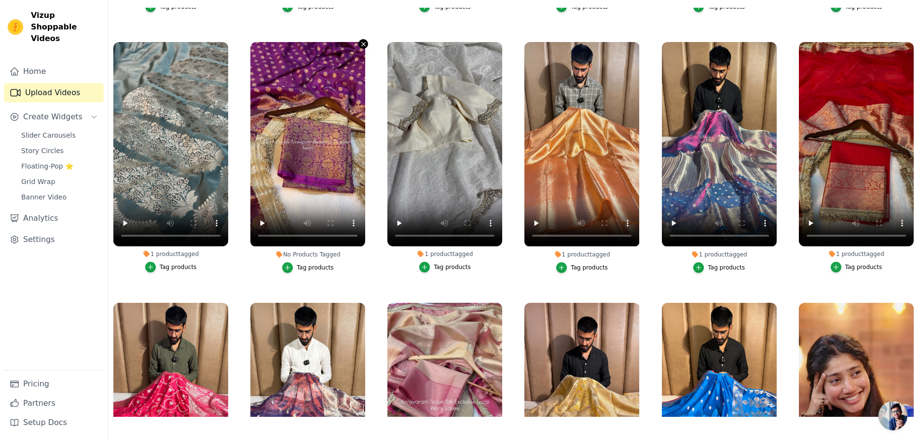
click at [362, 42] on icon "button" at bounding box center [364, 44] width 4 height 4
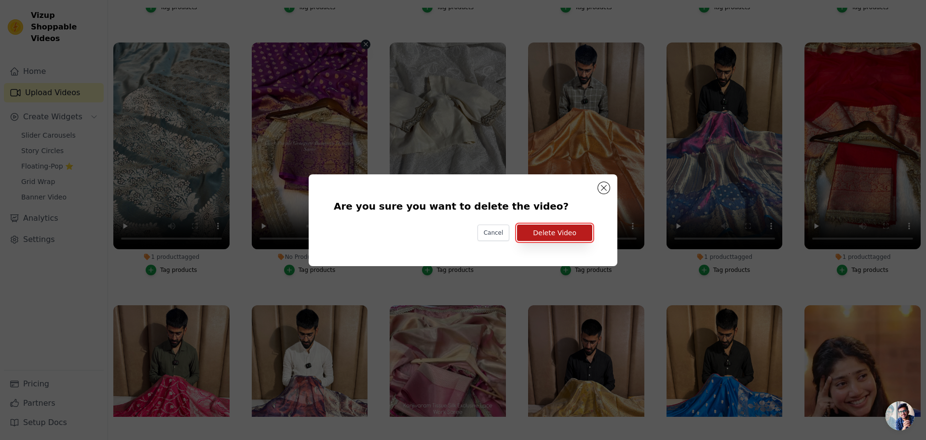
click at [549, 235] on button "Delete Video" at bounding box center [554, 232] width 75 height 16
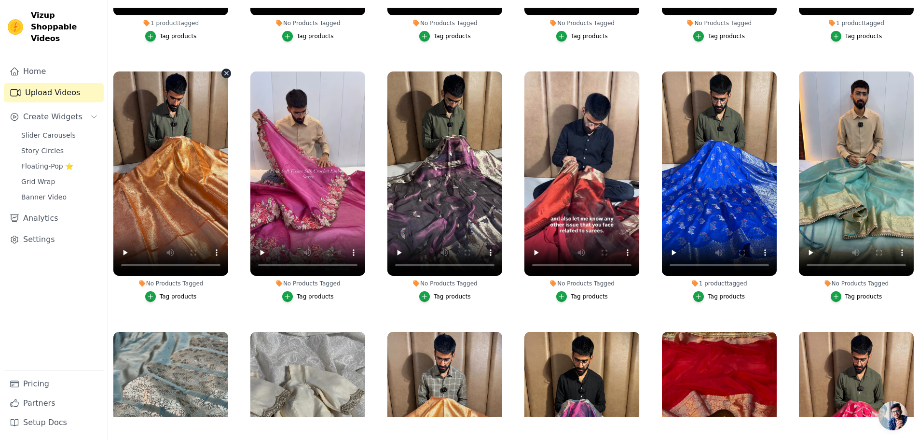
click at [226, 71] on icon "button" at bounding box center [226, 73] width 4 height 4
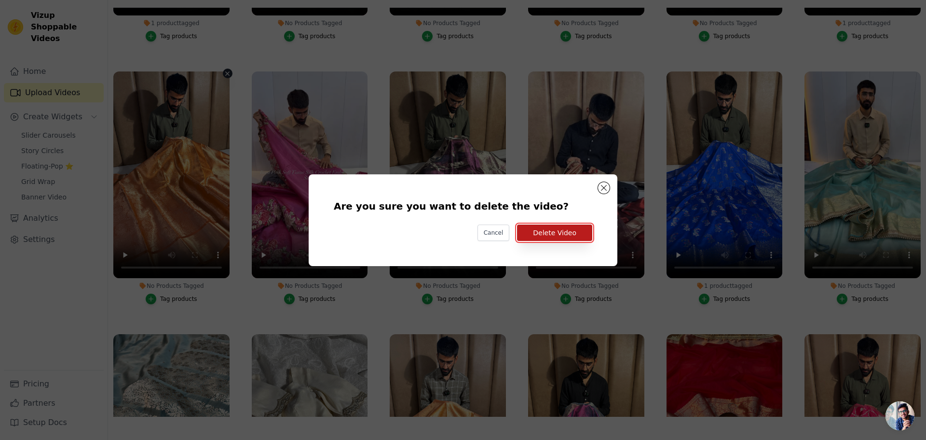
click at [533, 230] on button "Delete Video" at bounding box center [554, 232] width 75 height 16
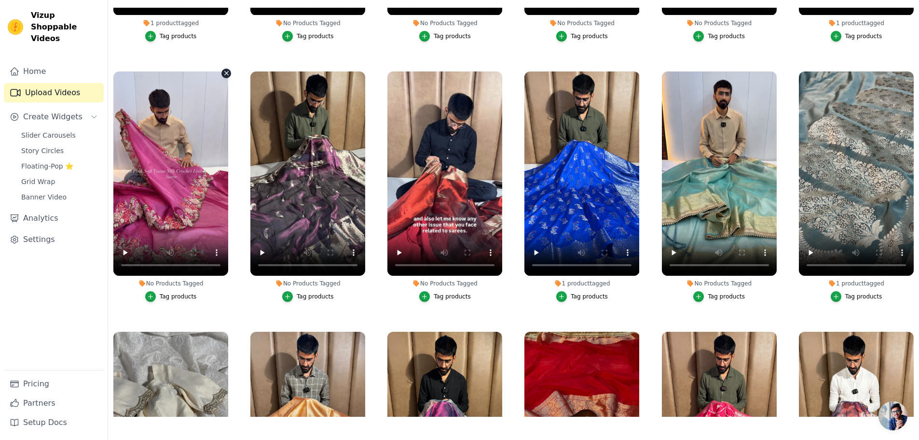
click at [224, 69] on icon "button" at bounding box center [226, 72] width 7 height 7
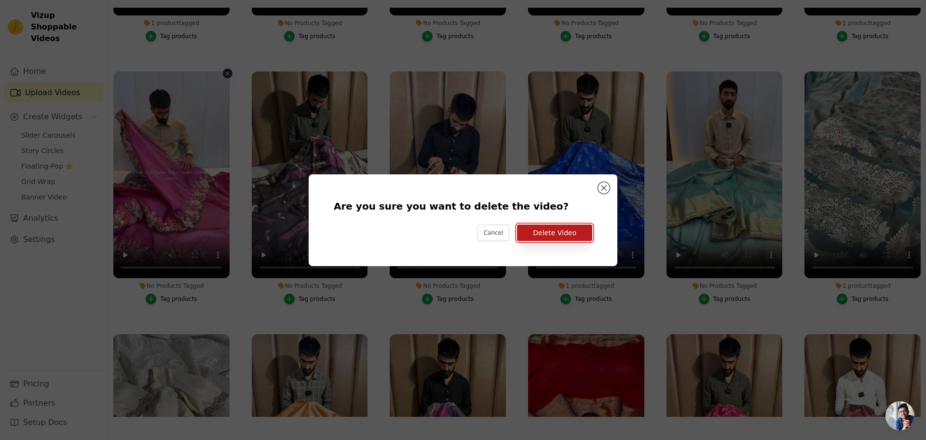
click at [541, 228] on button "Delete Video" at bounding box center [554, 232] width 75 height 16
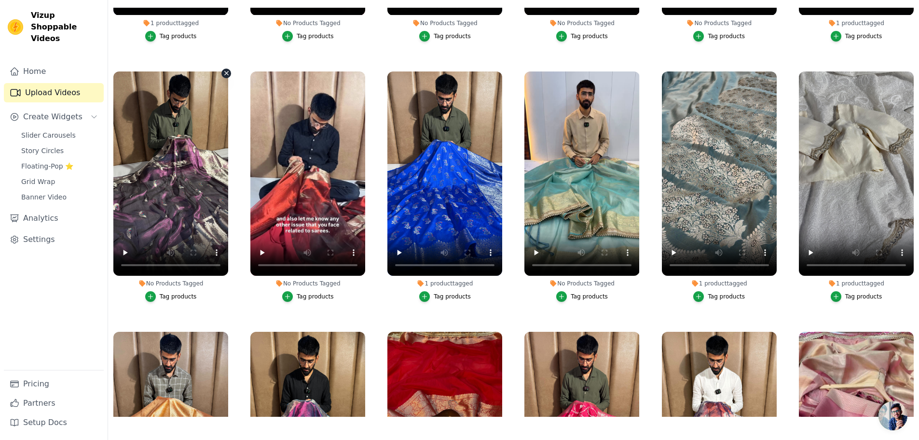
click at [223, 69] on icon "button" at bounding box center [226, 72] width 7 height 7
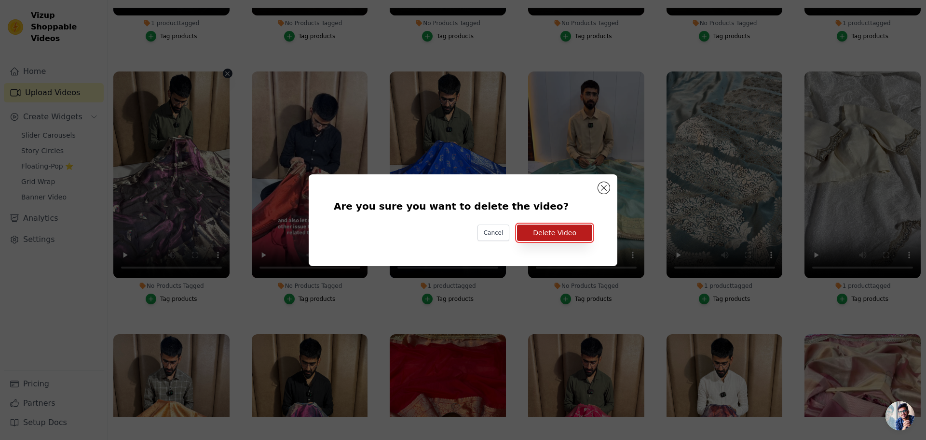
click at [541, 238] on button "Delete Video" at bounding box center [554, 232] width 75 height 16
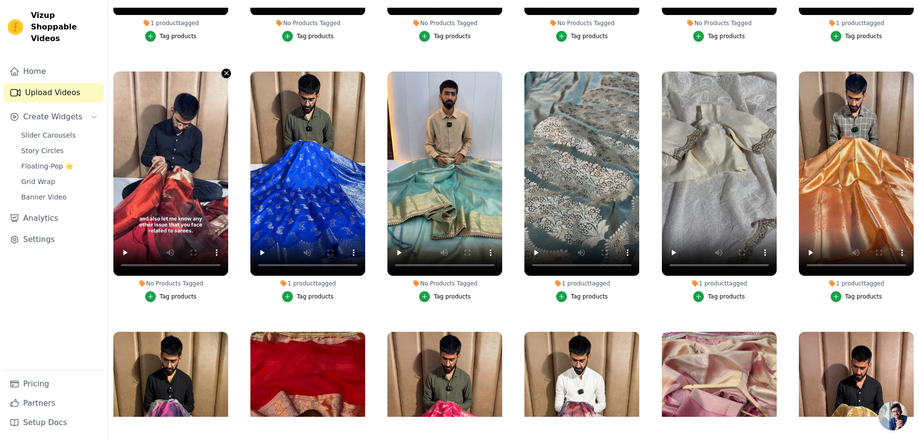
click at [221, 69] on button "No Products Tagged Tag products" at bounding box center [226, 74] width 10 height 10
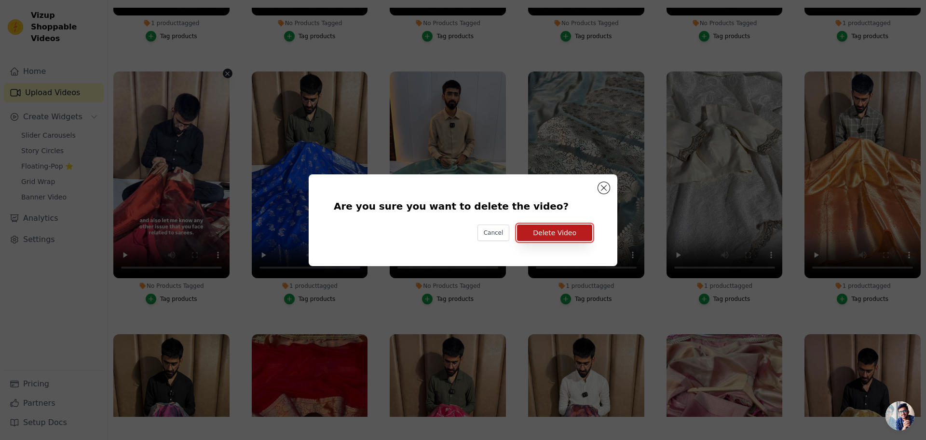
click at [550, 232] on button "Delete Video" at bounding box center [554, 232] width 75 height 16
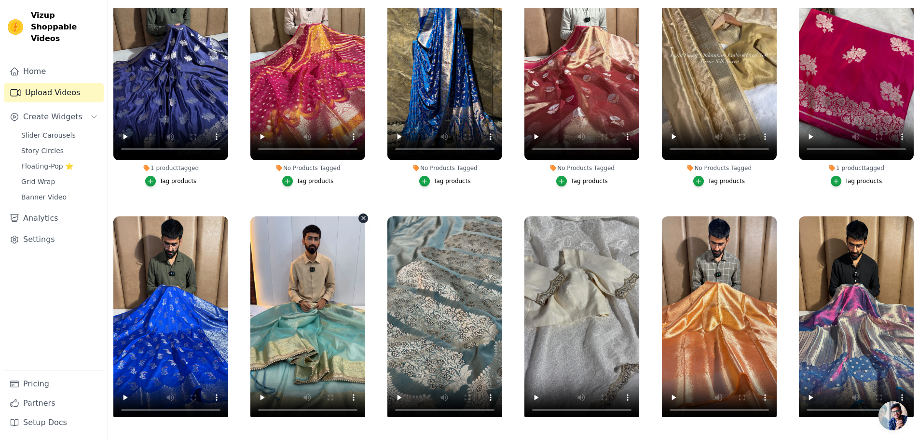
scroll to position [3585, 0]
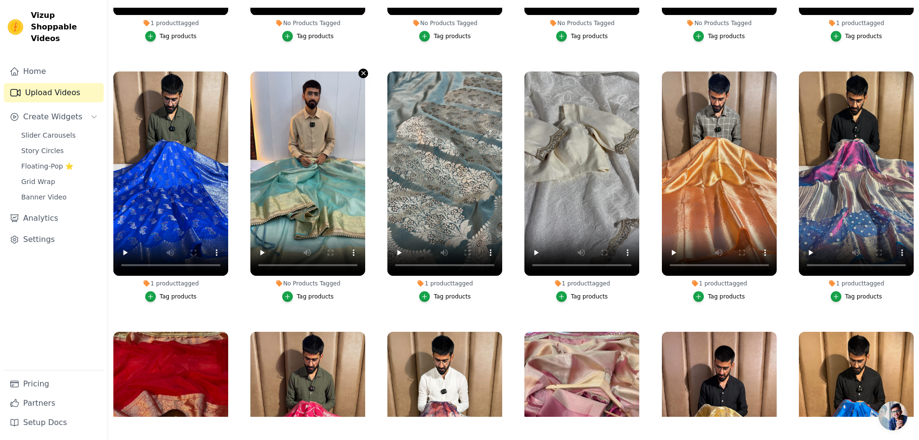
click at [360, 69] on icon "button" at bounding box center [363, 72] width 7 height 7
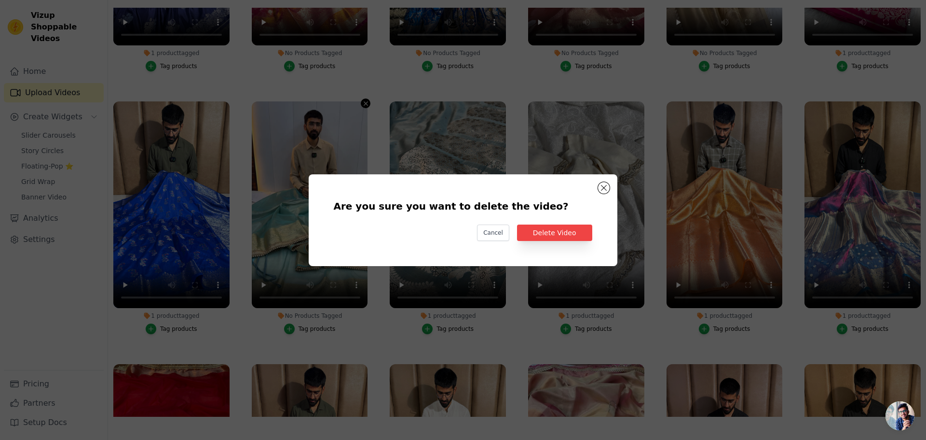
scroll to position [3615, 0]
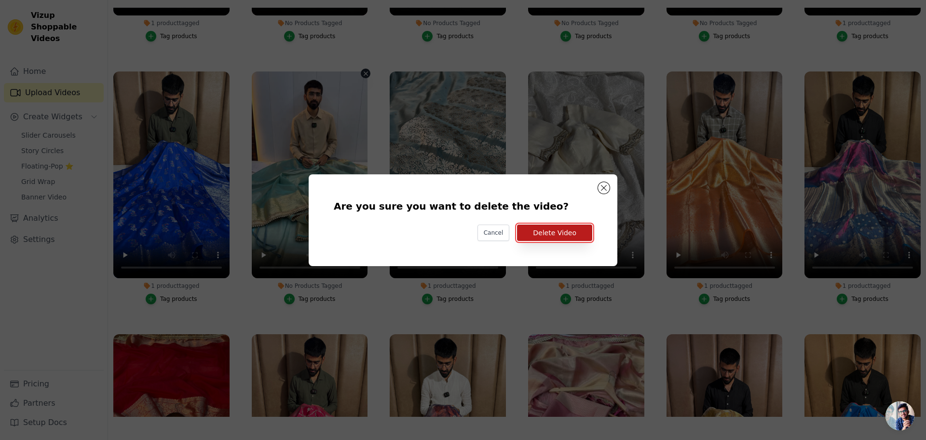
click at [540, 239] on button "Delete Video" at bounding box center [554, 232] width 75 height 16
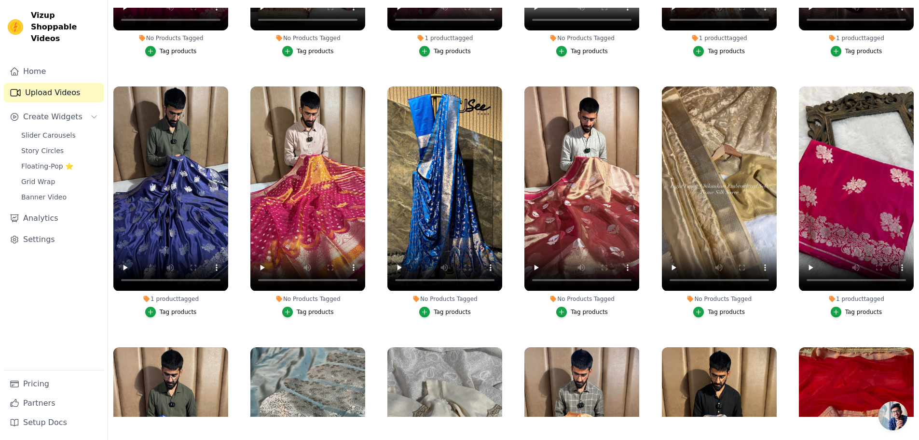
scroll to position [3296, 0]
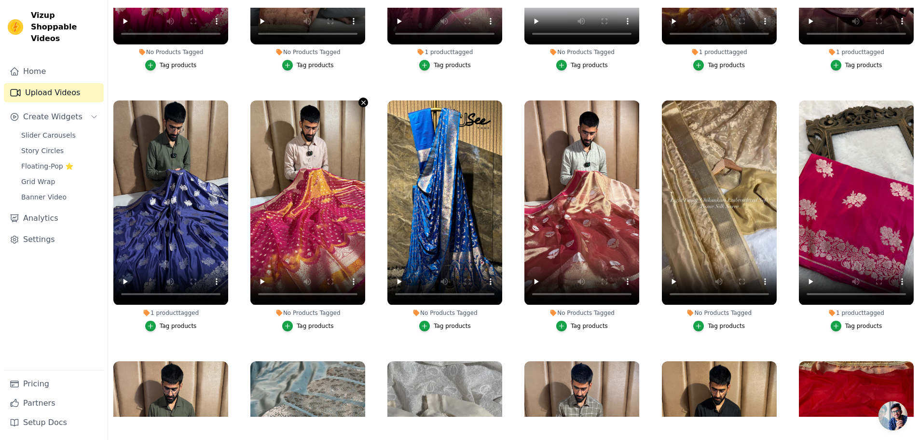
click at [361, 99] on icon "button" at bounding box center [363, 102] width 7 height 7
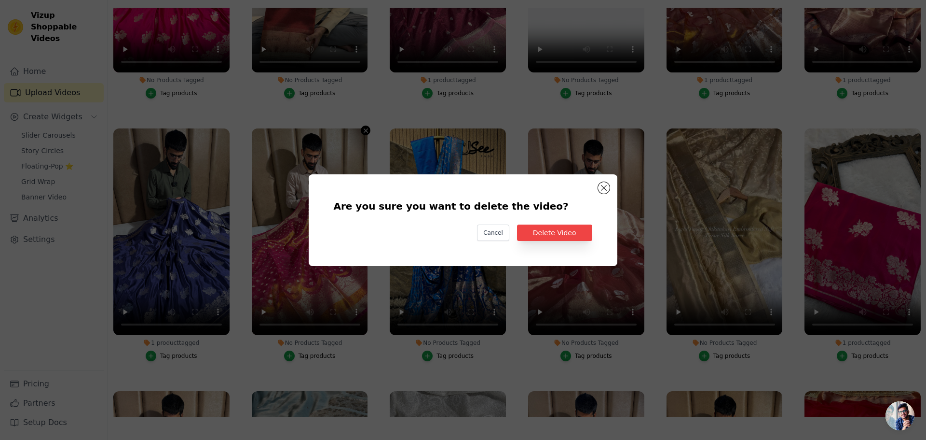
scroll to position [3322, 0]
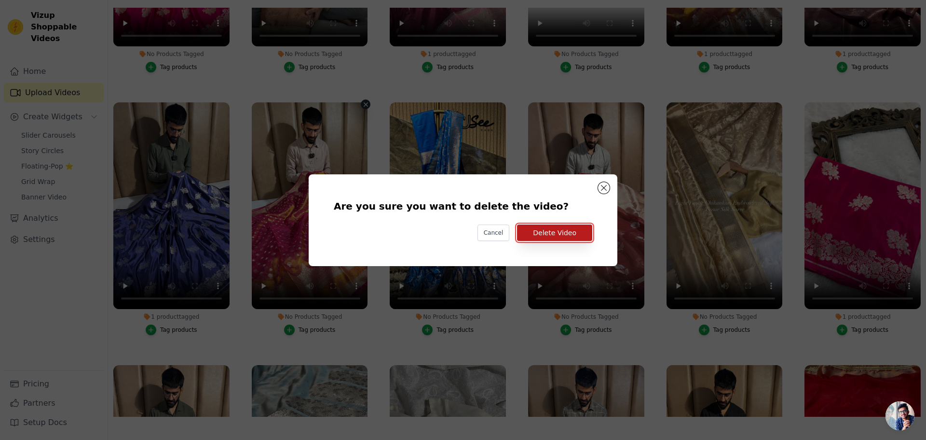
click at [573, 229] on button "Delete Video" at bounding box center [554, 232] width 75 height 16
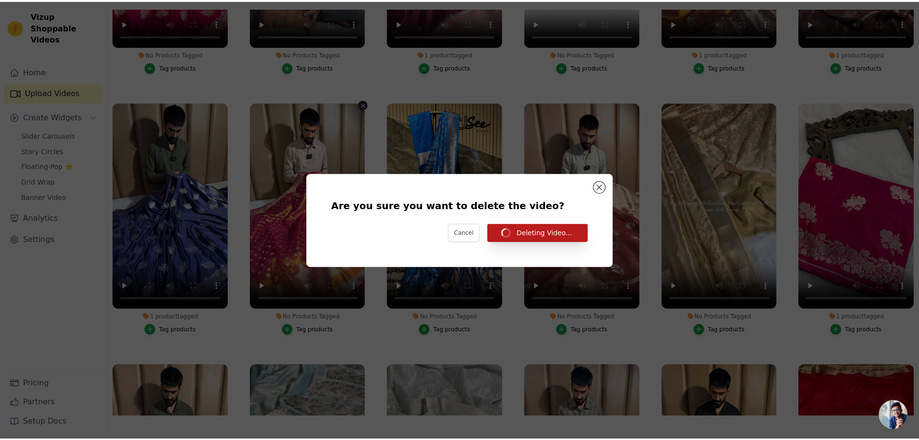
scroll to position [3296, 0]
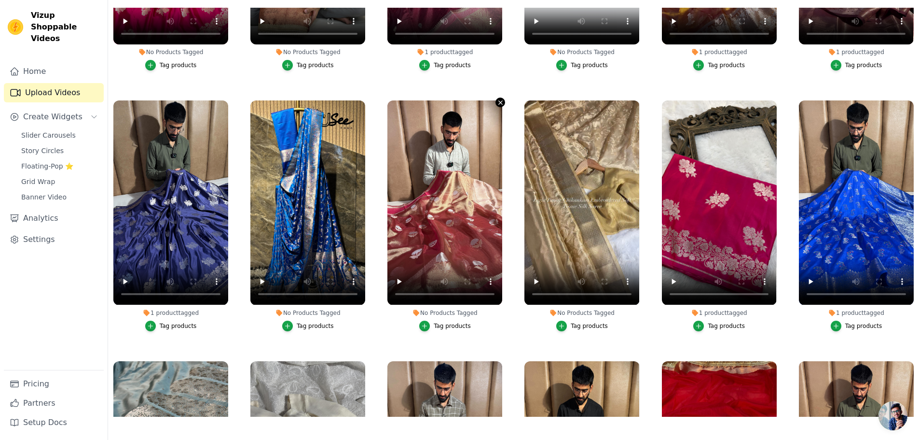
click at [499, 101] on icon "button" at bounding box center [501, 103] width 4 height 4
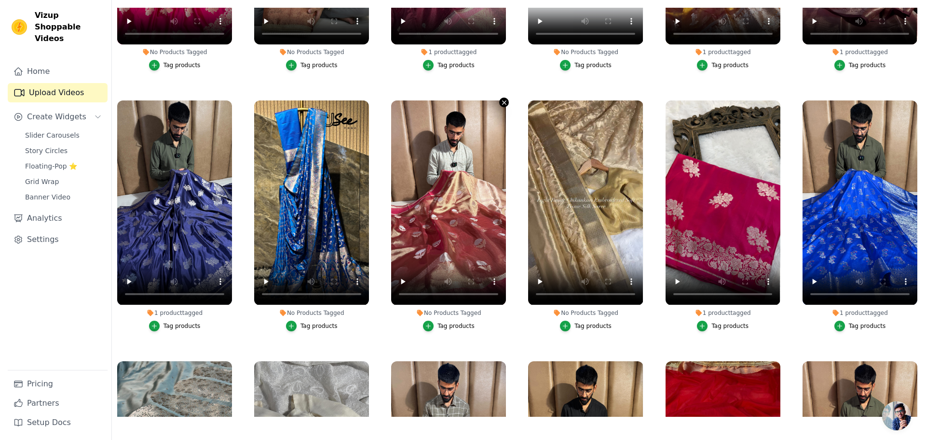
scroll to position [3322, 0]
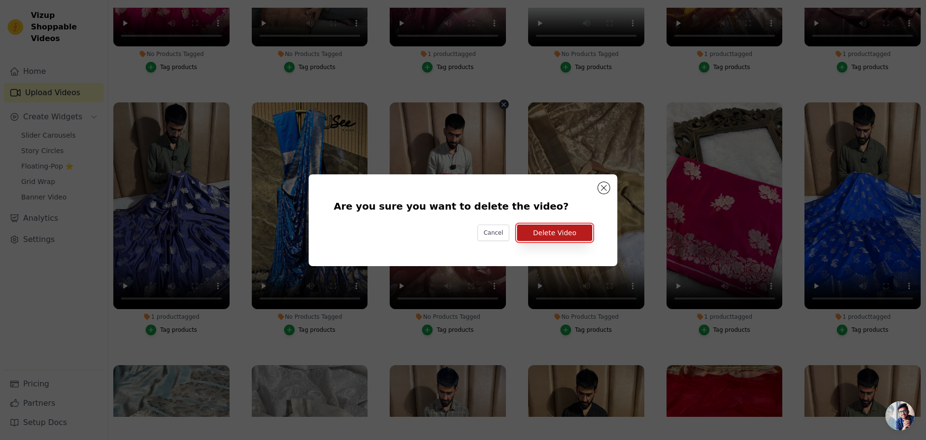
click at [555, 234] on button "Delete Video" at bounding box center [554, 232] width 75 height 16
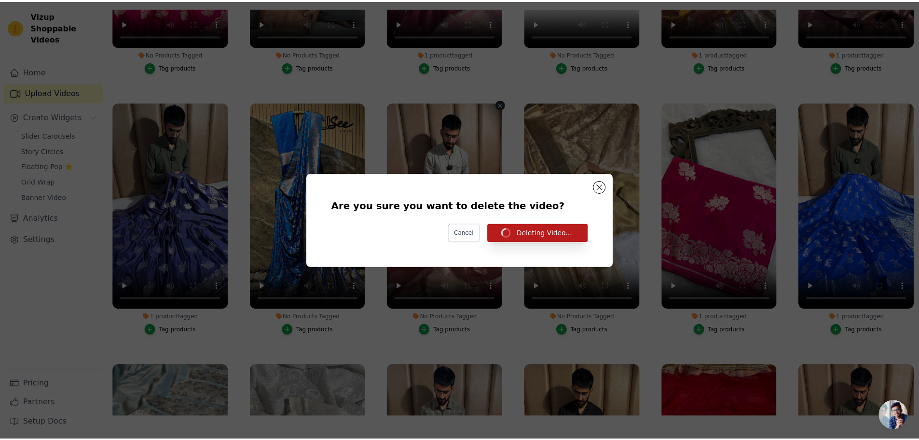
scroll to position [3296, 0]
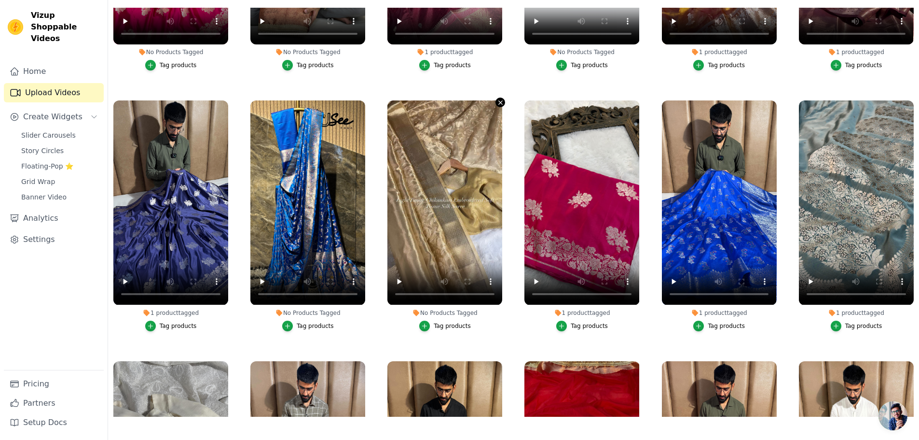
click at [497, 99] on icon "button" at bounding box center [500, 102] width 7 height 7
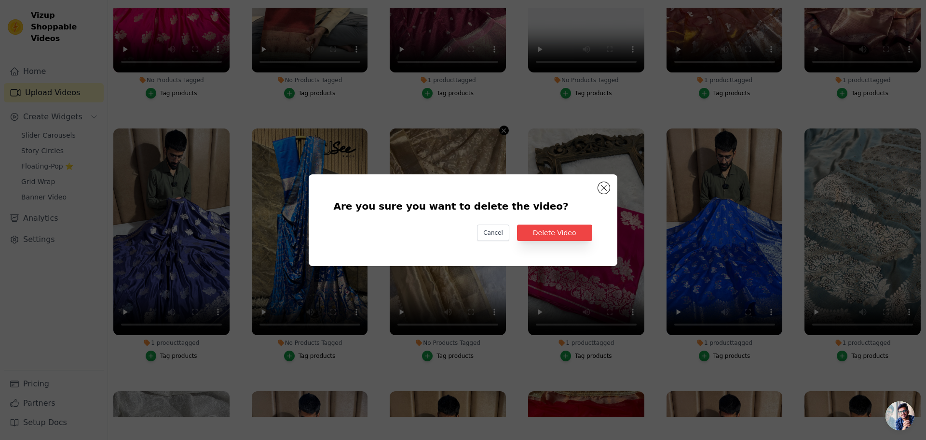
scroll to position [3322, 0]
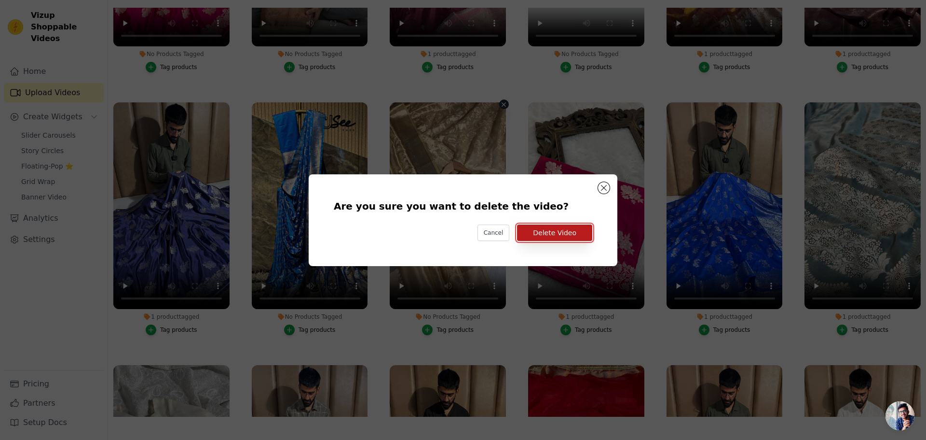
click at [546, 235] on button "Delete Video" at bounding box center [554, 232] width 75 height 16
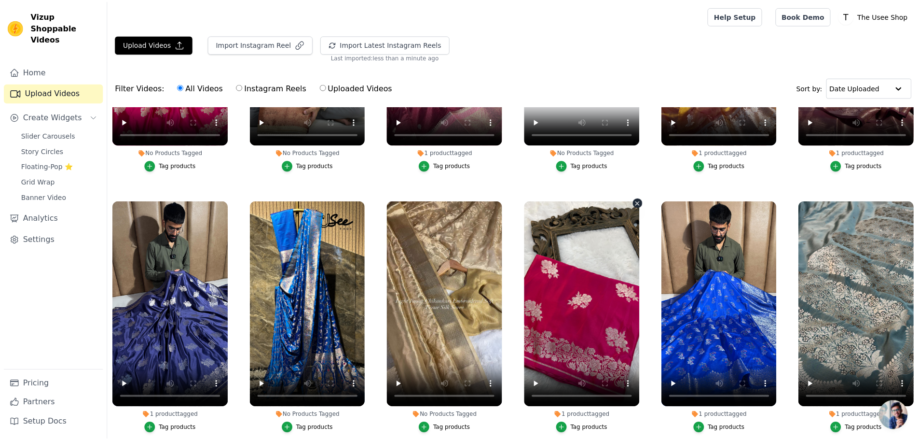
scroll to position [3296, 0]
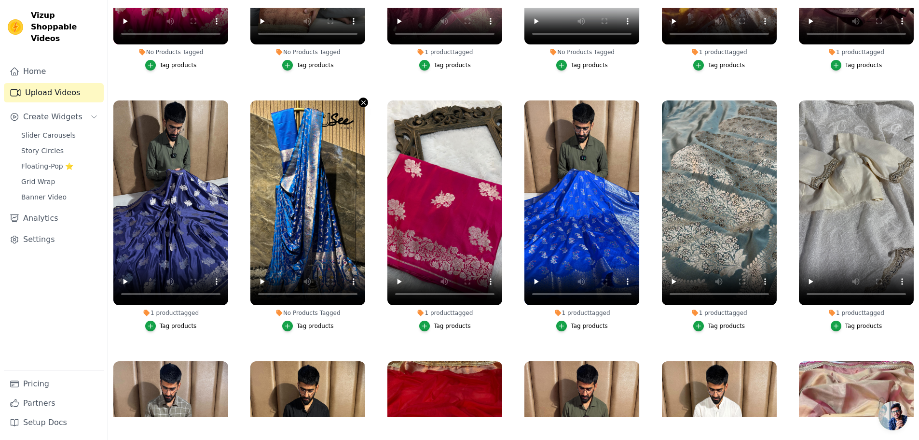
click at [360, 99] on icon "button" at bounding box center [363, 102] width 7 height 7
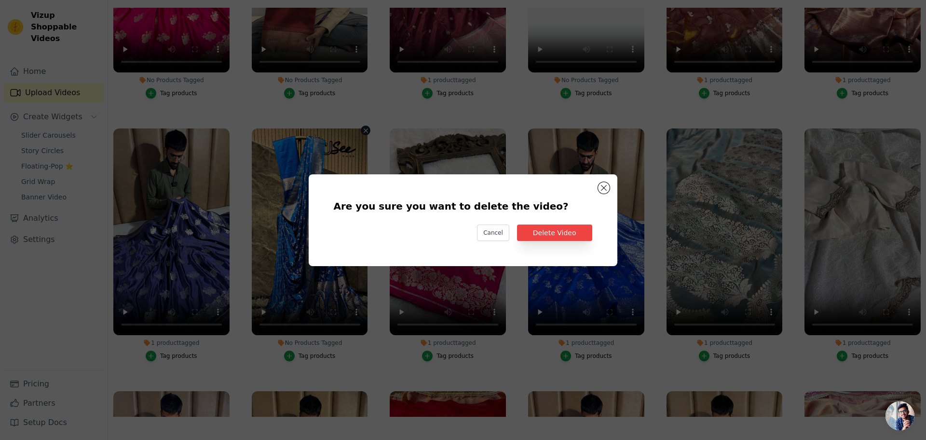
scroll to position [3322, 0]
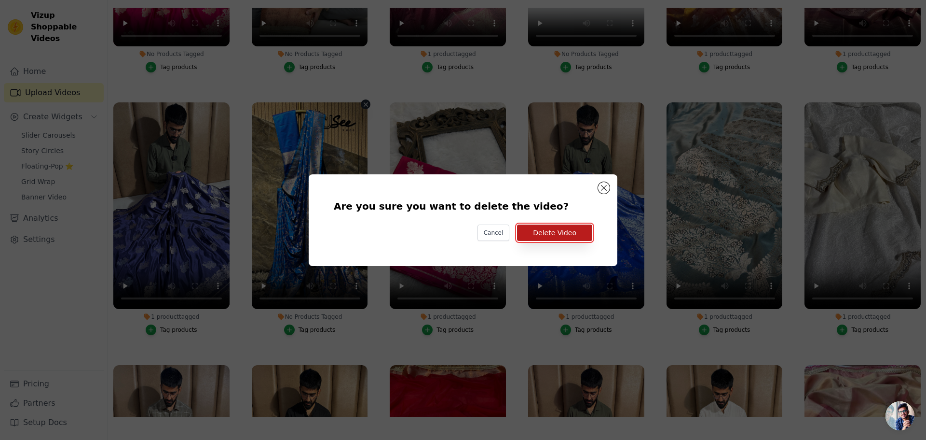
click at [555, 232] on button "Delete Video" at bounding box center [554, 232] width 75 height 16
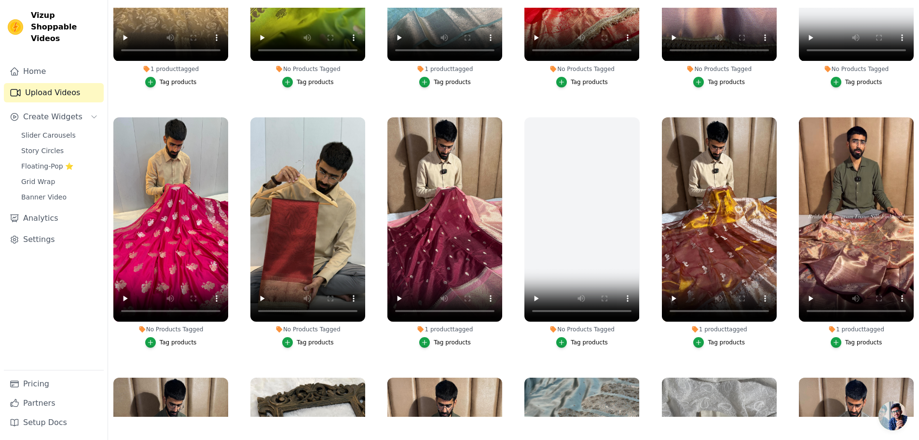
scroll to position [3006, 0]
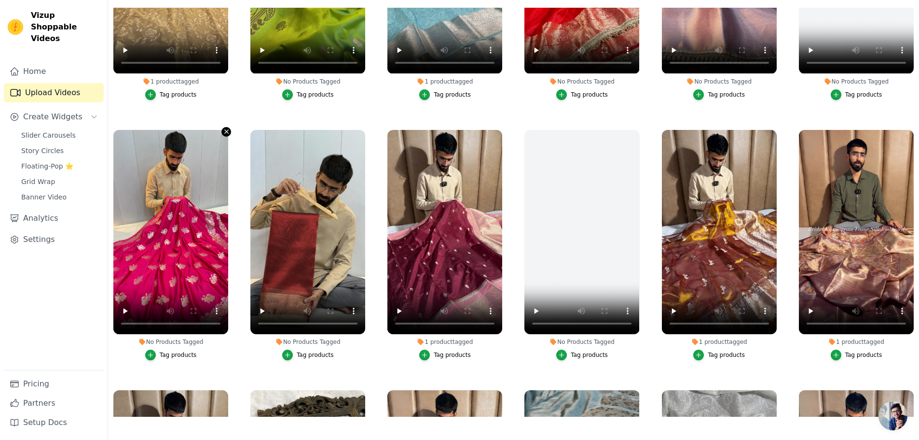
click at [227, 128] on icon "button" at bounding box center [226, 131] width 7 height 7
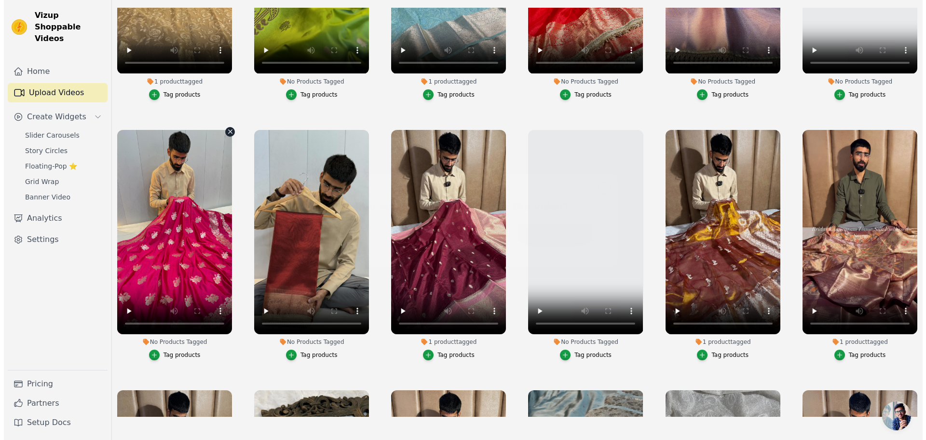
scroll to position [3030, 0]
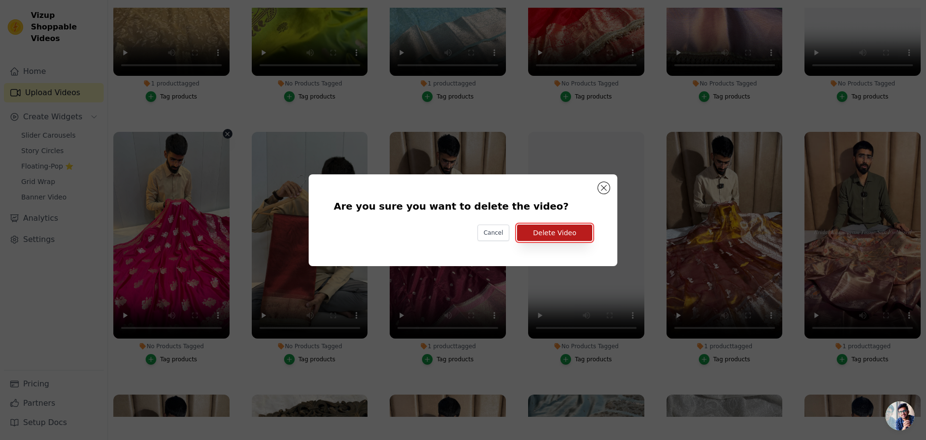
click at [566, 234] on button "Delete Video" at bounding box center [554, 232] width 75 height 16
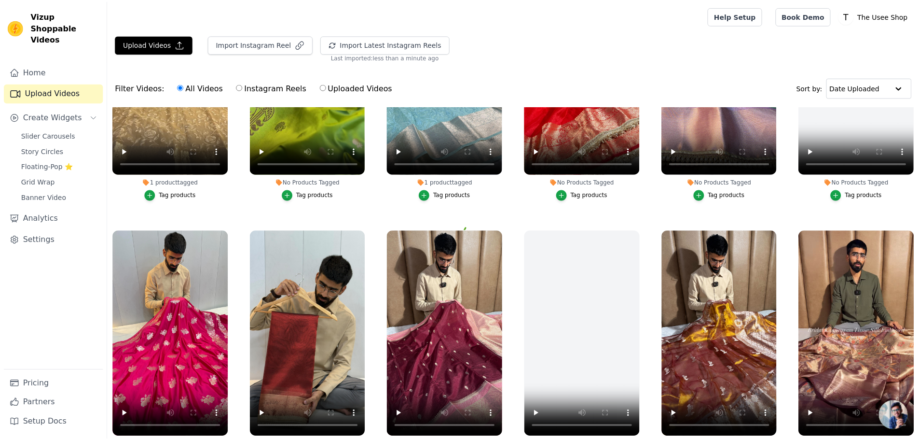
scroll to position [98, 0]
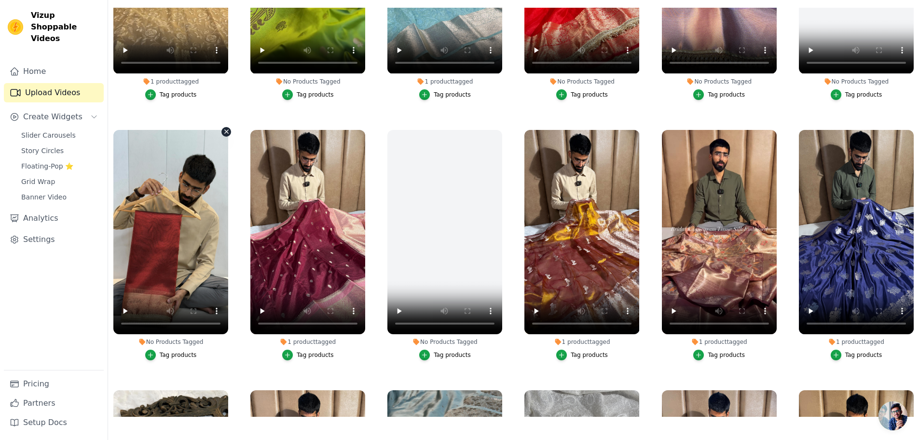
click at [226, 130] on icon "button" at bounding box center [226, 132] width 4 height 4
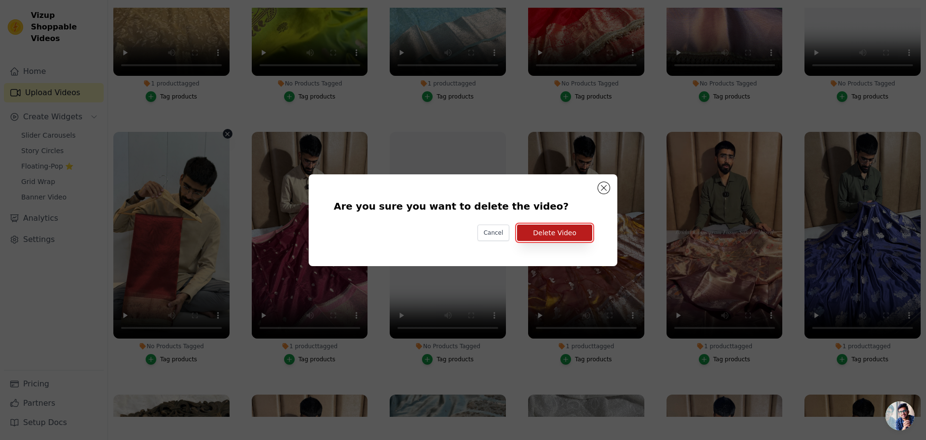
click at [574, 238] on button "Delete Video" at bounding box center [554, 232] width 75 height 16
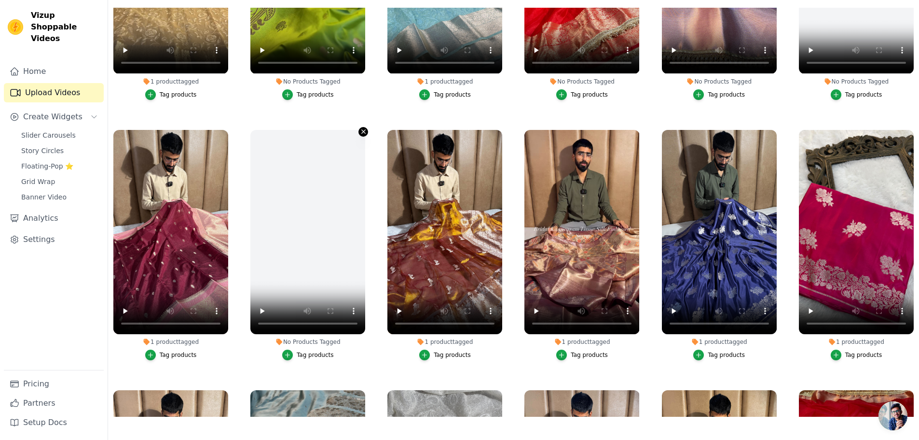
click at [362, 128] on icon "button" at bounding box center [363, 131] width 7 height 7
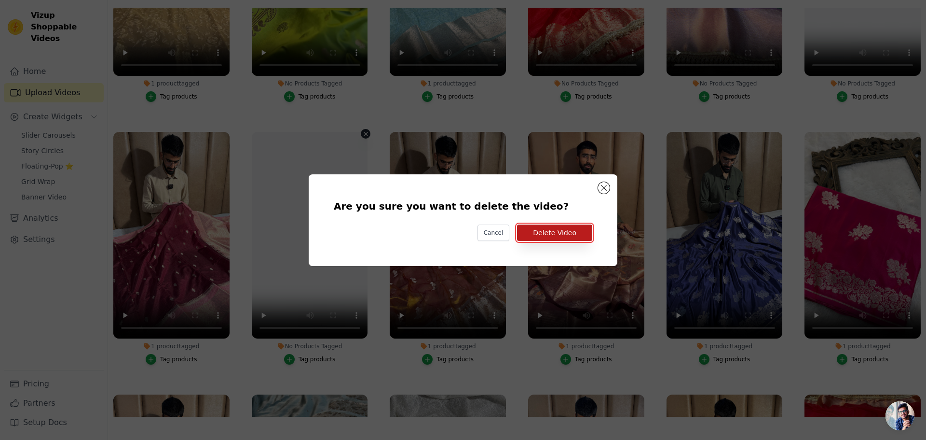
click at [554, 232] on button "Delete Video" at bounding box center [554, 232] width 75 height 16
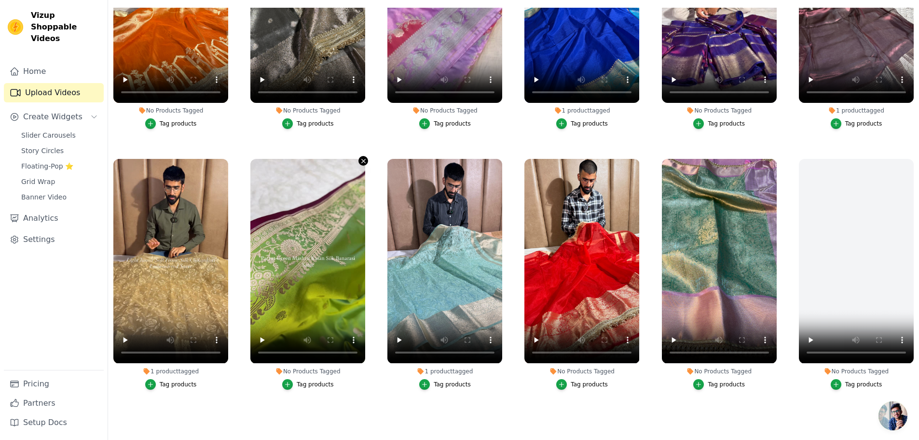
click at [360, 157] on icon "button" at bounding box center [363, 160] width 7 height 7
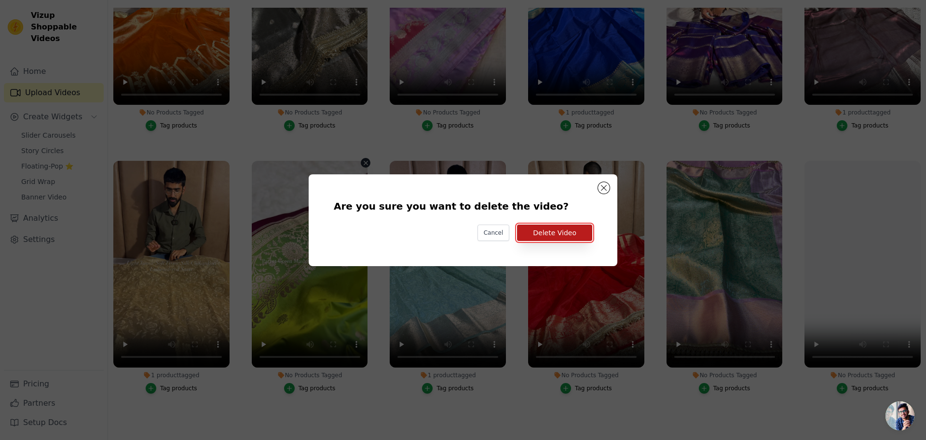
click at [542, 236] on button "Delete Video" at bounding box center [554, 232] width 75 height 16
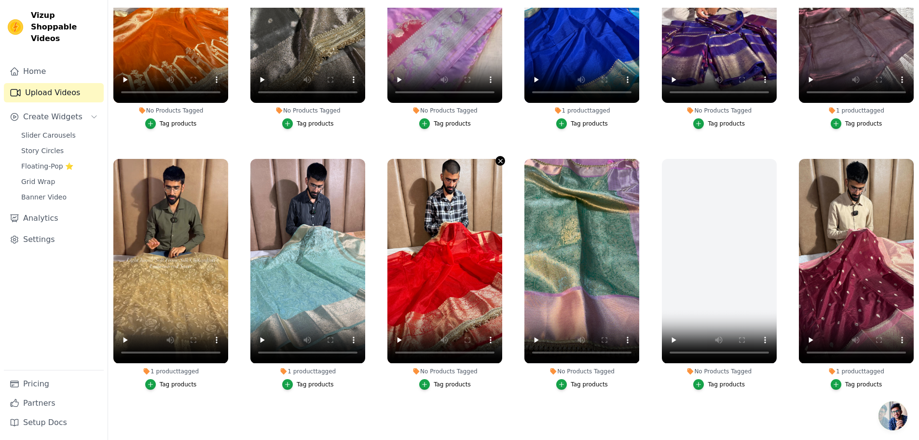
click at [501, 157] on icon "button" at bounding box center [500, 160] width 7 height 7
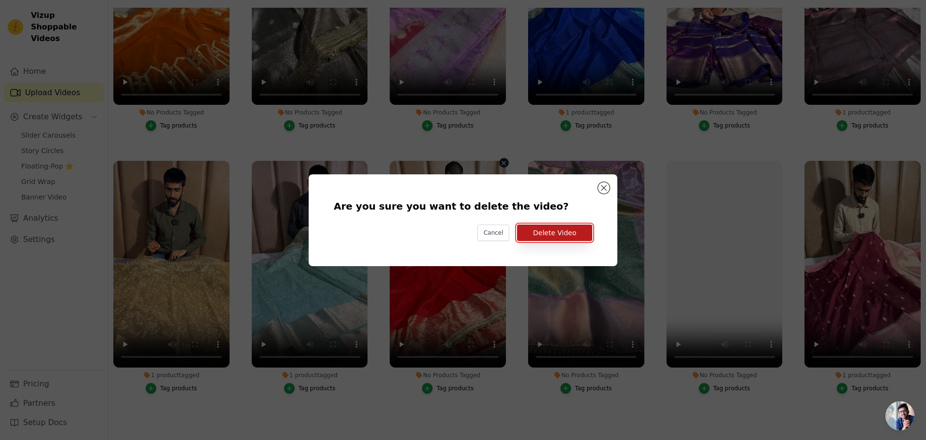
click at [562, 238] on button "Delete Video" at bounding box center [554, 232] width 75 height 16
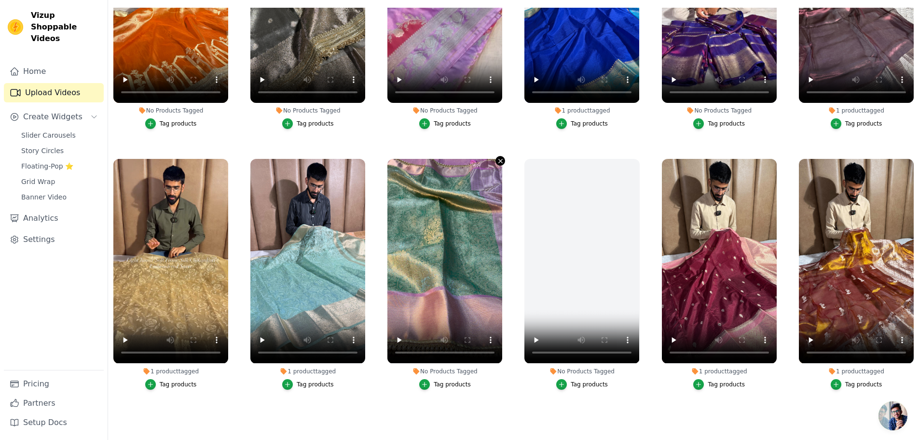
click at [497, 157] on icon "button" at bounding box center [500, 160] width 7 height 7
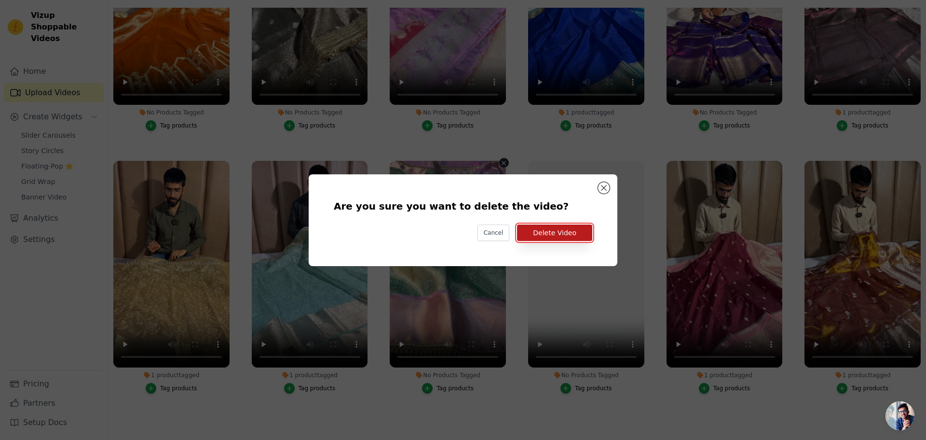
click at [560, 233] on button "Delete Video" at bounding box center [554, 232] width 75 height 16
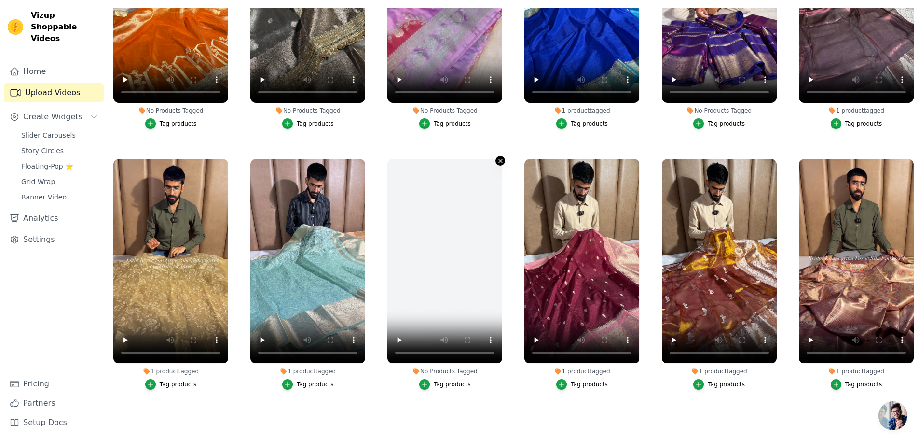
click at [500, 157] on icon "button" at bounding box center [500, 160] width 7 height 7
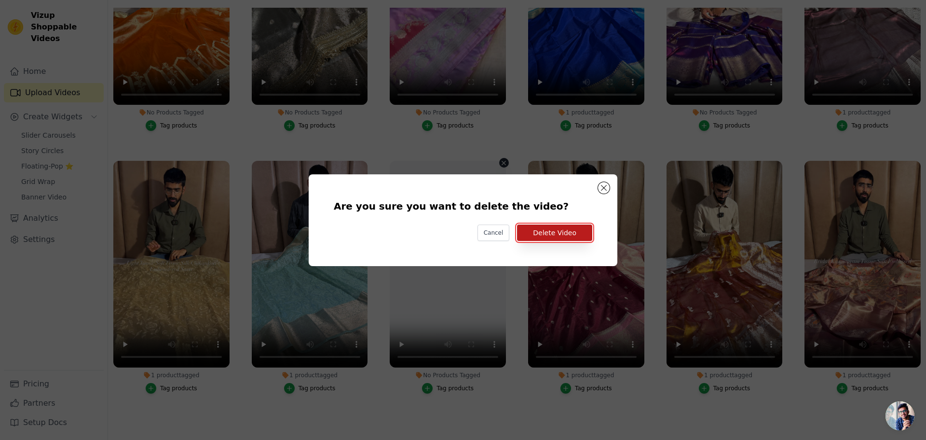
click at [543, 233] on button "Delete Video" at bounding box center [554, 232] width 75 height 16
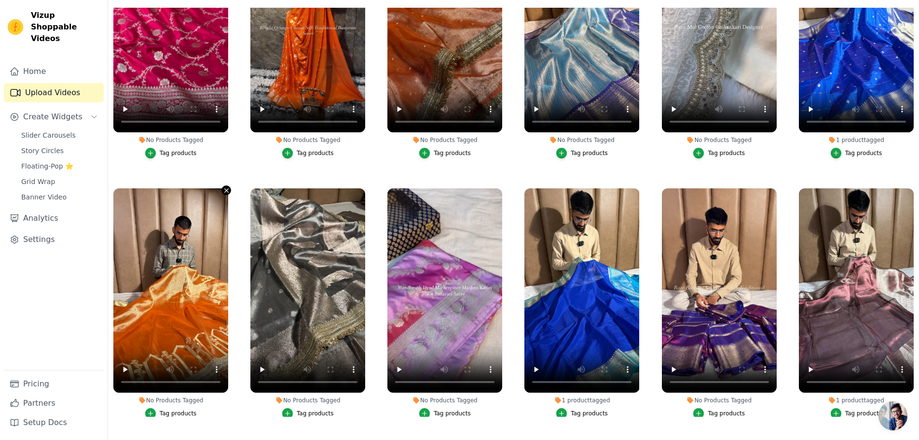
click at [224, 187] on icon "button" at bounding box center [226, 190] width 7 height 7
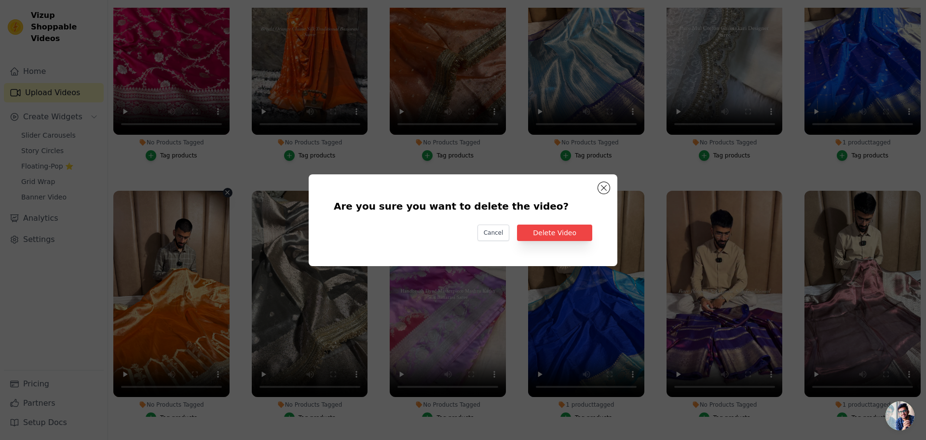
click at [545, 218] on div "Are you sure you want to delete the video? Cancel Delete Video" at bounding box center [463, 220] width 278 height 61
click at [545, 230] on button "Delete Video" at bounding box center [554, 232] width 75 height 16
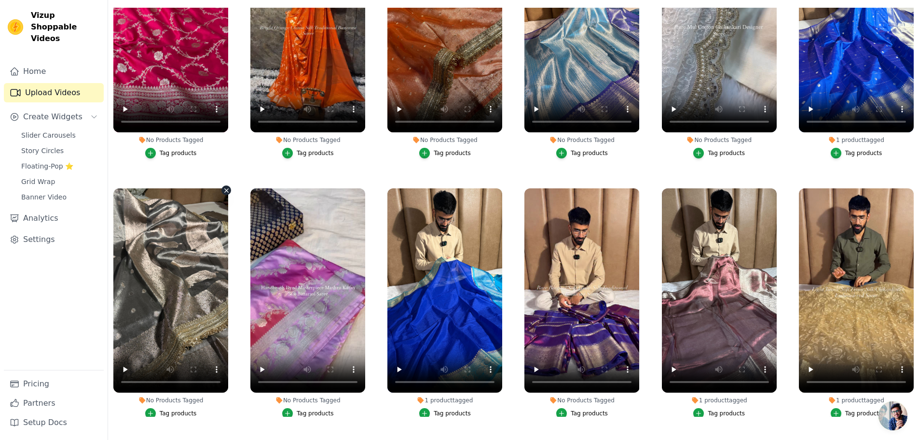
click at [224, 187] on icon "button" at bounding box center [226, 190] width 7 height 7
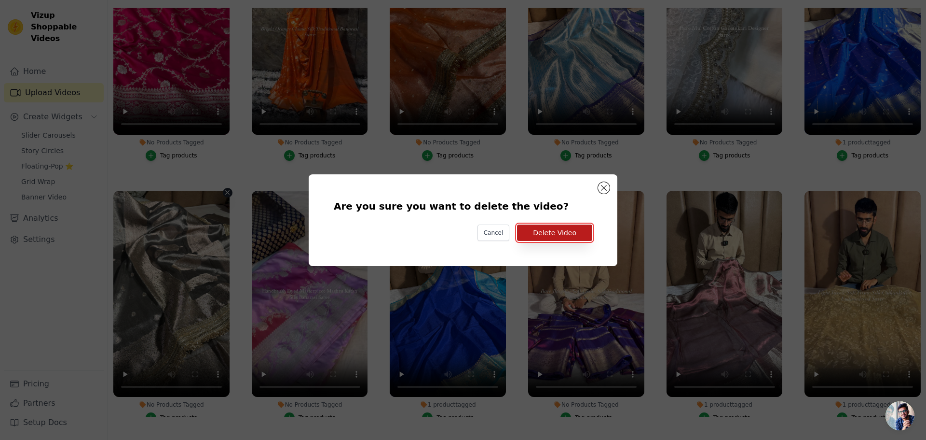
click at [559, 236] on button "Delete Video" at bounding box center [554, 232] width 75 height 16
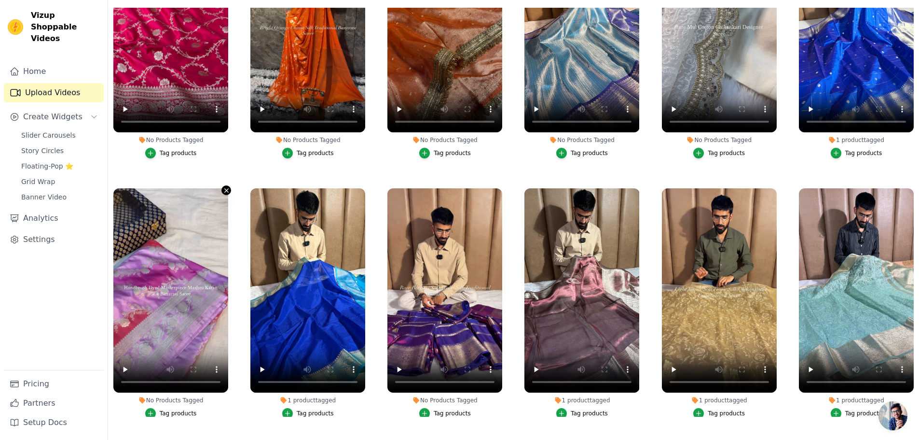
click at [227, 187] on icon "button" at bounding box center [226, 190] width 7 height 7
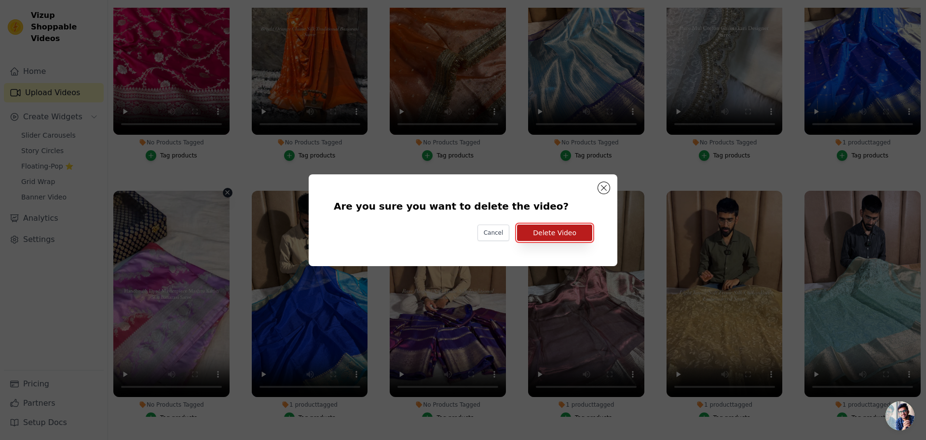
click at [536, 238] on button "Delete Video" at bounding box center [554, 232] width 75 height 16
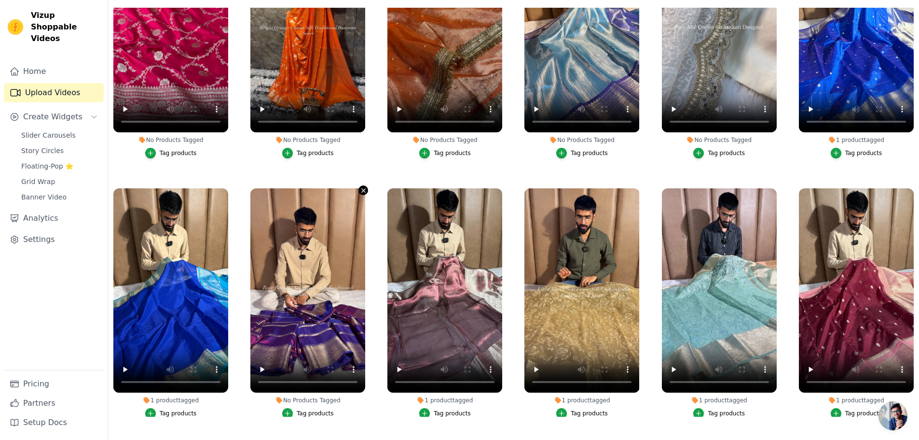
click at [361, 187] on icon "button" at bounding box center [363, 190] width 7 height 7
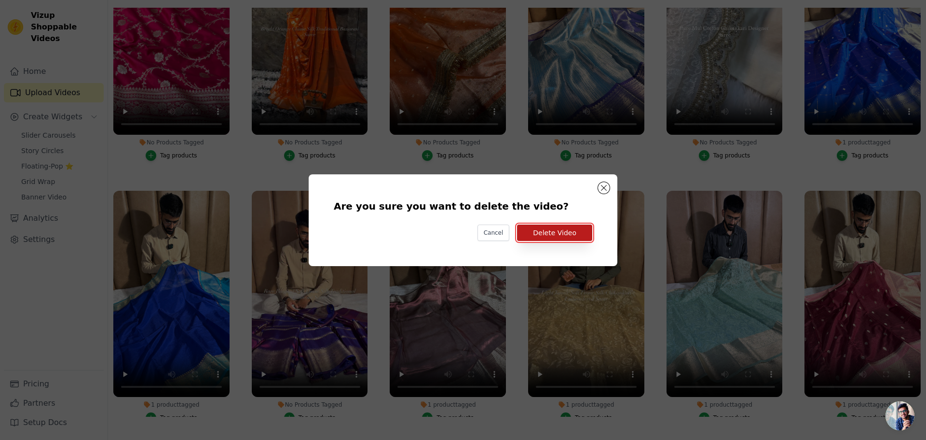
click at [545, 237] on button "Delete Video" at bounding box center [554, 232] width 75 height 16
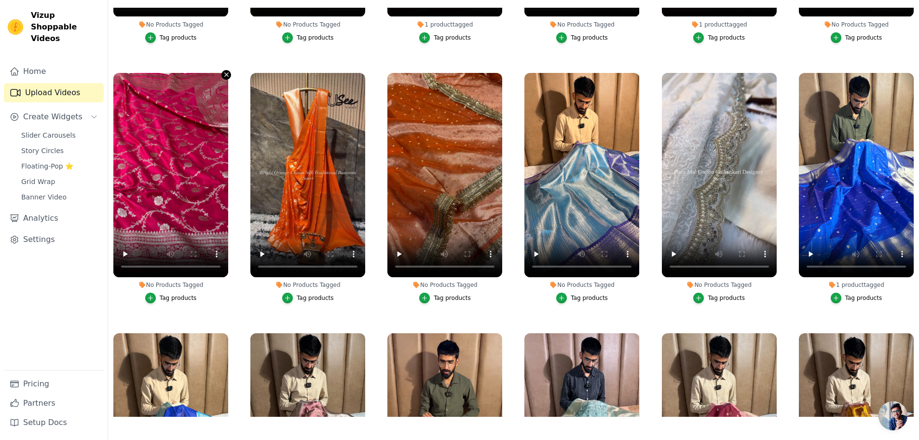
click at [223, 71] on icon "button" at bounding box center [226, 74] width 7 height 7
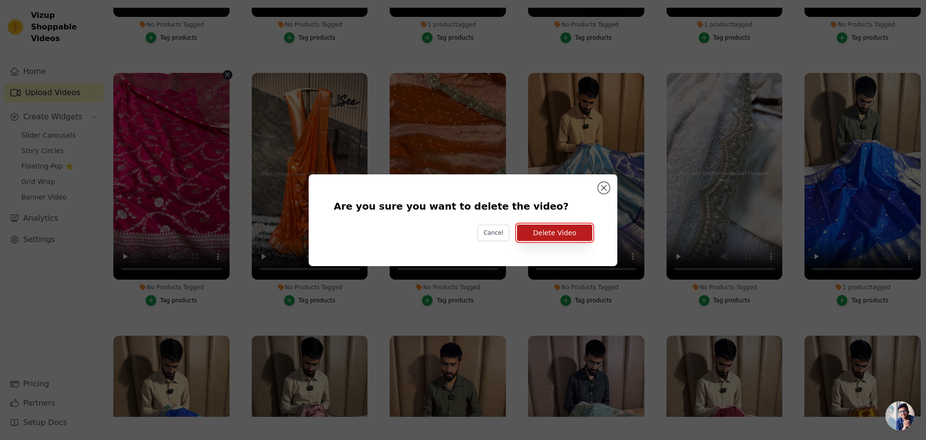
click at [571, 232] on button "Delete Video" at bounding box center [554, 232] width 75 height 16
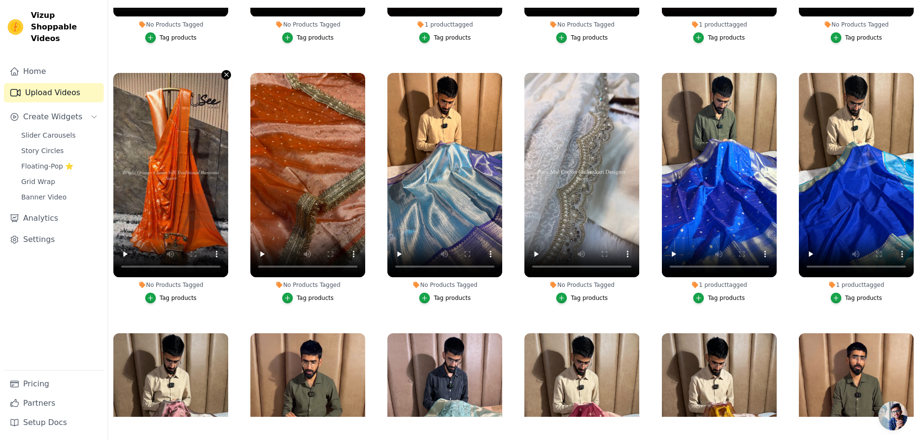
click at [223, 71] on icon "button" at bounding box center [226, 74] width 7 height 7
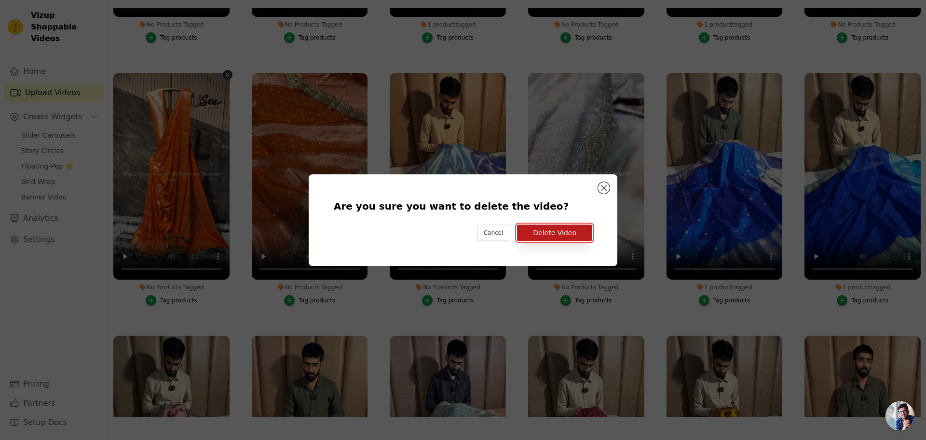
click at [565, 235] on button "Delete Video" at bounding box center [554, 232] width 75 height 16
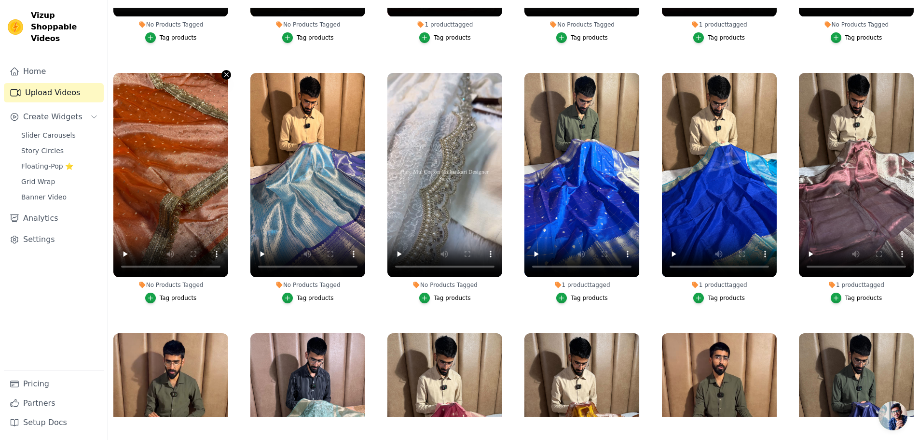
click at [227, 73] on icon "button" at bounding box center [226, 75] width 4 height 4
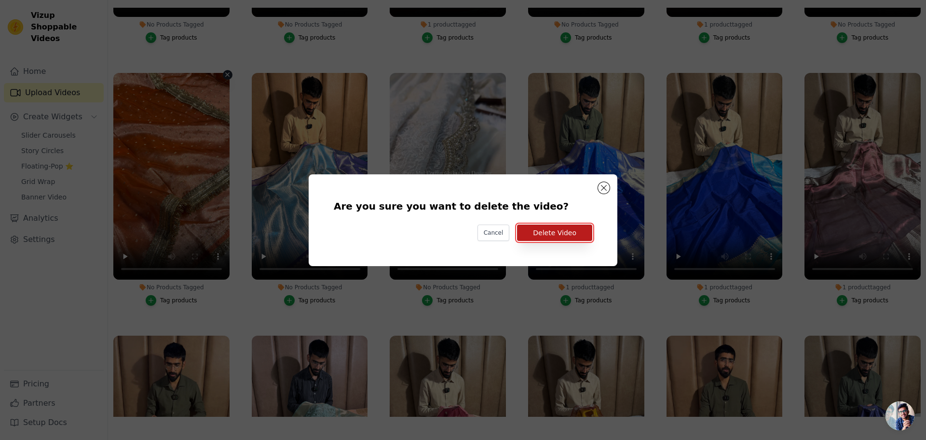
click at [551, 235] on button "Delete Video" at bounding box center [554, 232] width 75 height 16
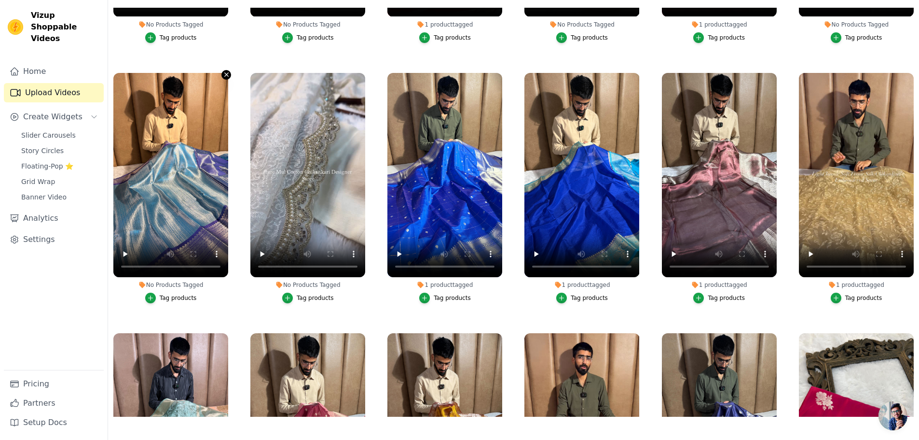
click at [224, 71] on icon "button" at bounding box center [226, 74] width 7 height 7
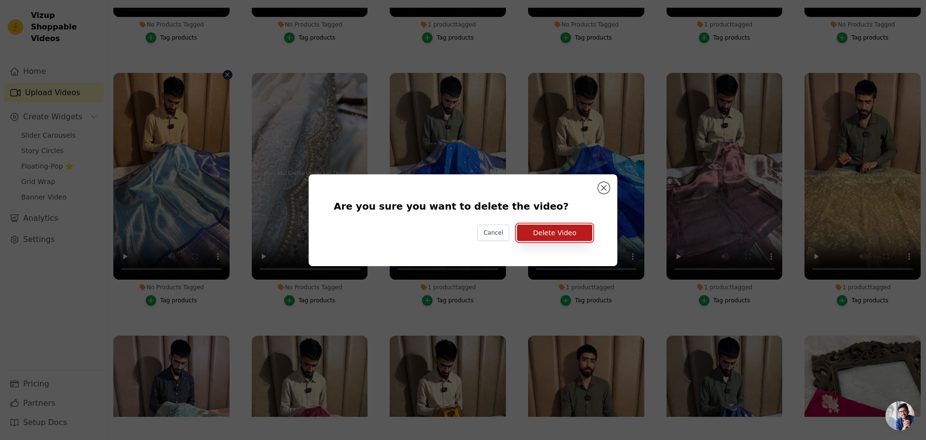
click at [566, 229] on button "Delete Video" at bounding box center [554, 232] width 75 height 16
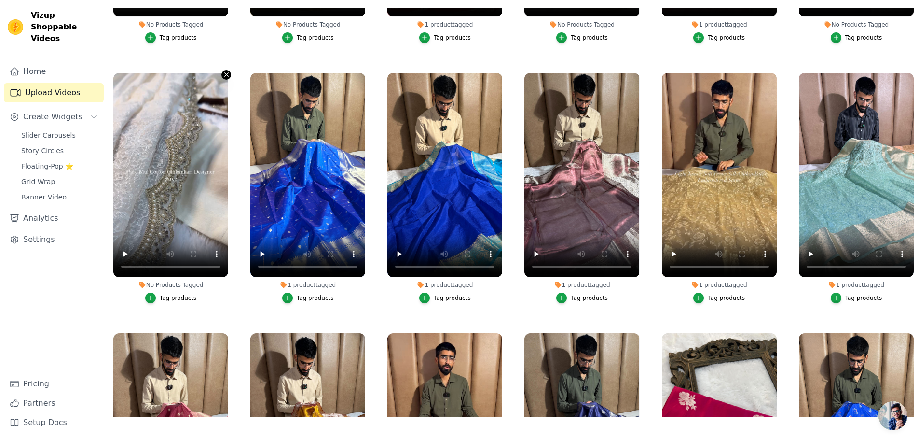
click at [228, 71] on icon "button" at bounding box center [226, 74] width 7 height 7
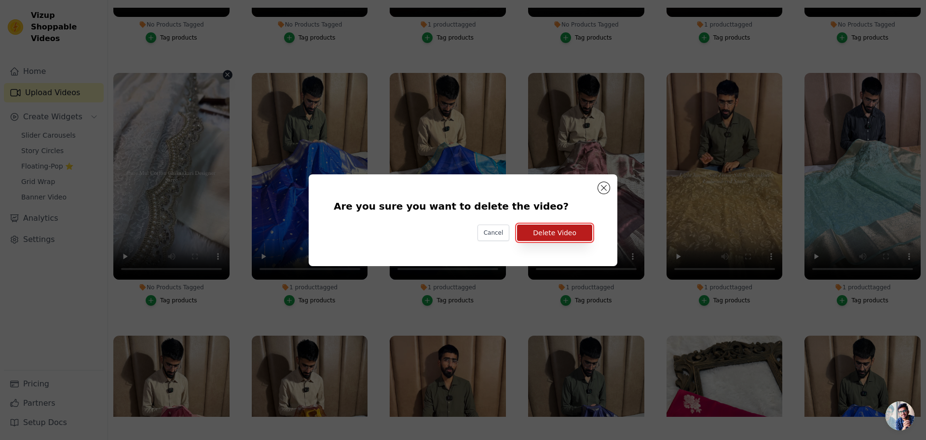
click at [543, 227] on button "Delete Video" at bounding box center [554, 232] width 75 height 16
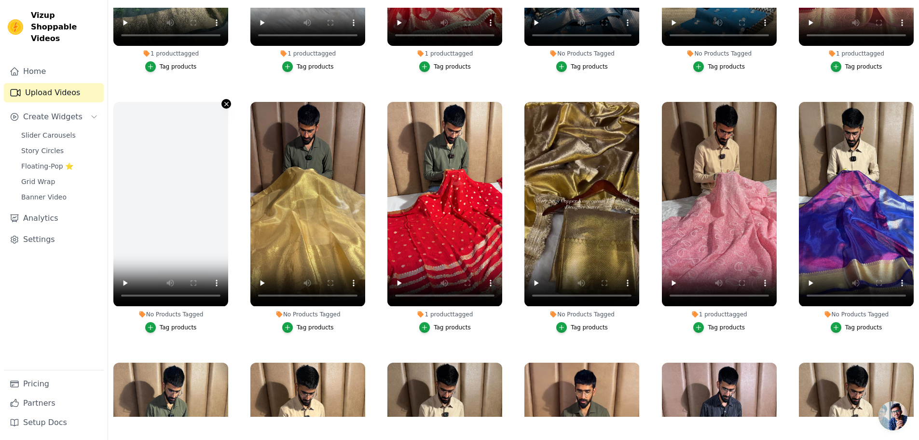
click at [225, 102] on icon "button" at bounding box center [226, 104] width 4 height 4
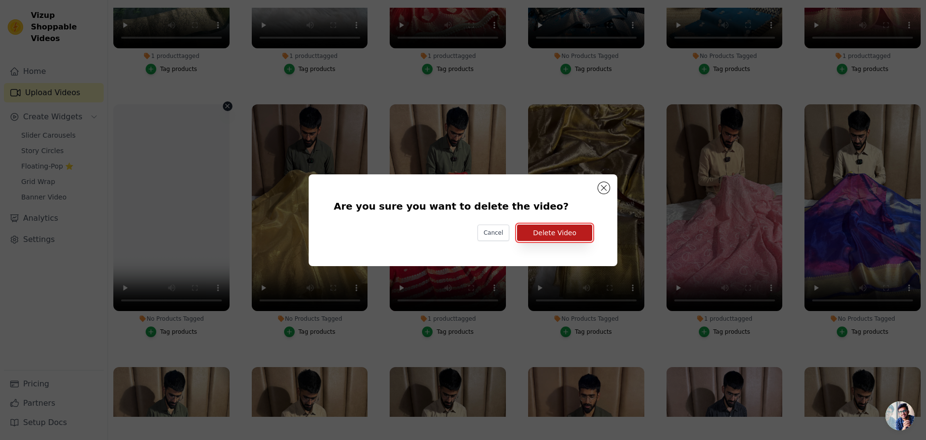
click at [563, 235] on button "Delete Video" at bounding box center [554, 232] width 75 height 16
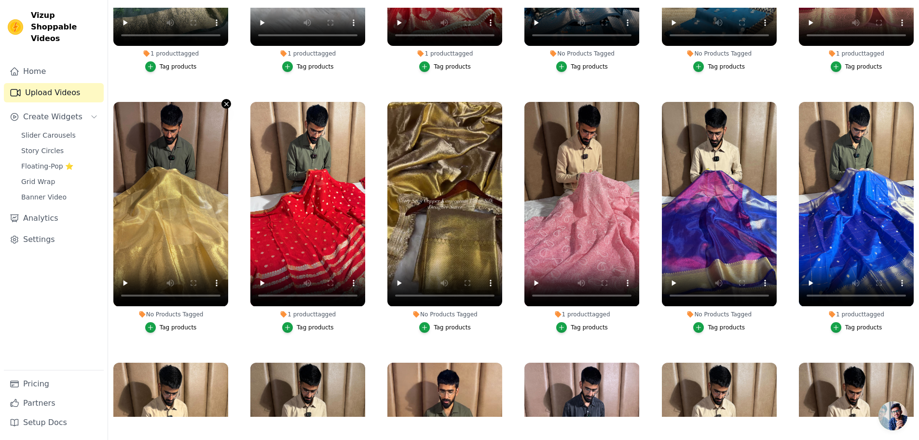
click at [225, 102] on icon "button" at bounding box center [226, 104] width 4 height 4
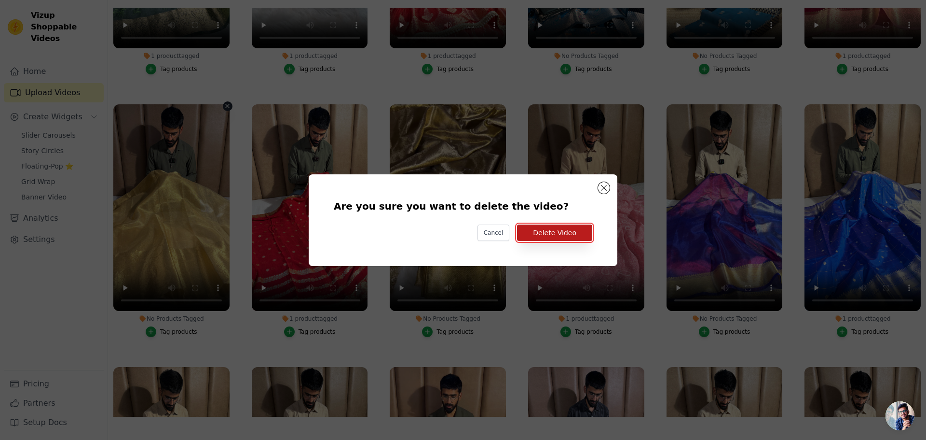
click at [555, 234] on button "Delete Video" at bounding box center [554, 232] width 75 height 16
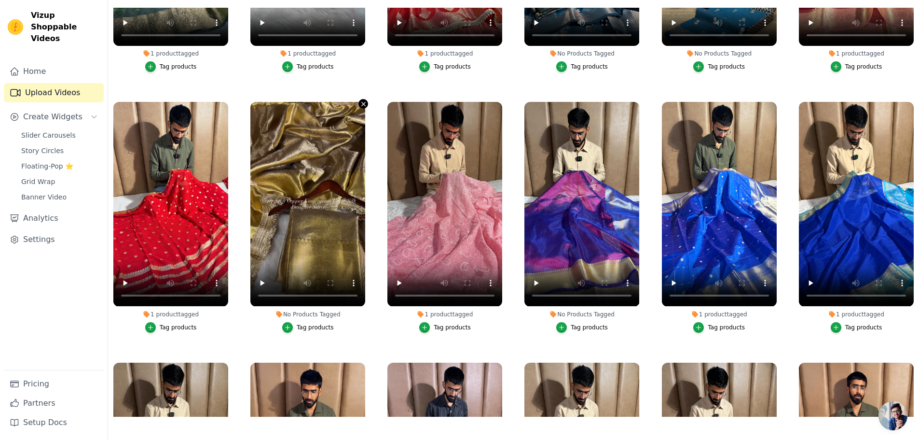
click at [360, 100] on icon "button" at bounding box center [363, 103] width 7 height 7
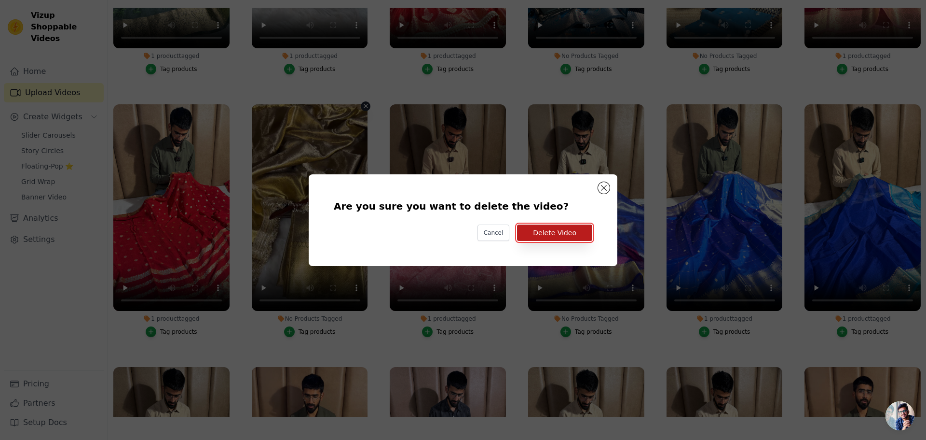
click at [566, 234] on button "Delete Video" at bounding box center [554, 232] width 75 height 16
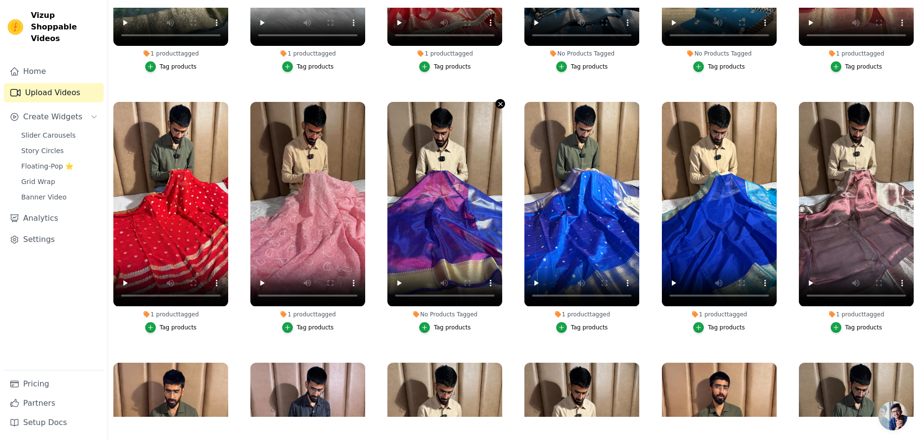
click at [499, 102] on icon "button" at bounding box center [501, 104] width 4 height 4
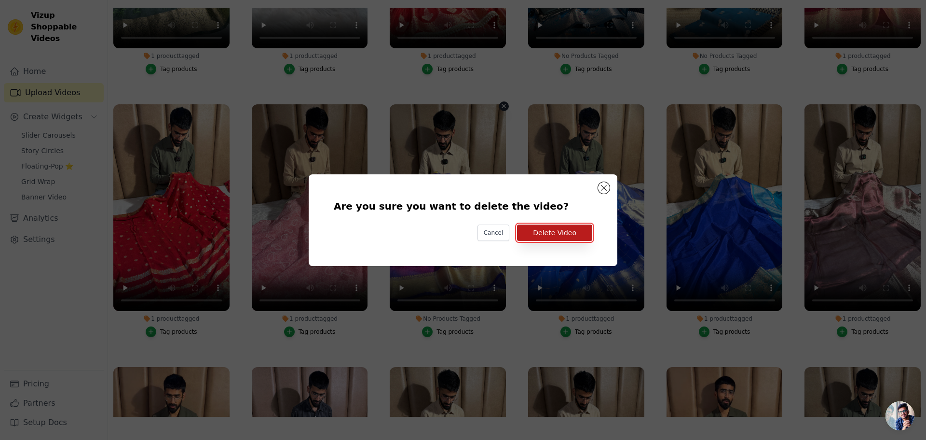
click at [566, 232] on button "Delete Video" at bounding box center [554, 232] width 75 height 16
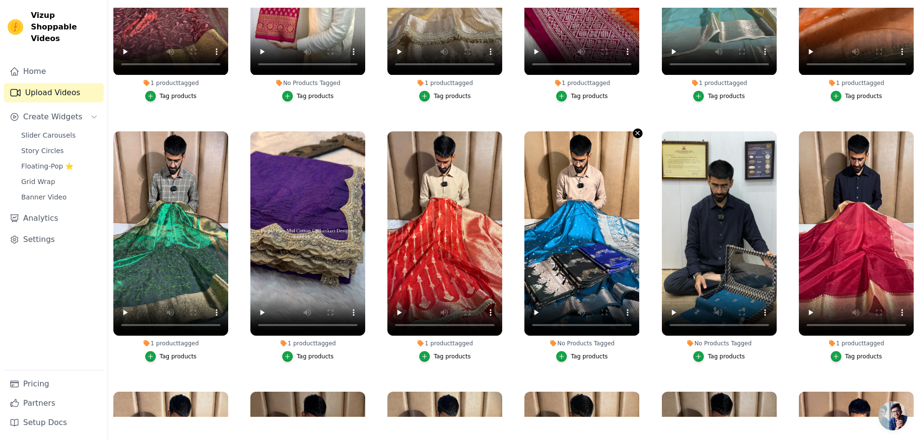
click at [634, 129] on icon "button" at bounding box center [637, 132] width 7 height 7
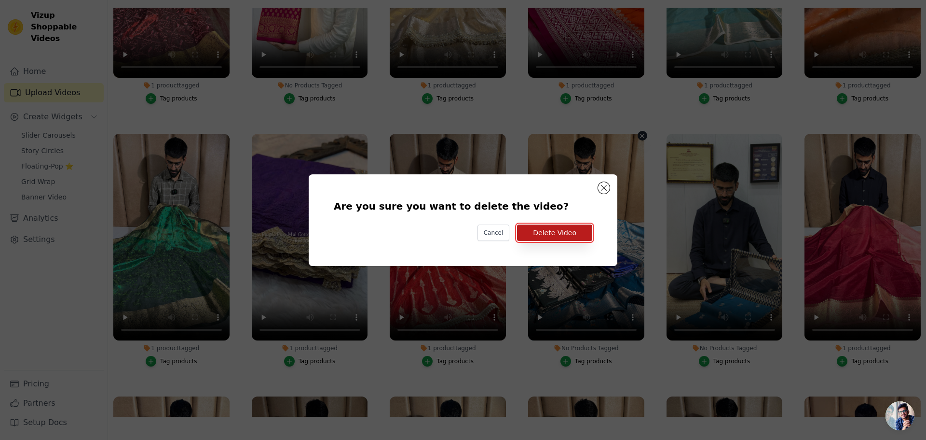
click at [558, 235] on button "Delete Video" at bounding box center [554, 232] width 75 height 16
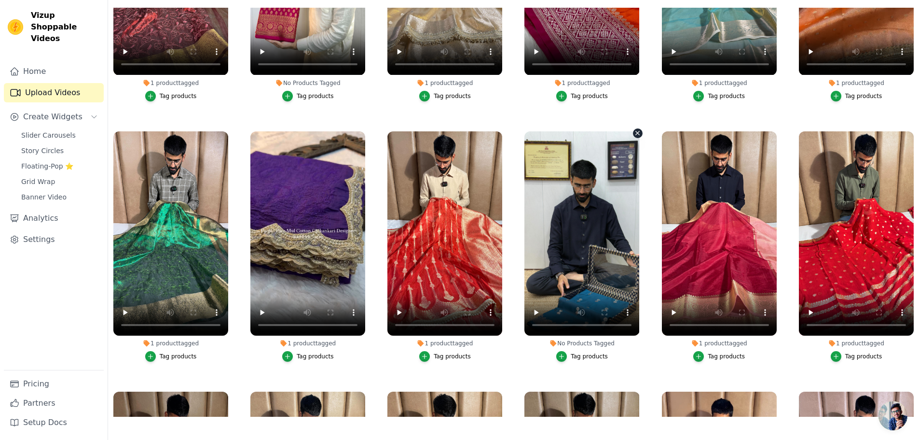
click at [634, 129] on icon "button" at bounding box center [637, 132] width 7 height 7
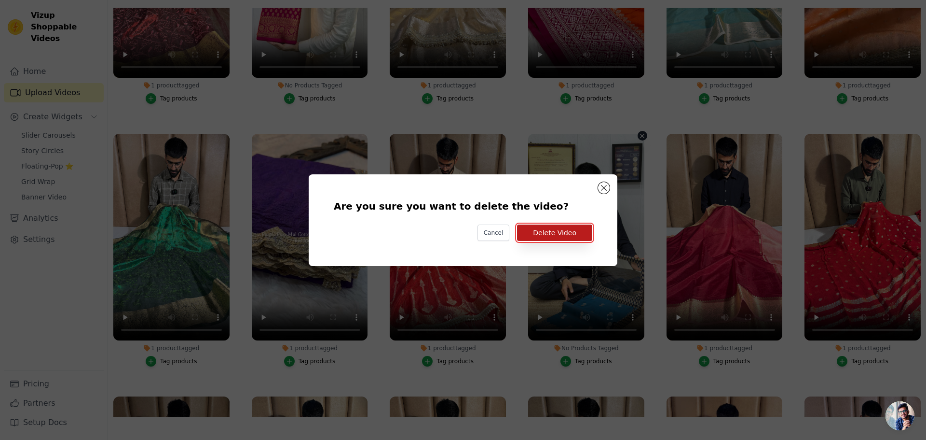
click at [579, 234] on button "Delete Video" at bounding box center [554, 232] width 75 height 16
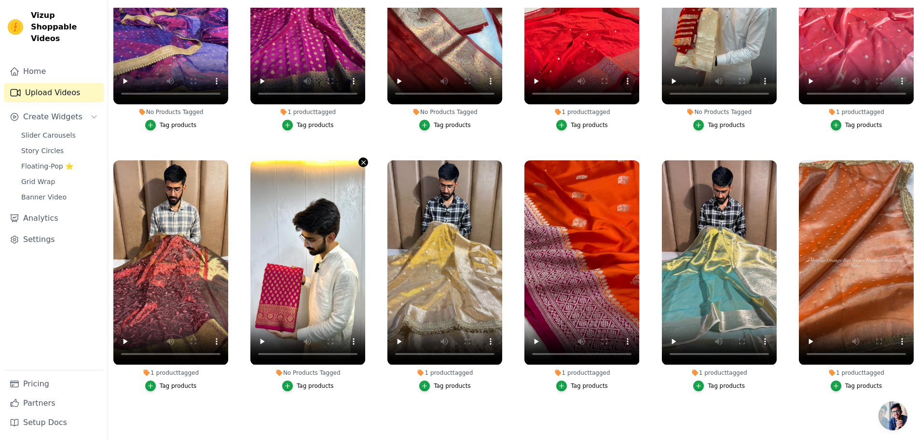
click at [362, 161] on icon "button" at bounding box center [364, 163] width 4 height 4
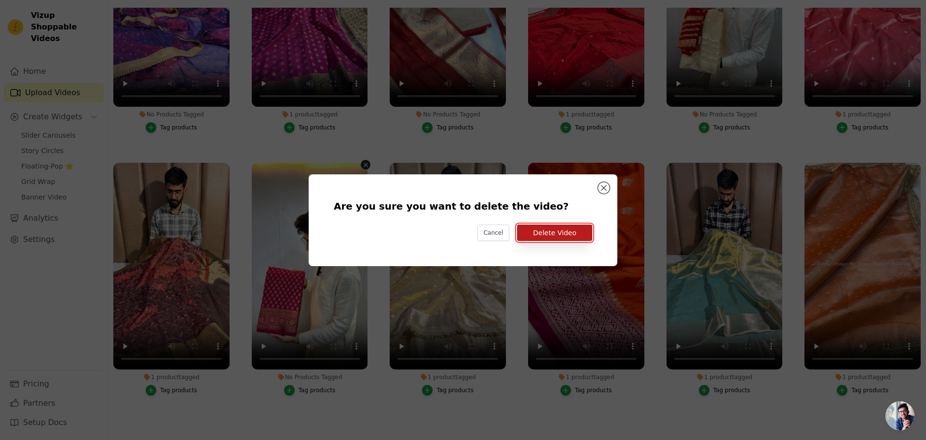
click at [546, 229] on button "Delete Video" at bounding box center [554, 232] width 75 height 16
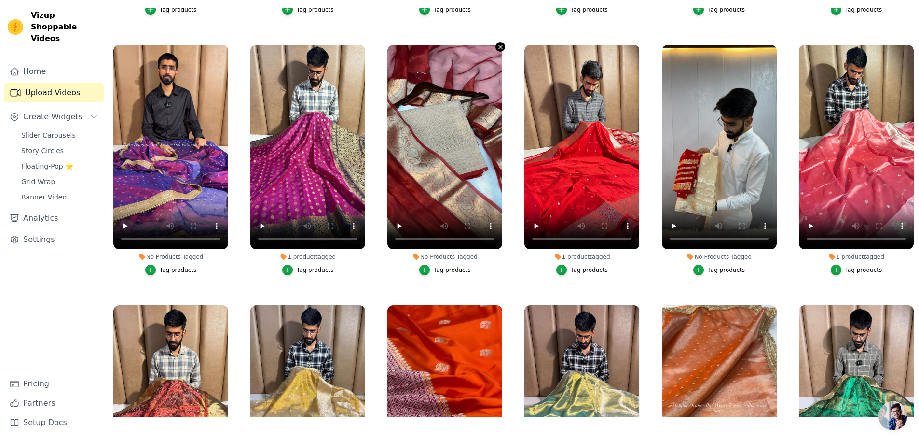
click at [499, 45] on icon "button" at bounding box center [501, 47] width 4 height 4
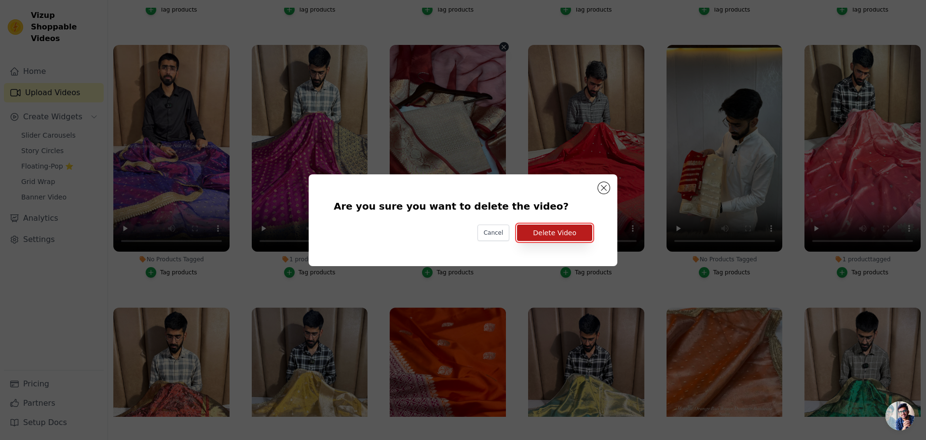
click at [566, 227] on button "Delete Video" at bounding box center [554, 232] width 75 height 16
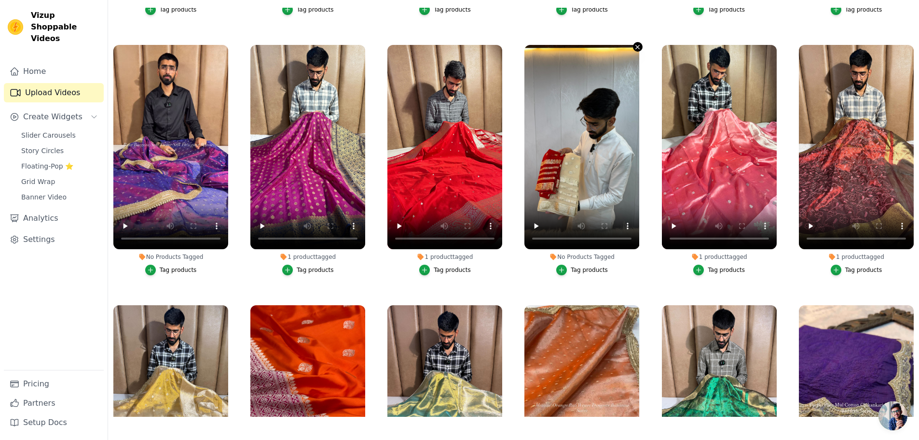
click at [636, 45] on icon "button" at bounding box center [638, 47] width 4 height 4
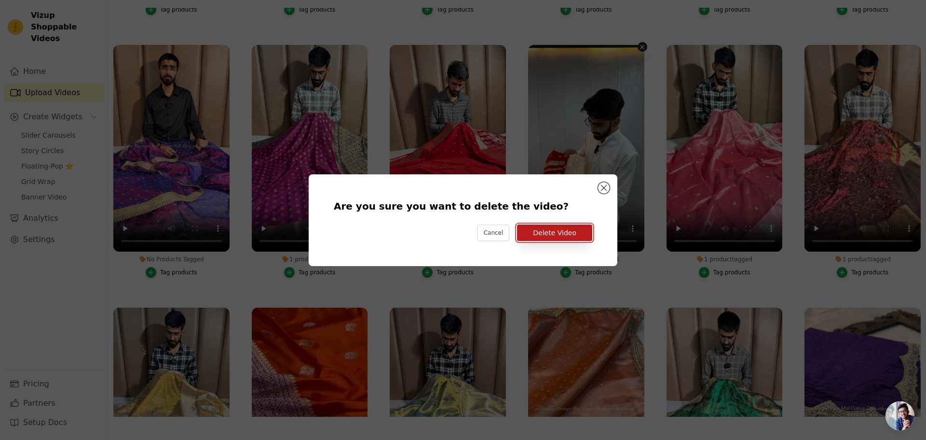
click at [559, 224] on button "Delete Video" at bounding box center [554, 232] width 75 height 16
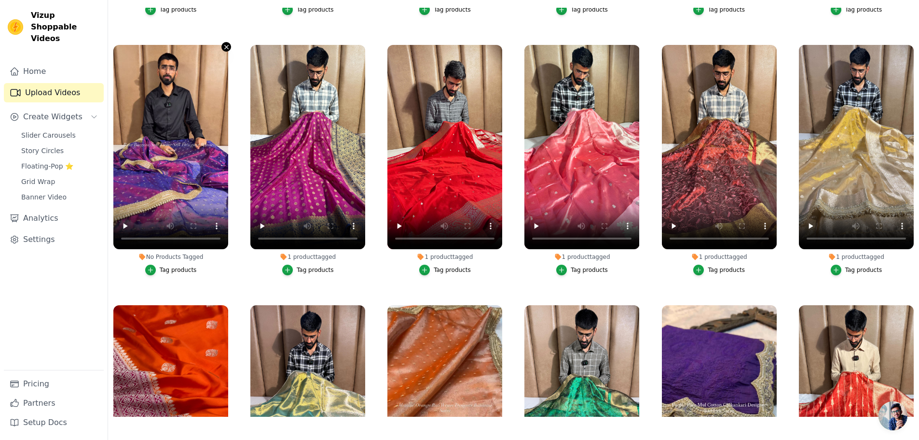
click at [225, 43] on icon "button" at bounding box center [226, 46] width 7 height 7
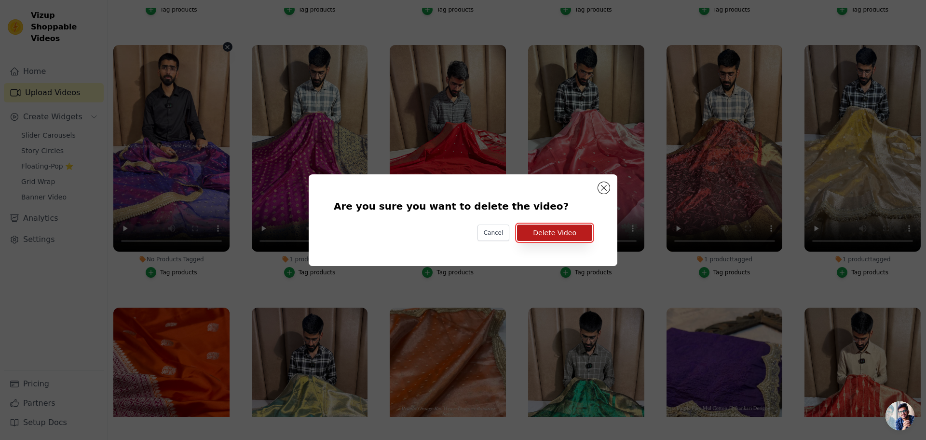
click at [553, 237] on button "Delete Video" at bounding box center [554, 232] width 75 height 16
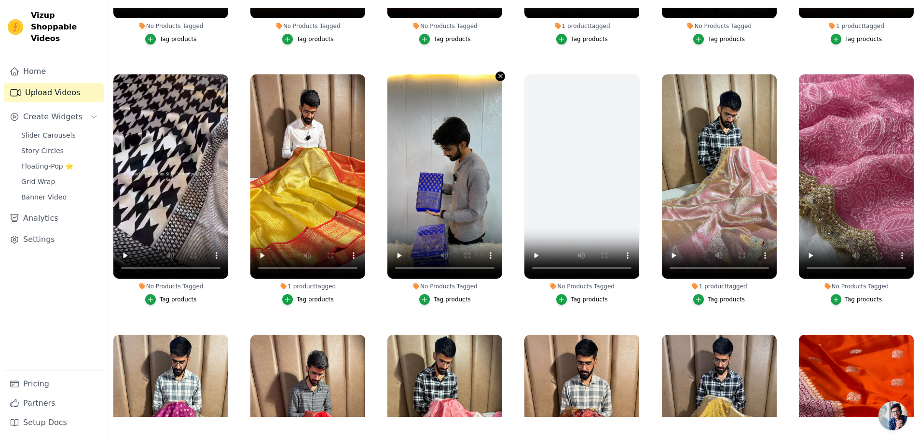
click at [501, 72] on icon "button" at bounding box center [500, 75] width 7 height 7
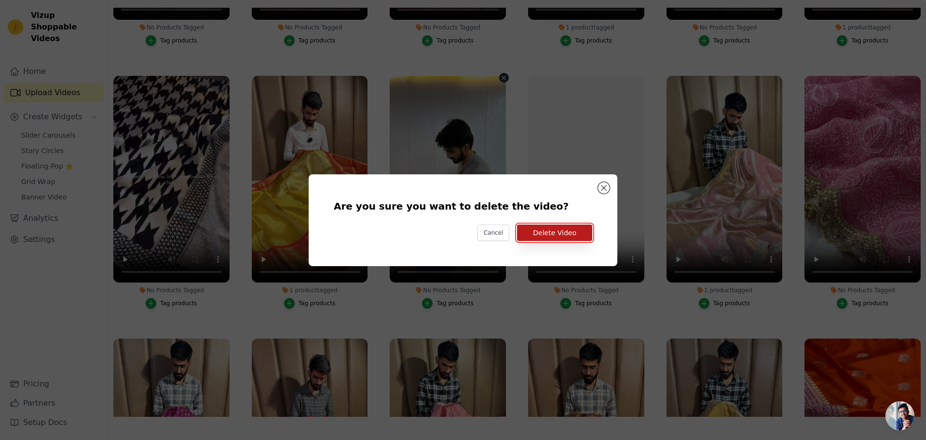
click at [539, 236] on button "Delete Video" at bounding box center [554, 232] width 75 height 16
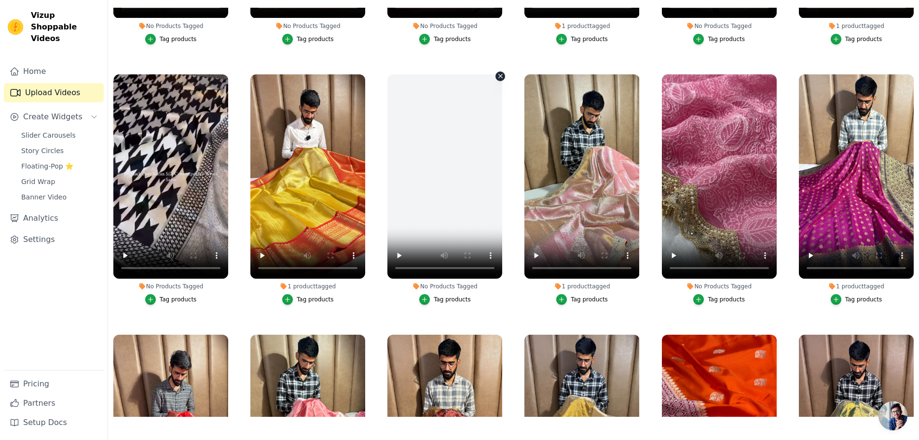
click at [499, 74] on icon "button" at bounding box center [501, 76] width 4 height 4
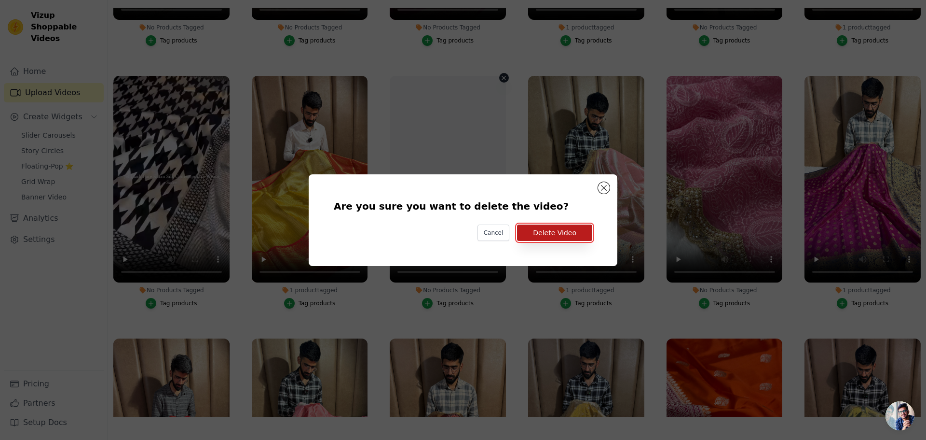
click at [543, 231] on button "Delete Video" at bounding box center [554, 232] width 75 height 16
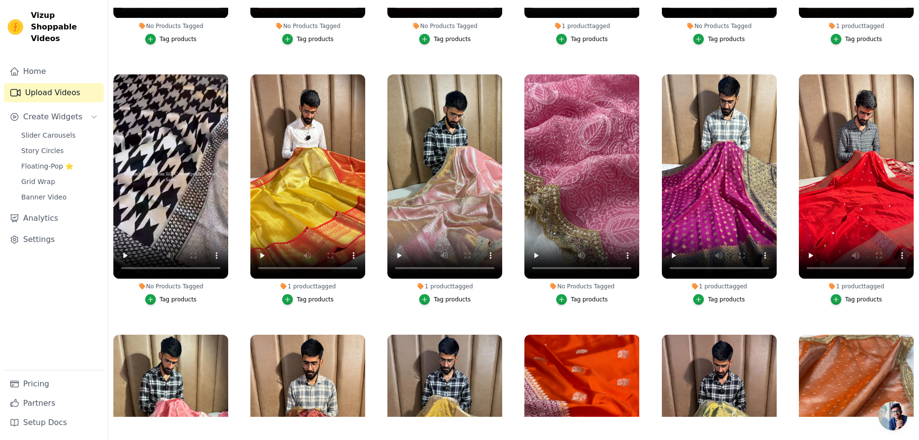
click at [632, 69] on div "No Products Tagged Tag products" at bounding box center [581, 191] width 125 height 245
click at [634, 74] on icon "button" at bounding box center [637, 75] width 7 height 7
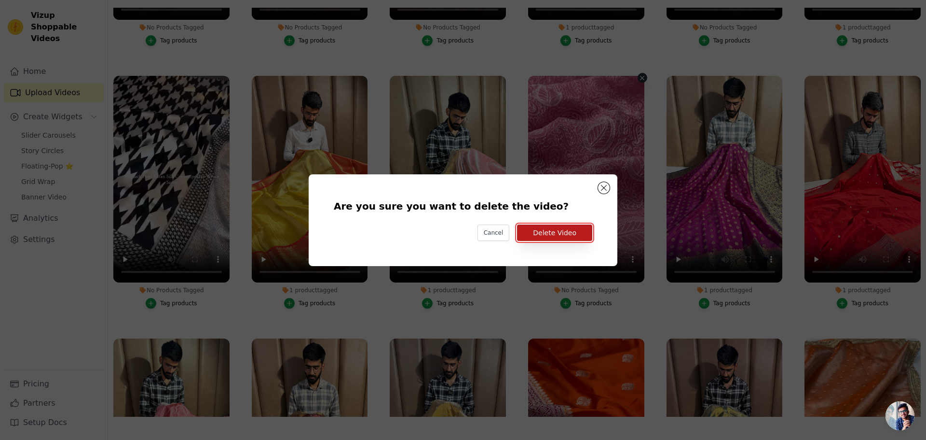
click at [567, 234] on button "Delete Video" at bounding box center [554, 232] width 75 height 16
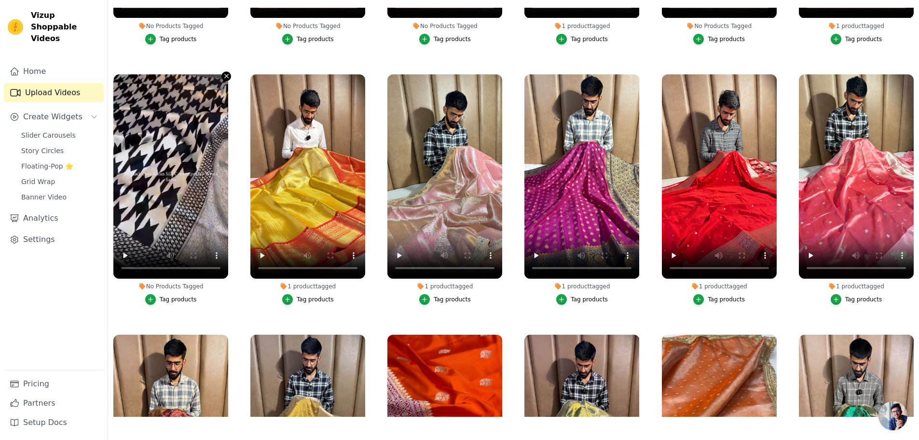
click at [227, 72] on icon "button" at bounding box center [226, 75] width 7 height 7
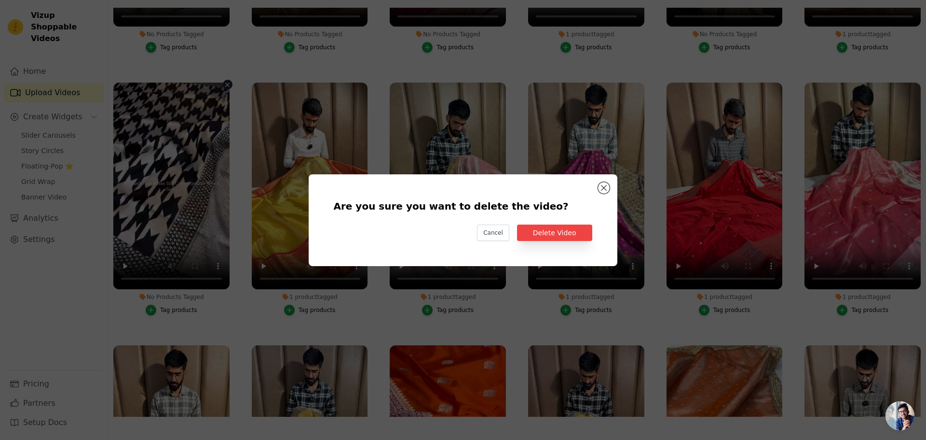
scroll to position [987, 0]
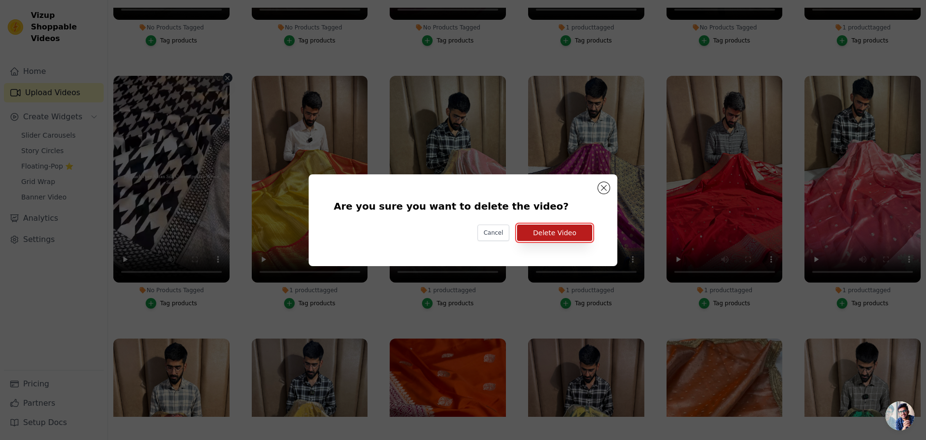
click at [579, 234] on button "Delete Video" at bounding box center [554, 232] width 75 height 16
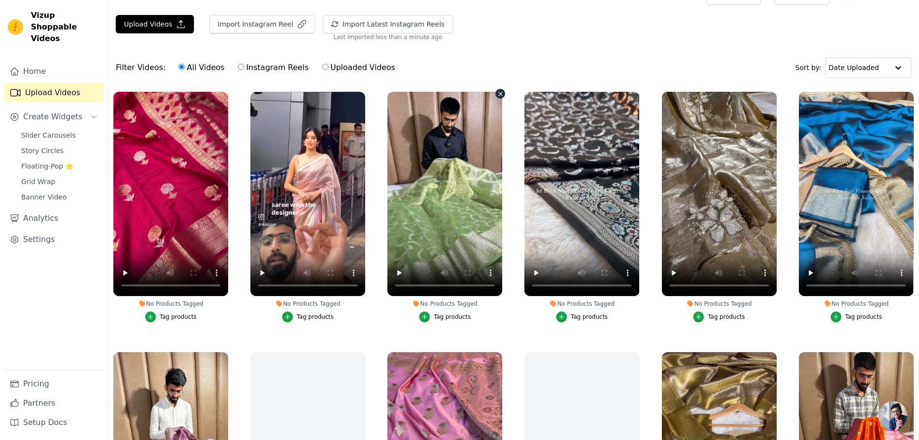
scroll to position [0, 0]
